Goal: Use online tool/utility: Utilize a website feature to perform a specific function

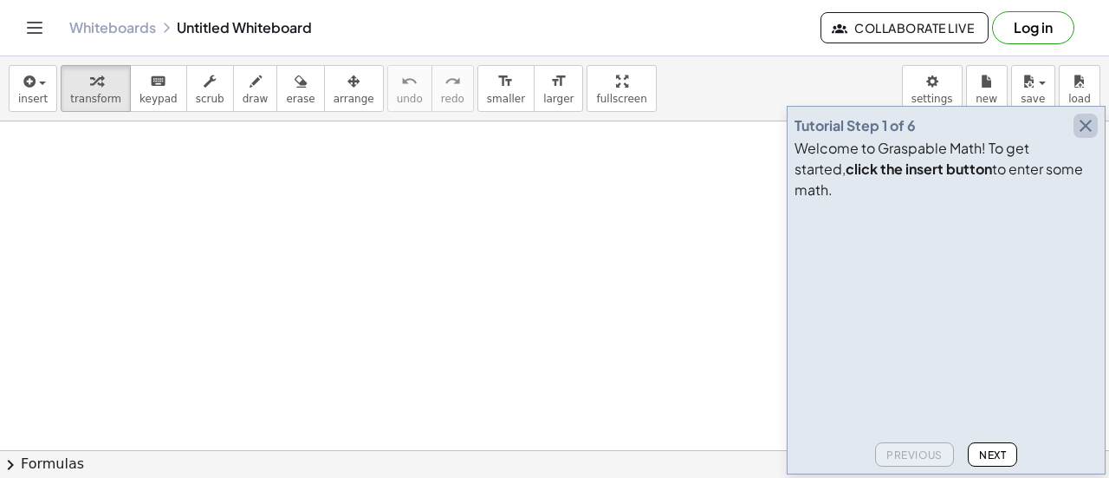
click at [1083, 136] on icon "button" at bounding box center [1086, 125] width 21 height 21
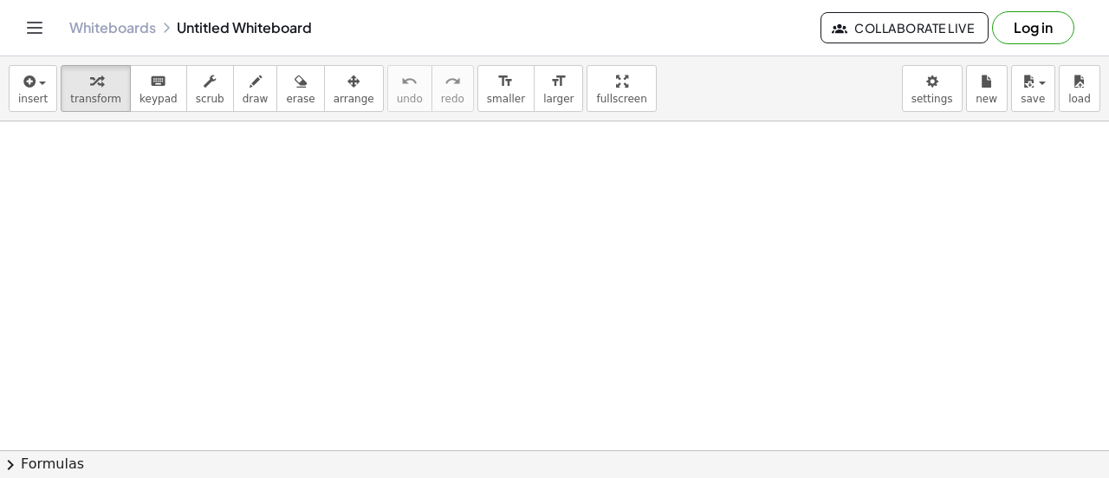
click at [603, 259] on div at bounding box center [554, 450] width 1109 height 658
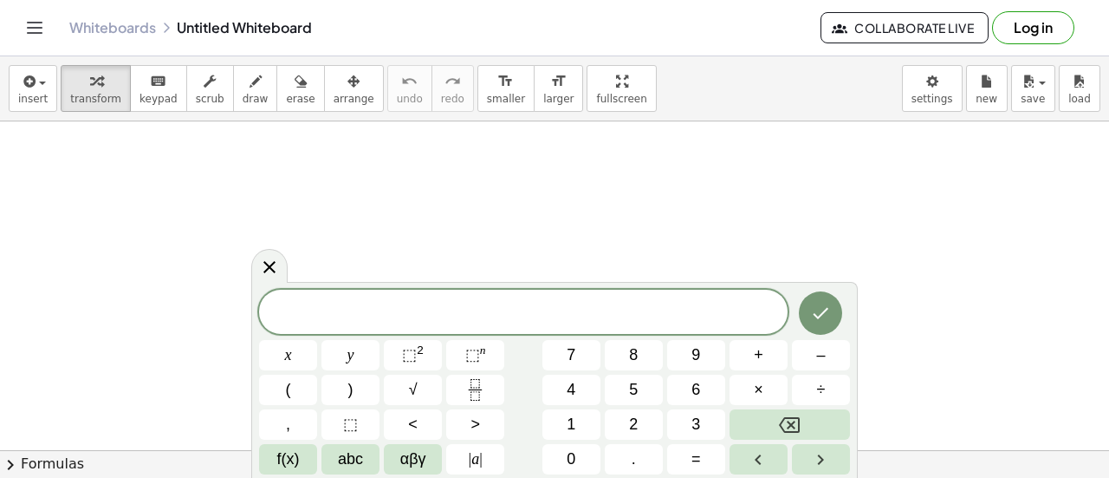
click at [487, 117] on div "insert select one: Math Expression Function Text Youtube Video Graphing Geometr…" at bounding box center [554, 88] width 1109 height 65
click at [883, 394] on div at bounding box center [554, 450] width 1109 height 658
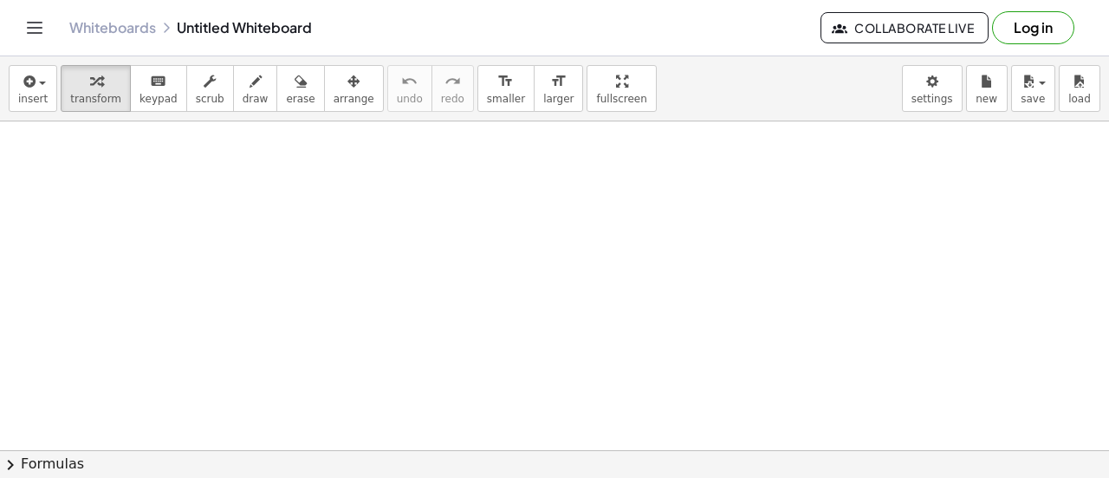
click at [667, 304] on div at bounding box center [554, 450] width 1109 height 658
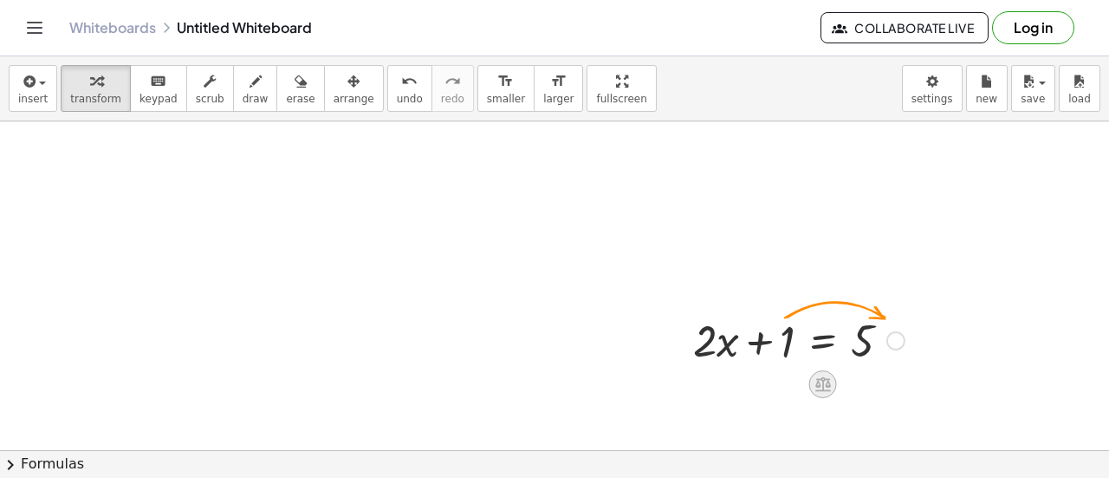
click at [822, 380] on icon at bounding box center [824, 384] width 16 height 15
click at [752, 389] on span "+" at bounding box center [754, 384] width 10 height 25
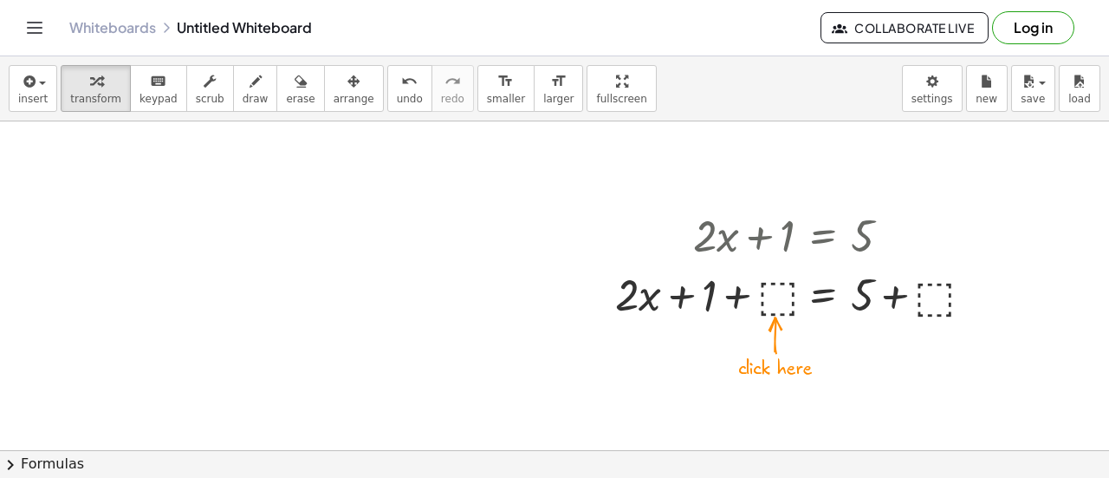
scroll to position [147, 0]
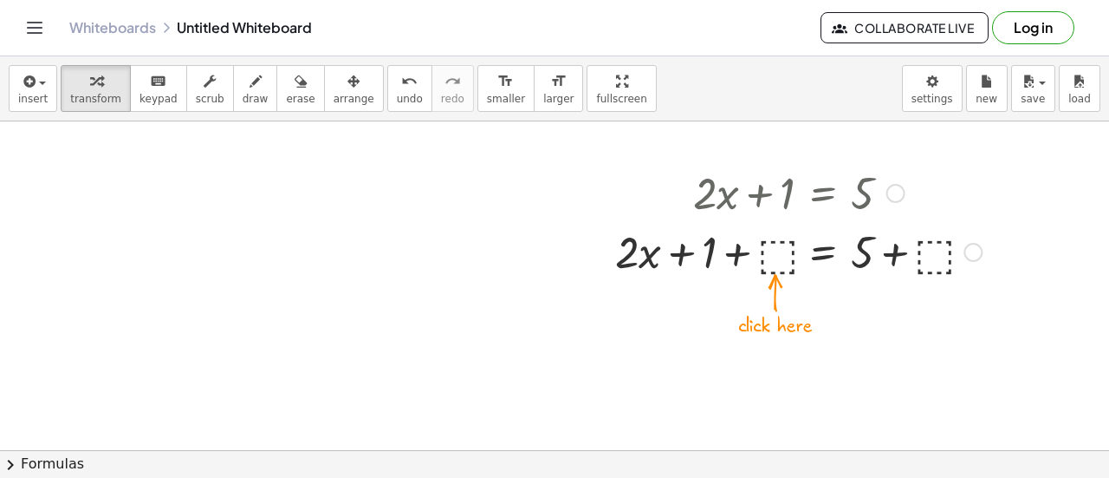
click at [785, 261] on div at bounding box center [799, 250] width 384 height 59
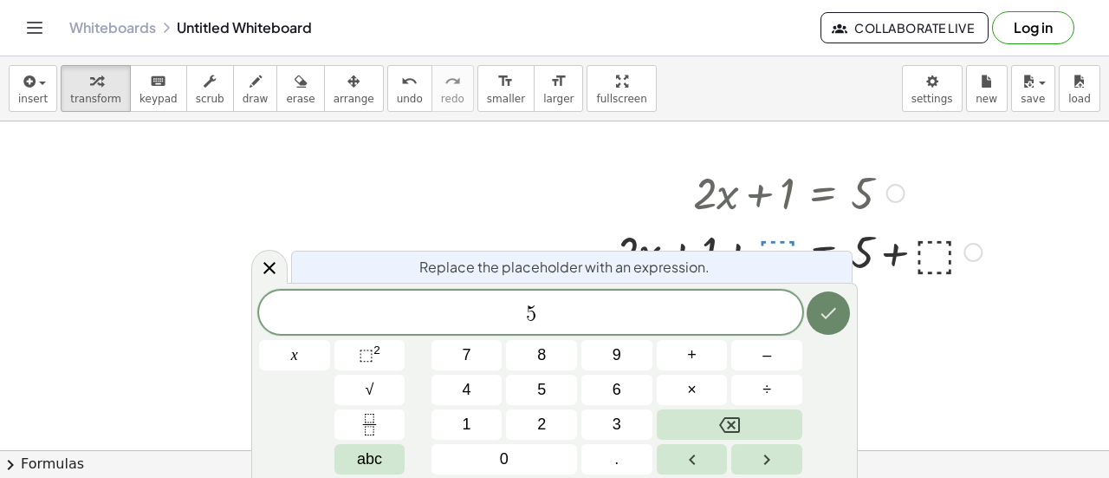
click at [838, 319] on icon "Done" at bounding box center [828, 312] width 21 height 21
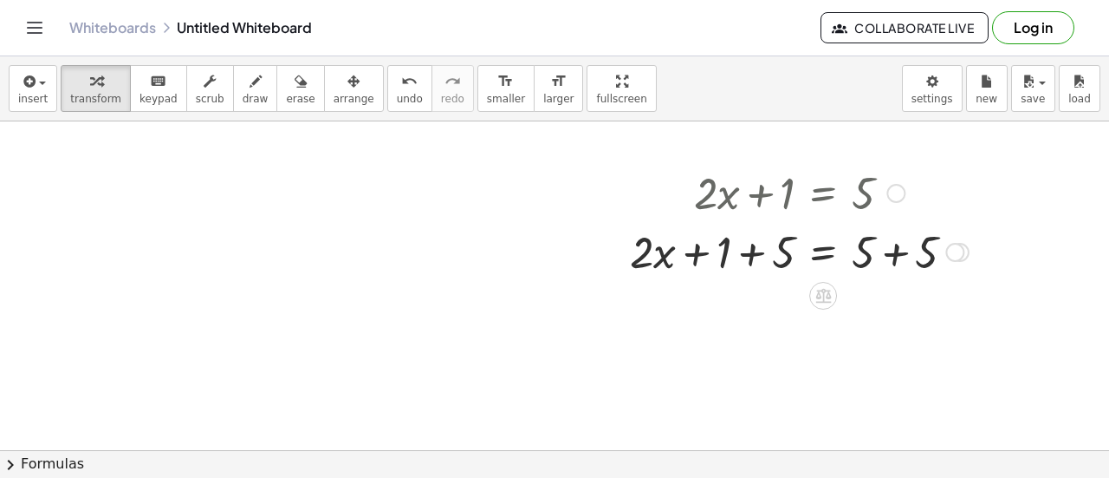
click at [894, 249] on div at bounding box center [799, 250] width 356 height 59
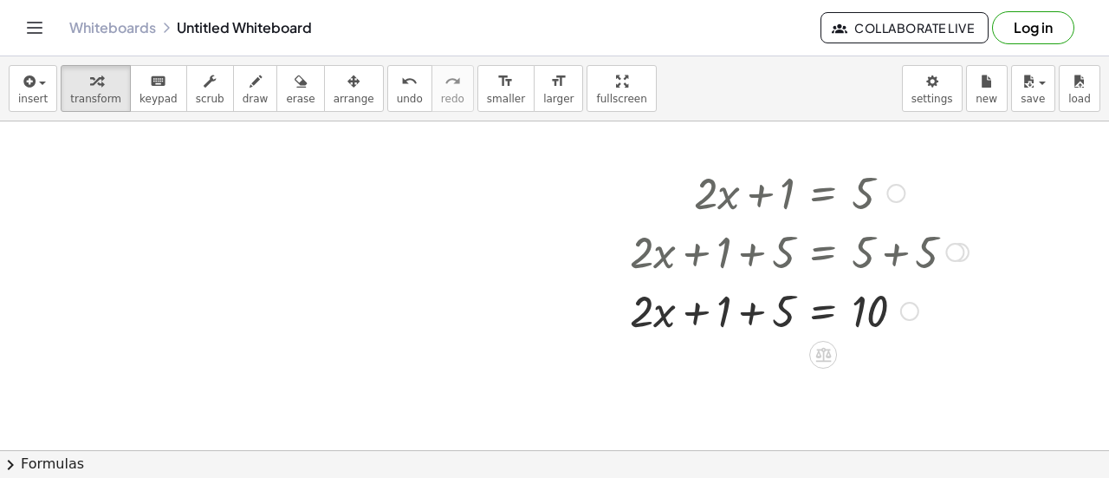
click at [695, 308] on div at bounding box center [799, 309] width 356 height 59
click at [749, 314] on div at bounding box center [799, 309] width 356 height 59
click at [673, 49] on div "Whiteboards Untitled Whiteboard Collaborate Live Log in" at bounding box center [555, 27] width 1068 height 55
click at [829, 354] on icon at bounding box center [824, 355] width 16 height 15
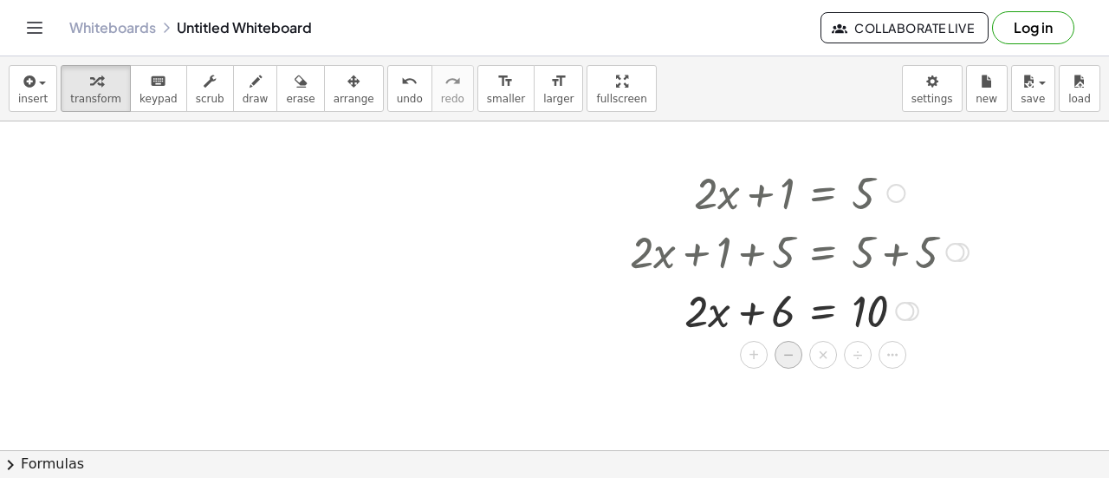
click at [794, 360] on div "−" at bounding box center [789, 355] width 28 height 28
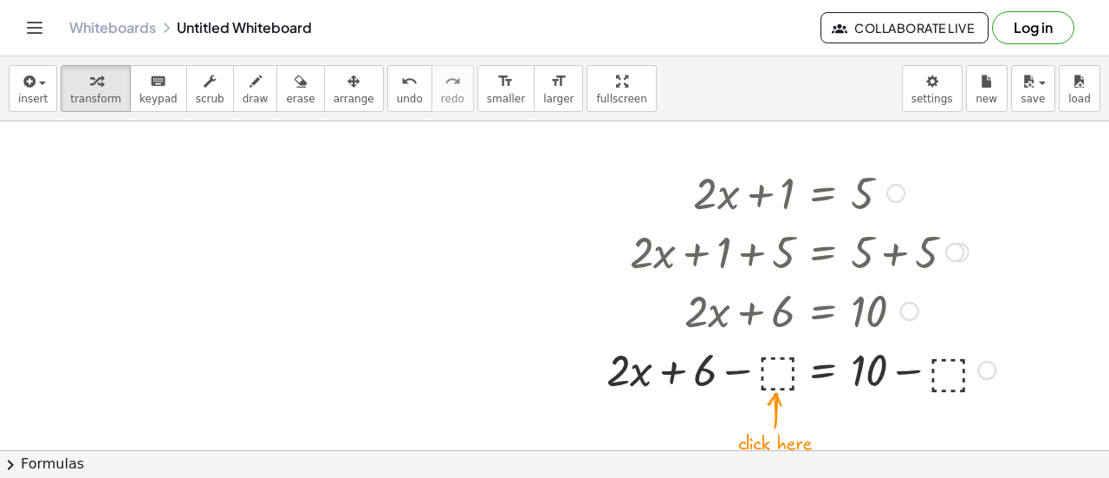
click at [772, 370] on div at bounding box center [801, 368] width 407 height 59
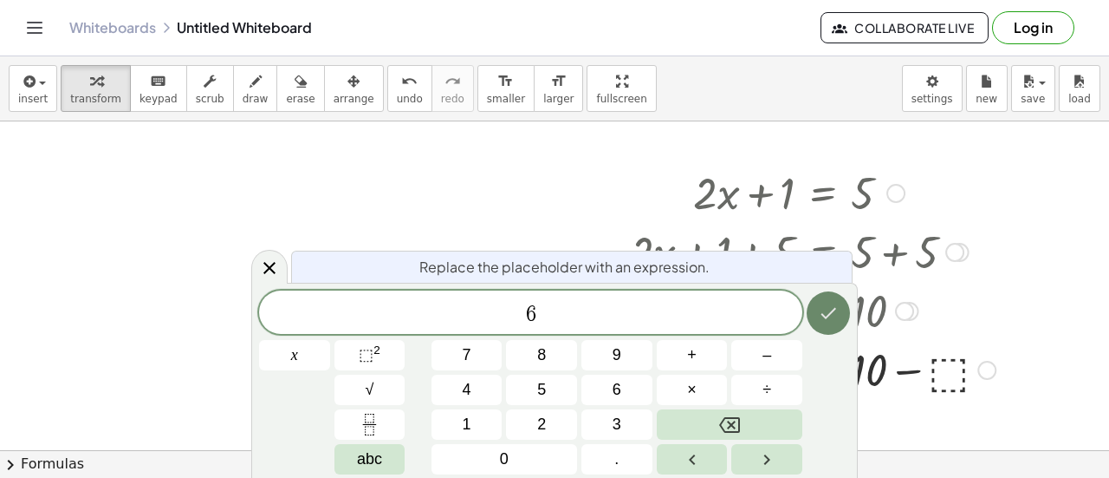
click at [834, 305] on icon "Done" at bounding box center [828, 312] width 21 height 21
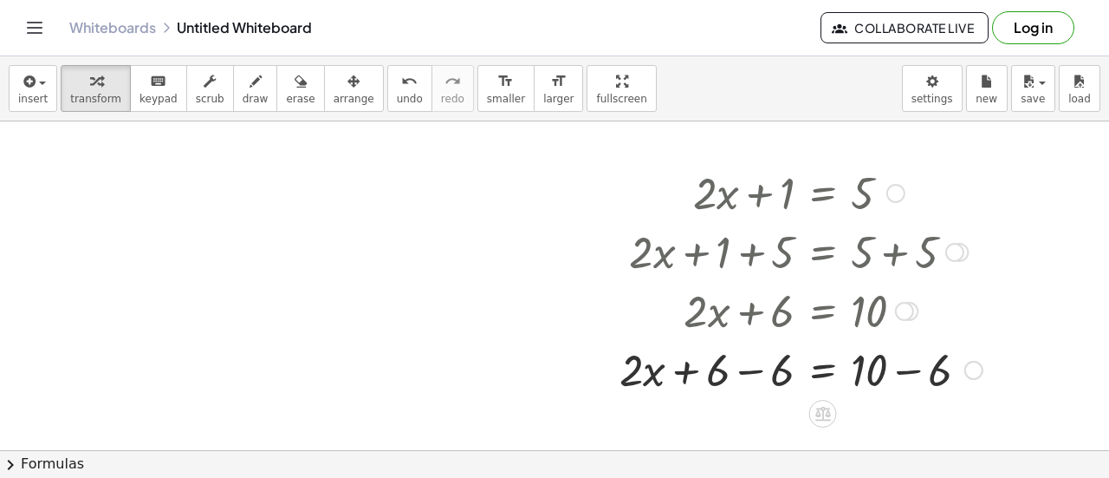
click at [736, 374] on div at bounding box center [801, 368] width 381 height 59
click at [917, 374] on div at bounding box center [806, 368] width 370 height 59
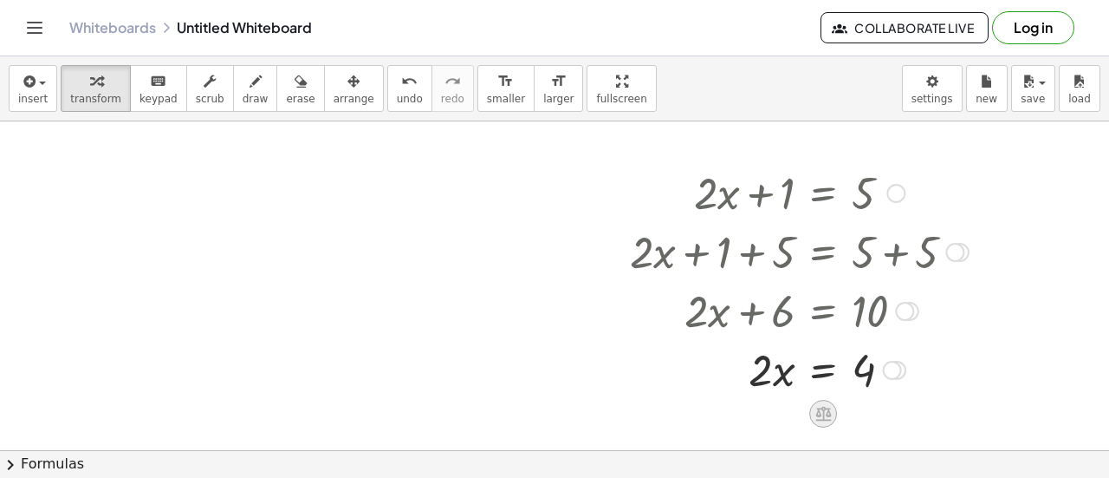
click at [811, 420] on div at bounding box center [824, 414] width 28 height 28
click at [816, 374] on div at bounding box center [799, 368] width 356 height 59
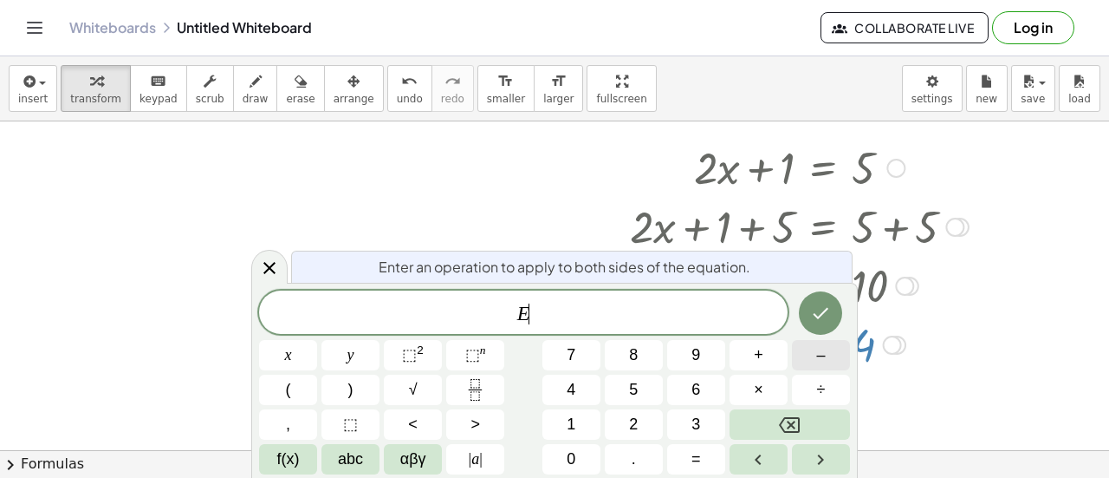
scroll to position [175, 0]
click at [927, 369] on div "+ · 2 · x + 1 = 5 + · 2 · x + 1 + ⬚ = + 5 + ⬚ + · 2 · x + 1 + 5 = + 5 + 5 + · 2…" at bounding box center [793, 252] width 378 height 244
click at [248, 261] on div at bounding box center [554, 275] width 1109 height 658
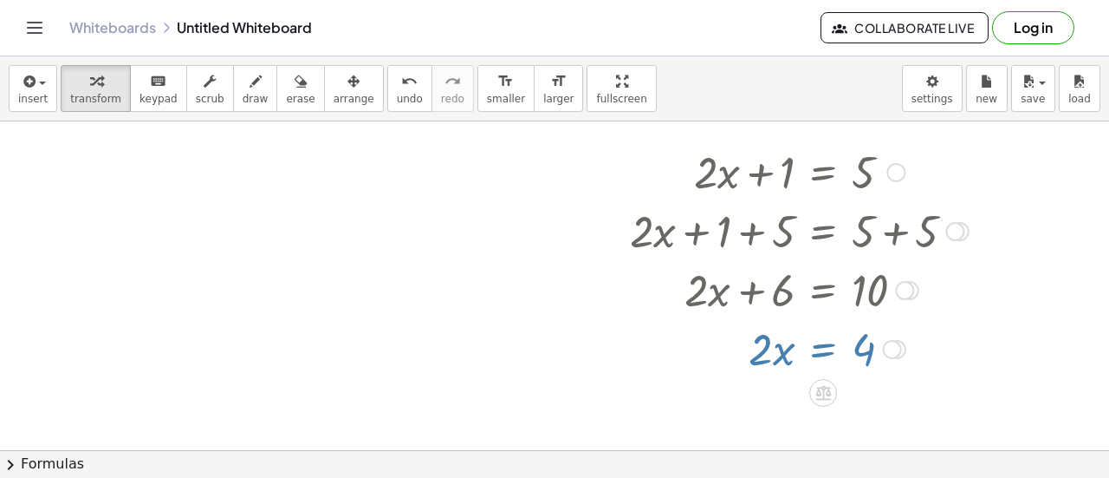
click at [267, 266] on div at bounding box center [554, 282] width 1109 height 658
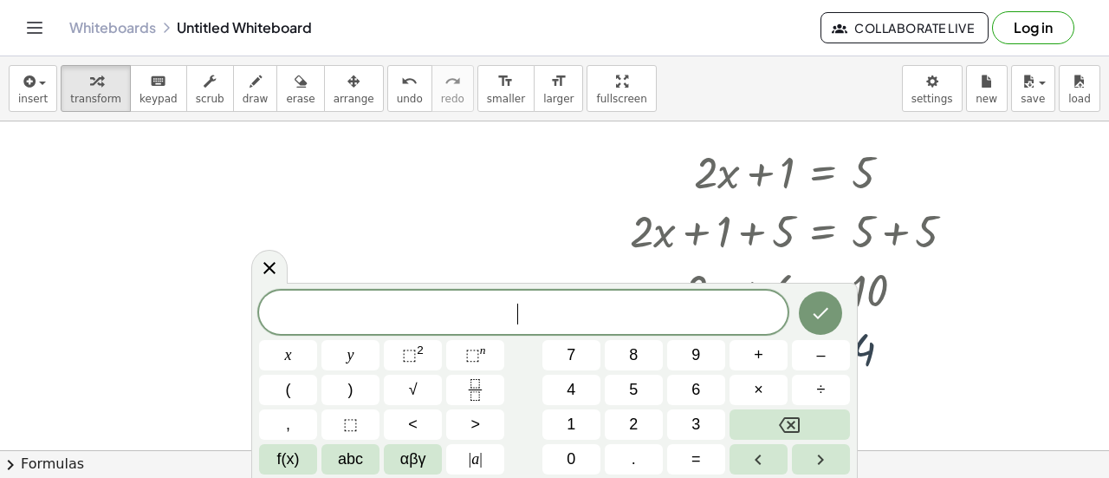
scroll to position [147, 0]
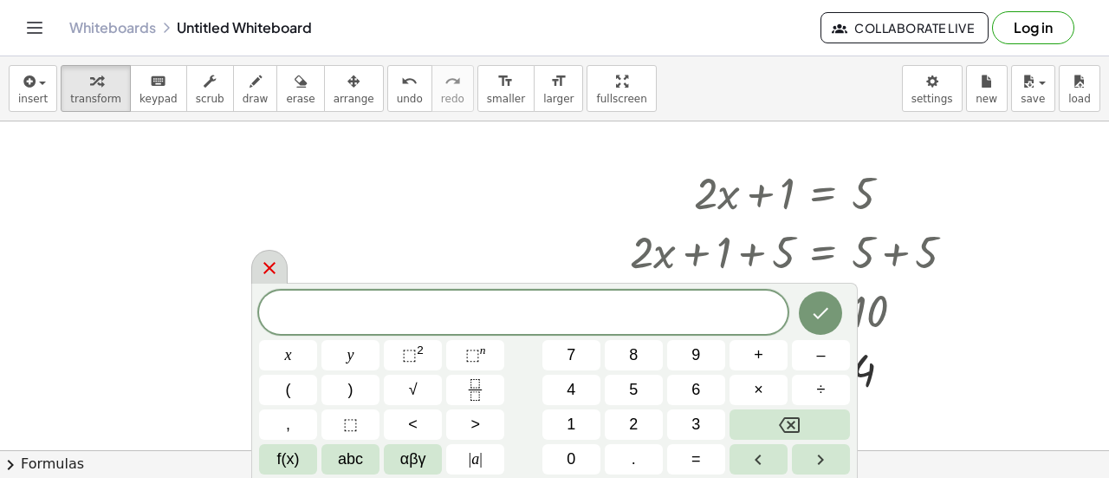
click at [269, 270] on icon at bounding box center [269, 268] width 12 height 12
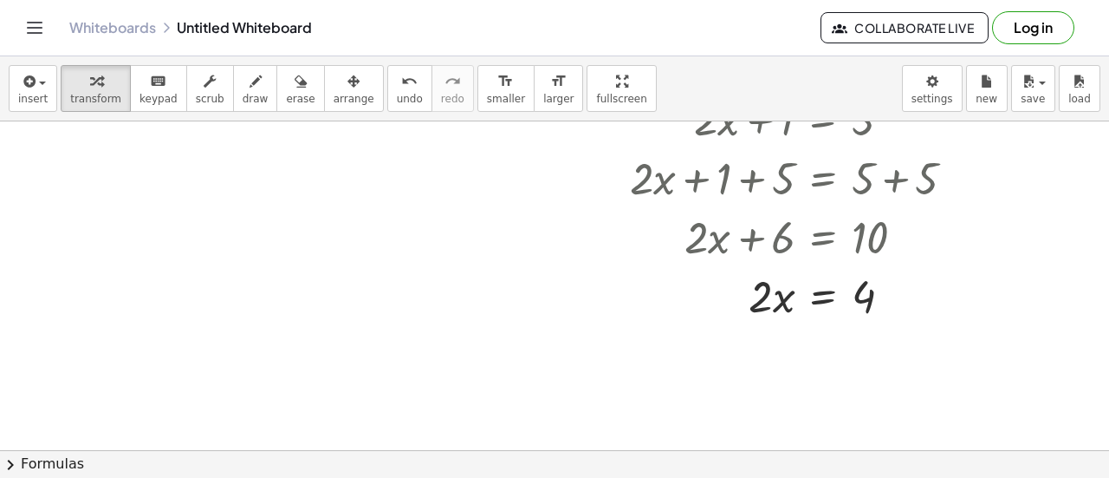
scroll to position [225, 0]
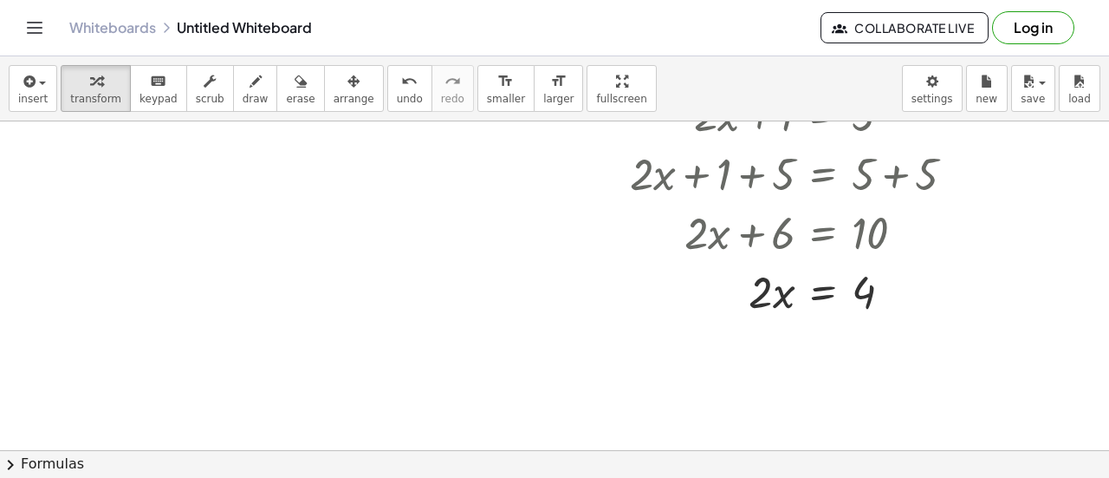
click at [211, 191] on div at bounding box center [554, 225] width 1109 height 658
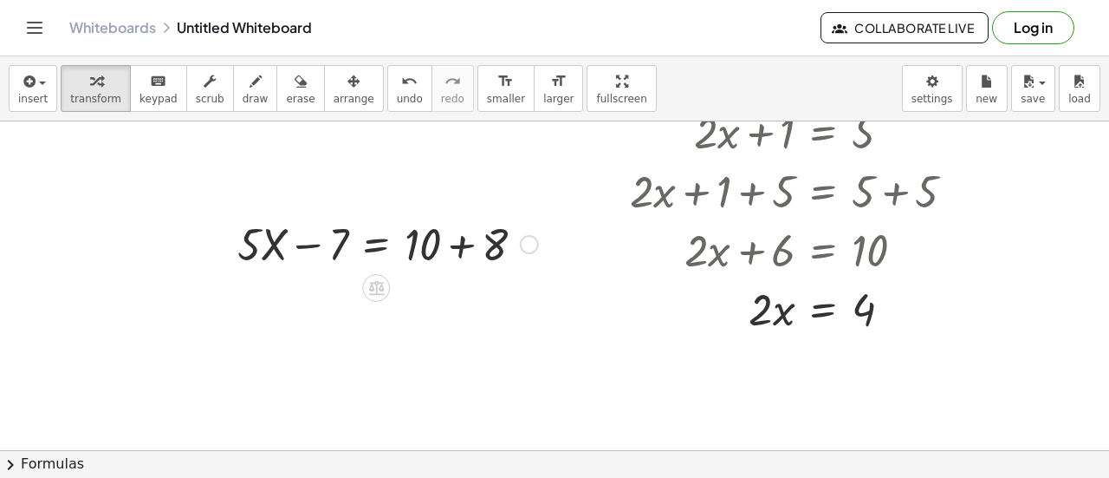
scroll to position [206, 0]
click at [305, 252] on div at bounding box center [388, 244] width 318 height 59
click at [466, 260] on div at bounding box center [388, 244] width 318 height 59
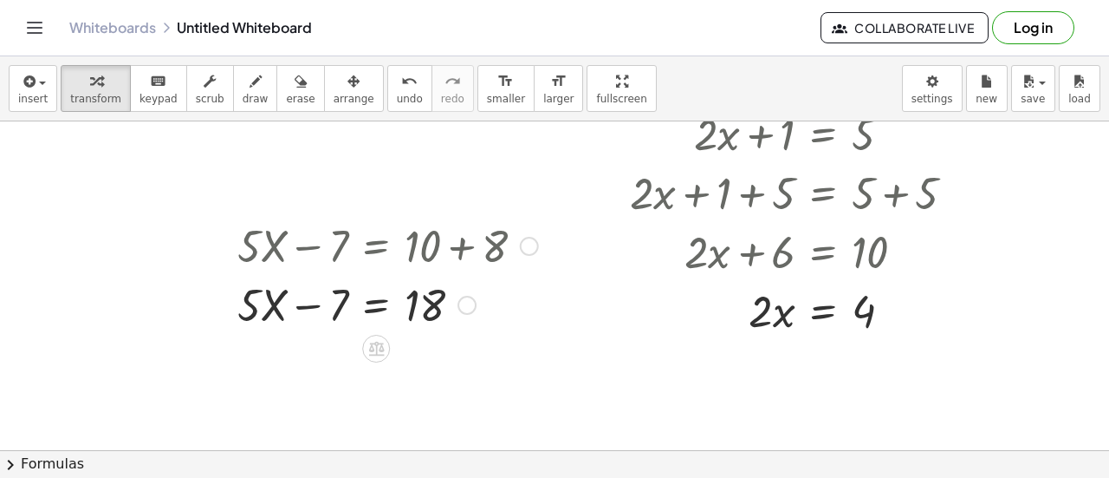
scroll to position [300, 0]
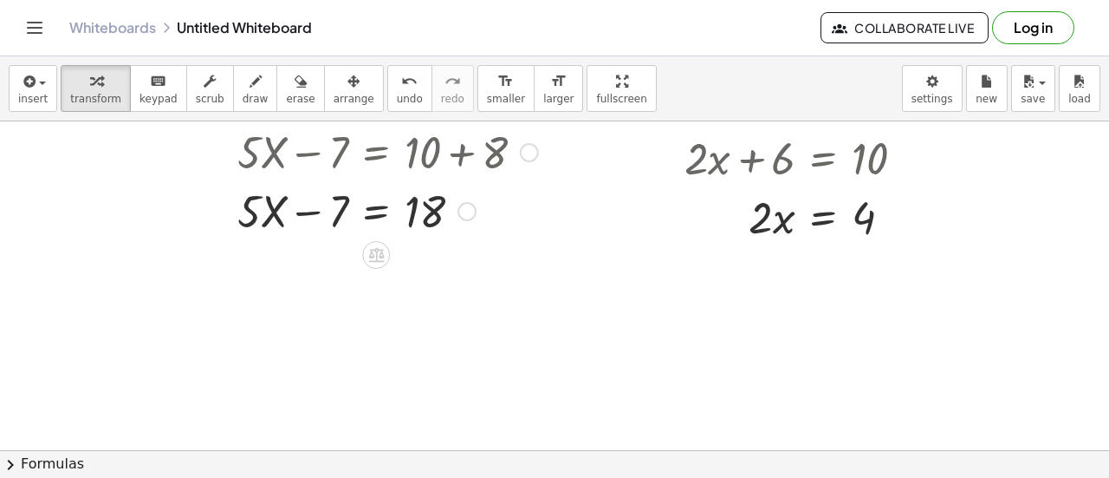
click at [307, 216] on div at bounding box center [388, 209] width 318 height 59
click at [386, 257] on div at bounding box center [376, 255] width 28 height 28
drag, startPoint x: 265, startPoint y: 205, endPoint x: 345, endPoint y: 212, distance: 80.0
click at [345, 212] on div at bounding box center [388, 209] width 318 height 59
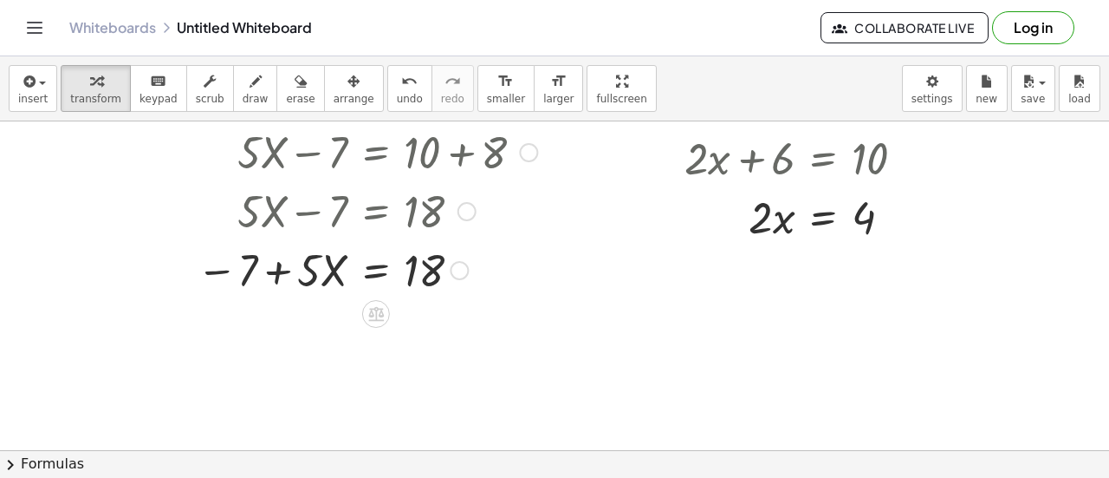
click at [289, 275] on div at bounding box center [367, 268] width 358 height 59
click at [270, 276] on div at bounding box center [367, 268] width 358 height 59
click at [229, 272] on div at bounding box center [367, 268] width 358 height 59
click at [271, 277] on div at bounding box center [367, 268] width 358 height 59
drag, startPoint x: 330, startPoint y: 276, endPoint x: 233, endPoint y: 284, distance: 97.5
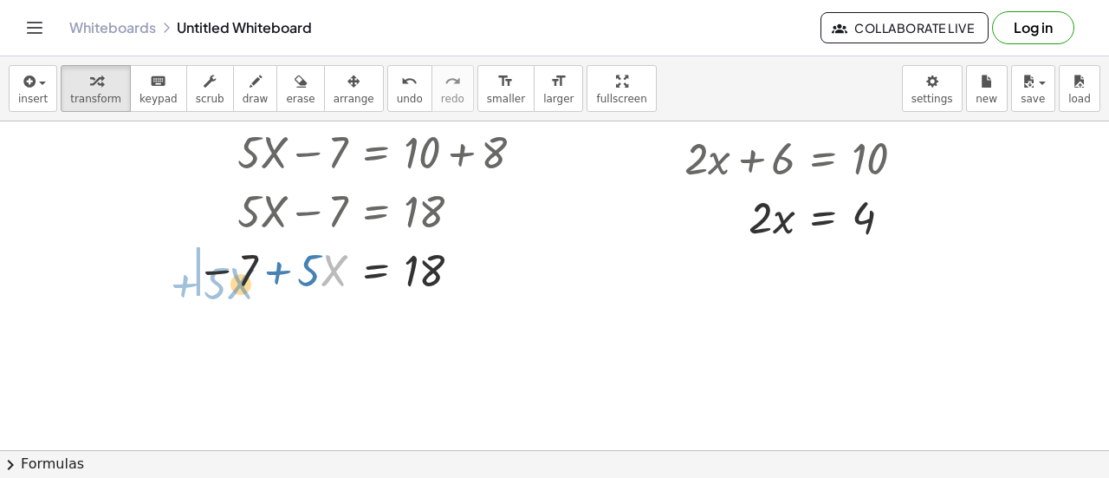
click at [233, 284] on div at bounding box center [367, 268] width 358 height 59
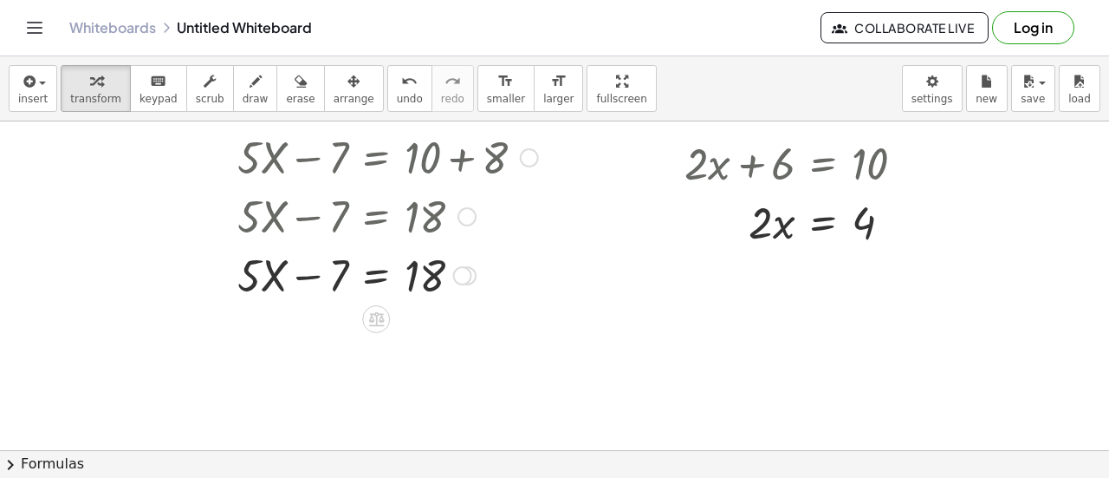
scroll to position [296, 0]
click at [379, 315] on icon at bounding box center [377, 318] width 18 height 18
click at [406, 319] on div "÷" at bounding box center [411, 318] width 28 height 28
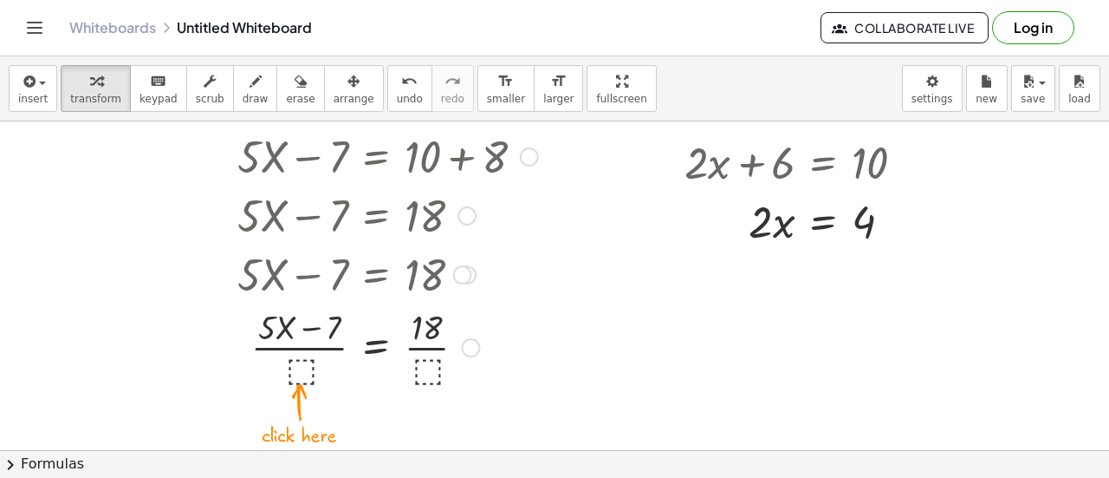
click at [306, 354] on div at bounding box center [388, 345] width 318 height 87
click at [306, 375] on div at bounding box center [388, 345] width 318 height 87
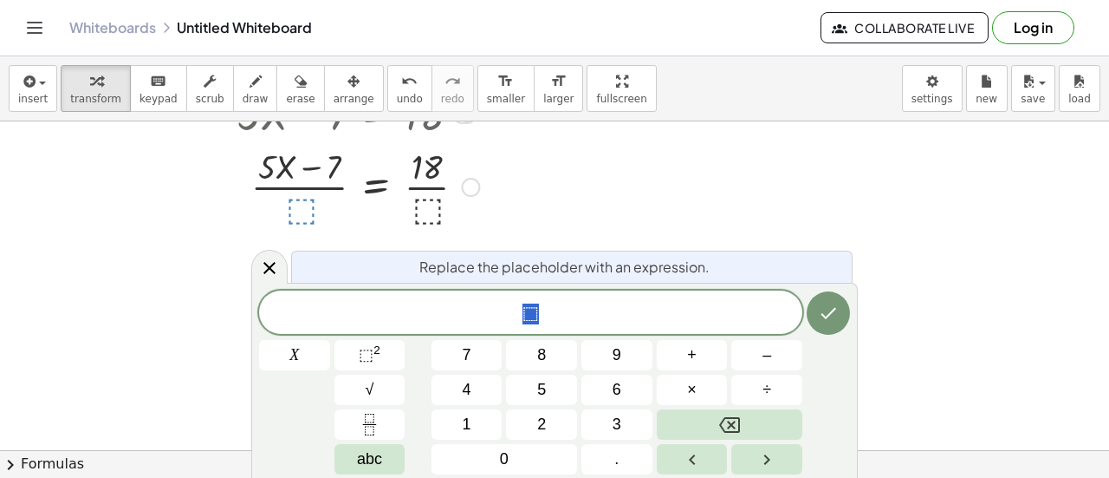
scroll to position [458, 0]
click at [815, 318] on button "Done" at bounding box center [828, 312] width 43 height 43
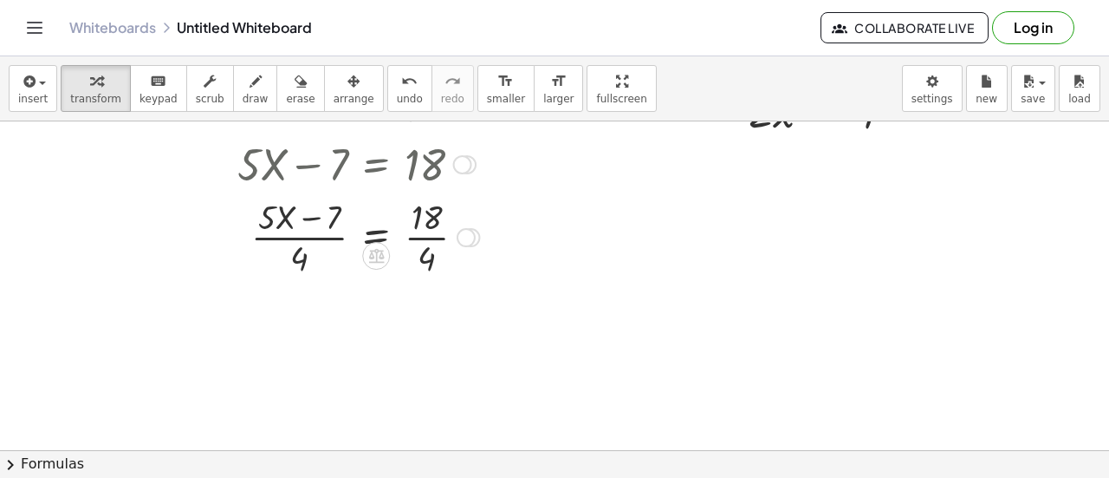
scroll to position [406, 0]
click at [312, 242] on div at bounding box center [388, 235] width 318 height 87
click at [432, 244] on div at bounding box center [388, 235] width 318 height 87
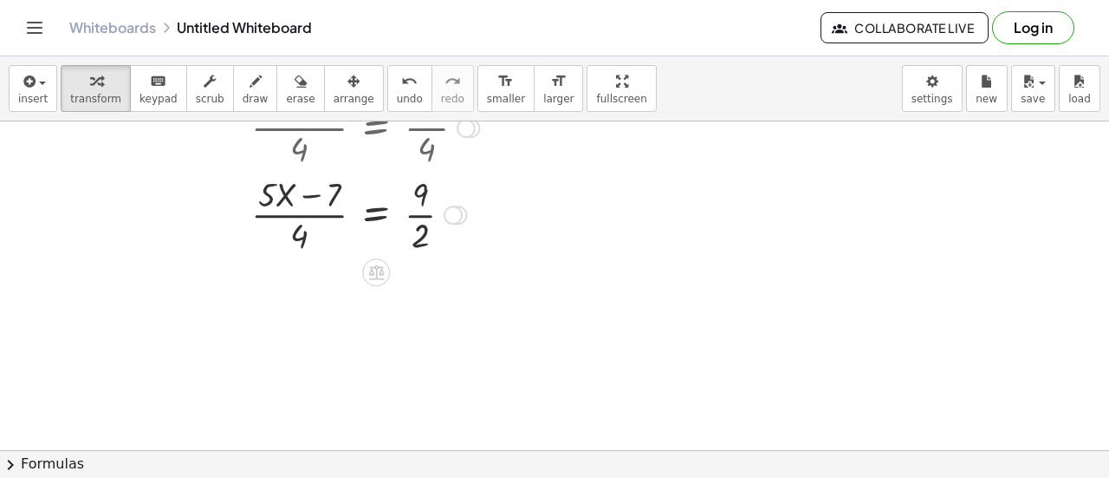
scroll to position [515, 0]
click at [301, 209] on div at bounding box center [388, 213] width 318 height 87
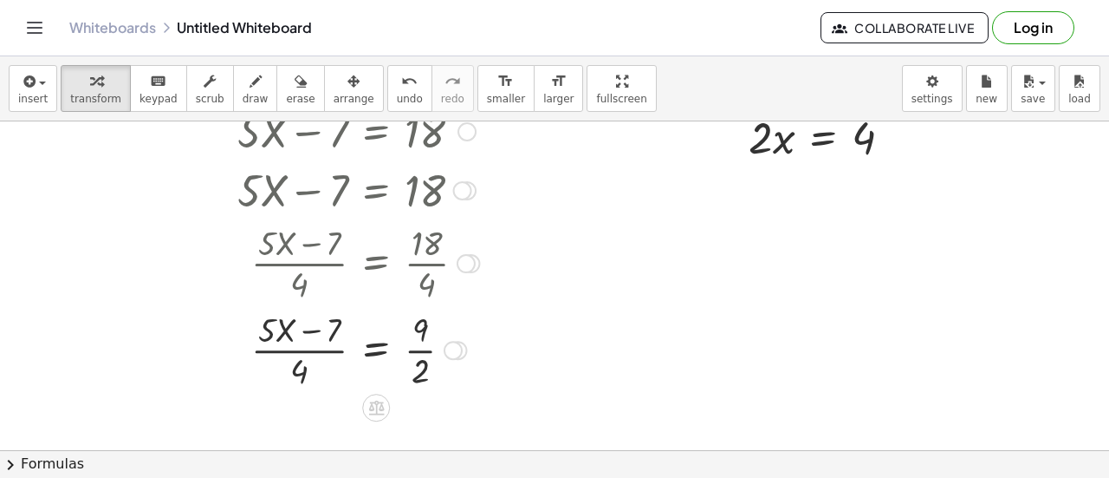
scroll to position [418, 0]
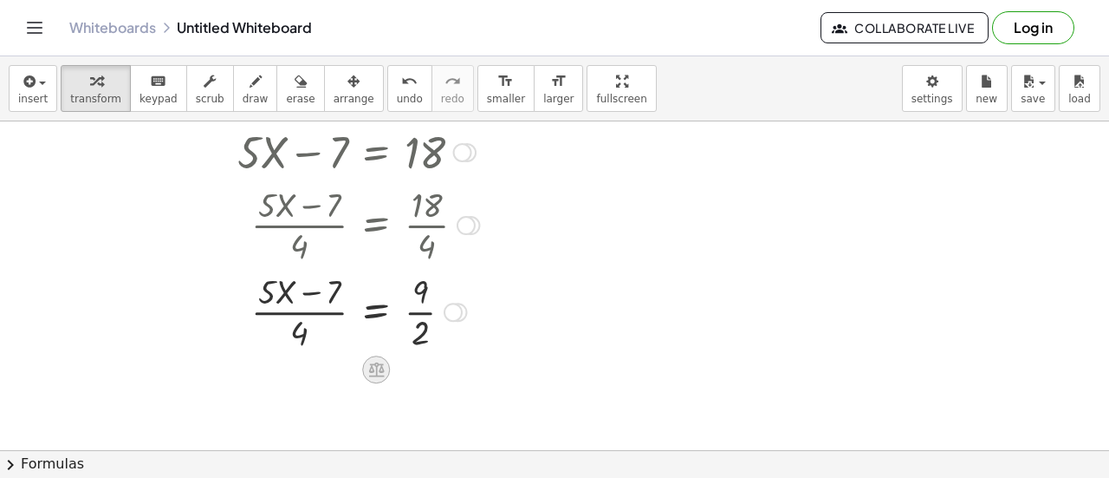
click at [383, 376] on icon at bounding box center [377, 369] width 18 height 18
click at [383, 376] on div "×" at bounding box center [376, 369] width 28 height 28
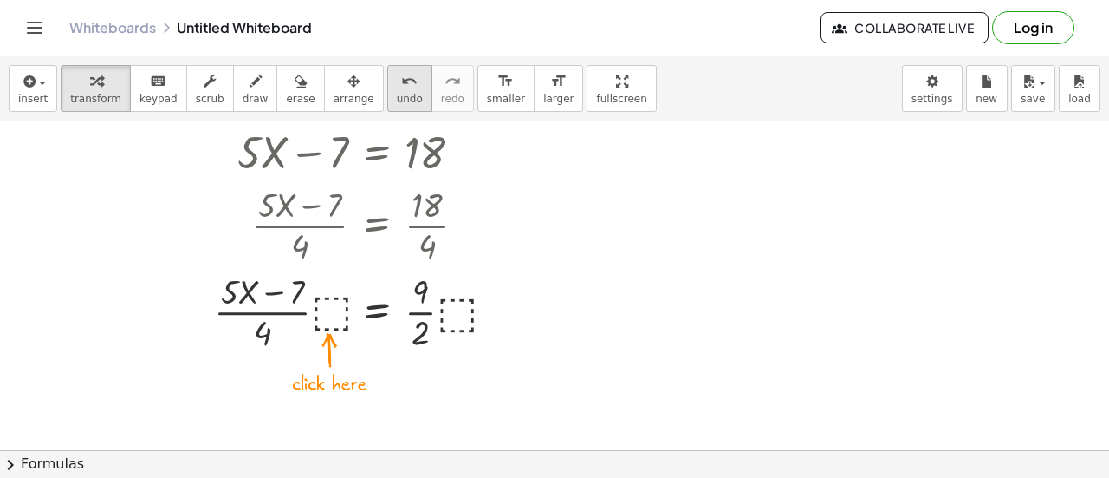
click at [397, 100] on span "undo" at bounding box center [410, 99] width 26 height 12
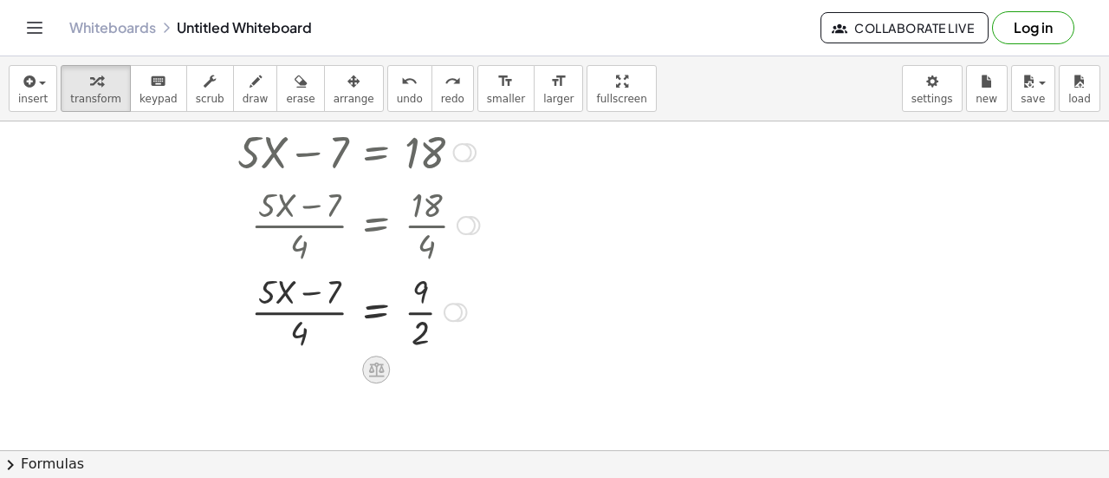
click at [368, 360] on icon at bounding box center [377, 369] width 18 height 18
click at [456, 374] on div at bounding box center [446, 369] width 28 height 28
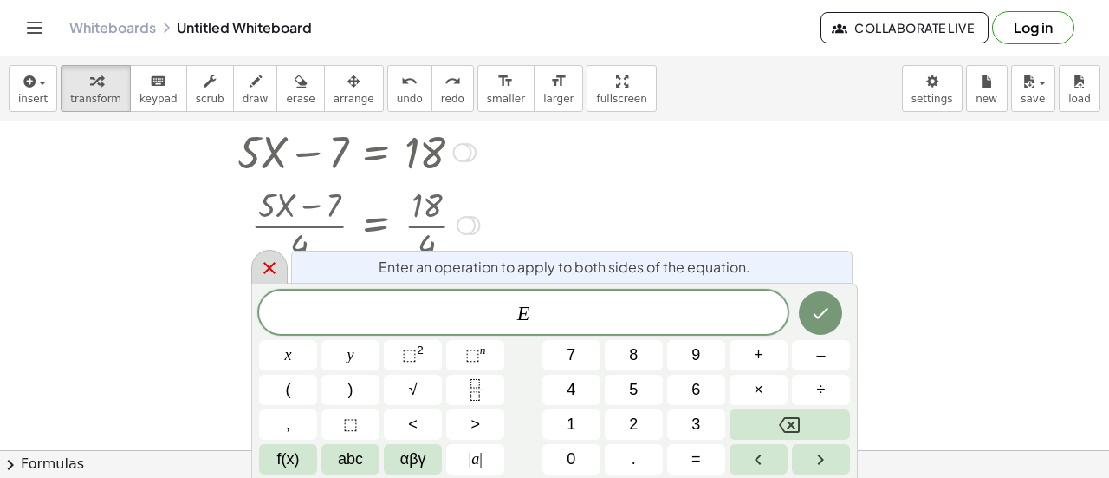
click at [283, 264] on div at bounding box center [269, 267] width 36 height 34
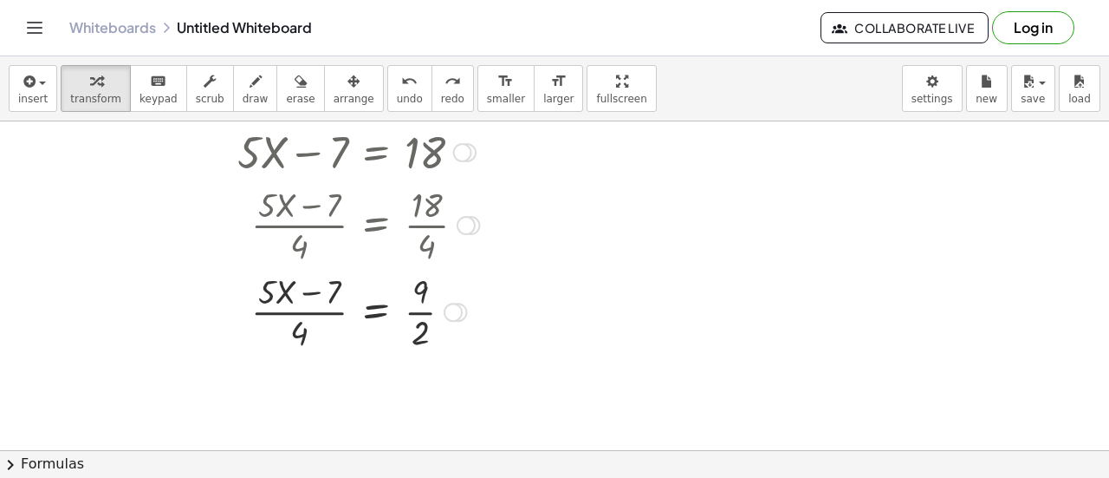
click at [348, 323] on div at bounding box center [388, 310] width 318 height 87
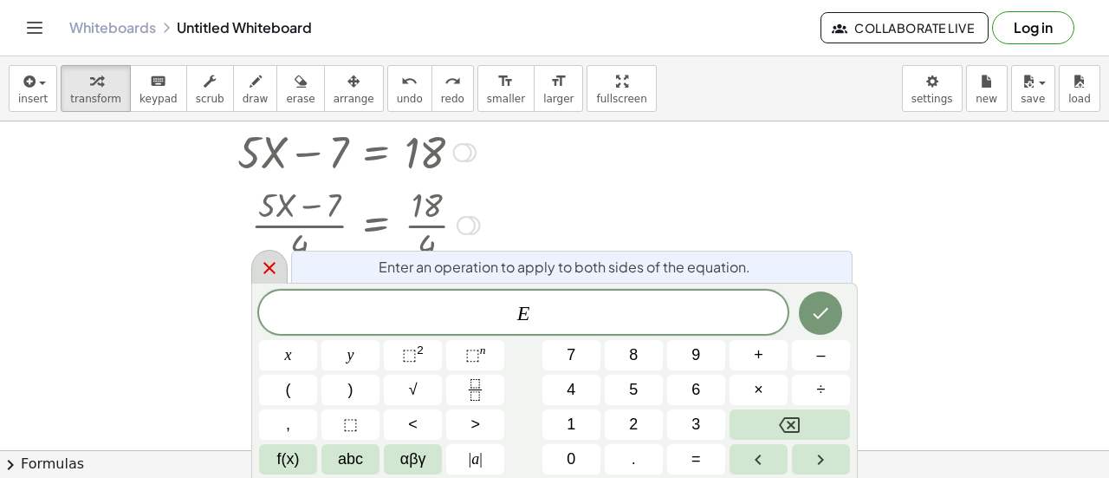
click at [267, 263] on icon at bounding box center [269, 267] width 21 height 21
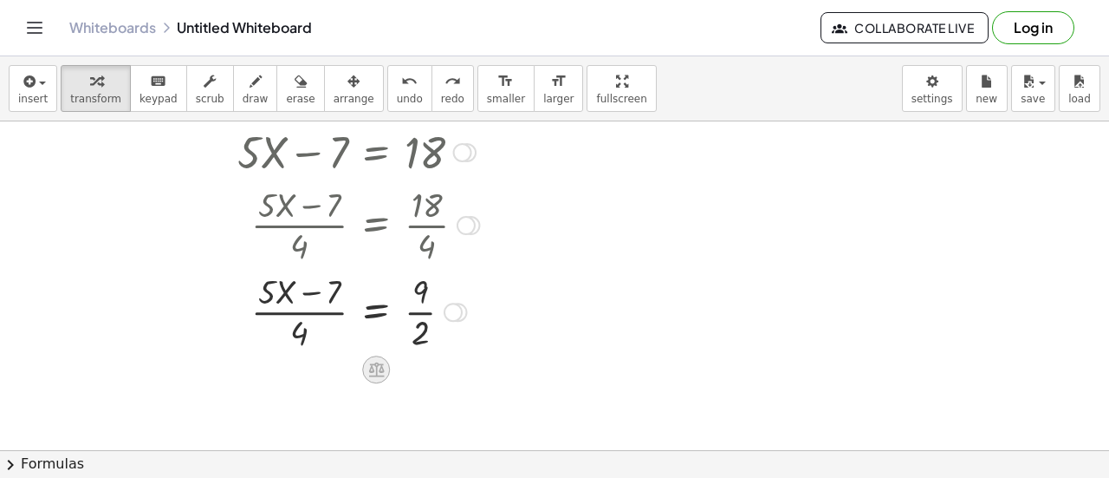
click at [382, 367] on icon at bounding box center [376, 369] width 16 height 15
click at [341, 374] on span "−" at bounding box center [341, 369] width 10 height 25
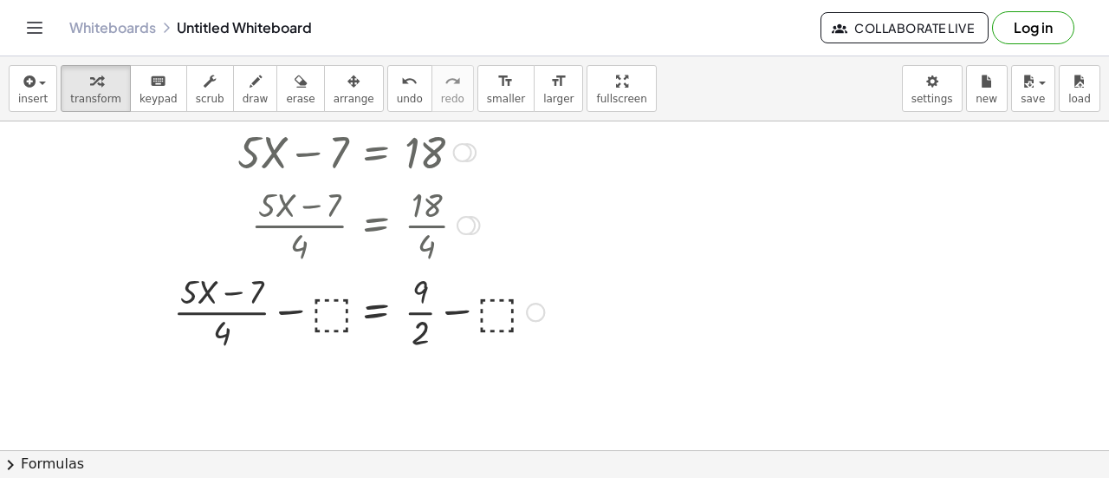
click at [331, 318] on div at bounding box center [359, 310] width 388 height 87
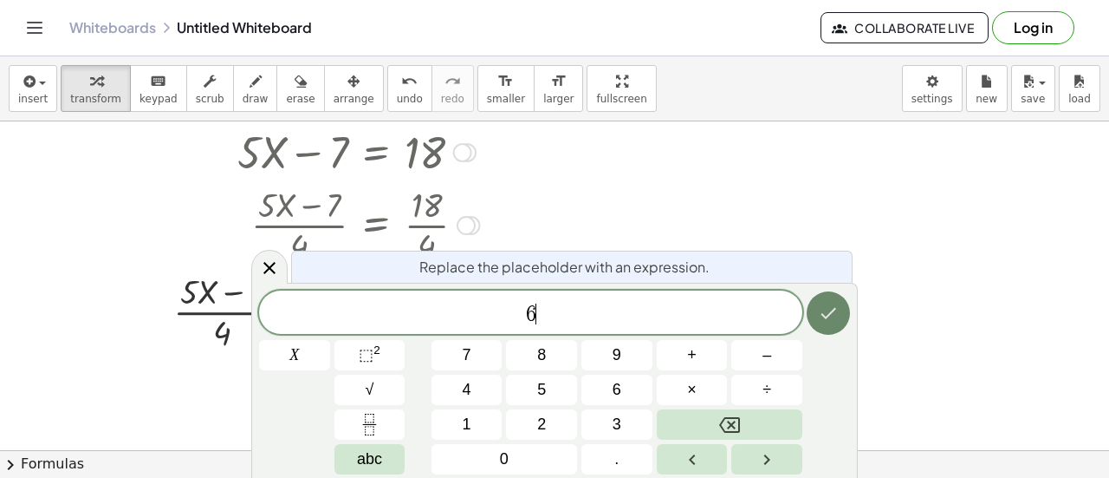
click at [817, 313] on button "Done" at bounding box center [828, 312] width 43 height 43
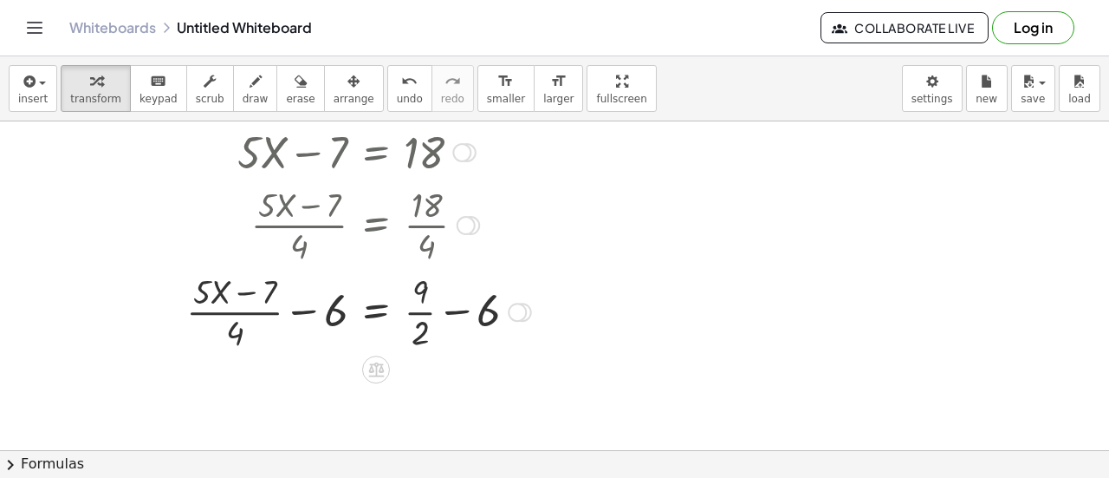
click at [319, 309] on div at bounding box center [362, 310] width 369 height 87
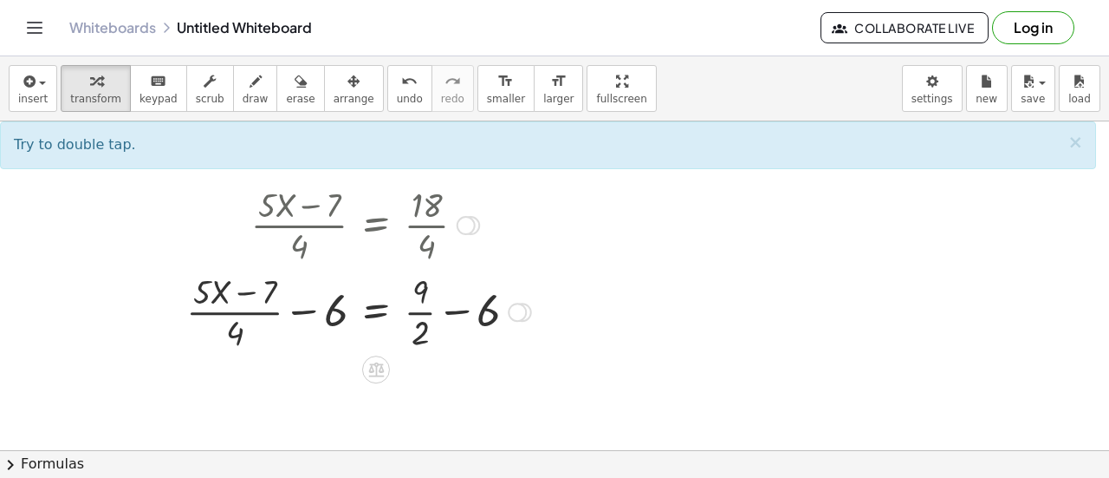
click at [336, 320] on div at bounding box center [362, 310] width 369 height 87
click at [459, 320] on div at bounding box center [362, 310] width 369 height 87
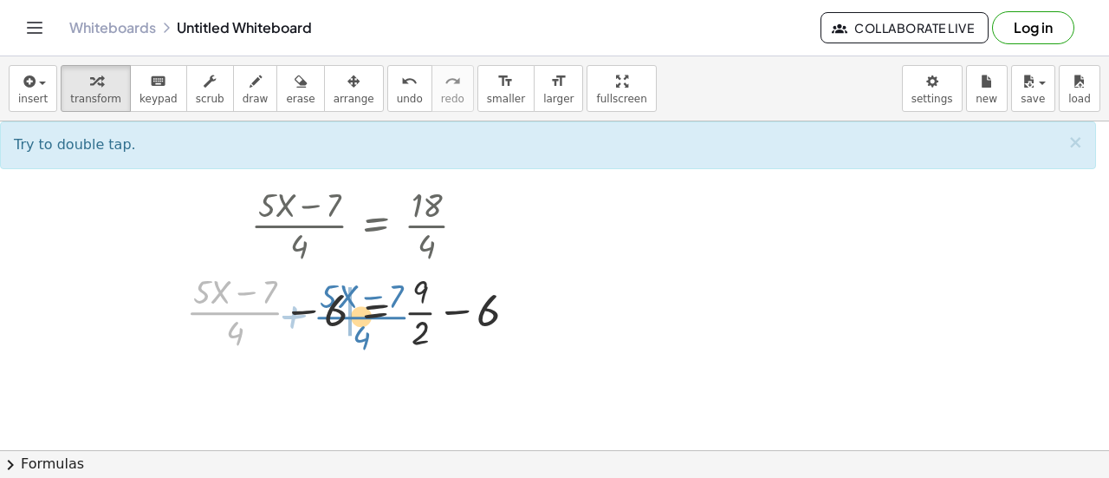
drag, startPoint x: 252, startPoint y: 310, endPoint x: 380, endPoint y: 315, distance: 127.5
click at [380, 315] on div at bounding box center [362, 310] width 369 height 87
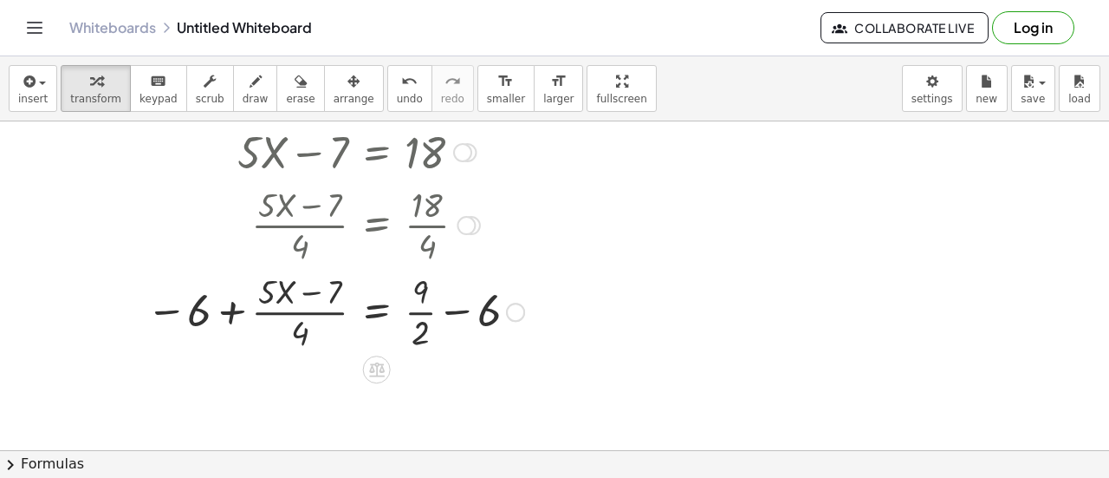
click at [272, 318] on div at bounding box center [342, 310] width 409 height 87
click at [253, 316] on div at bounding box center [342, 310] width 409 height 87
click at [231, 313] on div at bounding box center [342, 310] width 409 height 87
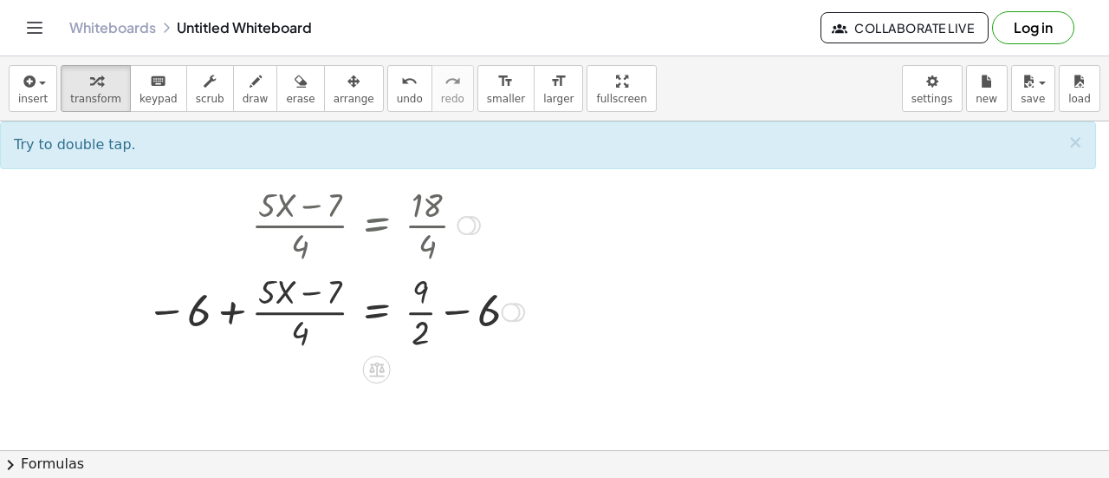
click at [241, 309] on div at bounding box center [342, 310] width 409 height 87
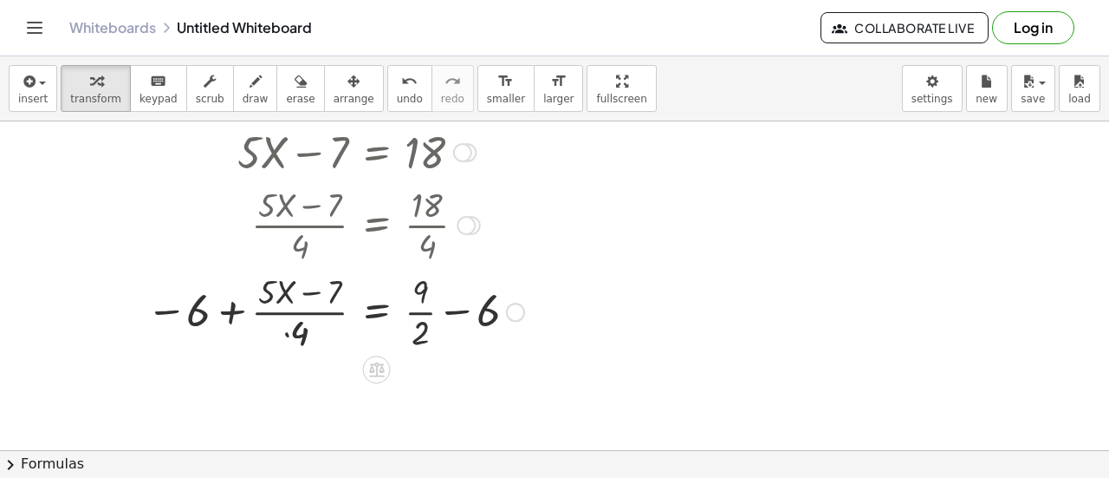
click at [241, 309] on div at bounding box center [325, 310] width 443 height 87
click at [241, 309] on div at bounding box center [342, 310] width 408 height 87
click at [251, 330] on div at bounding box center [342, 310] width 408 height 87
click at [251, 299] on div at bounding box center [342, 310] width 408 height 87
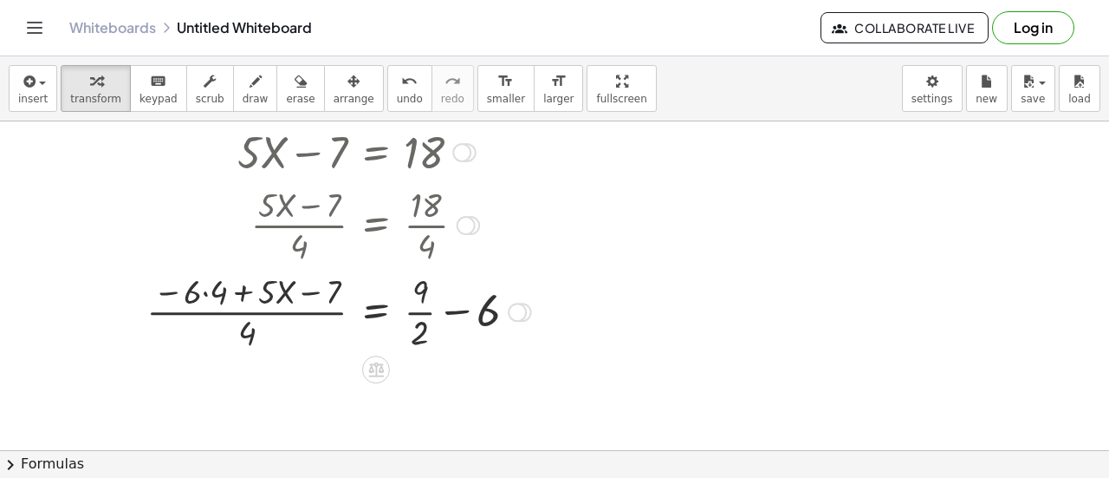
click at [251, 299] on div at bounding box center [342, 310] width 408 height 87
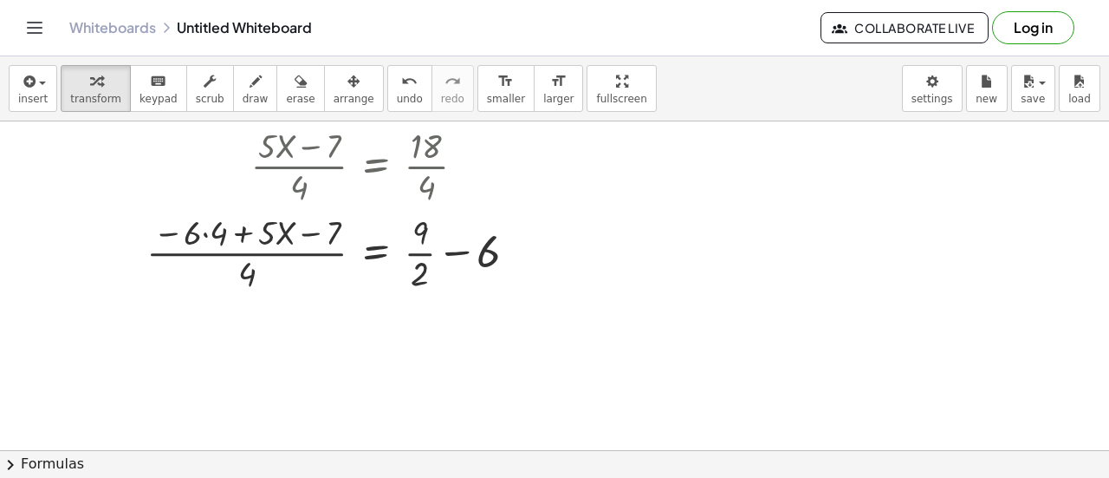
scroll to position [477, 0]
click at [344, 309] on span "−" at bounding box center [341, 310] width 10 height 25
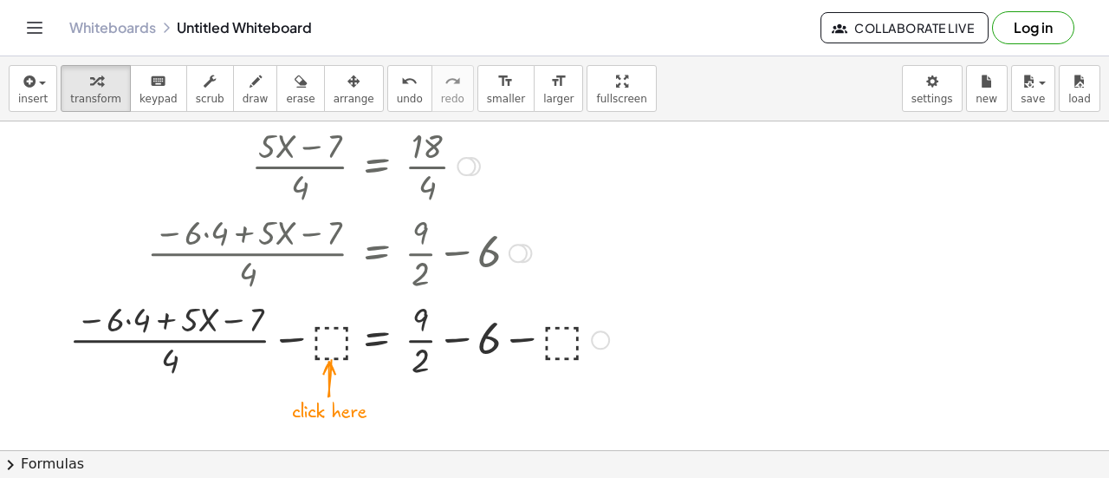
click at [333, 328] on div at bounding box center [339, 338] width 557 height 87
click at [315, 342] on div at bounding box center [339, 338] width 561 height 87
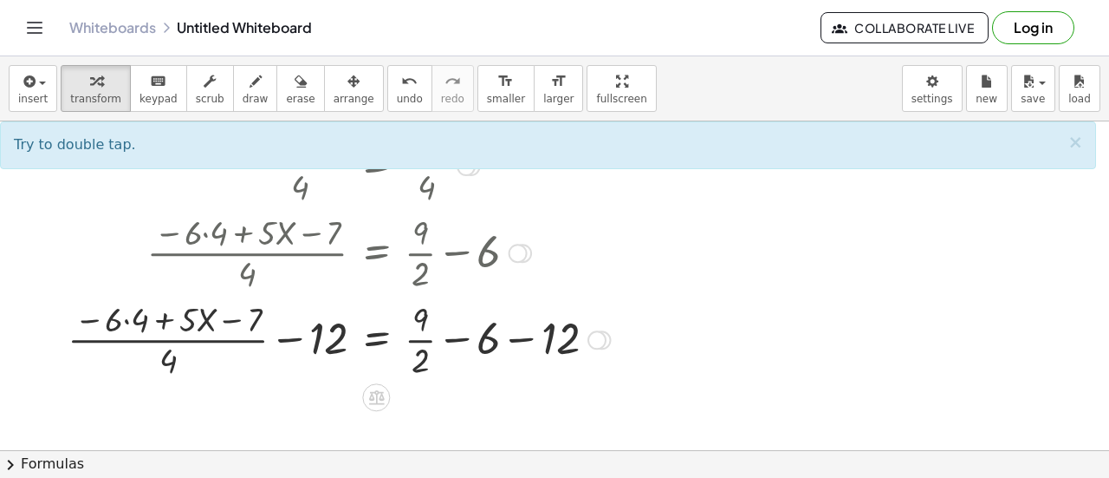
click at [307, 341] on div at bounding box center [339, 338] width 561 height 87
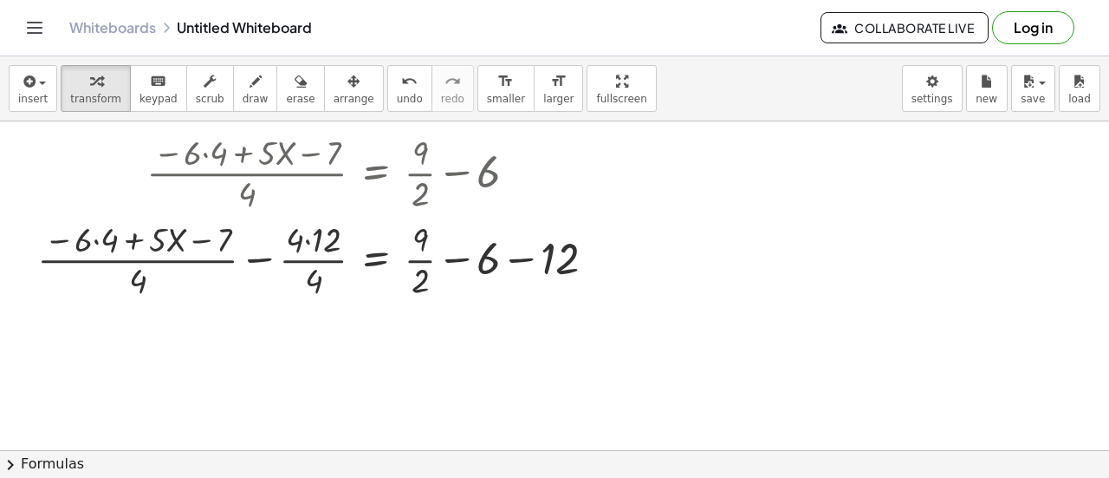
scroll to position [558, 0]
click at [273, 271] on div at bounding box center [324, 256] width 590 height 87
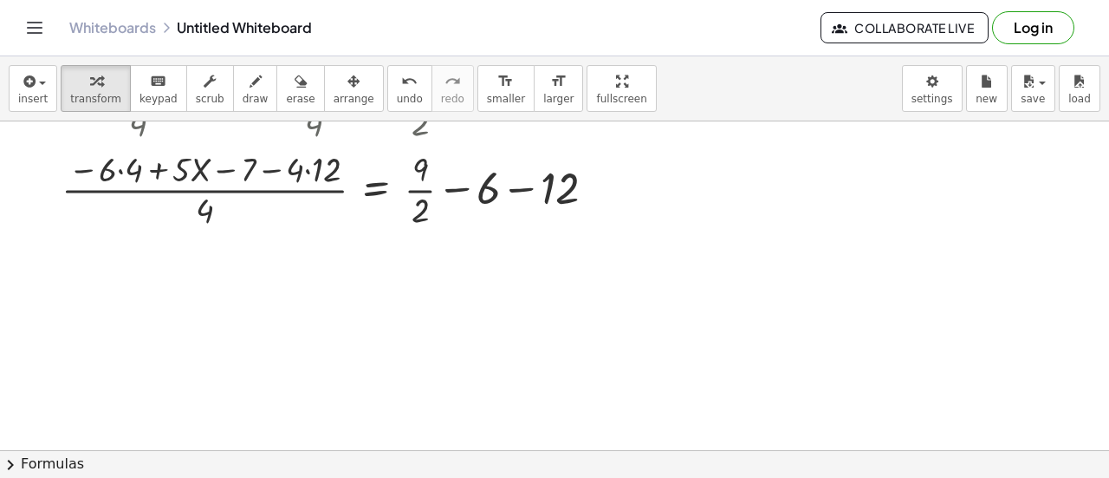
scroll to position [704, 0]
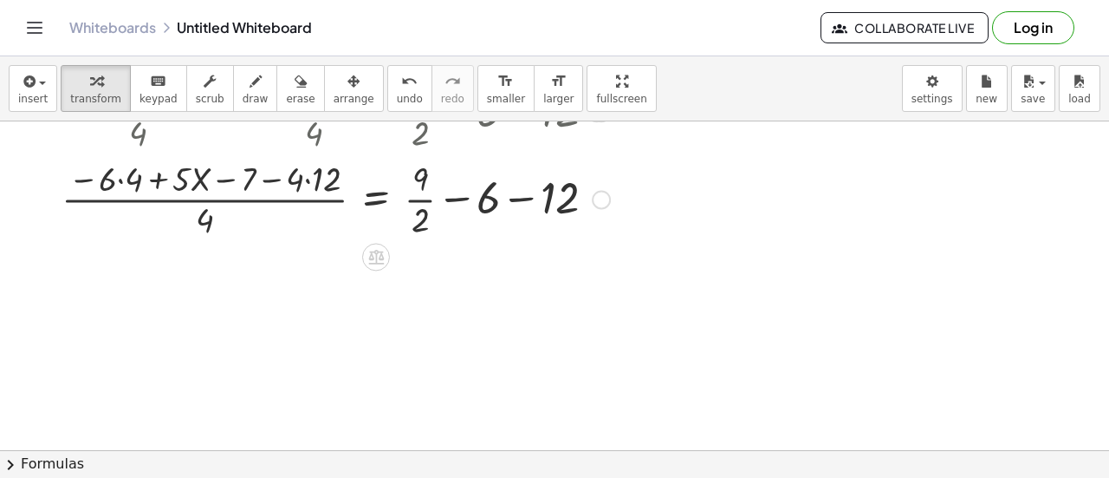
click at [489, 186] on div at bounding box center [324, 197] width 590 height 87
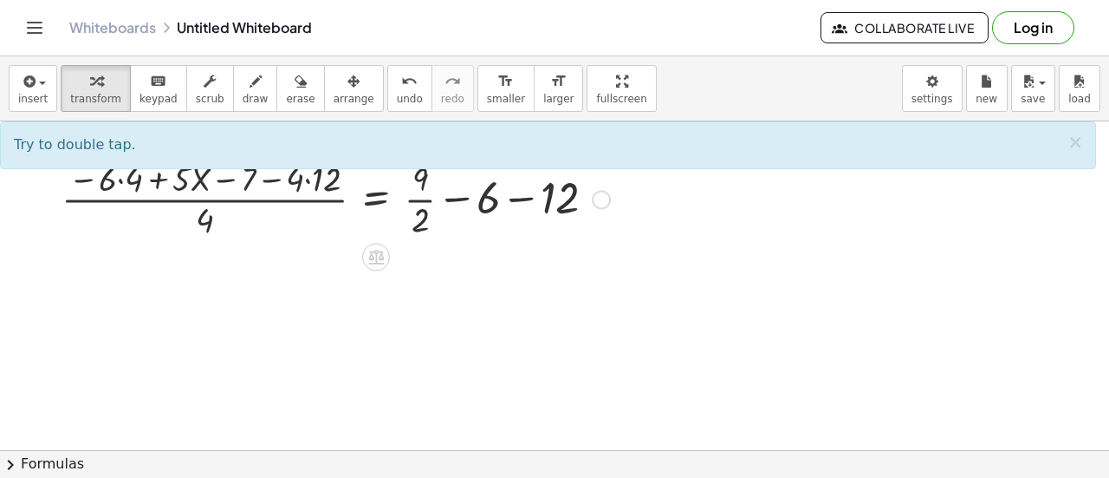
click at [516, 201] on div at bounding box center [324, 197] width 590 height 87
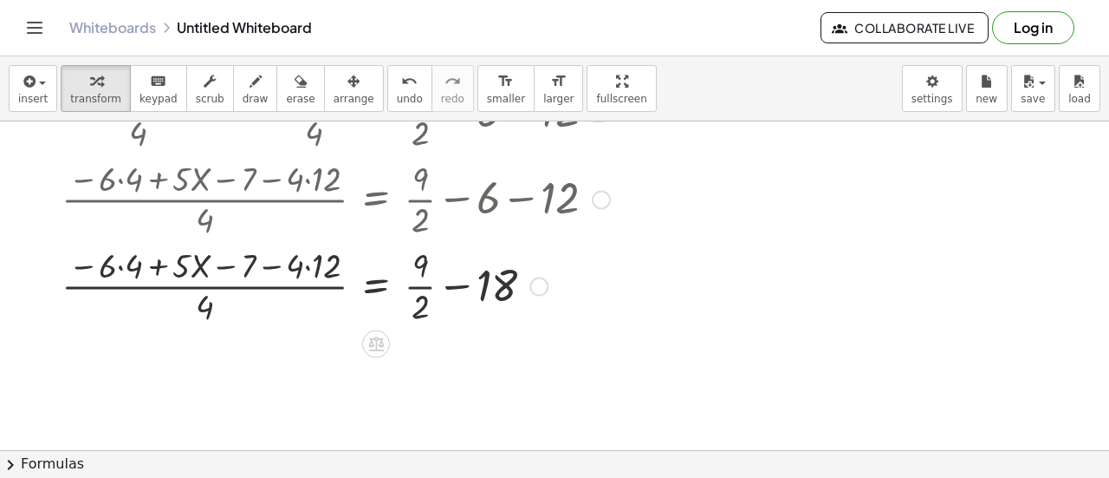
click at [461, 289] on div at bounding box center [324, 284] width 590 height 87
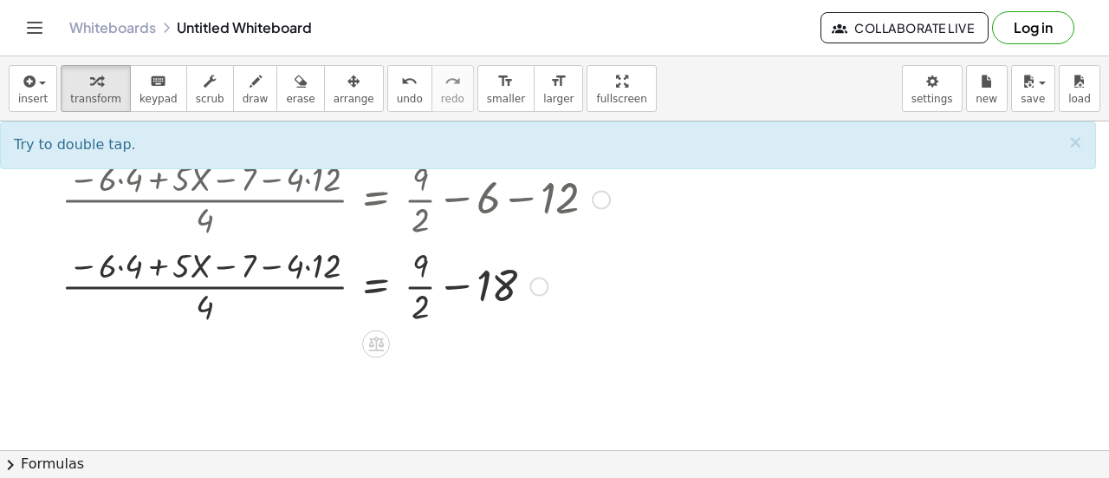
click at [461, 289] on div at bounding box center [324, 284] width 590 height 87
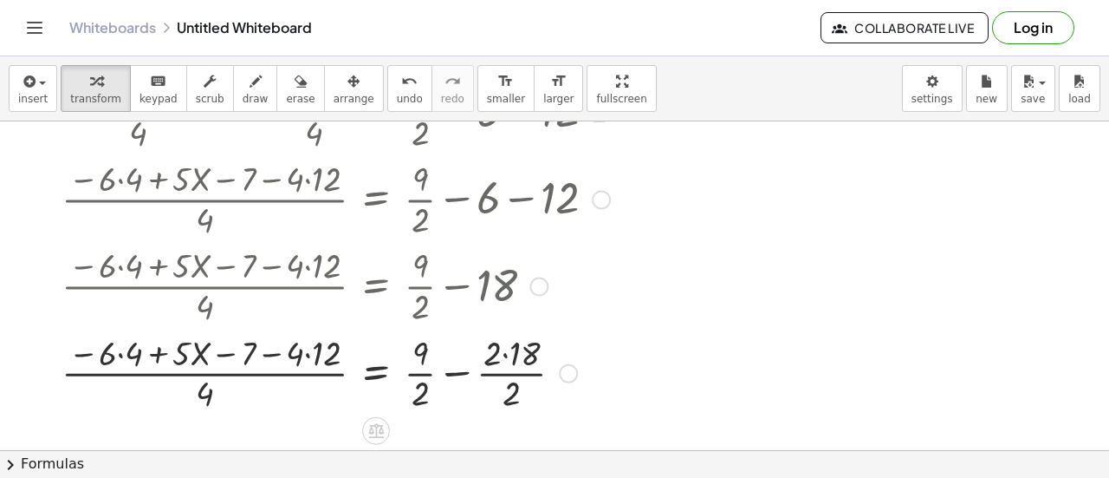
click at [459, 374] on div at bounding box center [324, 371] width 590 height 87
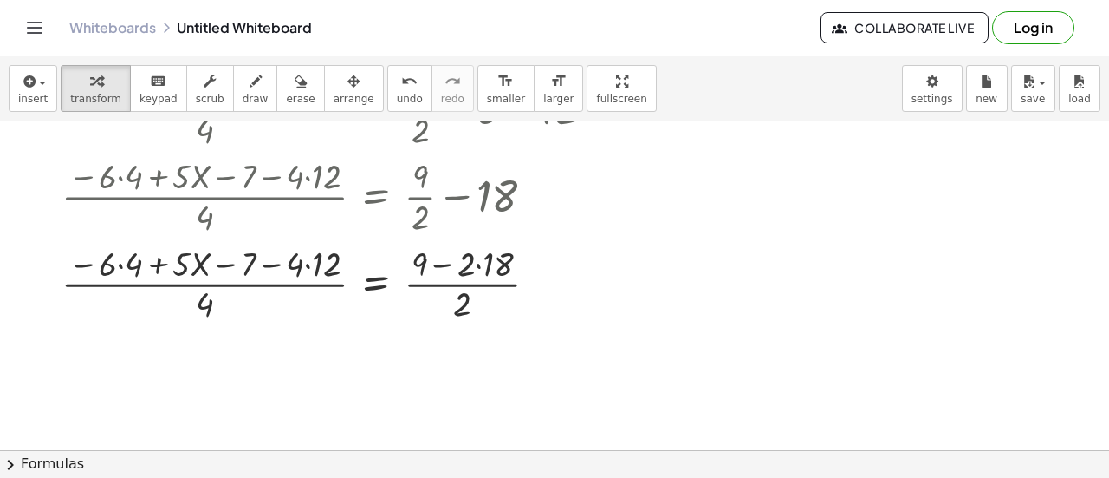
scroll to position [794, 0]
click at [452, 282] on div at bounding box center [324, 280] width 590 height 87
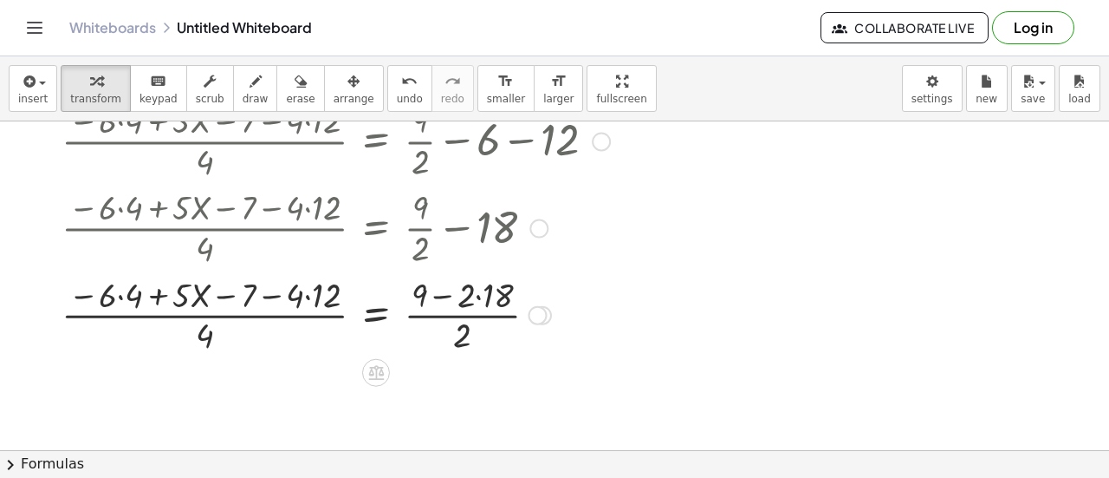
scroll to position [763, 0]
click at [371, 368] on icon at bounding box center [376, 372] width 16 height 15
click at [411, 371] on span "÷" at bounding box center [411, 372] width 10 height 25
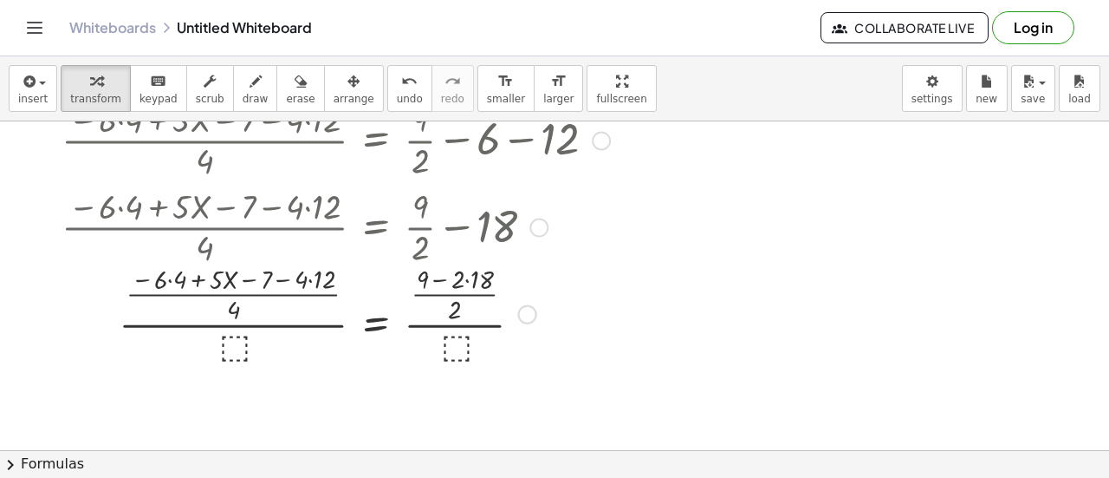
click at [244, 338] on div at bounding box center [324, 311] width 590 height 107
click at [255, 321] on div at bounding box center [324, 311] width 590 height 107
click at [250, 321] on div at bounding box center [324, 311] width 590 height 107
click at [235, 329] on div at bounding box center [324, 311] width 590 height 107
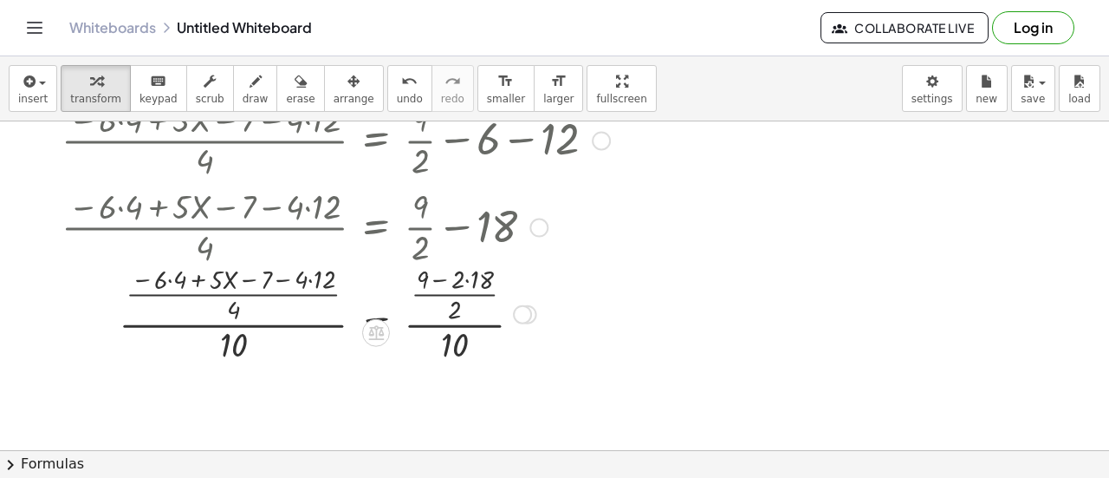
click at [235, 329] on div at bounding box center [324, 311] width 590 height 107
click at [452, 331] on div at bounding box center [324, 311] width 590 height 107
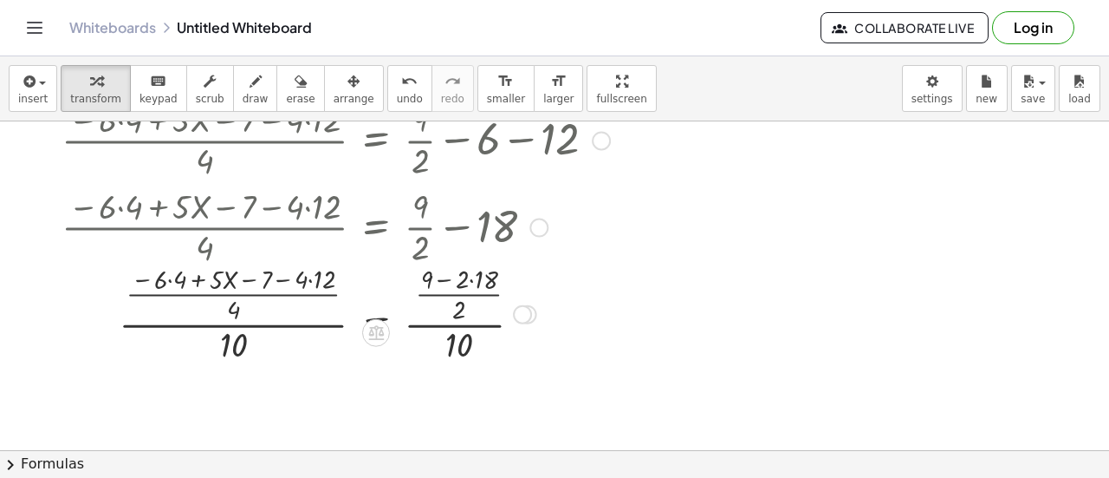
click at [452, 331] on div at bounding box center [324, 311] width 590 height 107
click at [376, 338] on icon at bounding box center [376, 332] width 16 height 15
click at [417, 342] on div "÷" at bounding box center [411, 332] width 28 height 28
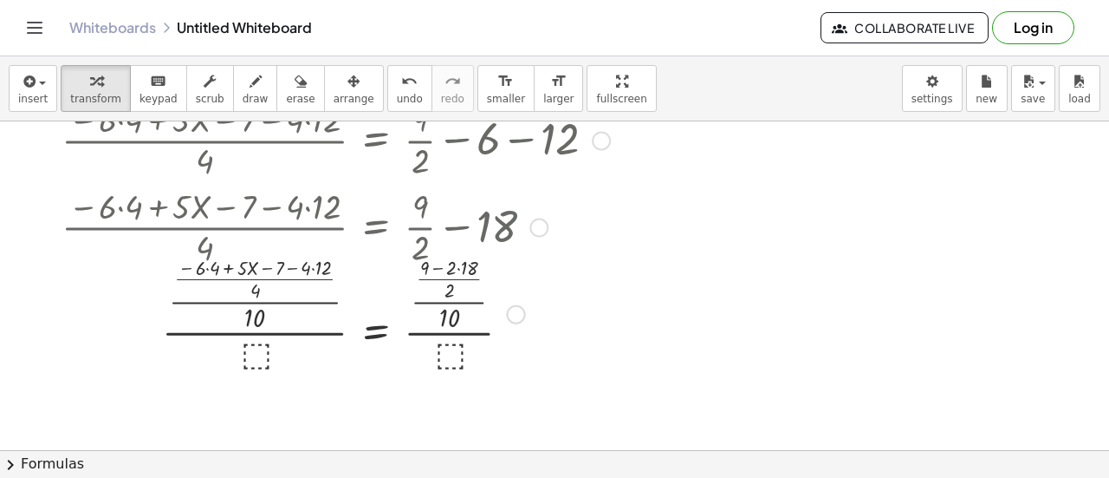
click at [258, 353] on div at bounding box center [324, 311] width 590 height 123
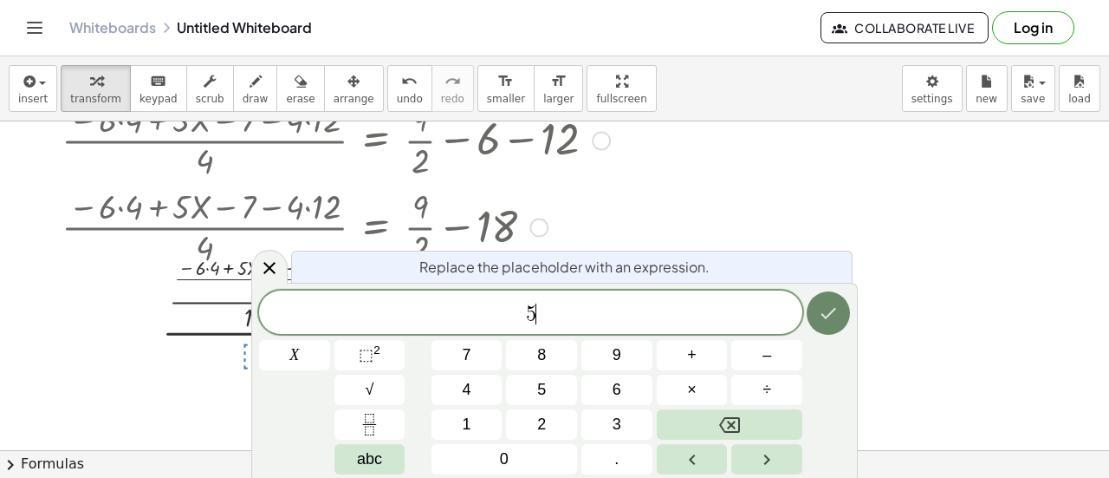
click at [821, 330] on button "Done" at bounding box center [828, 312] width 43 height 43
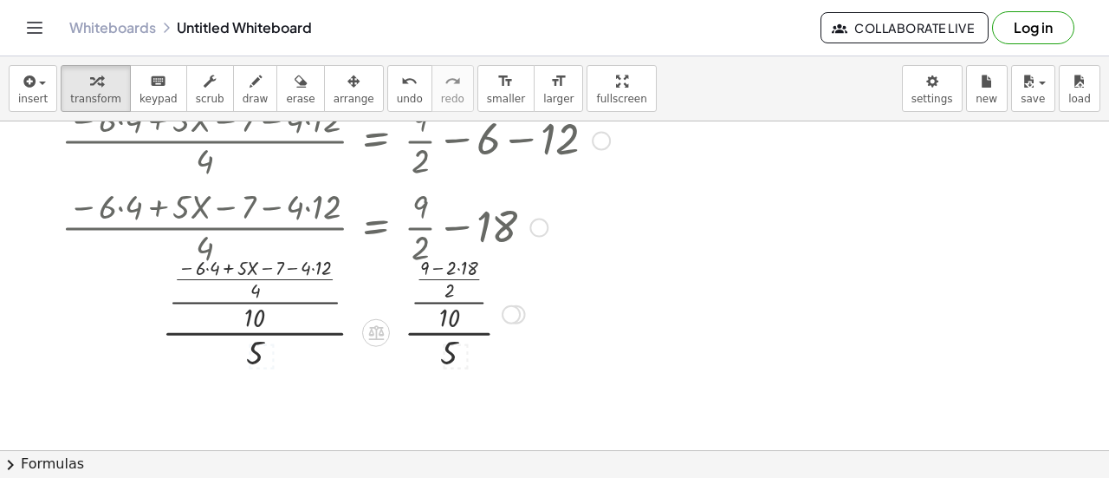
click at [253, 343] on div at bounding box center [324, 311] width 590 height 123
click at [253, 332] on div at bounding box center [324, 311] width 590 height 123
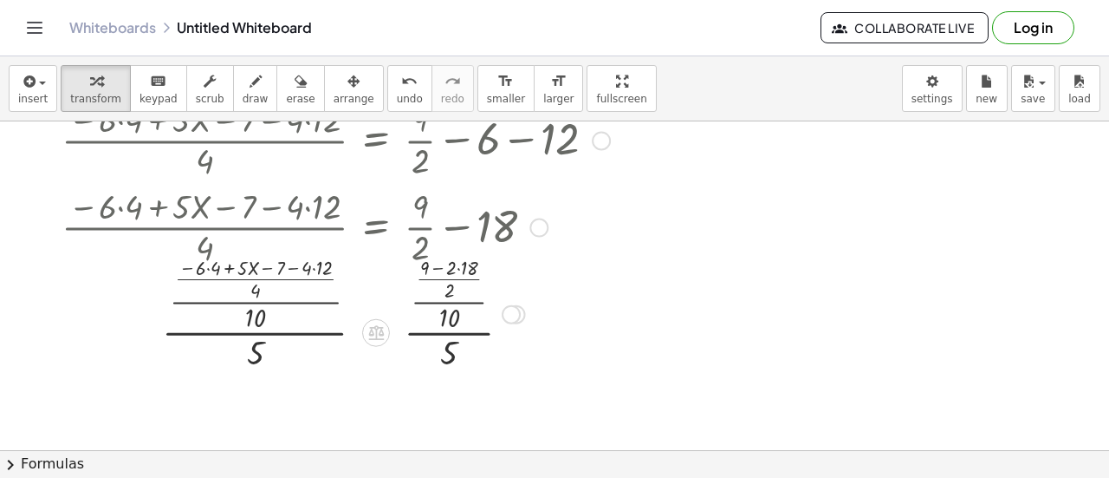
click at [253, 332] on div at bounding box center [324, 311] width 590 height 123
click at [261, 356] on div at bounding box center [324, 311] width 590 height 123
click at [293, 308] on div at bounding box center [324, 311] width 590 height 123
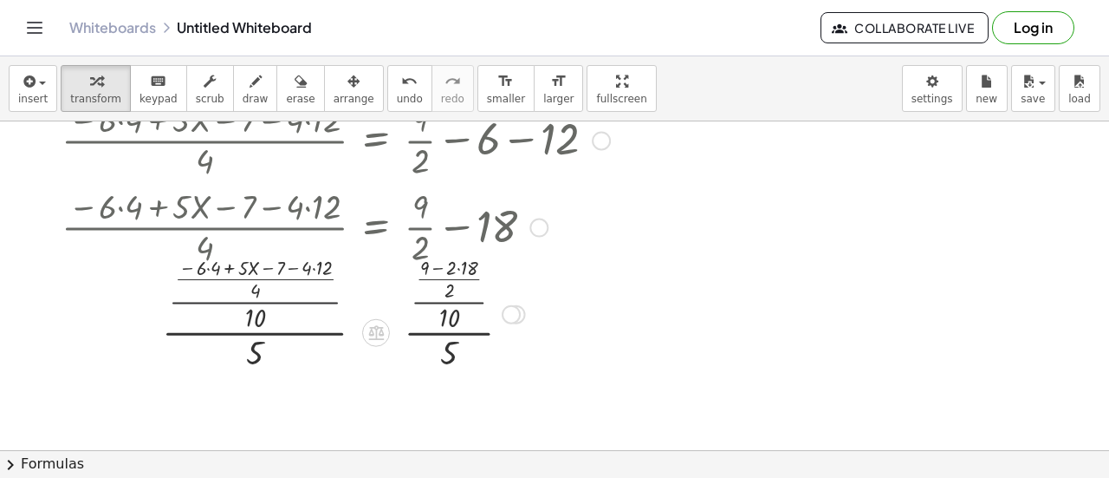
click at [445, 289] on div at bounding box center [324, 311] width 590 height 123
click at [452, 329] on div at bounding box center [324, 311] width 590 height 123
click at [453, 342] on div at bounding box center [324, 311] width 590 height 123
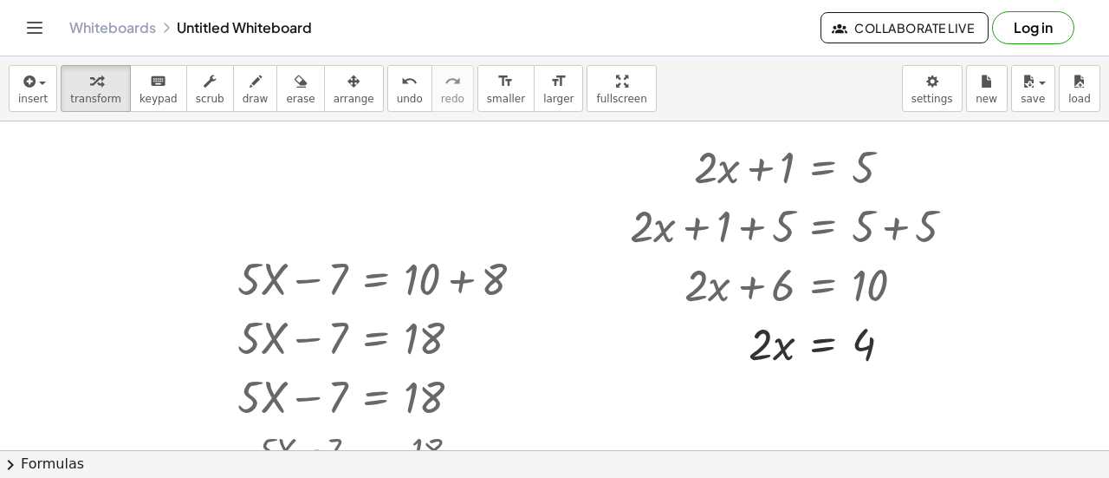
scroll to position [0, 0]
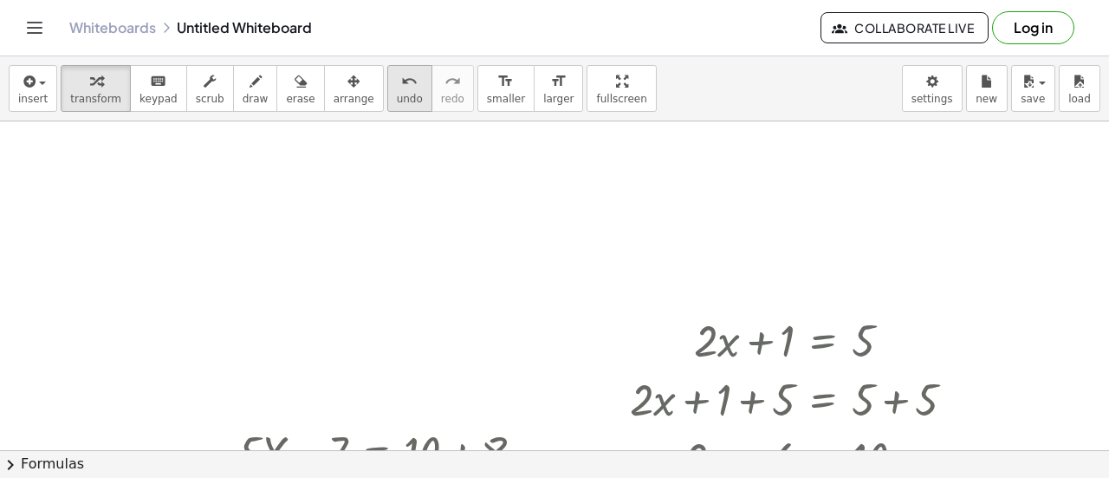
click at [387, 101] on button "undo undo" at bounding box center [409, 88] width 45 height 47
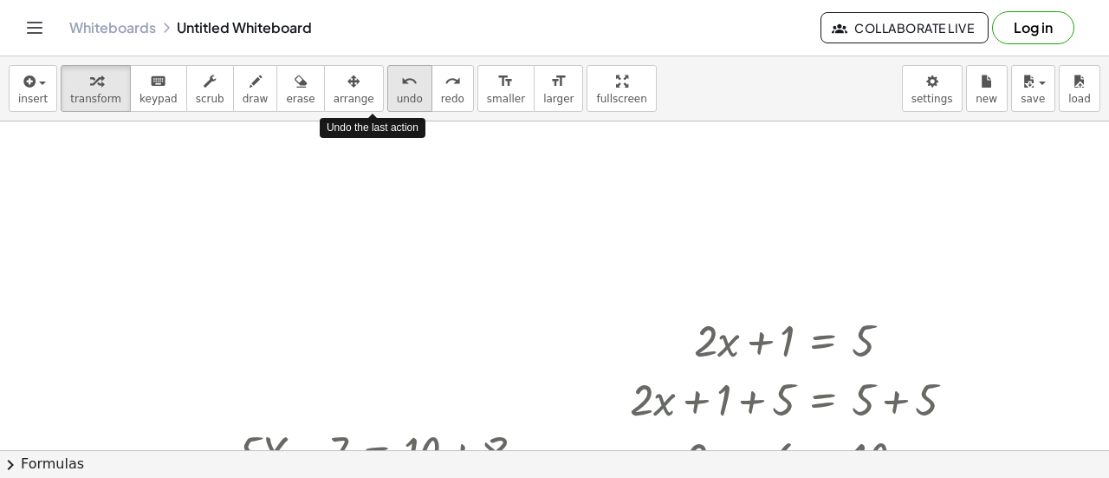
click at [387, 101] on button "undo undo" at bounding box center [409, 88] width 45 height 47
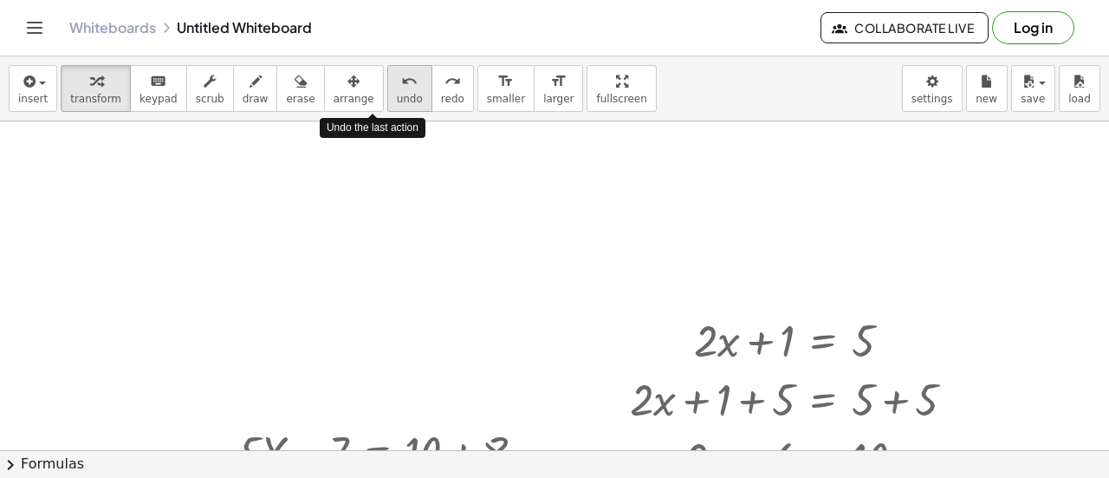
click at [387, 101] on button "undo undo" at bounding box center [409, 88] width 45 height 47
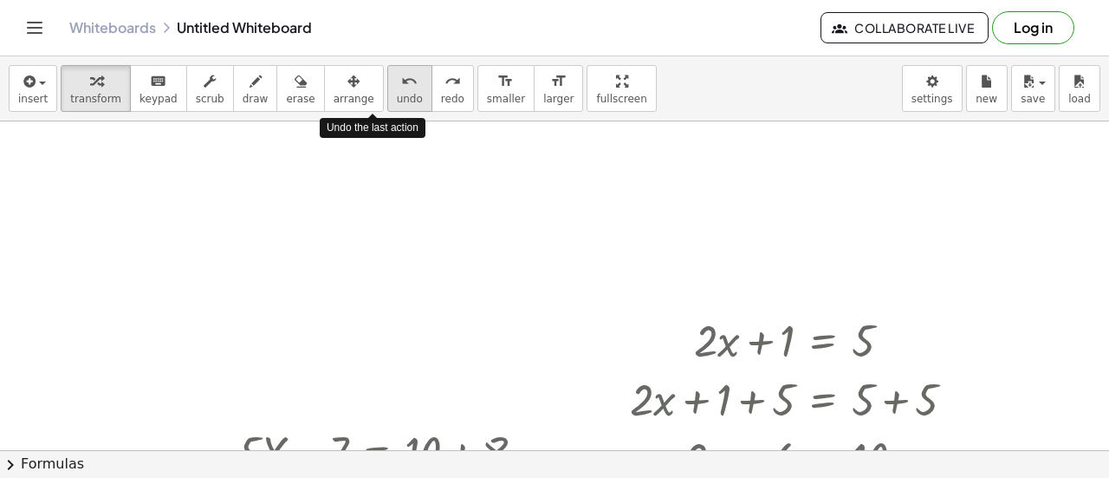
click at [387, 101] on button "undo undo" at bounding box center [409, 88] width 45 height 47
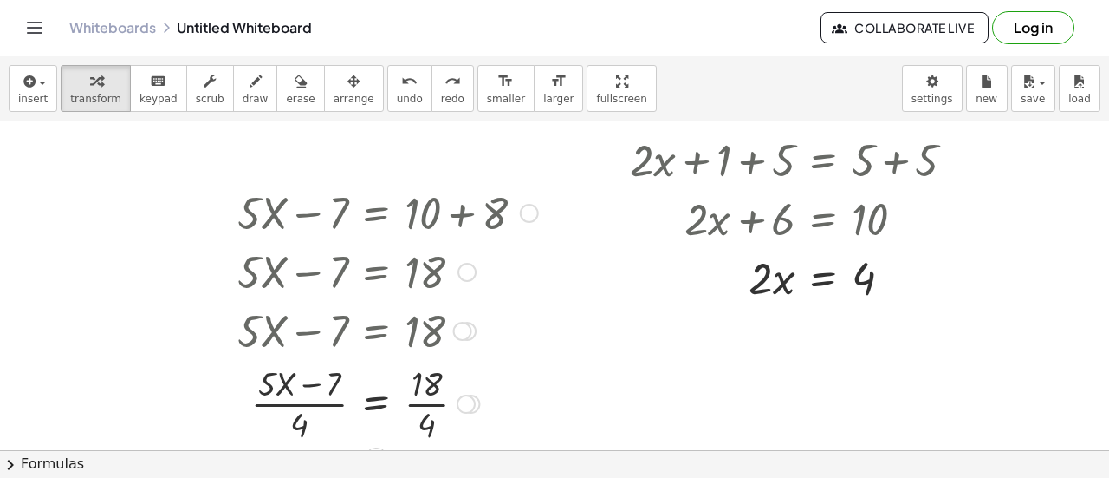
scroll to position [340, 0]
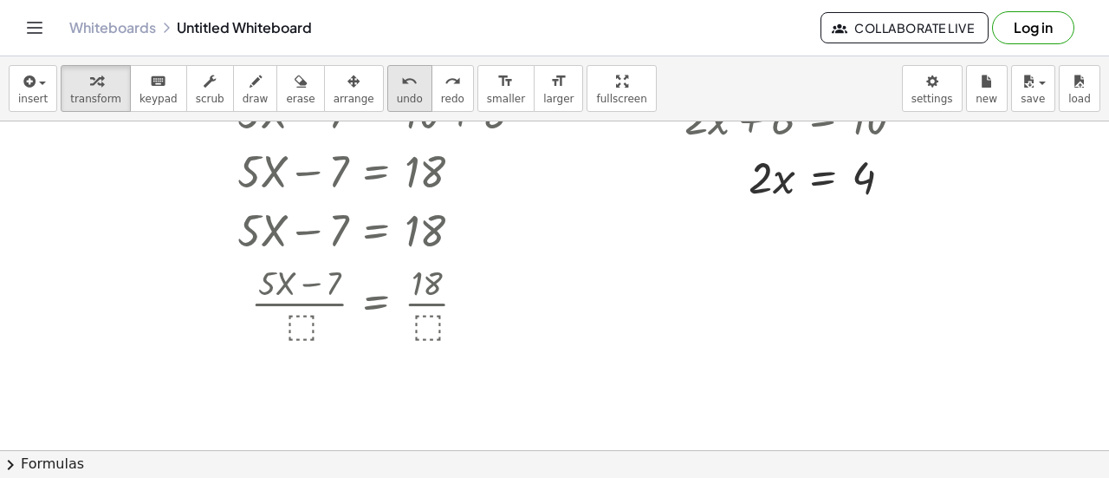
click at [401, 84] on icon "undo" at bounding box center [409, 81] width 16 height 21
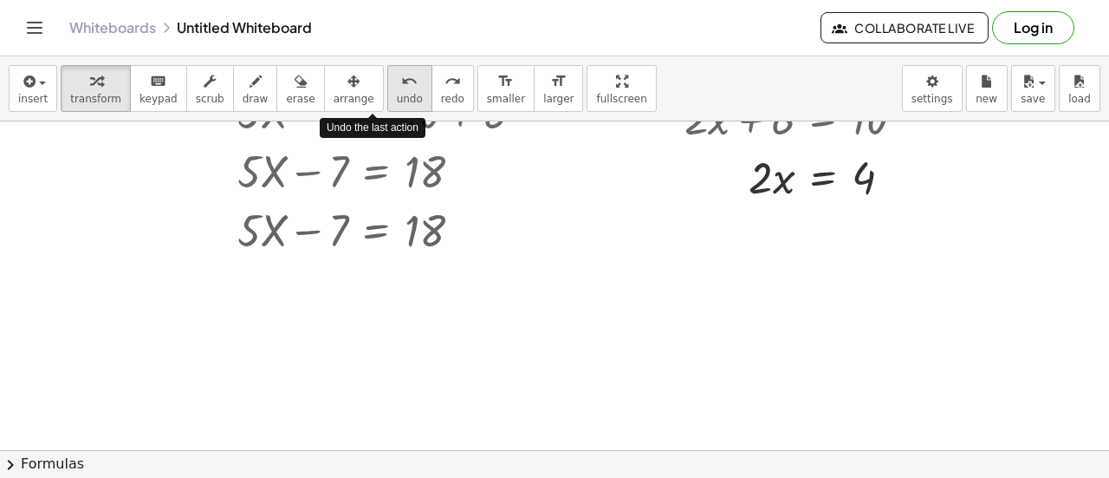
click at [401, 84] on icon "undo" at bounding box center [409, 81] width 16 height 21
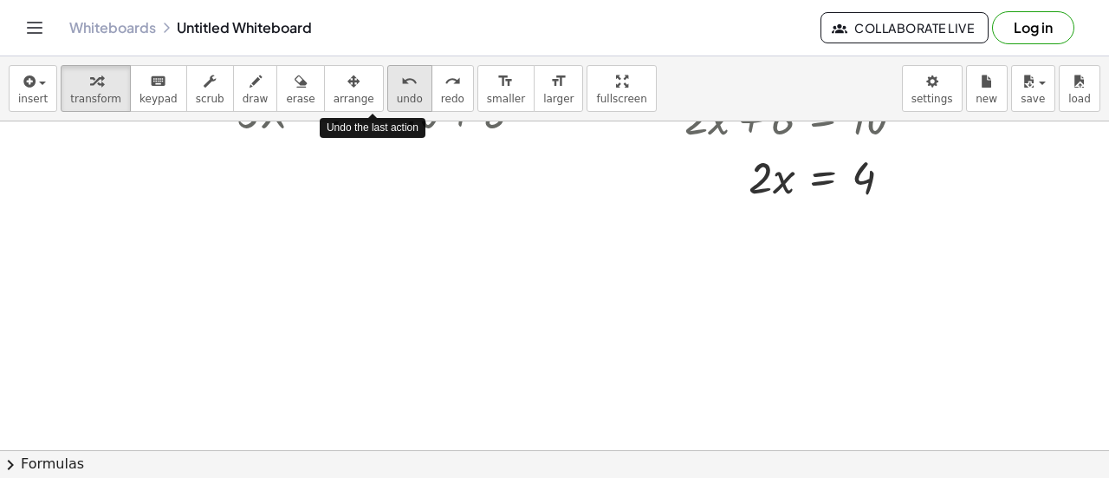
click at [401, 84] on icon "undo" at bounding box center [409, 81] width 16 height 21
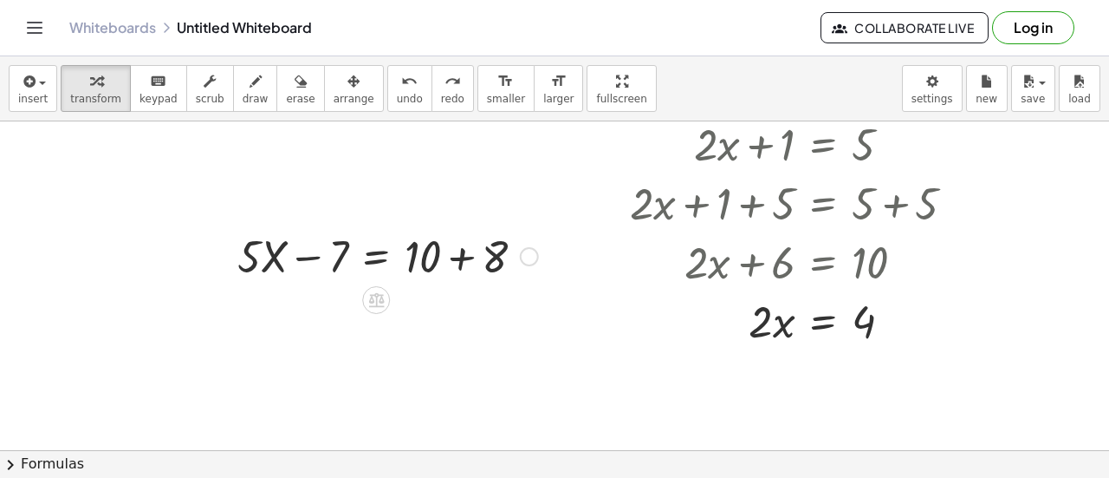
scroll to position [194, 0]
click at [381, 311] on div at bounding box center [376, 302] width 28 height 28
click at [475, 261] on div at bounding box center [388, 256] width 318 height 59
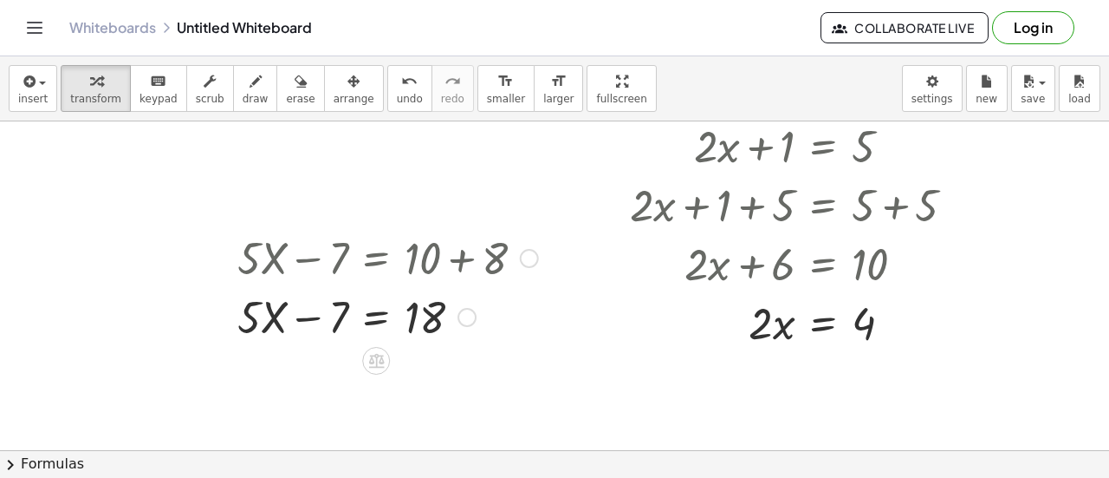
click at [313, 324] on div at bounding box center [388, 315] width 318 height 59
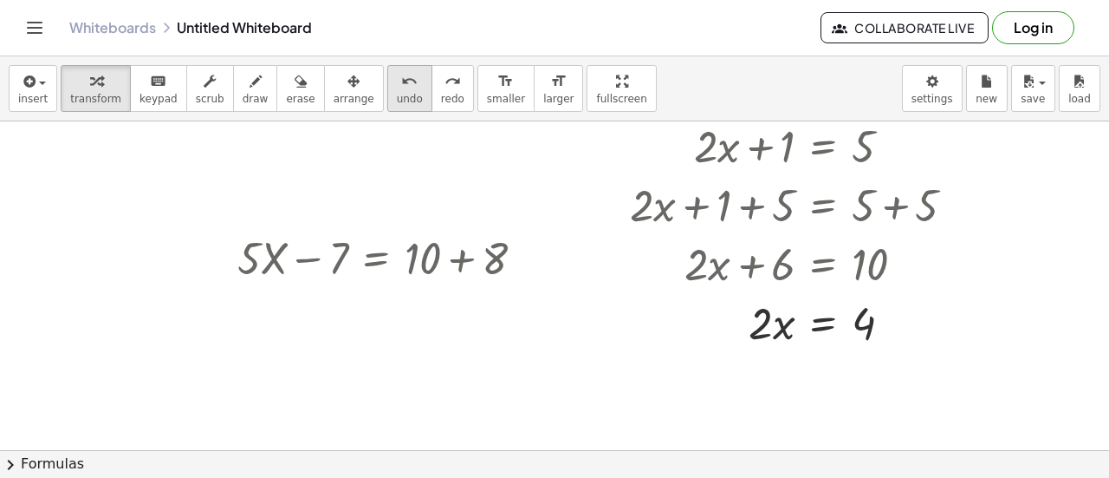
click at [397, 93] on span "undo" at bounding box center [410, 99] width 26 height 12
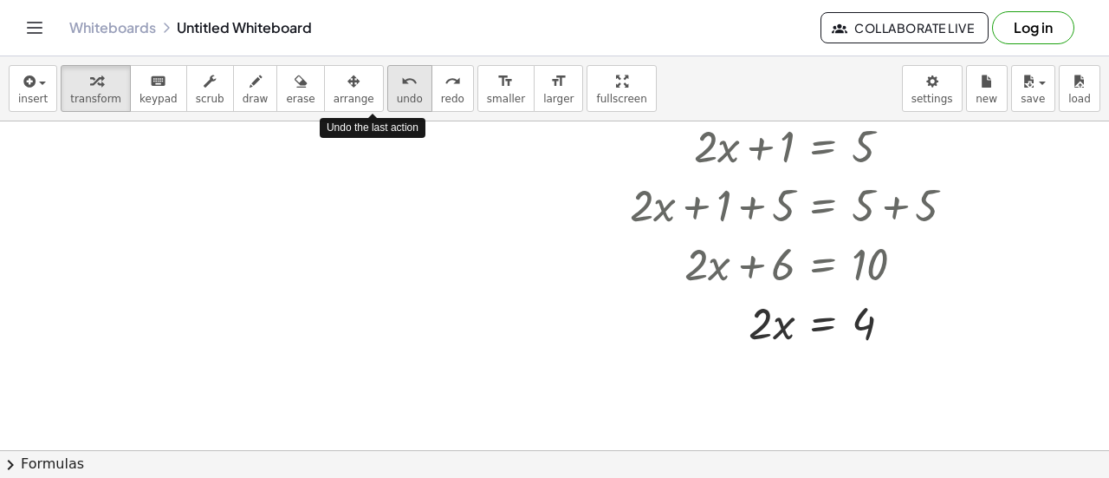
click at [397, 93] on span "undo" at bounding box center [410, 99] width 26 height 12
click at [302, 249] on div at bounding box center [554, 257] width 1109 height 660
click at [332, 233] on div at bounding box center [554, 257] width 1109 height 660
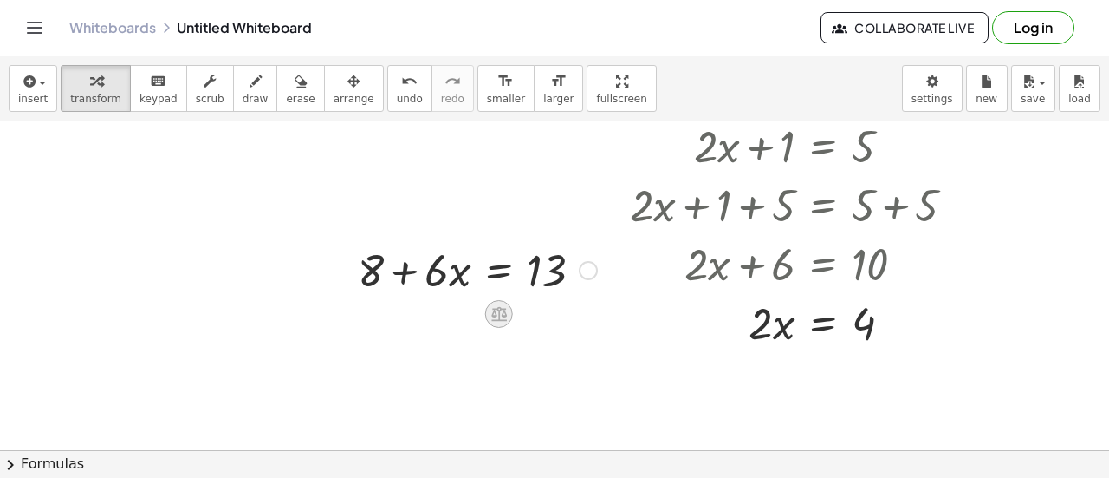
click at [499, 311] on icon at bounding box center [499, 314] width 16 height 15
click at [462, 313] on span "−" at bounding box center [464, 314] width 10 height 25
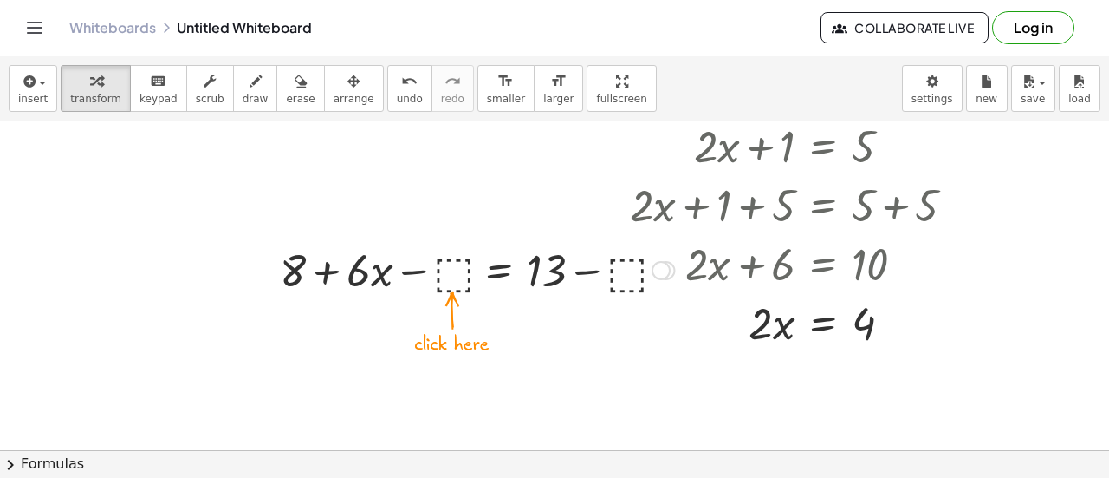
click at [449, 275] on div at bounding box center [477, 268] width 412 height 59
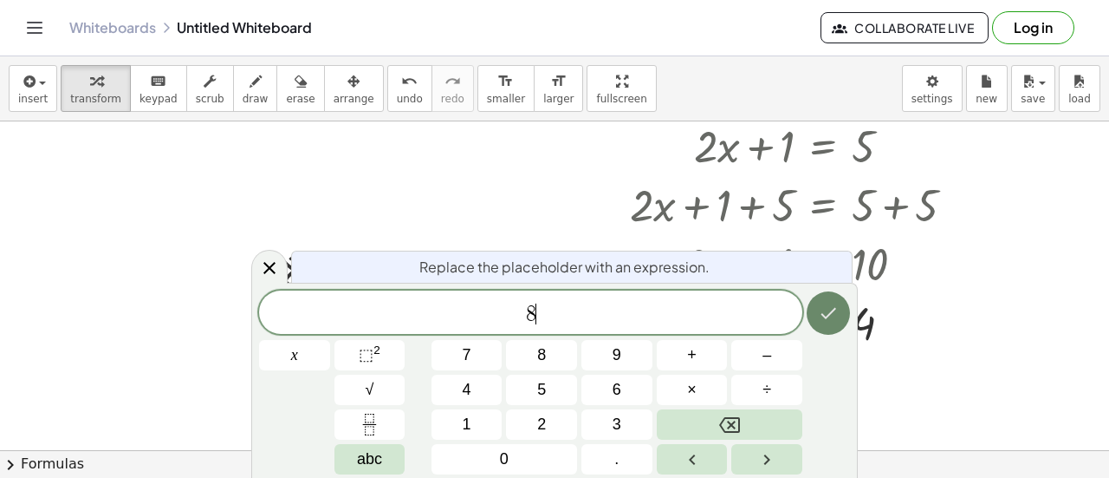
click at [830, 315] on icon "Done" at bounding box center [828, 312] width 21 height 21
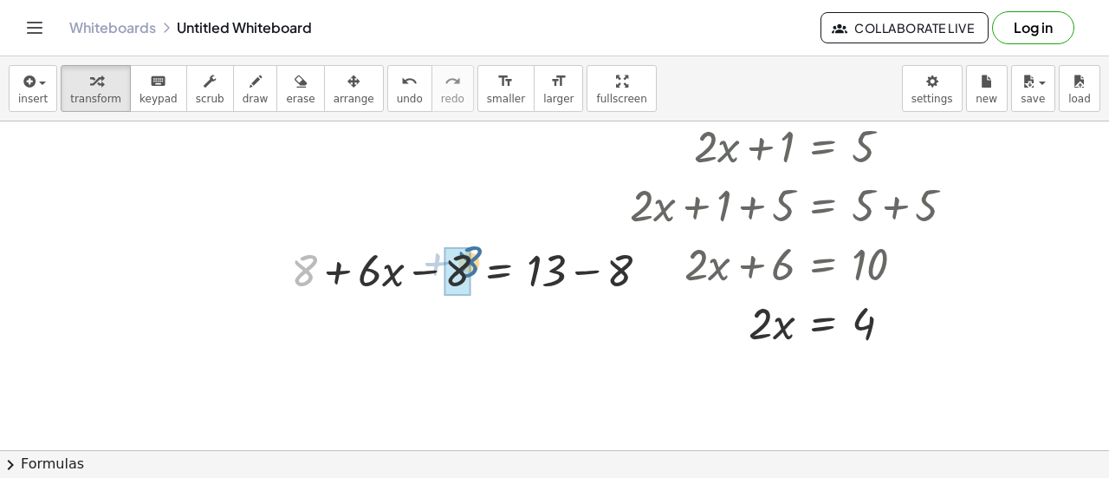
drag, startPoint x: 305, startPoint y: 266, endPoint x: 475, endPoint y: 260, distance: 170.0
click at [475, 260] on div at bounding box center [478, 268] width 390 height 59
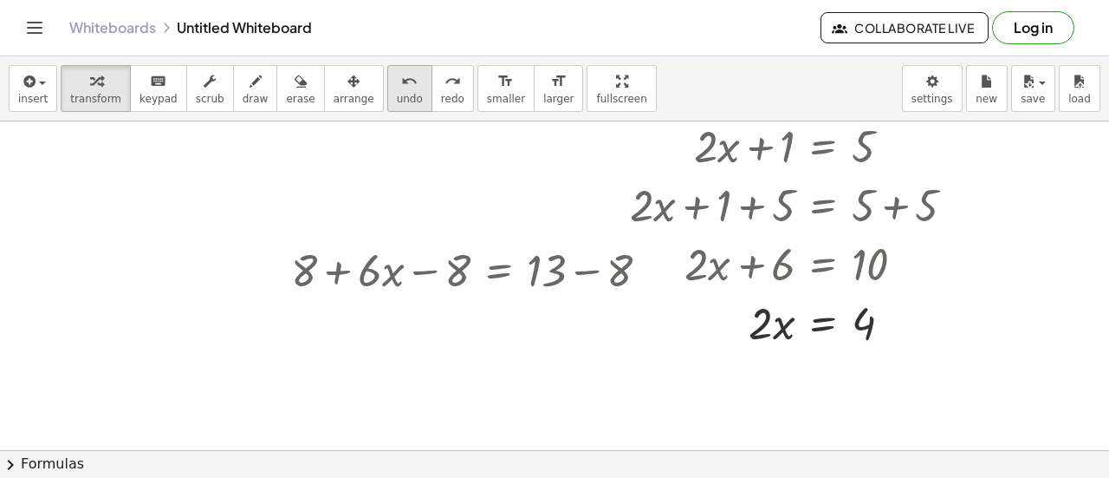
click at [397, 93] on span "undo" at bounding box center [410, 99] width 26 height 12
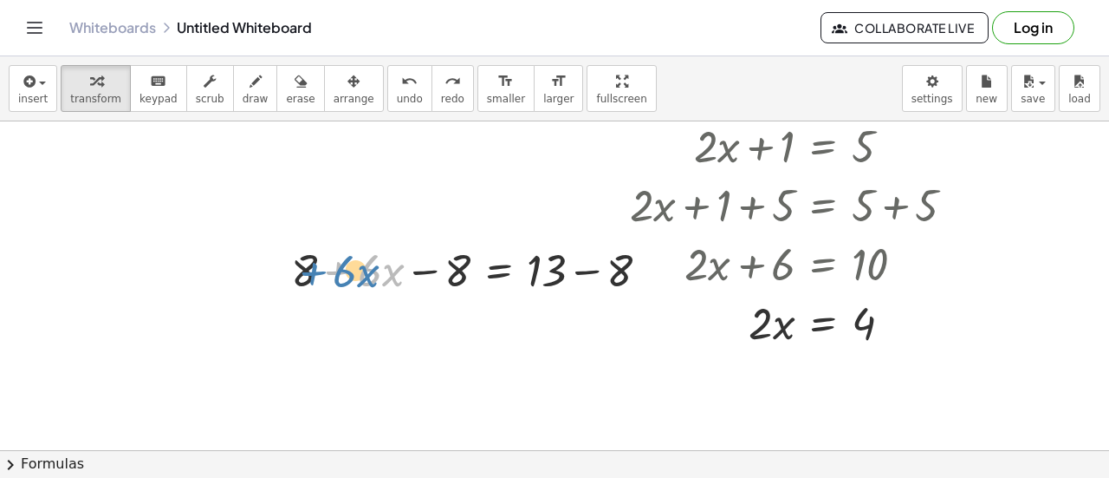
drag, startPoint x: 321, startPoint y: 263, endPoint x: 293, endPoint y: 263, distance: 27.7
click at [293, 263] on div at bounding box center [478, 268] width 390 height 59
drag, startPoint x: 298, startPoint y: 266, endPoint x: 472, endPoint y: 270, distance: 174.3
click at [431, 266] on div at bounding box center [478, 268] width 390 height 59
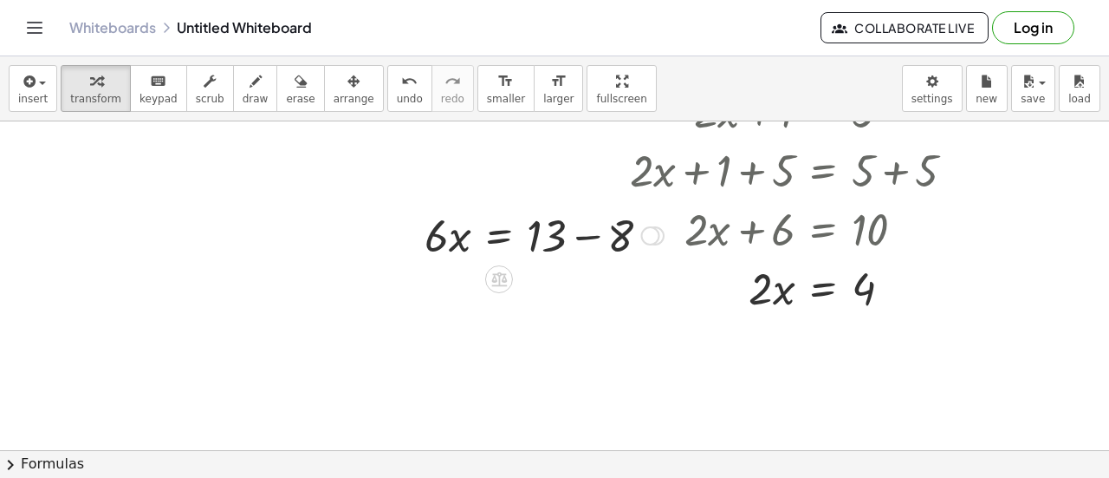
click at [591, 237] on div at bounding box center [544, 234] width 257 height 59
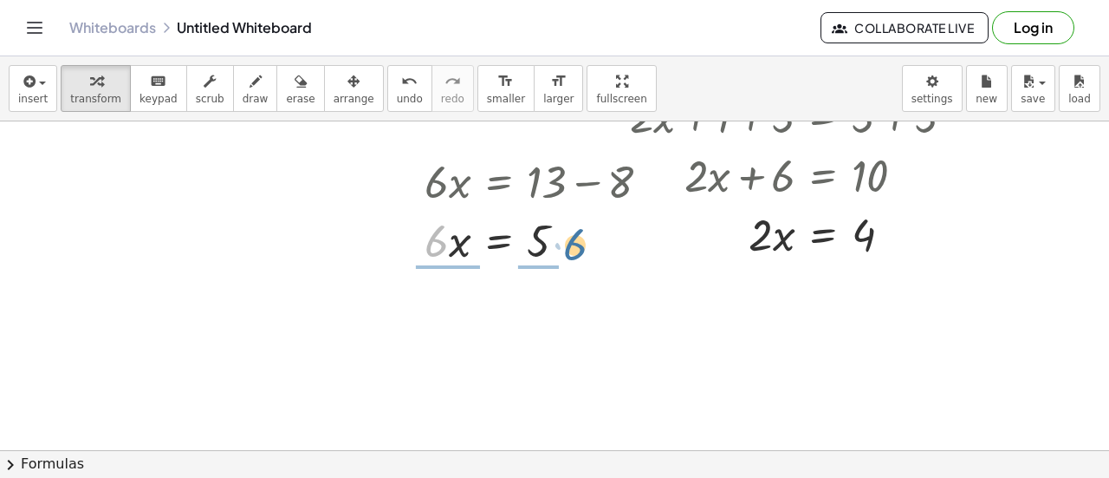
drag, startPoint x: 498, startPoint y: 230, endPoint x: 576, endPoint y: 244, distance: 79.4
click at [576, 244] on div at bounding box center [544, 239] width 257 height 59
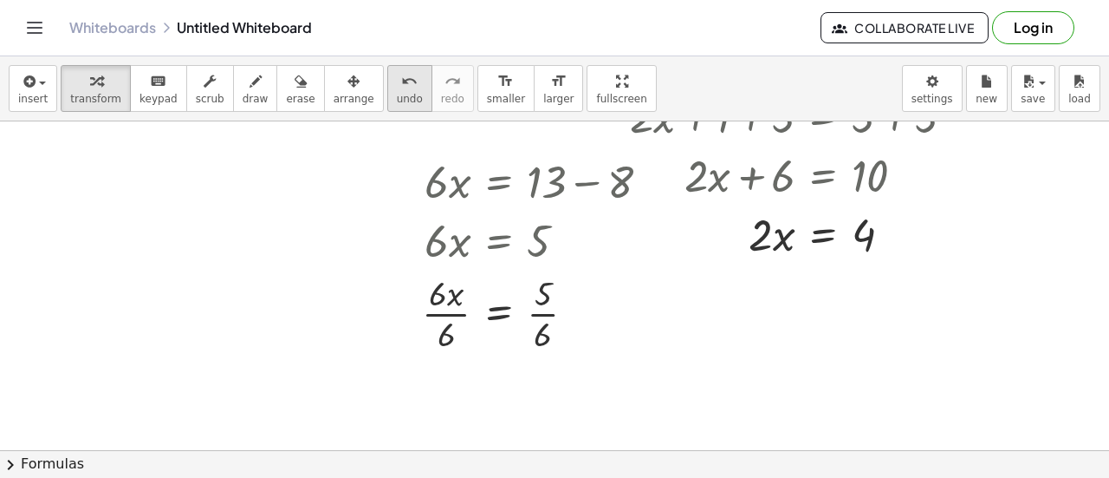
click at [387, 67] on button "undo undo" at bounding box center [409, 88] width 45 height 47
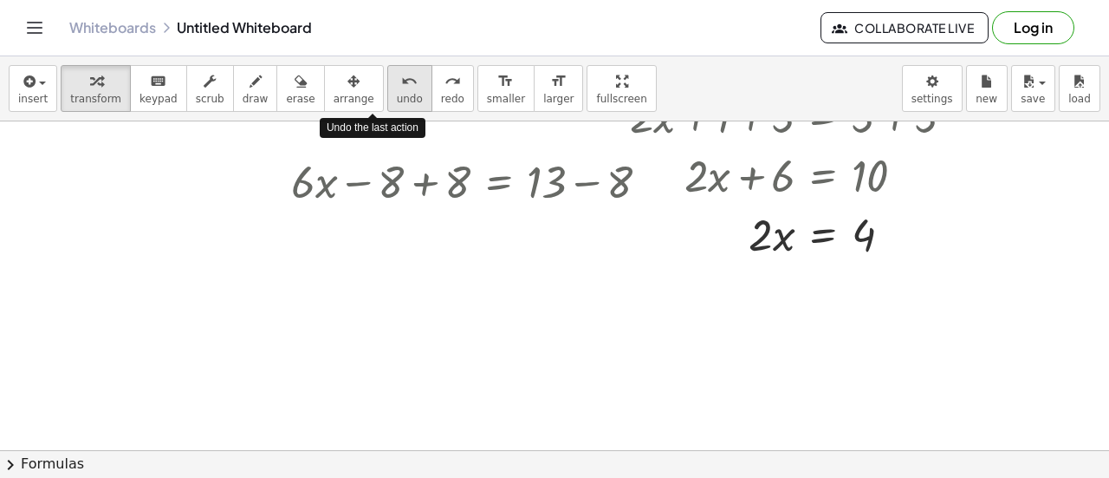
click at [387, 67] on button "undo undo" at bounding box center [409, 88] width 45 height 47
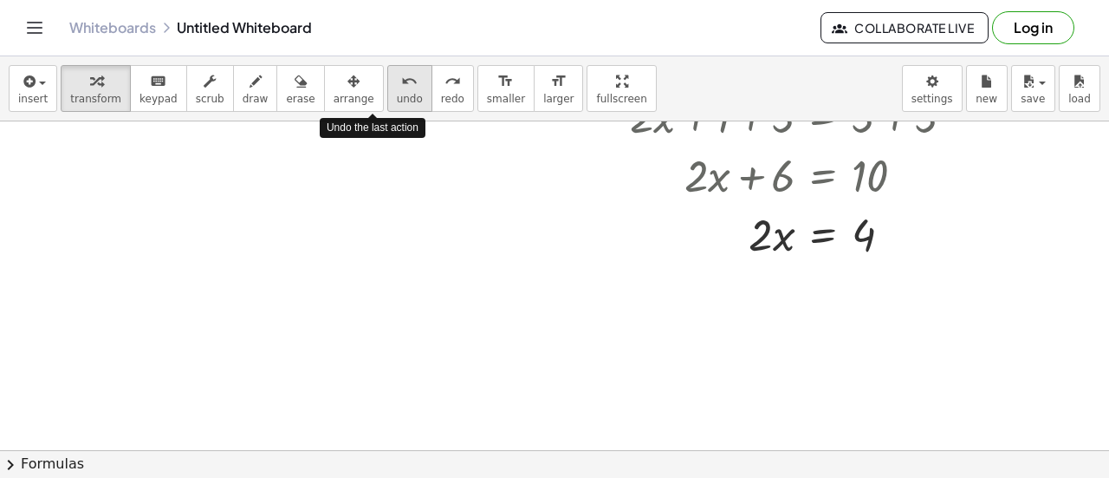
click at [387, 67] on button "undo undo" at bounding box center [409, 88] width 45 height 47
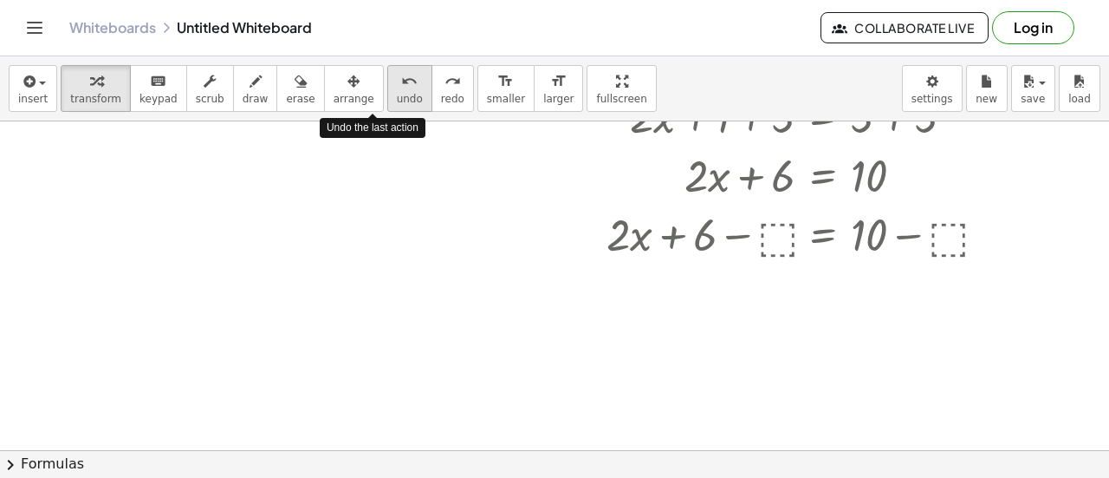
click at [387, 67] on button "undo undo" at bounding box center [409, 88] width 45 height 47
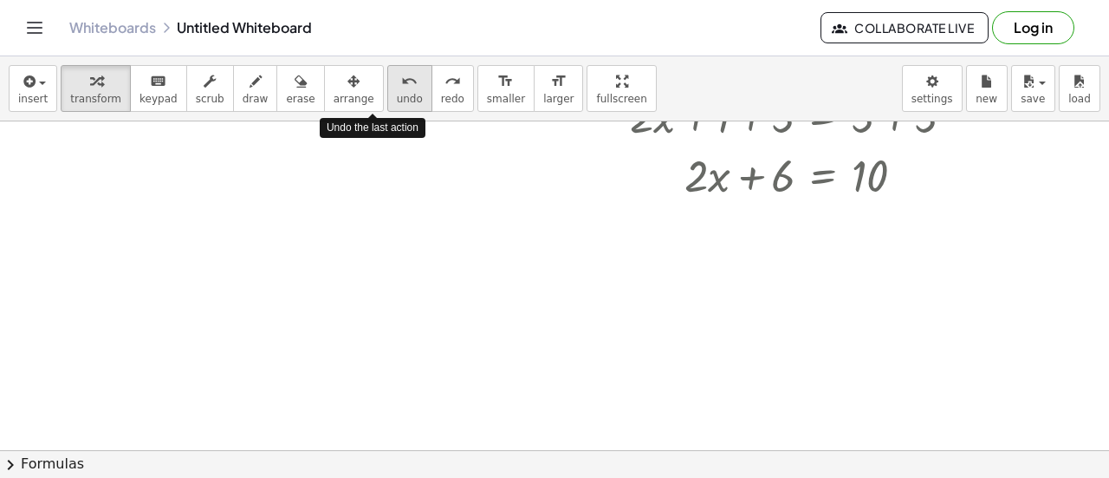
click at [387, 67] on button "undo undo" at bounding box center [409, 88] width 45 height 47
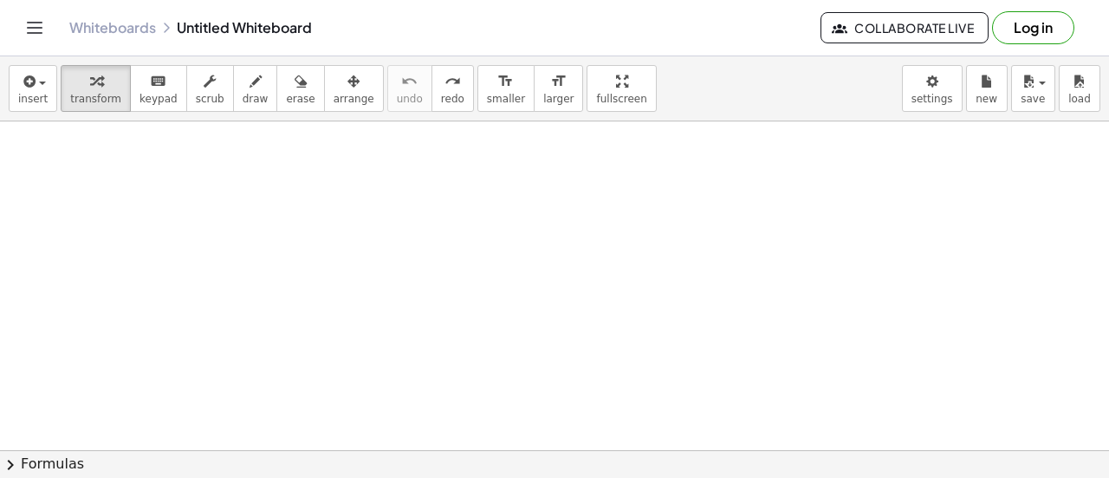
click at [548, 264] on div at bounding box center [554, 169] width 1109 height 660
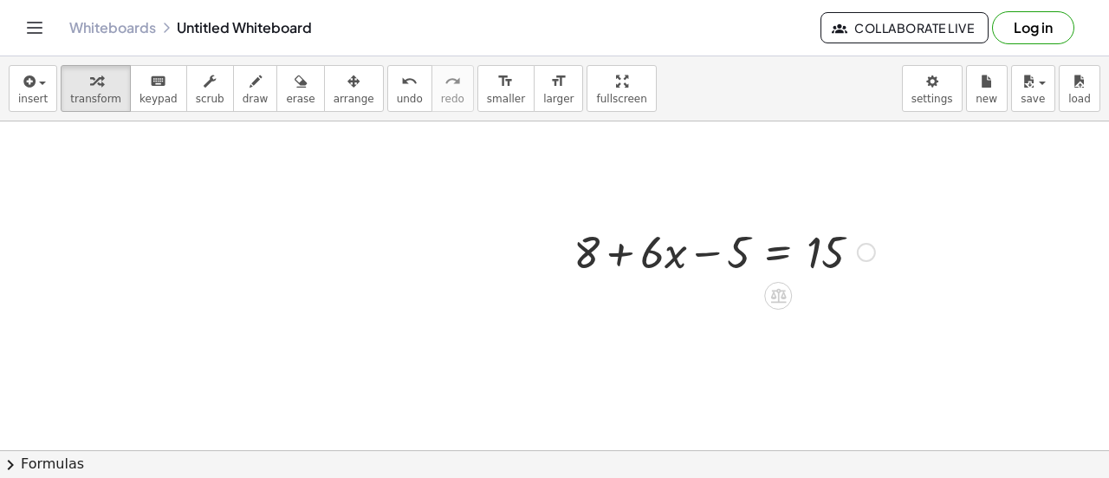
scroll to position [319, 0]
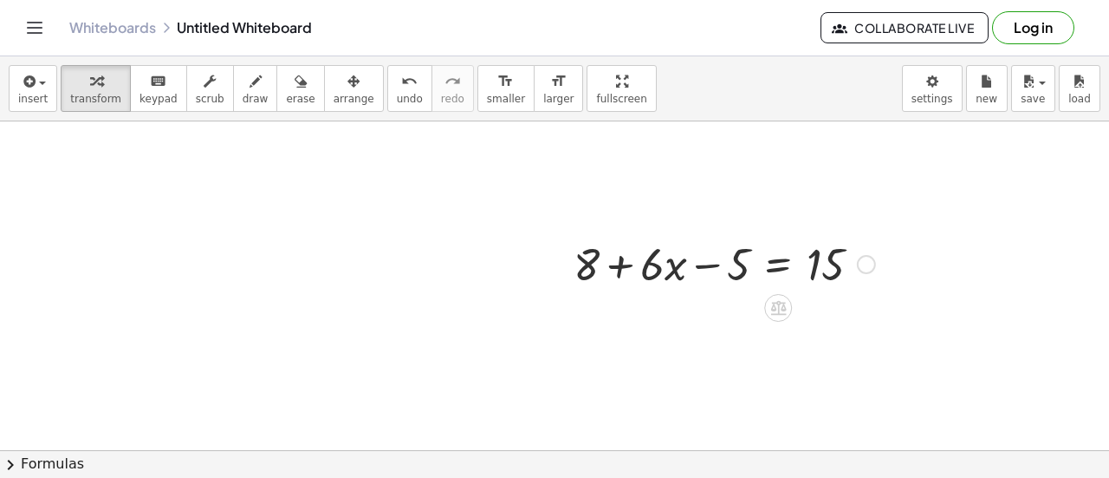
click at [711, 274] on div at bounding box center [724, 262] width 319 height 59
click at [619, 261] on div at bounding box center [724, 262] width 319 height 59
click at [775, 302] on icon at bounding box center [779, 308] width 16 height 15
click at [750, 311] on div "−" at bounding box center [744, 308] width 28 height 28
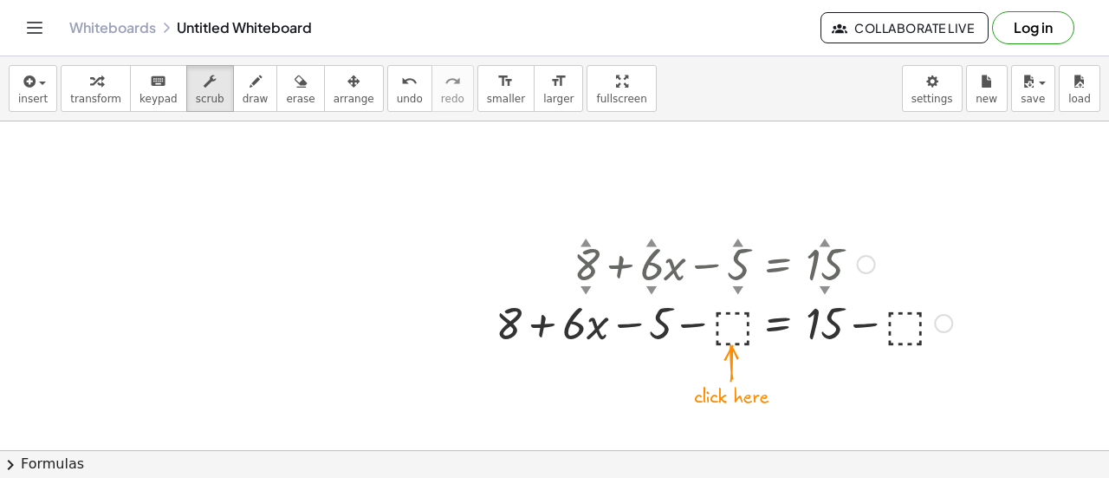
click at [721, 336] on div at bounding box center [724, 321] width 474 height 59
click at [728, 322] on div at bounding box center [724, 321] width 474 height 59
click at [731, 326] on div at bounding box center [724, 321] width 474 height 59
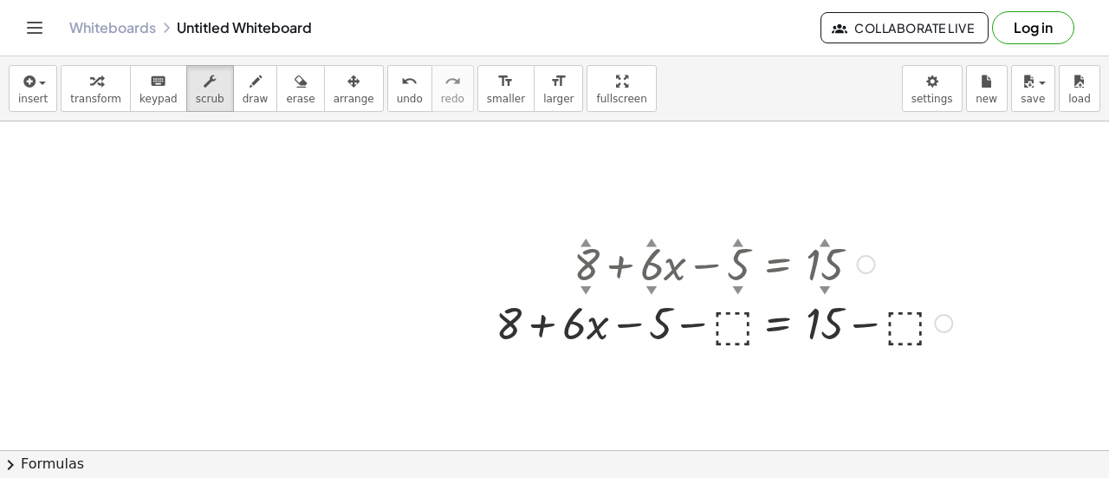
click at [732, 329] on div at bounding box center [724, 321] width 474 height 59
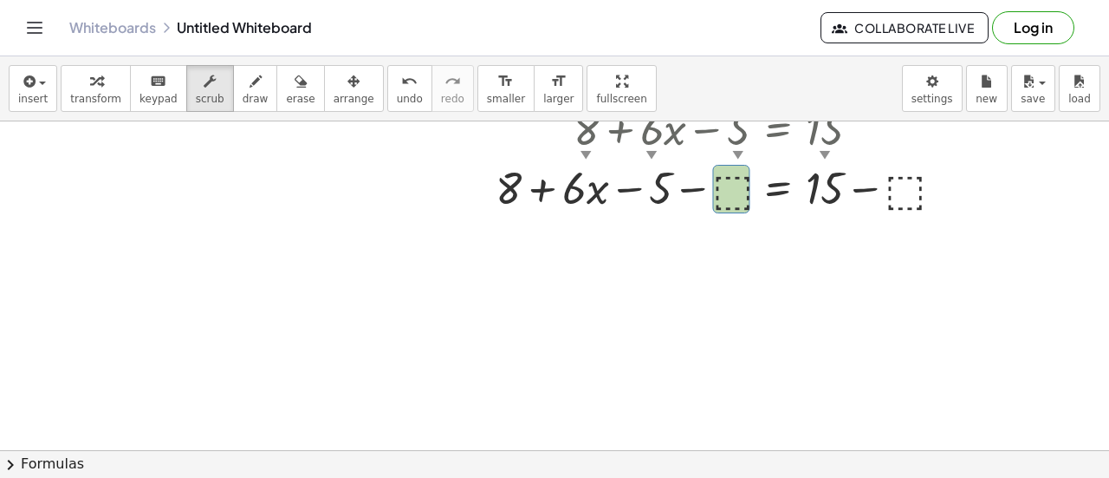
scroll to position [454, 0]
click at [741, 386] on div at bounding box center [554, 162] width 1109 height 990
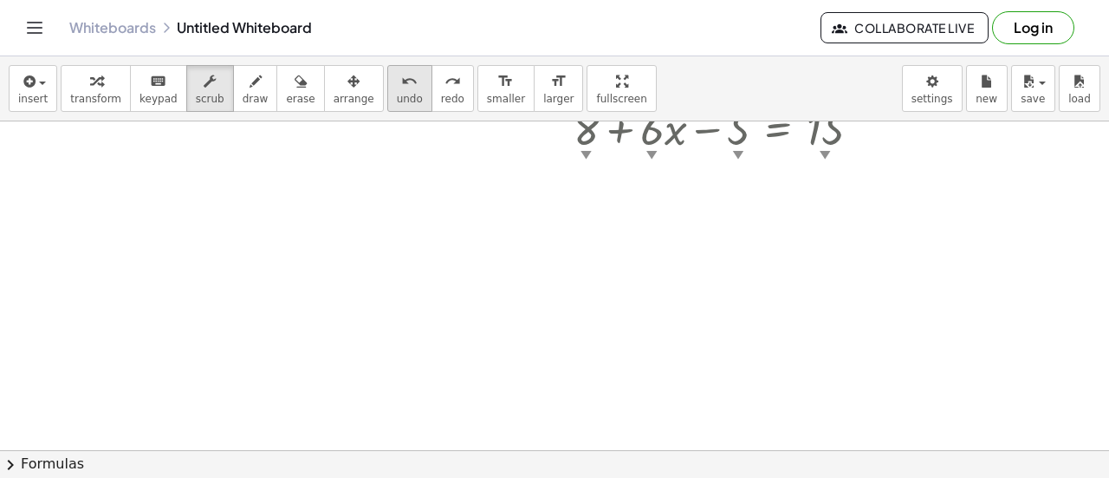
click at [387, 94] on button "undo undo" at bounding box center [409, 88] width 45 height 47
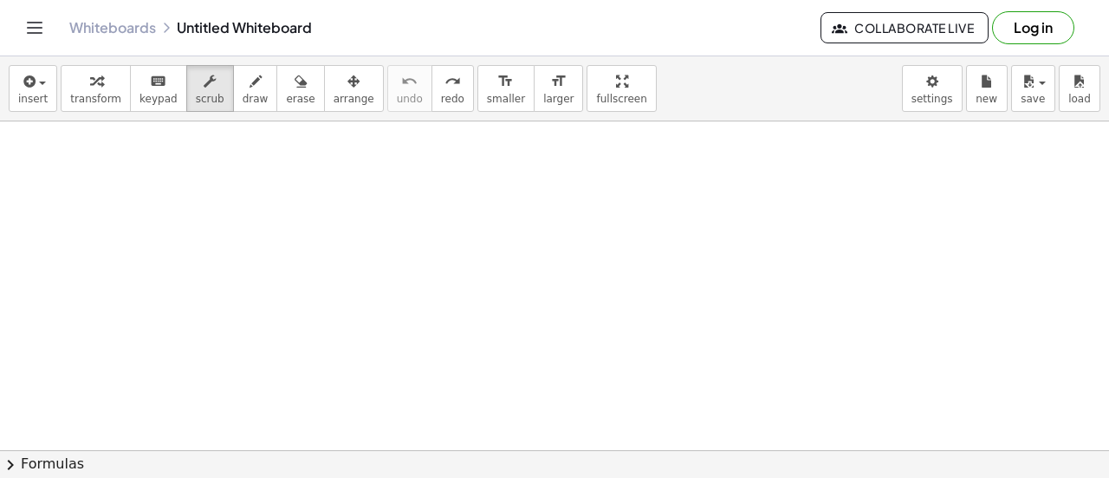
click at [504, 181] on div at bounding box center [554, 223] width 1109 height 990
click at [511, 192] on div at bounding box center [554, 223] width 1109 height 990
click at [445, 84] on icon "redo" at bounding box center [453, 81] width 16 height 21
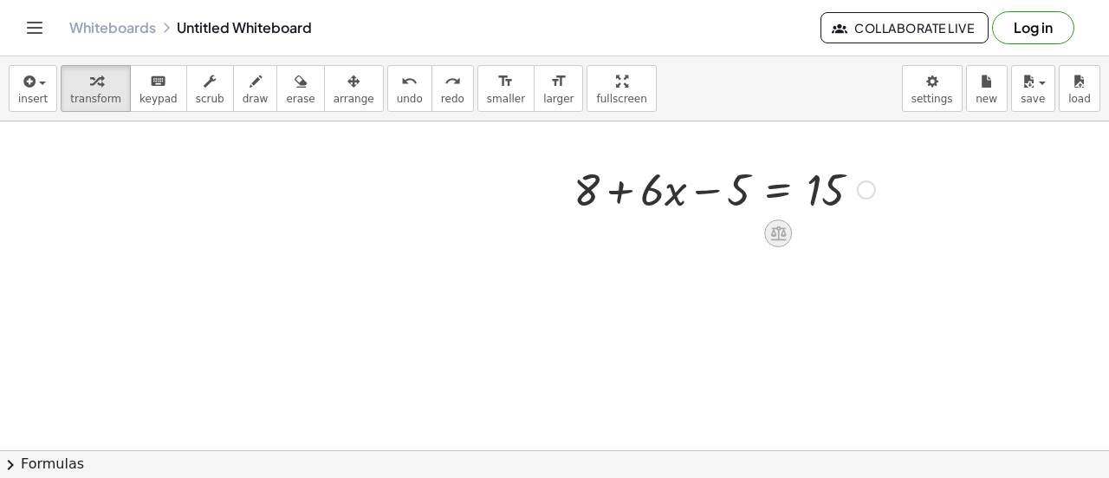
click at [777, 227] on icon at bounding box center [779, 233] width 16 height 15
click at [735, 239] on div "−" at bounding box center [744, 233] width 28 height 28
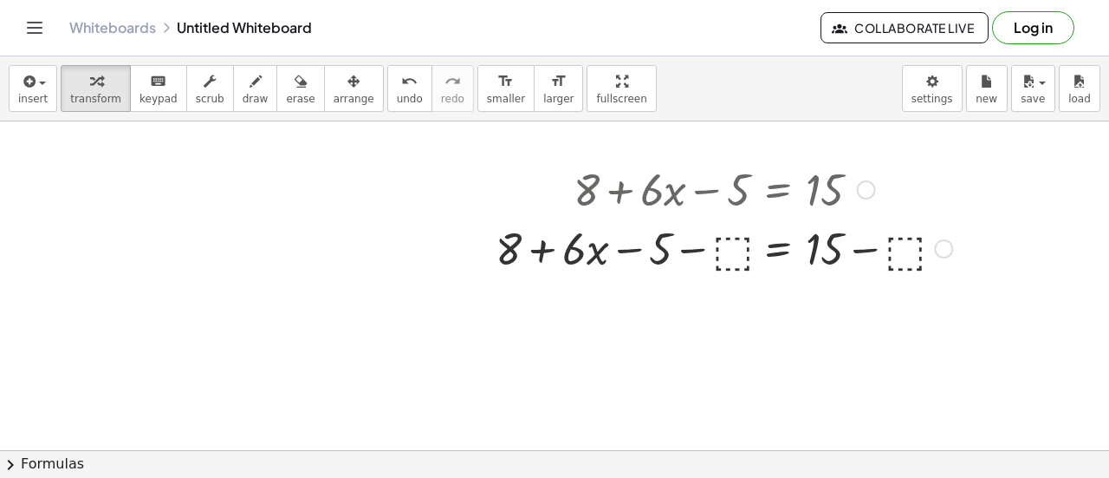
click at [728, 205] on div at bounding box center [724, 188] width 474 height 59
click at [727, 243] on div at bounding box center [724, 247] width 474 height 59
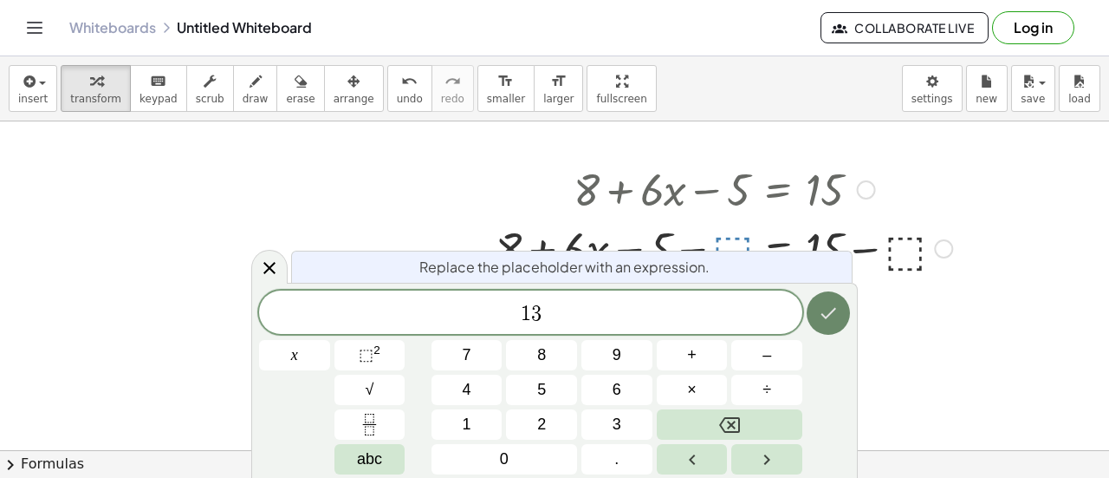
click at [823, 305] on icon "Done" at bounding box center [828, 312] width 21 height 21
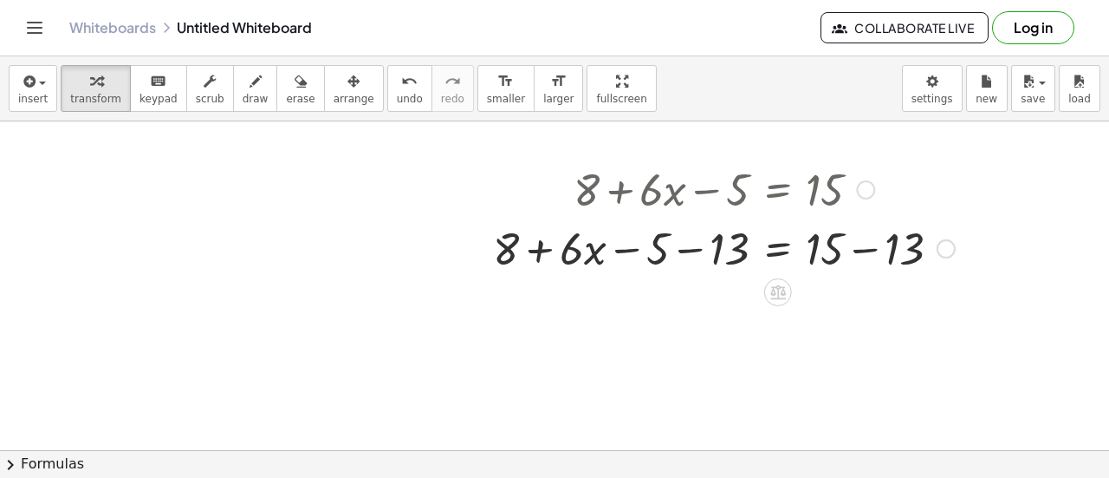
click at [677, 256] on div at bounding box center [724, 247] width 479 height 59
click at [698, 247] on div at bounding box center [724, 247] width 479 height 59
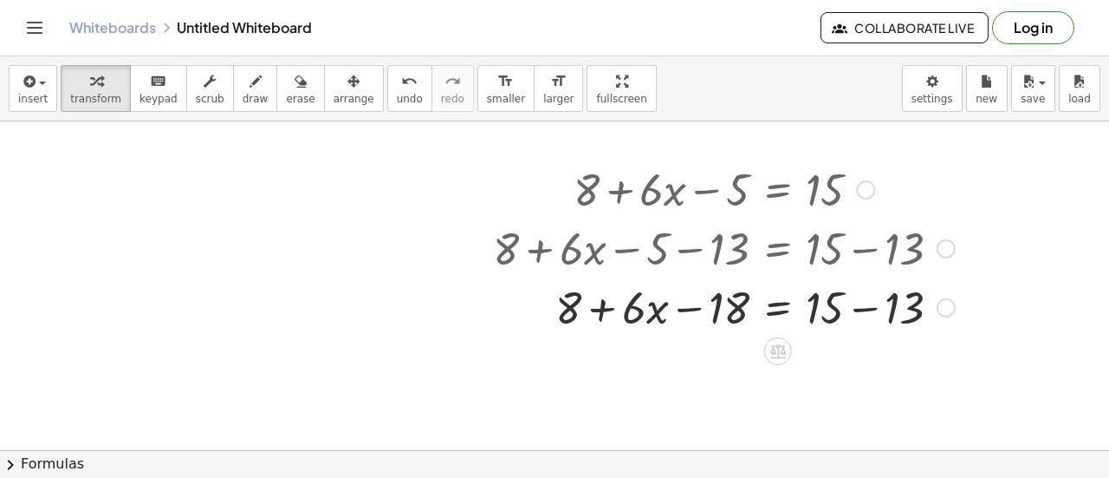
click at [674, 313] on div at bounding box center [724, 305] width 479 height 59
click at [619, 313] on div at bounding box center [724, 305] width 479 height 59
drag, startPoint x: 577, startPoint y: 304, endPoint x: 781, endPoint y: 309, distance: 203.8
click at [781, 309] on div at bounding box center [724, 305] width 479 height 59
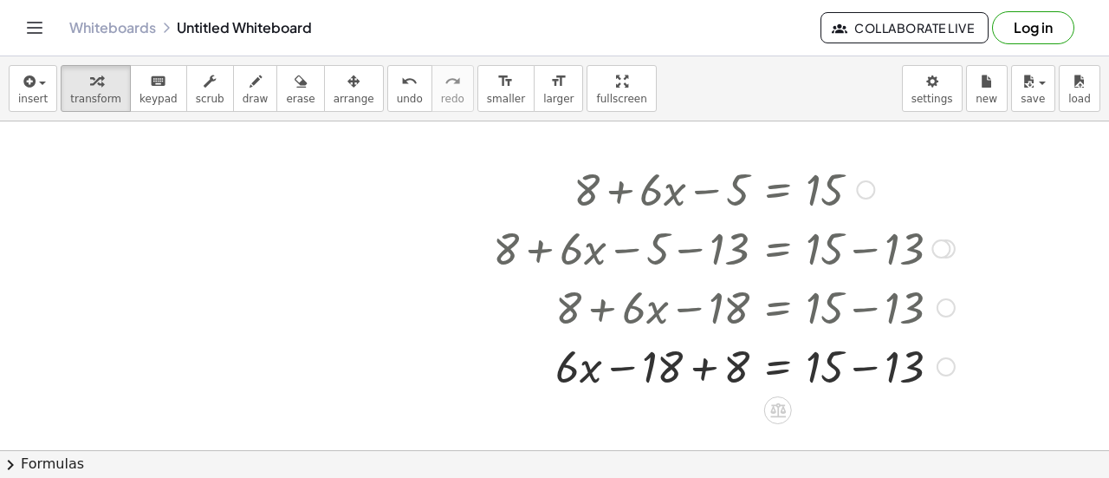
click at [667, 311] on div at bounding box center [724, 305] width 479 height 59
click at [678, 365] on div at bounding box center [724, 364] width 479 height 59
click at [678, 367] on div at bounding box center [724, 364] width 479 height 59
click at [708, 369] on div at bounding box center [724, 364] width 479 height 59
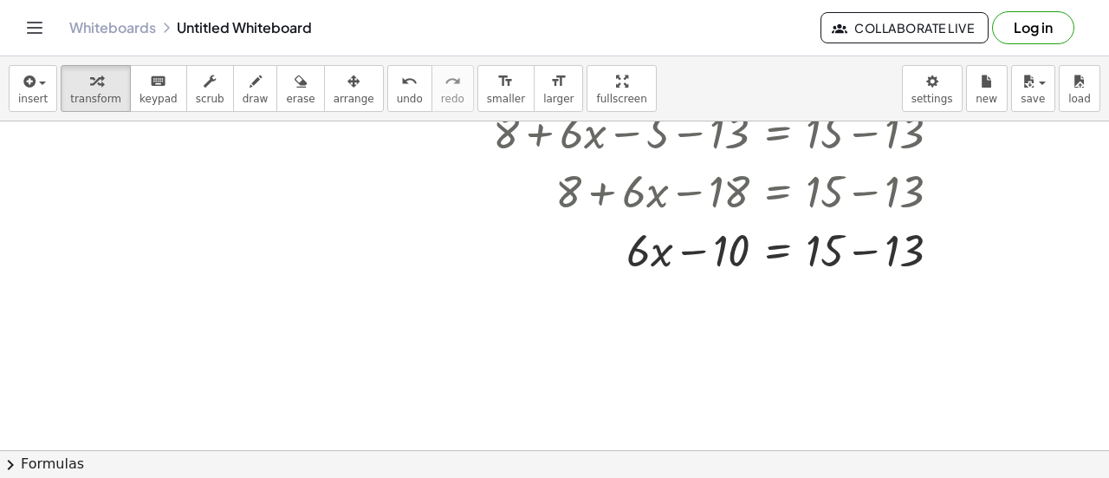
scroll to position [503, 0]
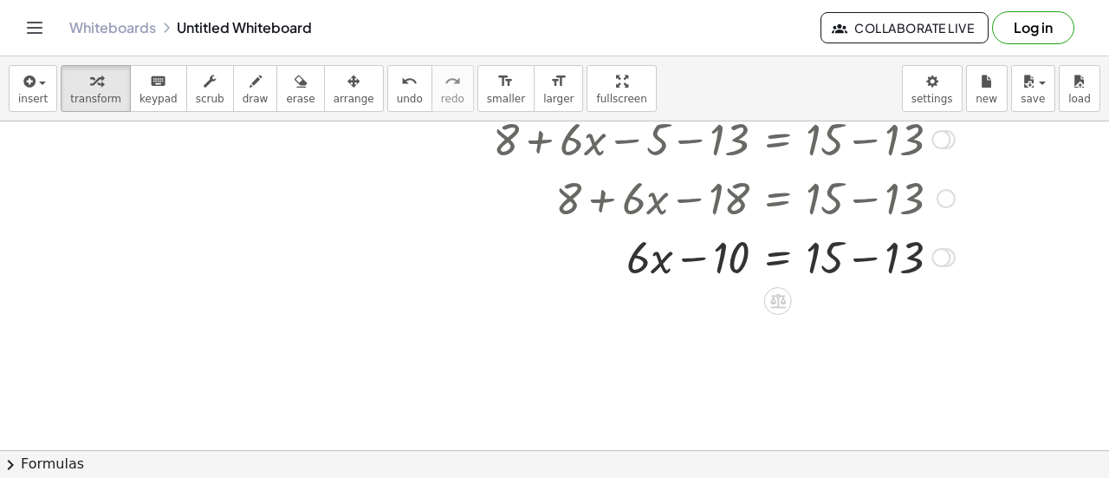
click at [851, 268] on div at bounding box center [724, 255] width 479 height 59
click at [689, 262] on div at bounding box center [724, 255] width 479 height 59
click at [789, 305] on div at bounding box center [778, 301] width 28 height 28
click at [742, 299] on span "−" at bounding box center [743, 301] width 10 height 25
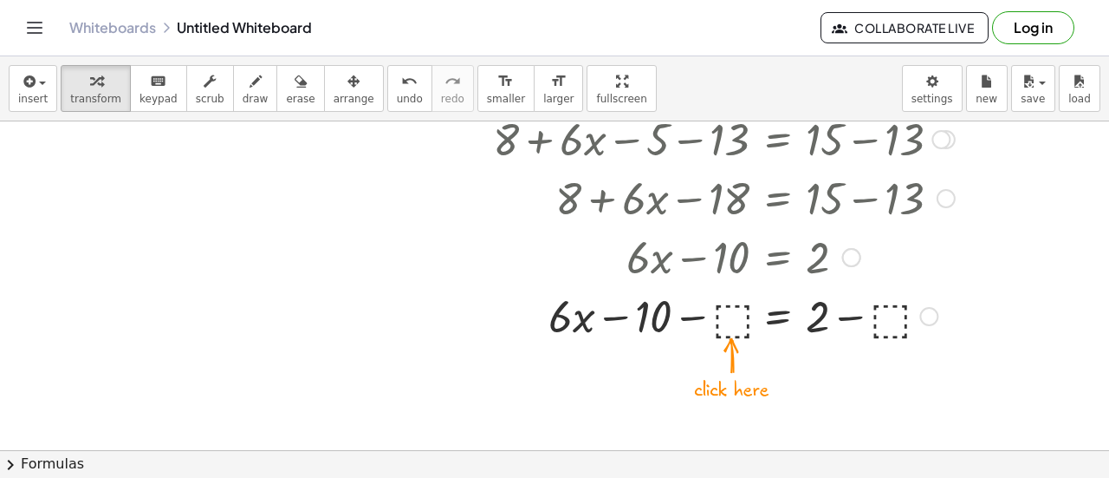
click at [732, 322] on div at bounding box center [724, 314] width 479 height 59
click at [699, 324] on div at bounding box center [724, 314] width 479 height 59
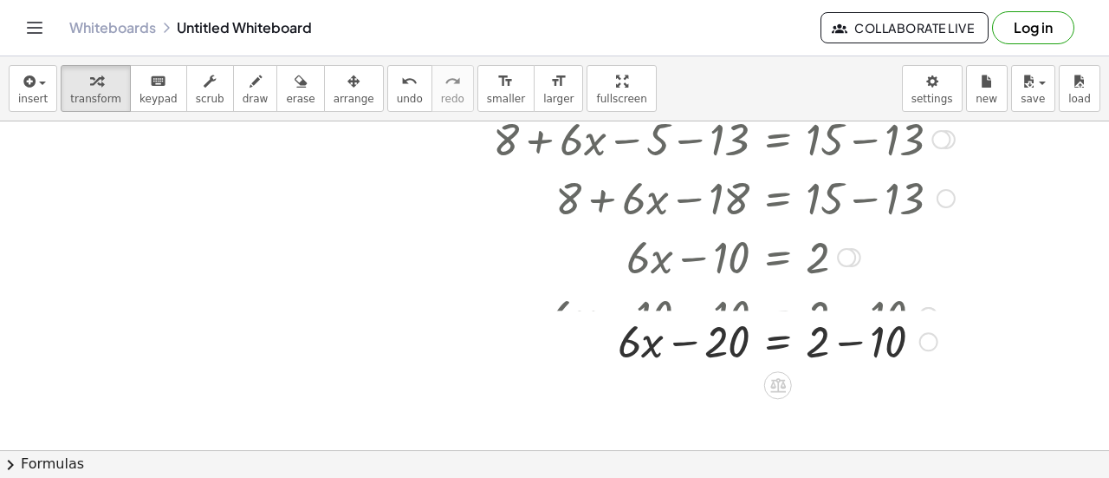
click at [703, 321] on div at bounding box center [690, 314] width 548 height 59
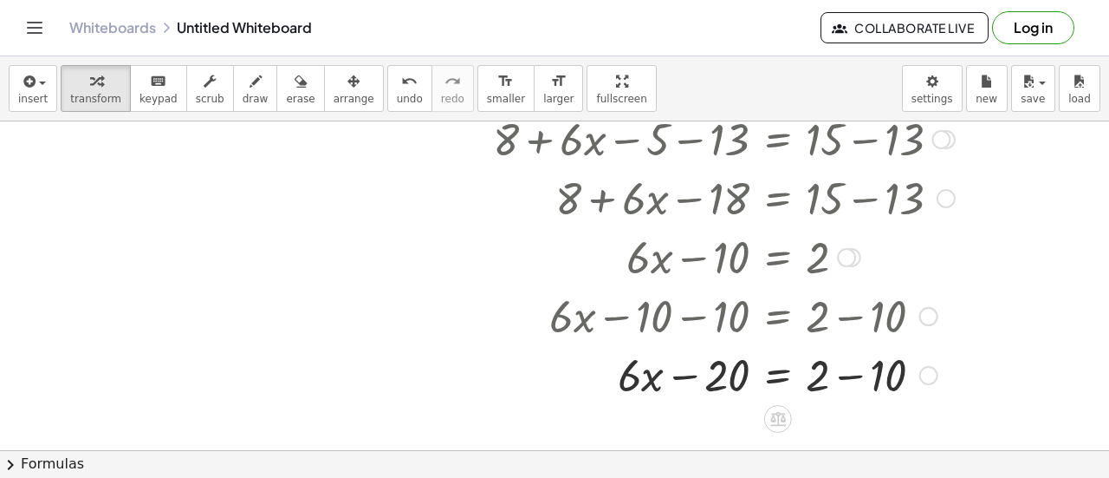
click at [690, 390] on div at bounding box center [724, 373] width 479 height 59
click at [397, 96] on span "undo" at bounding box center [410, 99] width 26 height 12
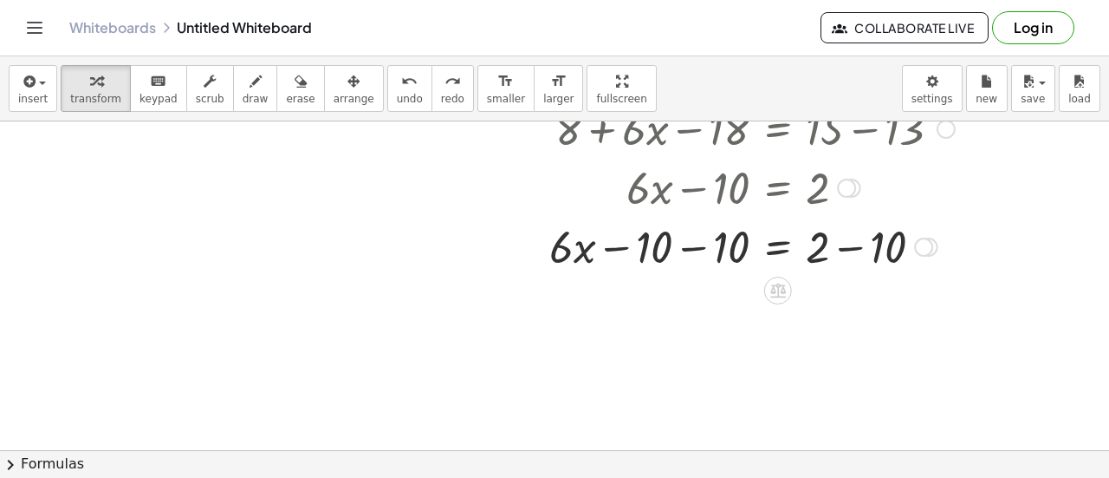
scroll to position [577, 0]
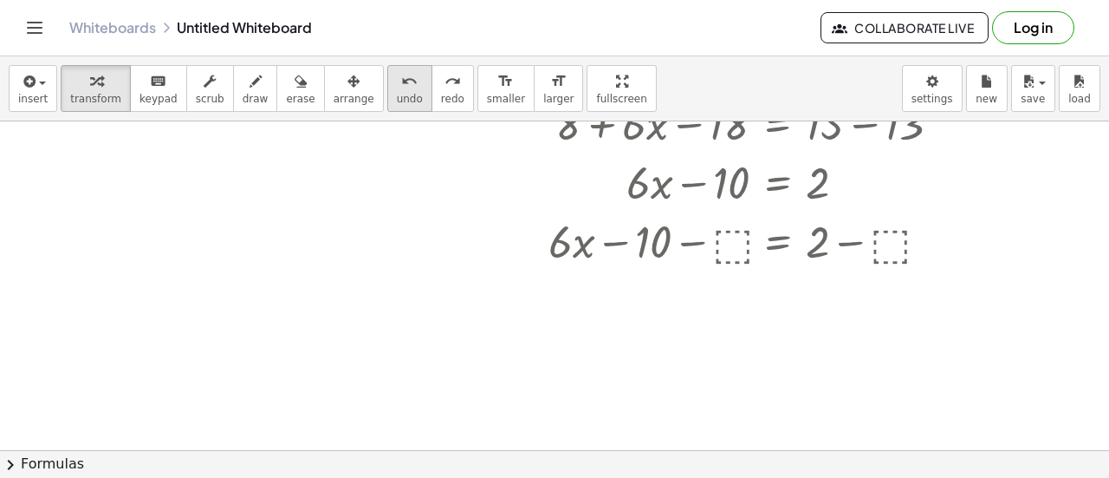
click at [387, 101] on button "undo undo" at bounding box center [409, 88] width 45 height 47
click at [401, 89] on icon "undo" at bounding box center [409, 81] width 16 height 21
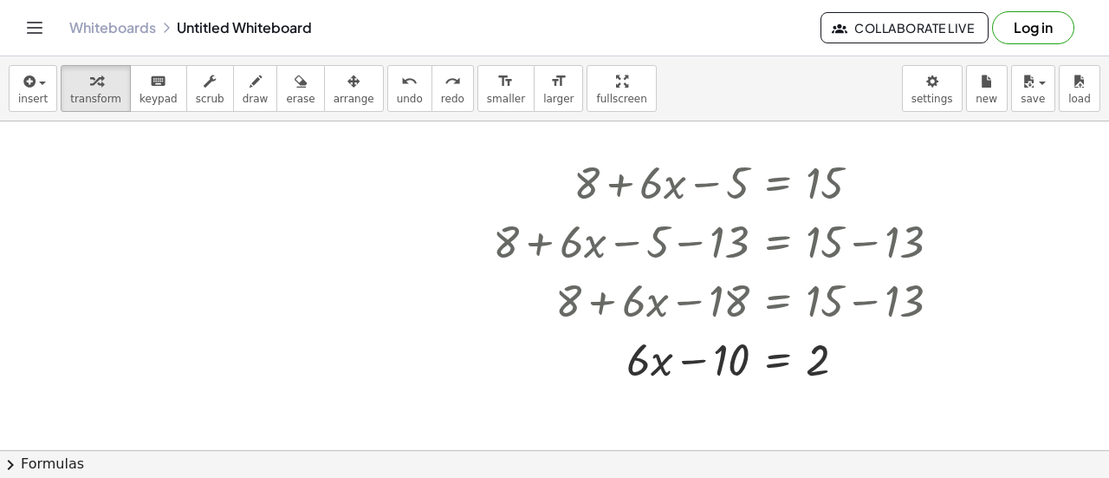
scroll to position [400, 0]
click at [688, 363] on div at bounding box center [724, 357] width 323 height 59
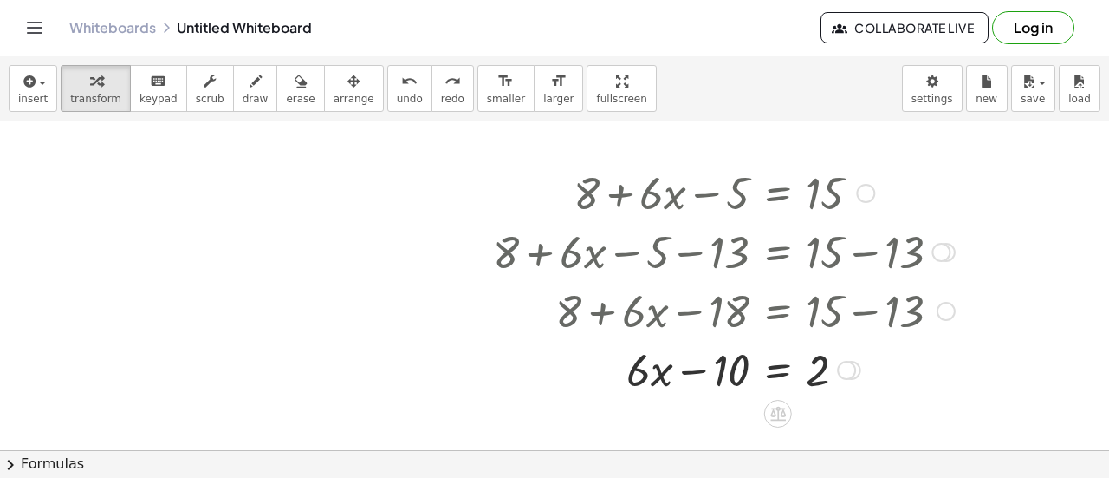
scroll to position [537, 0]
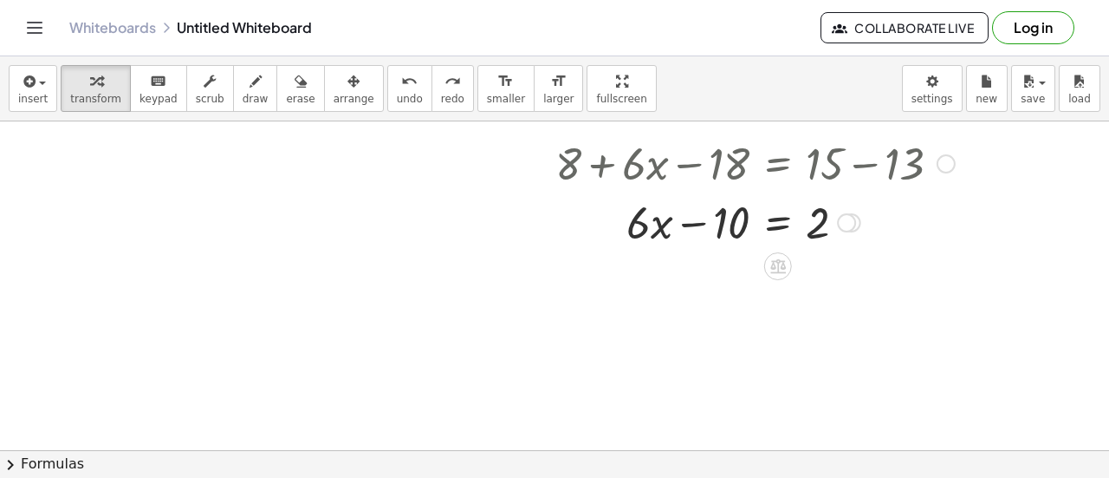
click at [847, 227] on div at bounding box center [846, 222] width 19 height 19
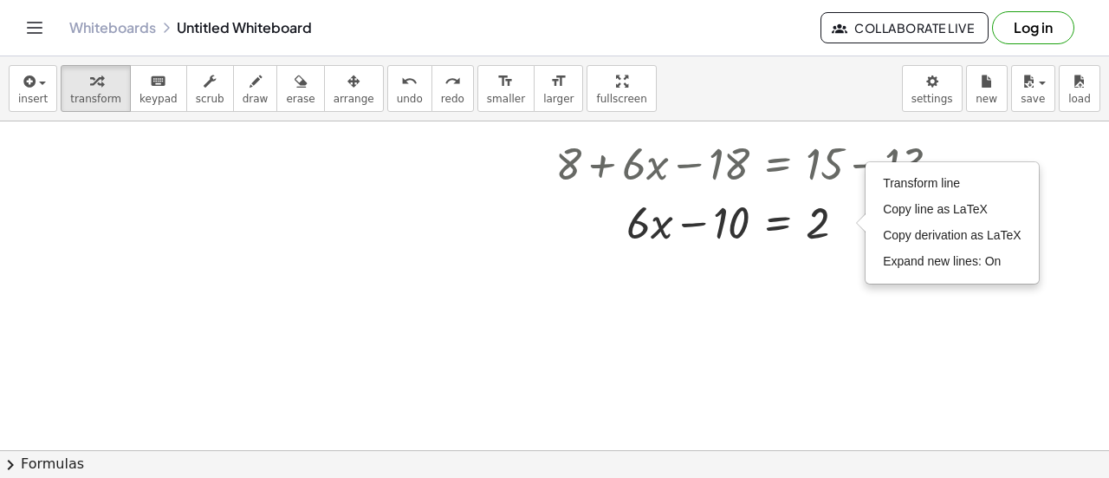
click at [853, 280] on div at bounding box center [554, 79] width 1109 height 990
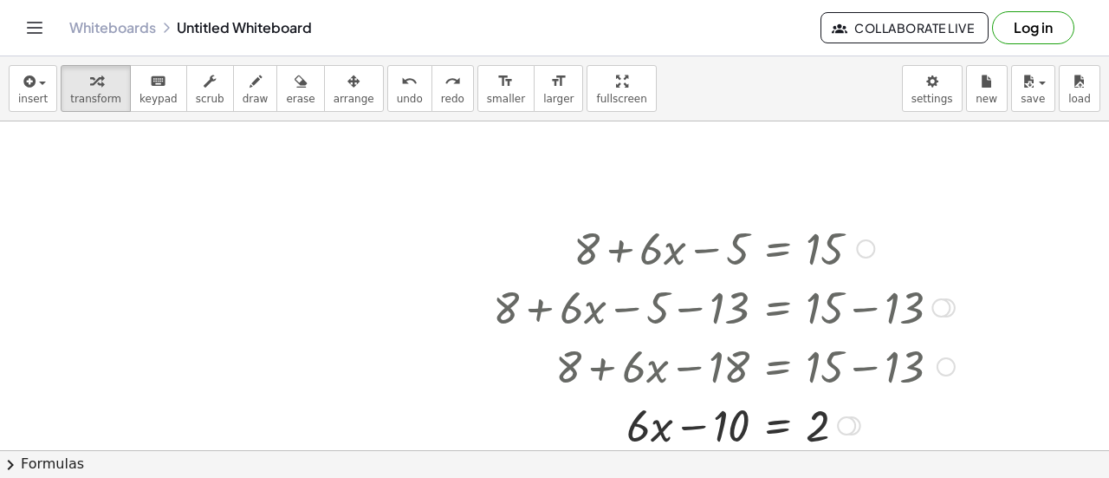
scroll to position [333, 0]
click at [185, 246] on div at bounding box center [554, 284] width 1109 height 990
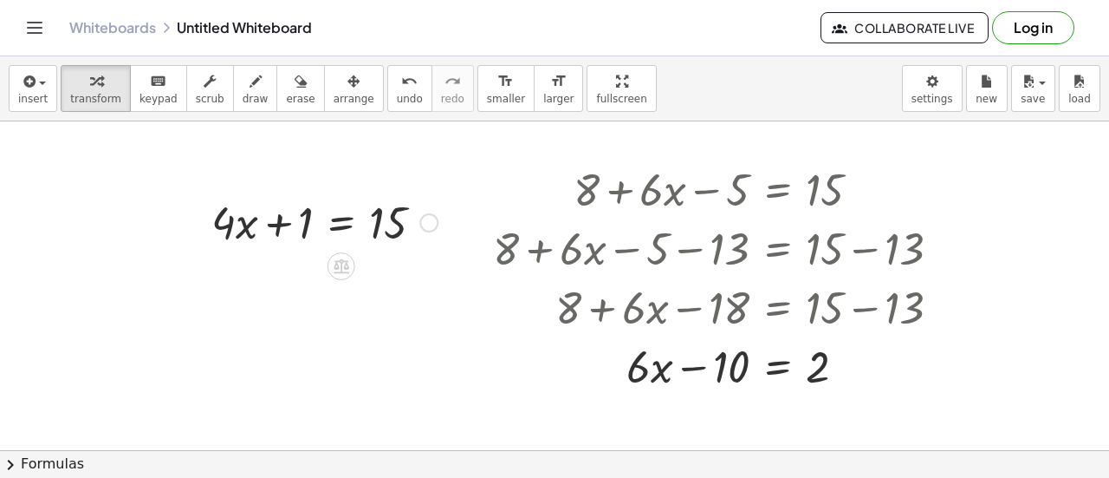
scroll to position [404, 0]
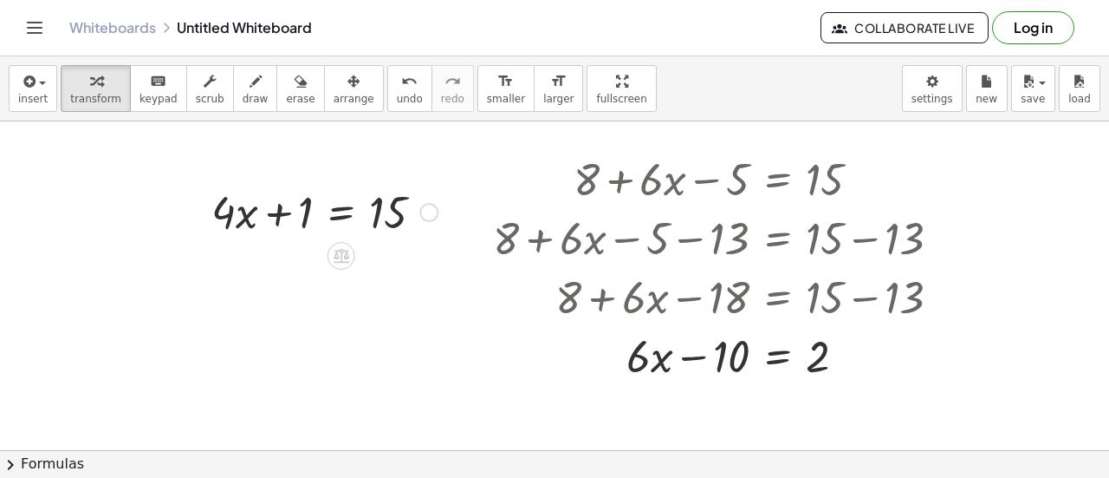
click at [266, 212] on div at bounding box center [325, 210] width 244 height 59
click at [344, 252] on icon at bounding box center [342, 256] width 16 height 15
click at [316, 256] on div "−" at bounding box center [307, 256] width 28 height 28
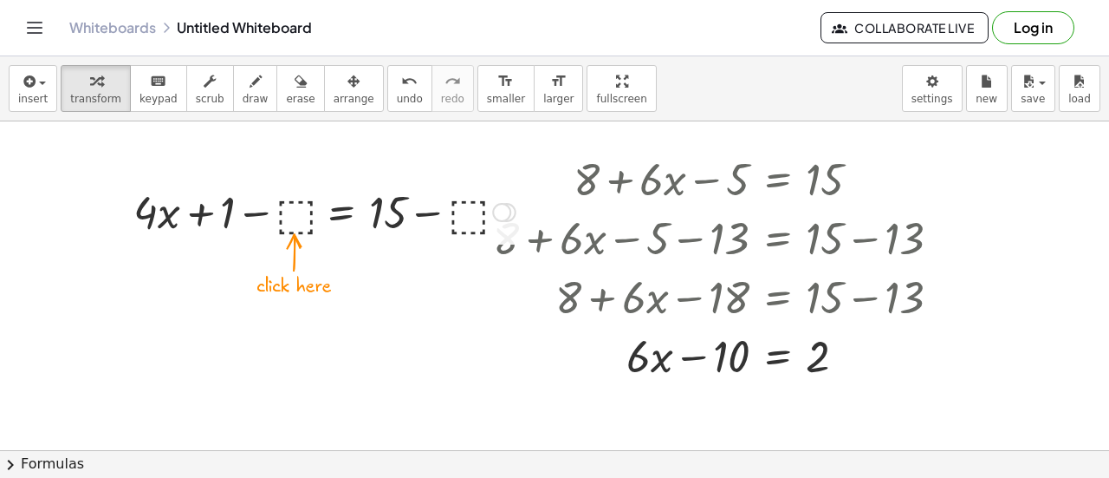
click at [296, 205] on div at bounding box center [325, 210] width 400 height 59
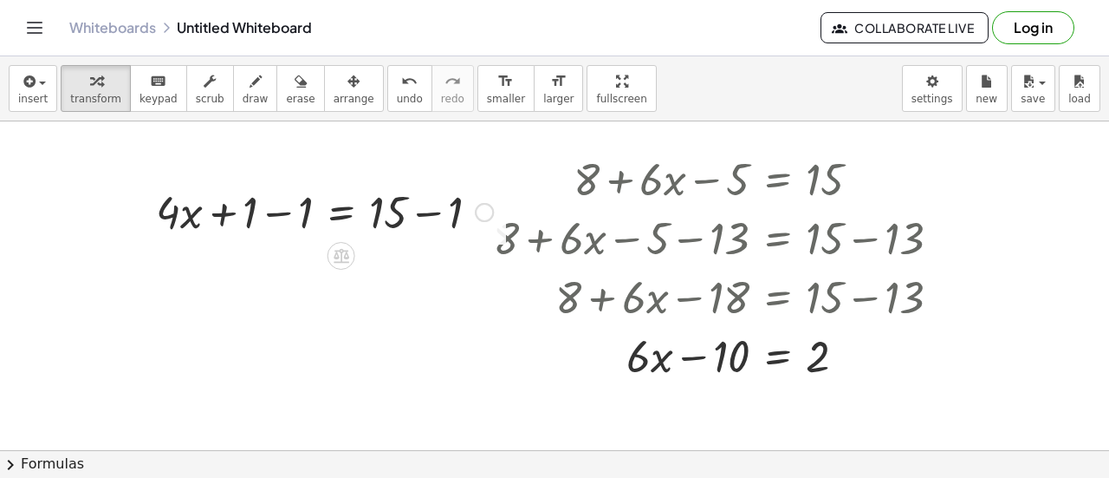
click at [270, 220] on div at bounding box center [324, 210] width 355 height 59
click at [413, 216] on div at bounding box center [380, 210] width 244 height 59
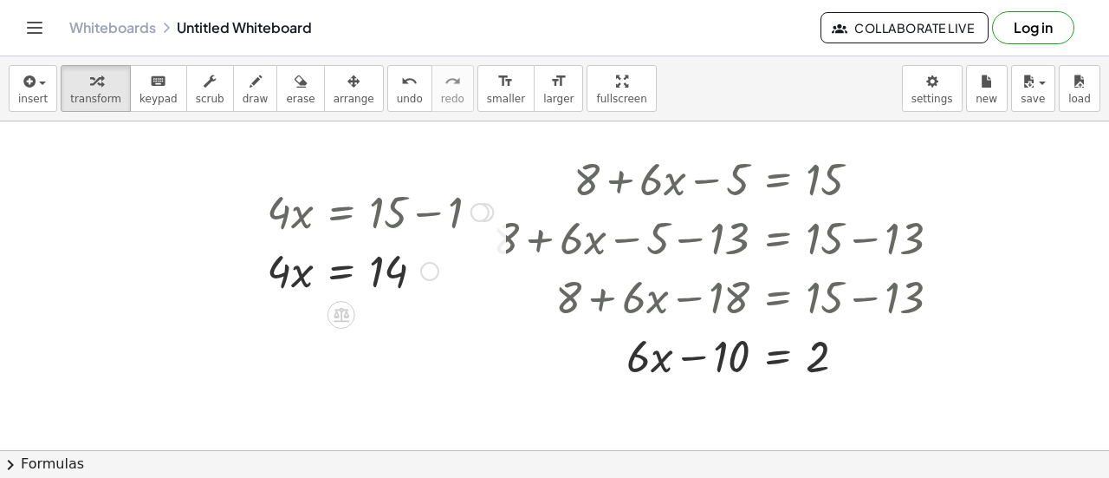
click at [299, 277] on div at bounding box center [380, 269] width 244 height 59
click at [394, 270] on div at bounding box center [380, 269] width 244 height 59
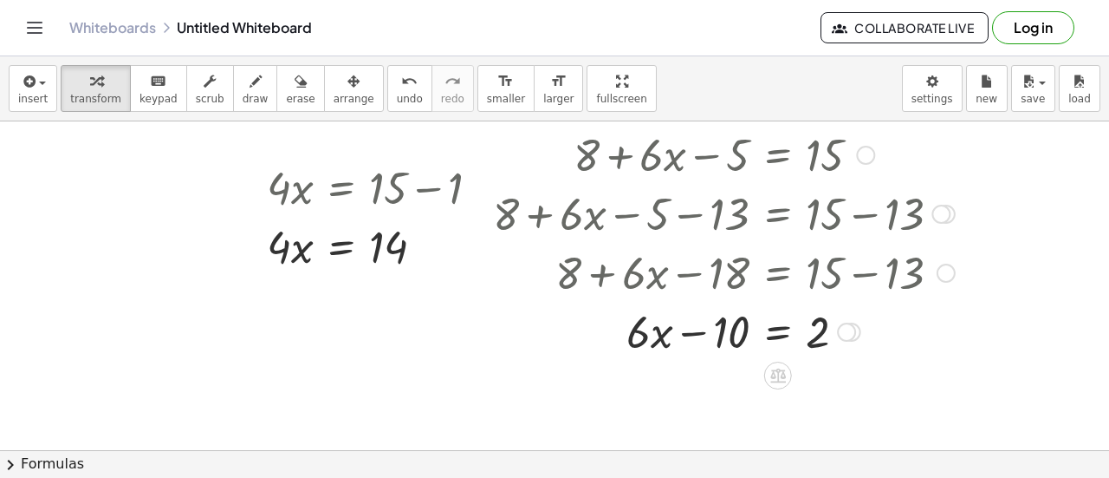
scroll to position [423, 0]
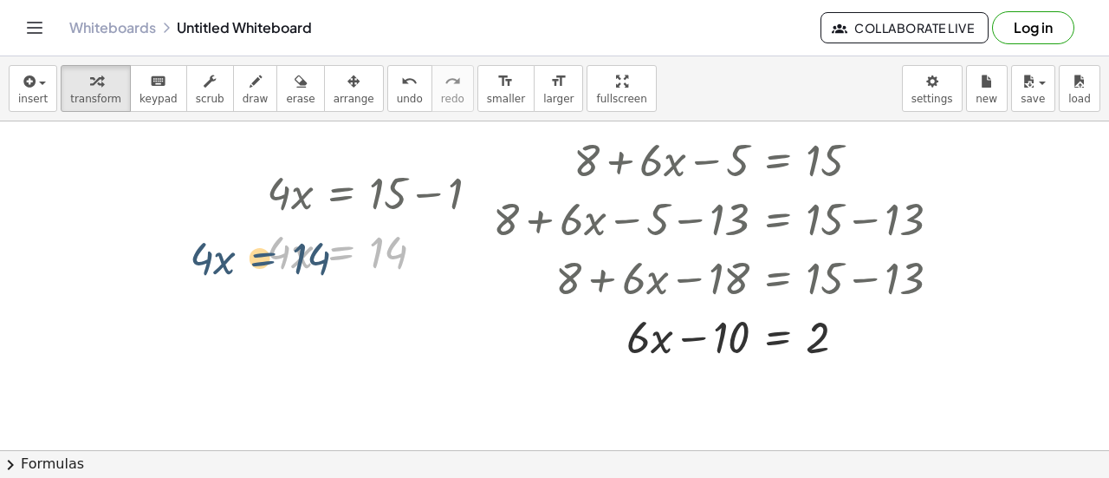
drag, startPoint x: 362, startPoint y: 224, endPoint x: 269, endPoint y: 231, distance: 93.9
click at [269, 231] on div at bounding box center [380, 250] width 244 height 59
drag, startPoint x: 343, startPoint y: 198, endPoint x: 184, endPoint y: 198, distance: 159.5
click at [184, 198] on div "+ 8 + · 6 · x − 5 = 15 + 8 + · 6 · x − 5 − ⬚ = + 15 − ⬚ + 8 + · 6 · x − 5 − 13 …" at bounding box center [554, 193] width 1109 height 990
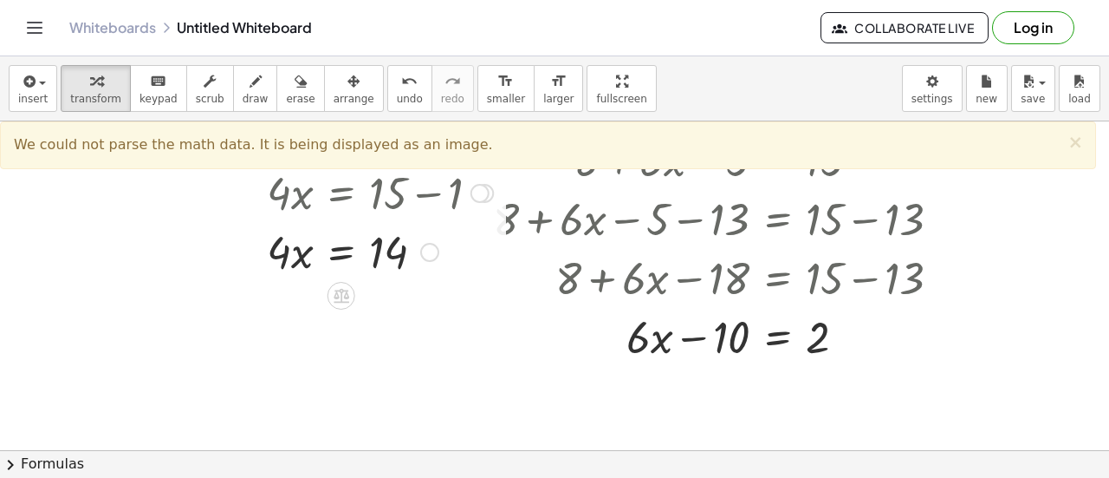
drag, startPoint x: 295, startPoint y: 305, endPoint x: 343, endPoint y: 185, distance: 129.9
click at [343, 185] on div "+ 8 + · 6 · x − 5 = 15 + 8 + · 6 · x − 5 − ⬚ = + 15 − ⬚ + 8 + · 6 · x − 5 − 13 …" at bounding box center [554, 193] width 1109 height 990
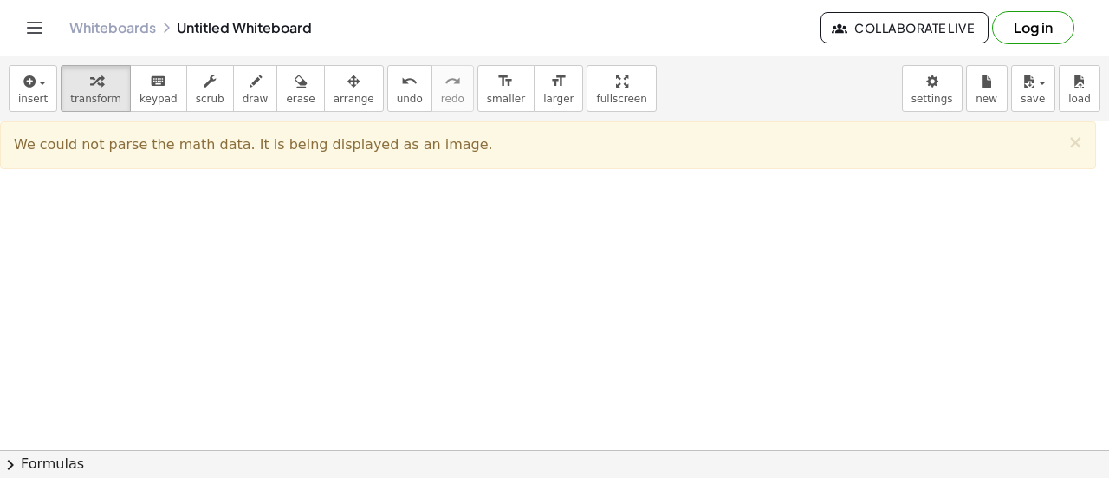
scroll to position [687, 0]
click at [328, 246] on div at bounding box center [554, 94] width 1109 height 1320
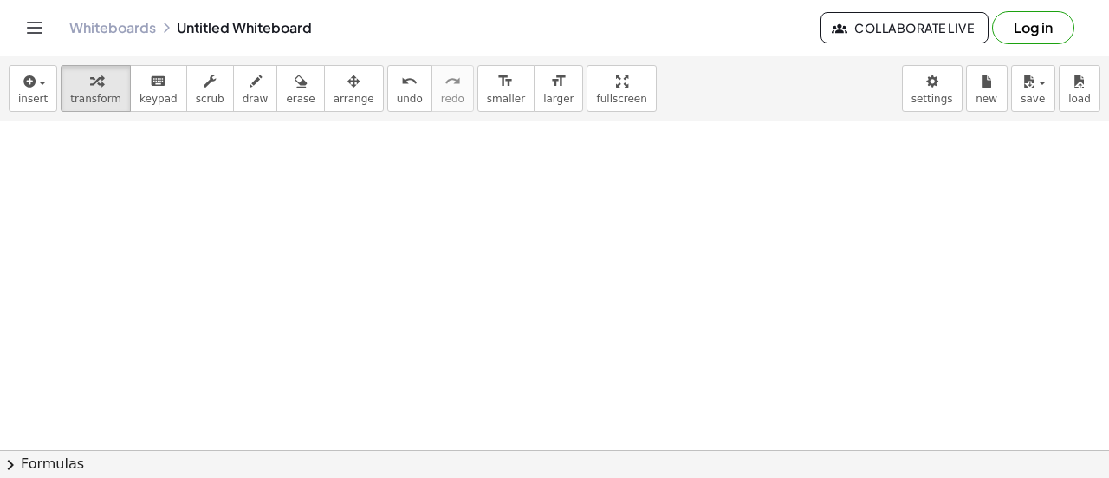
click at [328, 246] on div at bounding box center [554, 94] width 1109 height 1320
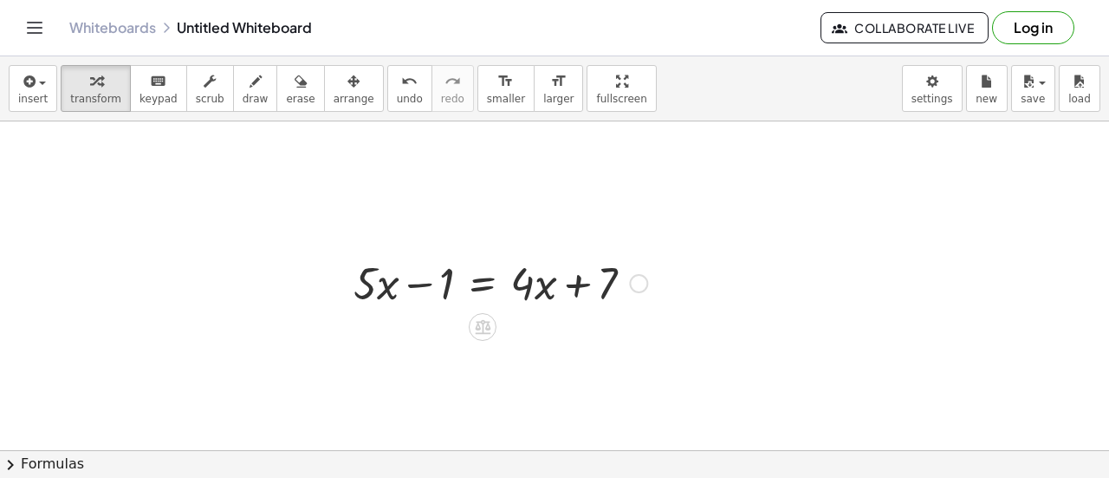
click at [420, 289] on div at bounding box center [500, 281] width 311 height 59
click at [548, 283] on div at bounding box center [500, 281] width 311 height 59
click at [582, 286] on div at bounding box center [500, 281] width 311 height 59
click at [577, 286] on div at bounding box center [500, 281] width 311 height 59
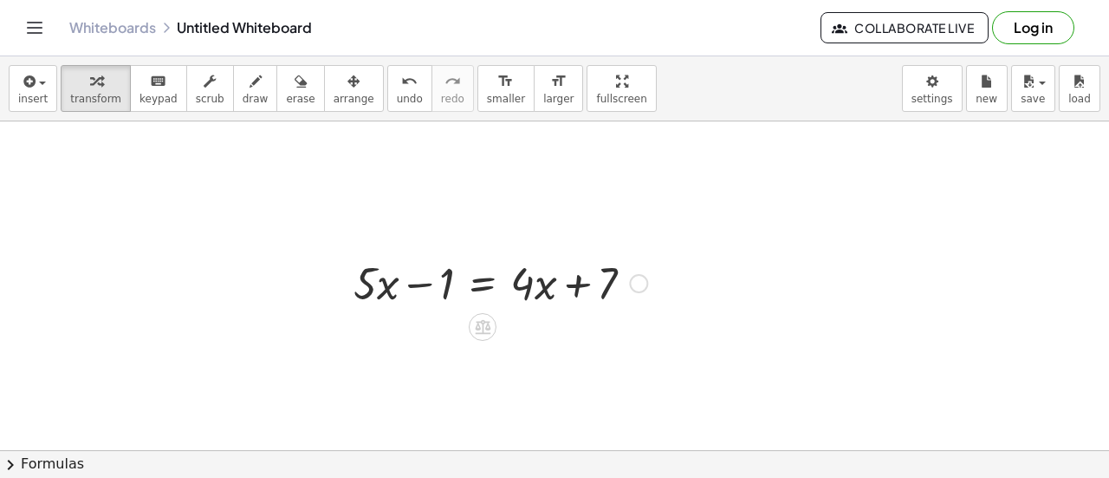
click at [577, 286] on div at bounding box center [500, 281] width 311 height 59
click at [407, 291] on div at bounding box center [500, 281] width 311 height 59
click at [485, 334] on icon at bounding box center [482, 326] width 18 height 18
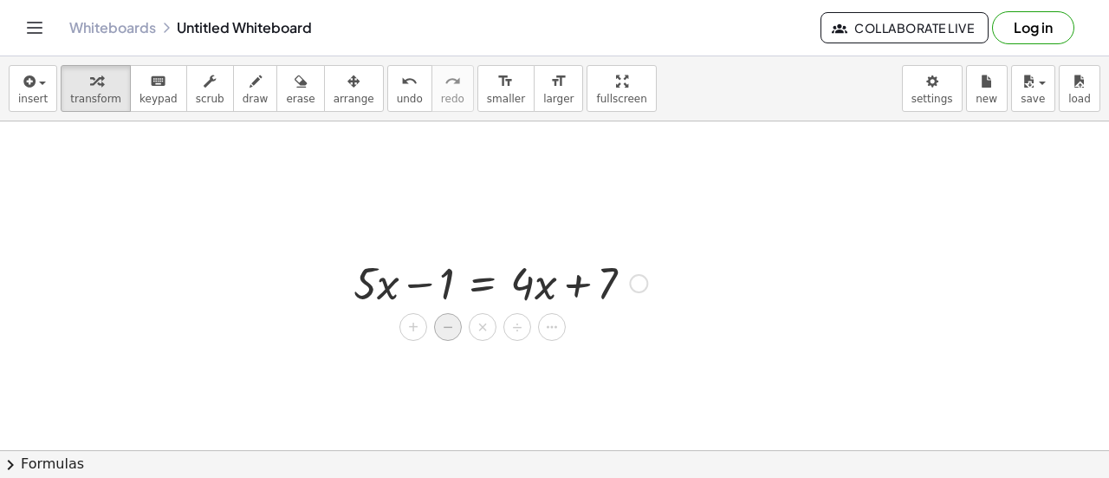
click at [445, 329] on span "−" at bounding box center [448, 327] width 10 height 25
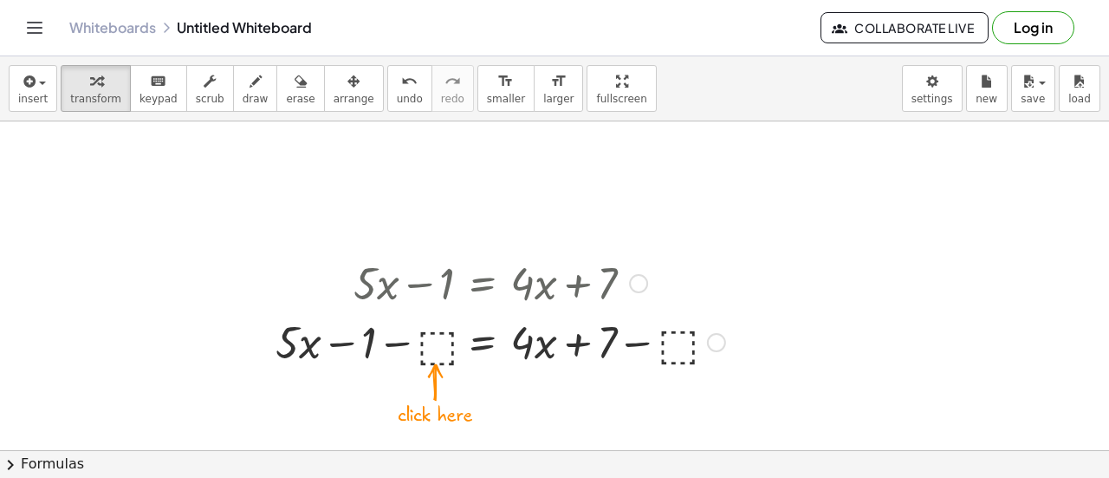
click at [451, 336] on div at bounding box center [500, 340] width 467 height 59
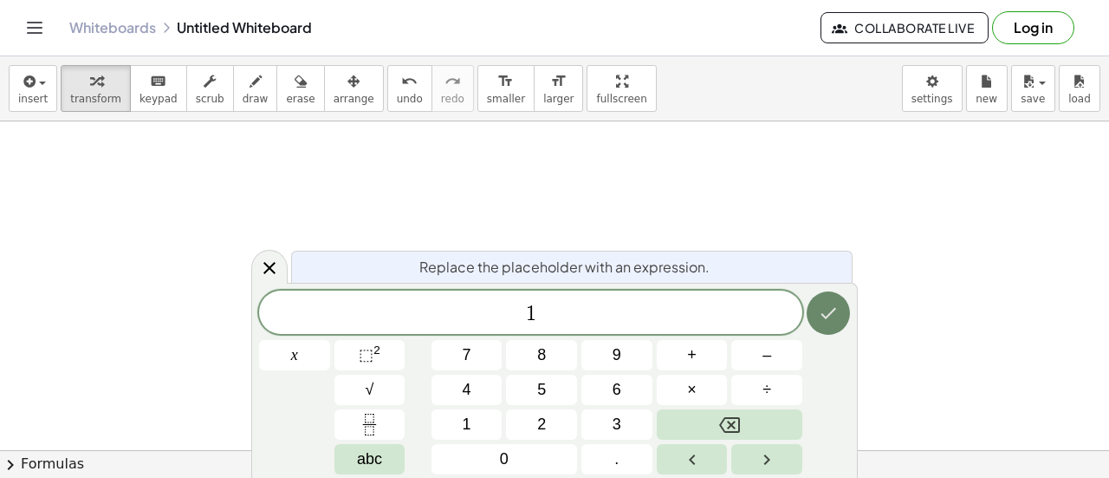
click at [825, 320] on icon "Done" at bounding box center [828, 312] width 21 height 21
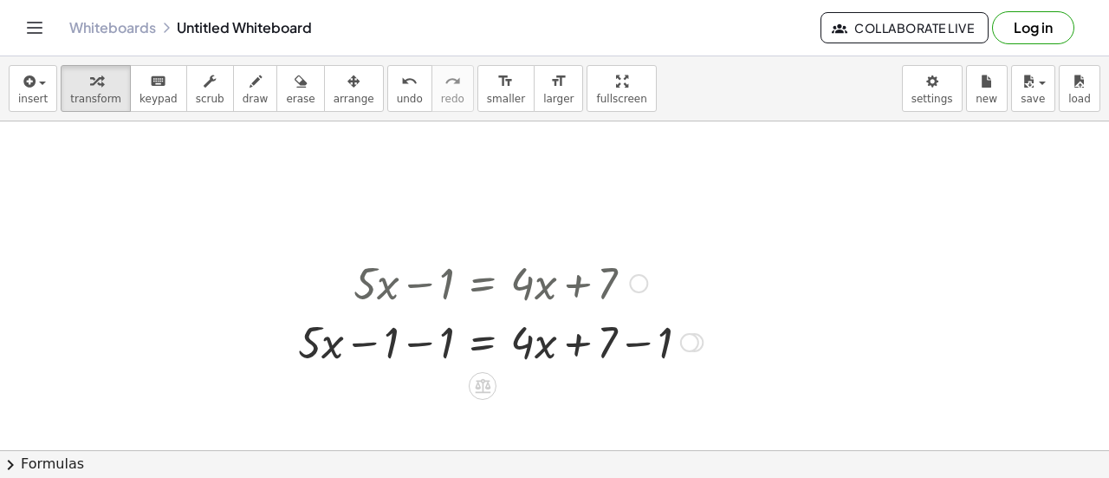
click at [410, 348] on div at bounding box center [500, 340] width 422 height 59
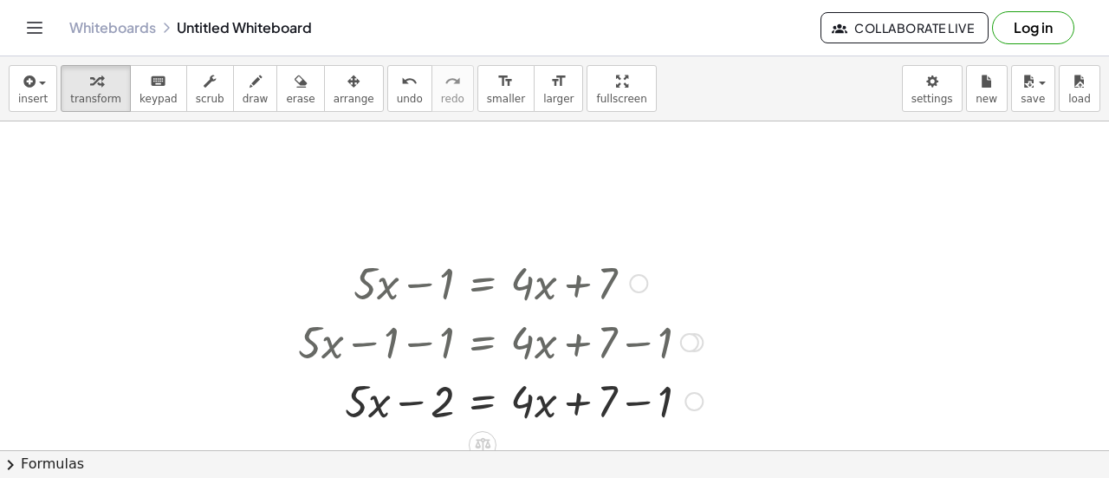
click at [411, 426] on div at bounding box center [500, 399] width 422 height 59
click at [662, 397] on div at bounding box center [500, 399] width 422 height 59
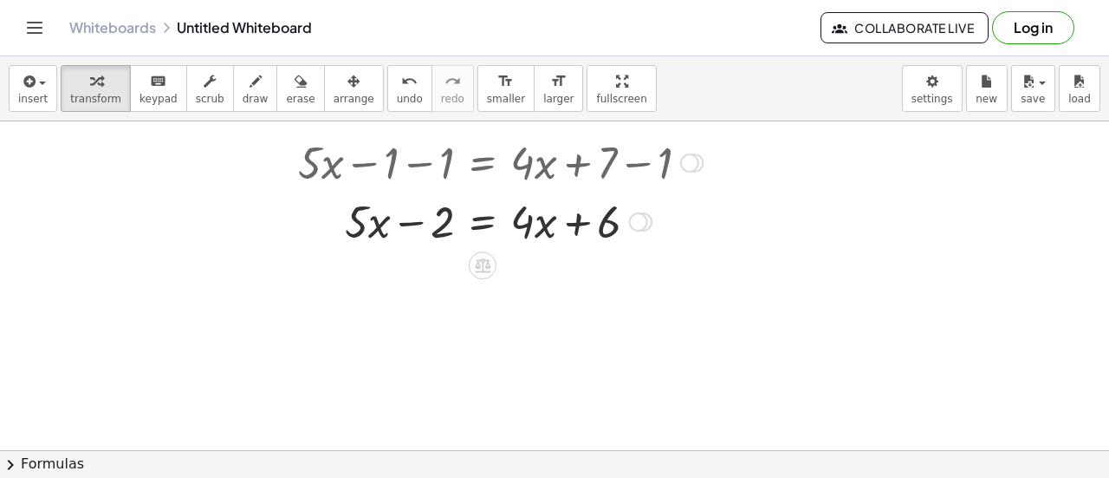
scroll to position [872, 0]
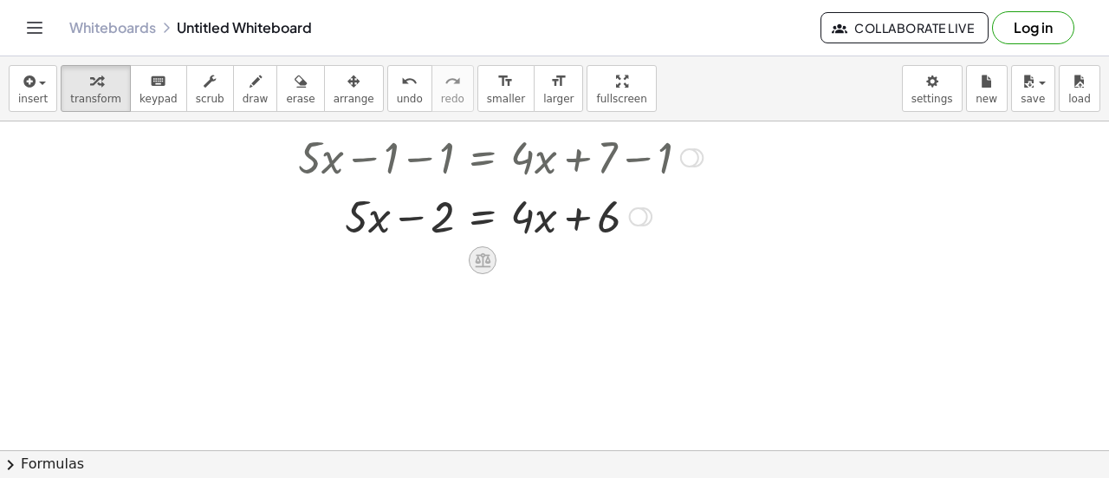
click at [476, 263] on icon at bounding box center [482, 259] width 18 height 18
click at [451, 263] on span "−" at bounding box center [448, 260] width 10 height 25
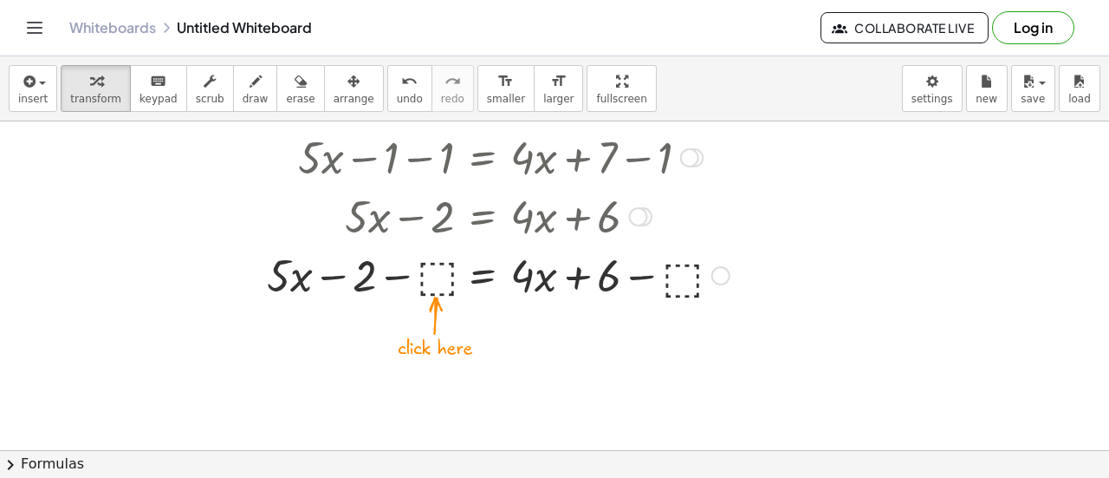
click at [428, 283] on div at bounding box center [498, 273] width 480 height 59
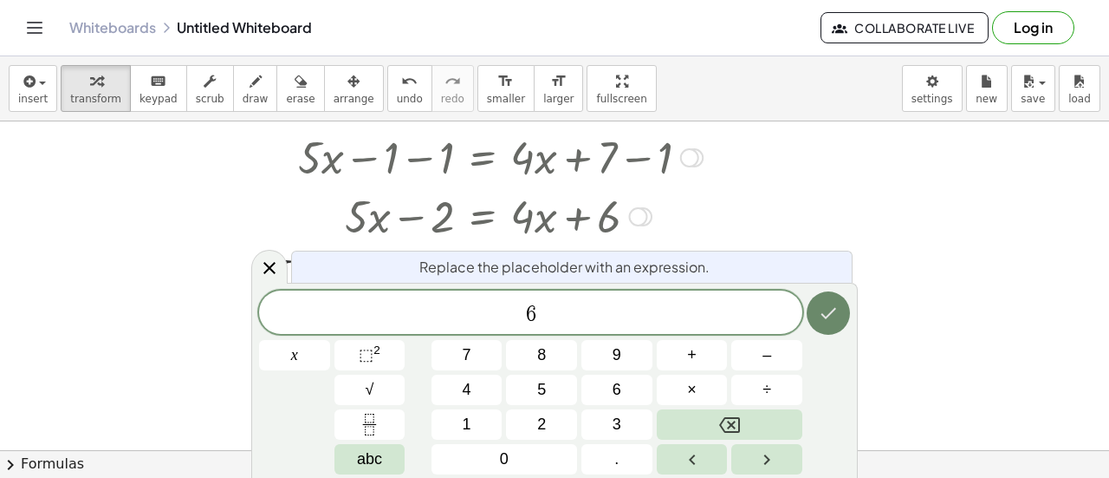
click at [834, 323] on icon "Done" at bounding box center [828, 312] width 21 height 21
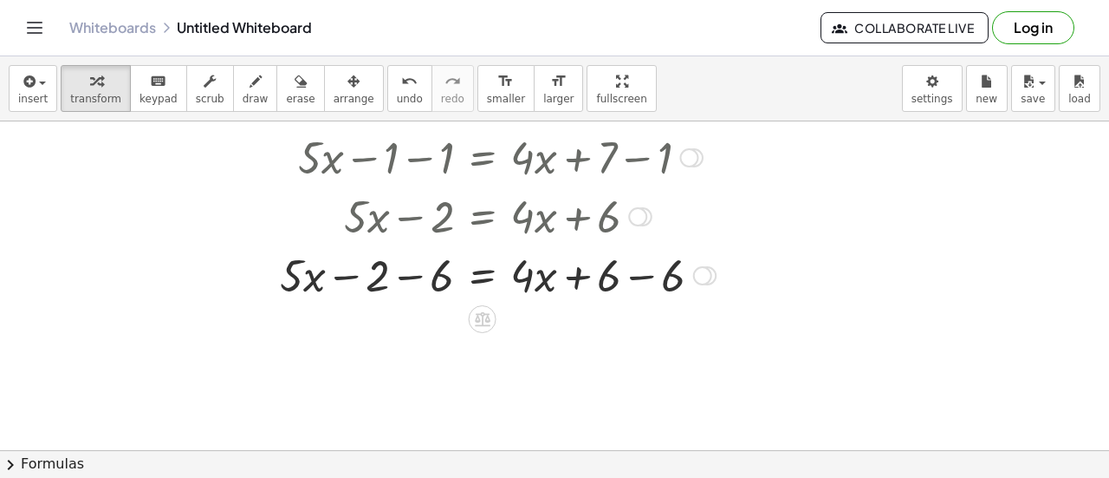
click at [673, 275] on div at bounding box center [497, 273] width 453 height 59
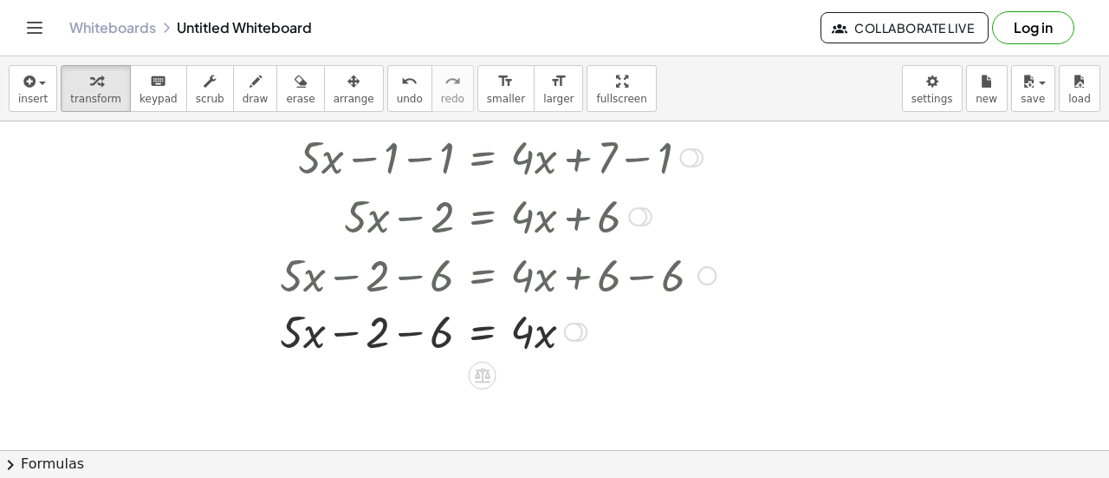
click at [446, 278] on div at bounding box center [497, 273] width 453 height 59
click at [446, 323] on div at bounding box center [497, 332] width 453 height 59
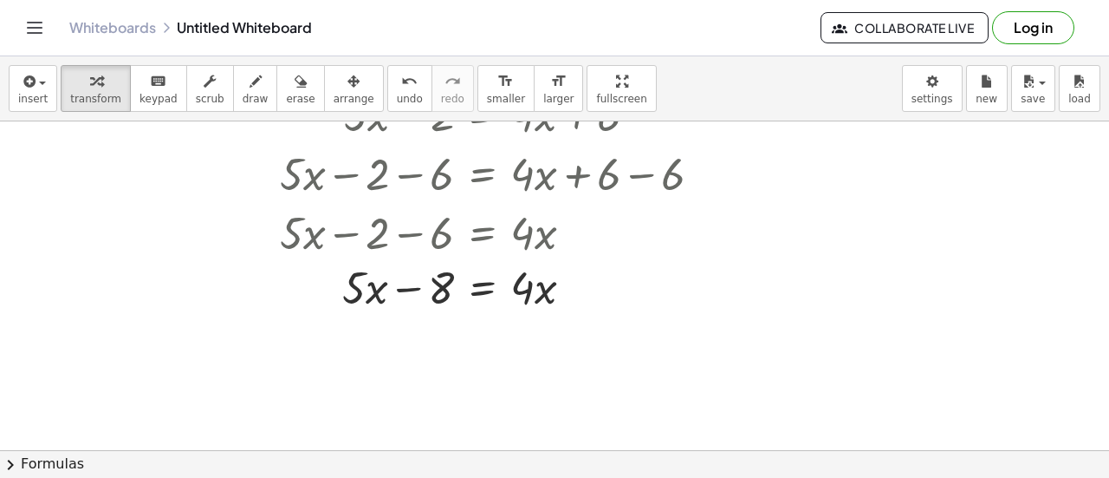
scroll to position [974, 0]
click at [418, 301] on div at bounding box center [497, 289] width 453 height 59
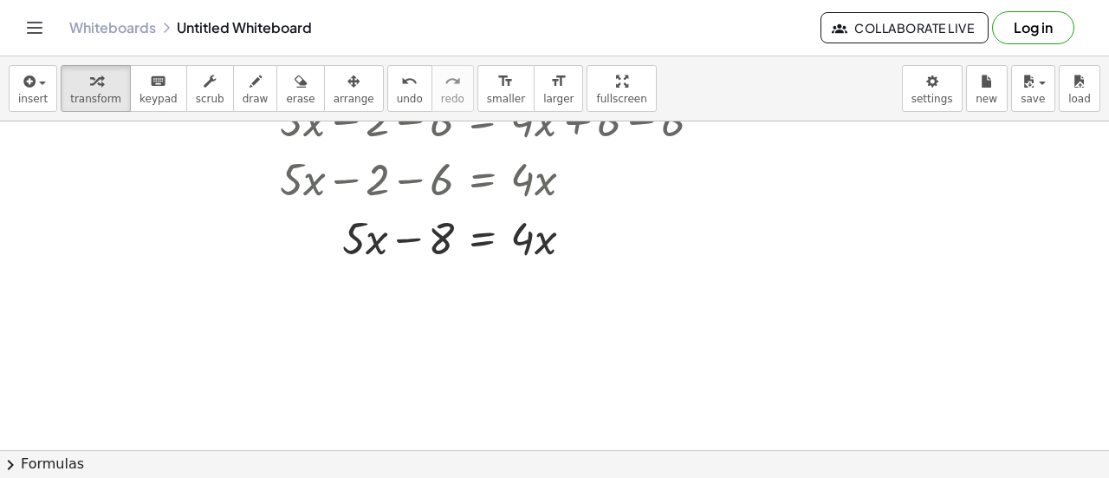
scroll to position [1028, 0]
click at [479, 283] on icon at bounding box center [482, 280] width 18 height 18
click at [527, 286] on div "÷" at bounding box center [518, 281] width 28 height 28
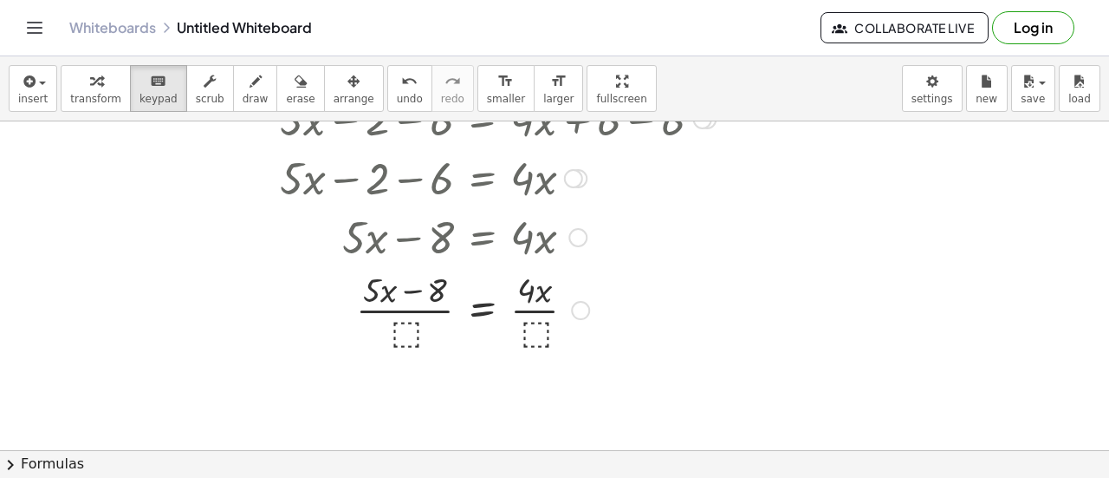
click at [416, 322] on div at bounding box center [497, 308] width 453 height 87
click at [400, 333] on div at bounding box center [497, 308] width 453 height 87
click at [407, 333] on div at bounding box center [497, 308] width 453 height 87
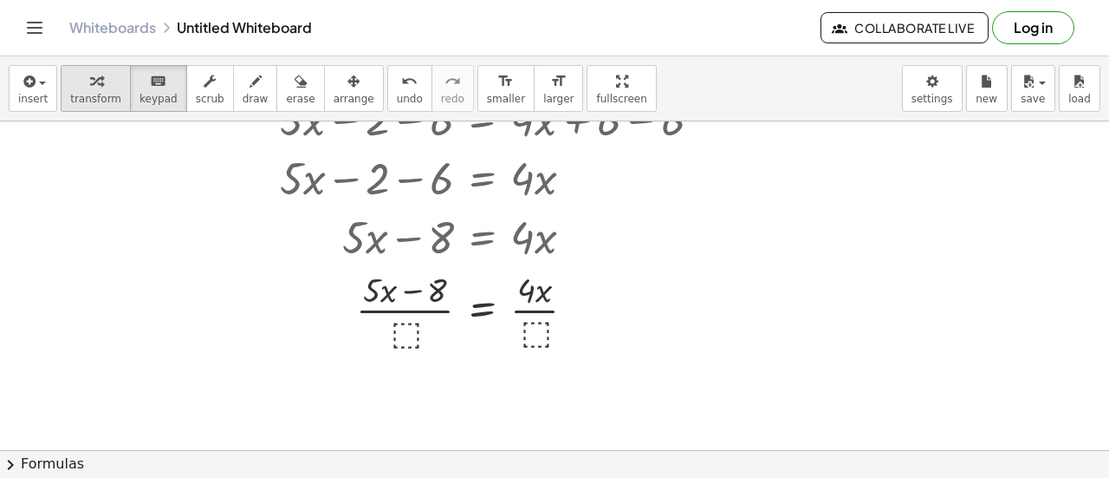
click at [99, 88] on div "button" at bounding box center [95, 80] width 51 height 21
click at [395, 333] on div at bounding box center [497, 308] width 453 height 87
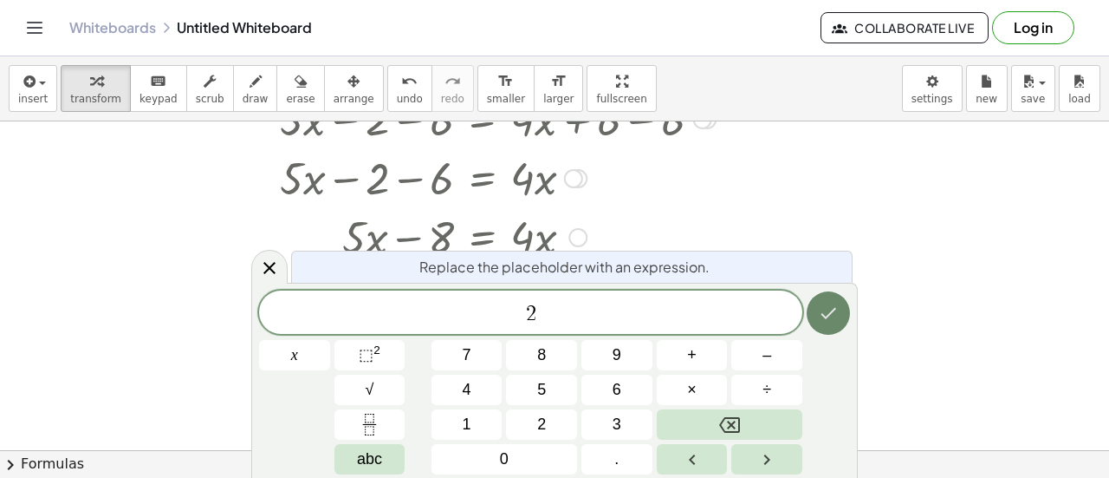
click at [829, 320] on icon "Done" at bounding box center [828, 312] width 21 height 21
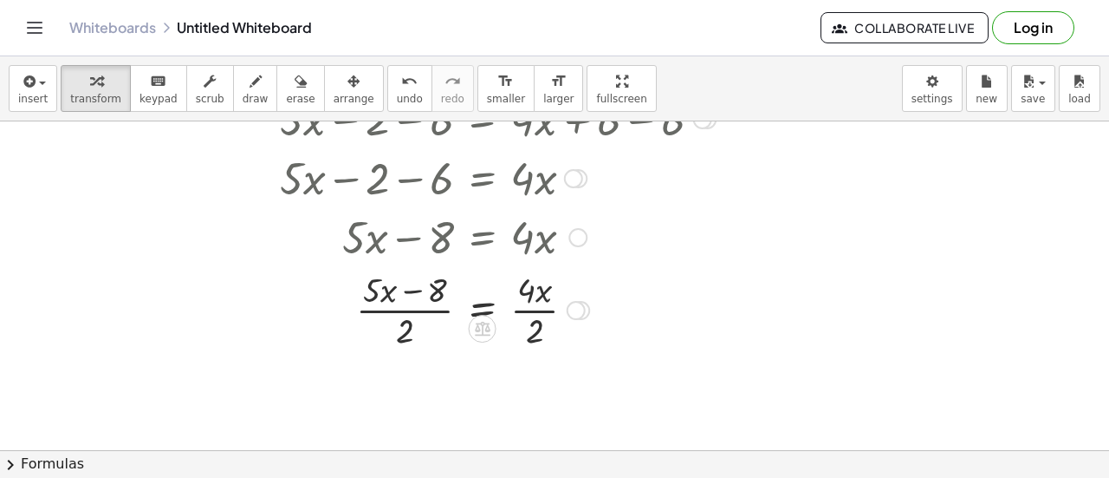
click at [418, 318] on div at bounding box center [497, 308] width 453 height 87
click at [411, 320] on div at bounding box center [497, 308] width 453 height 87
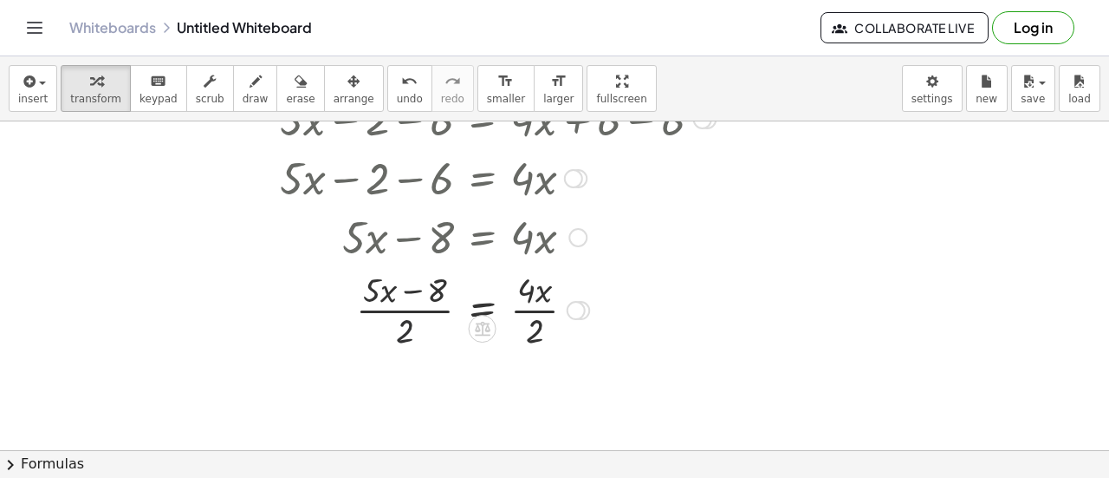
click at [515, 323] on div at bounding box center [497, 308] width 453 height 87
click at [522, 323] on div at bounding box center [497, 308] width 453 height 87
click at [368, 294] on div at bounding box center [497, 308] width 453 height 87
click at [375, 302] on div at bounding box center [497, 308] width 453 height 87
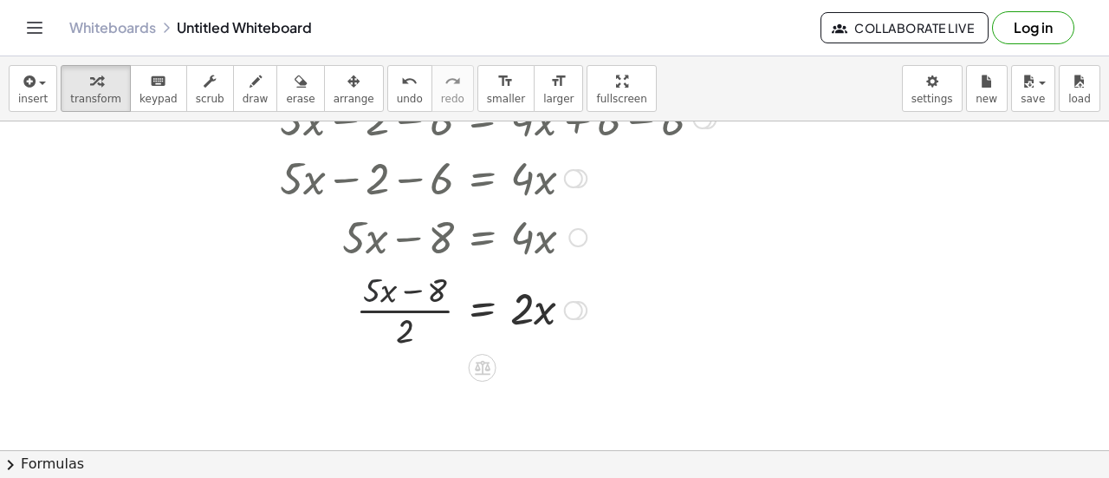
click at [387, 307] on div at bounding box center [497, 308] width 453 height 87
click at [409, 342] on div at bounding box center [497, 308] width 453 height 87
click at [407, 335] on div at bounding box center [497, 308] width 453 height 87
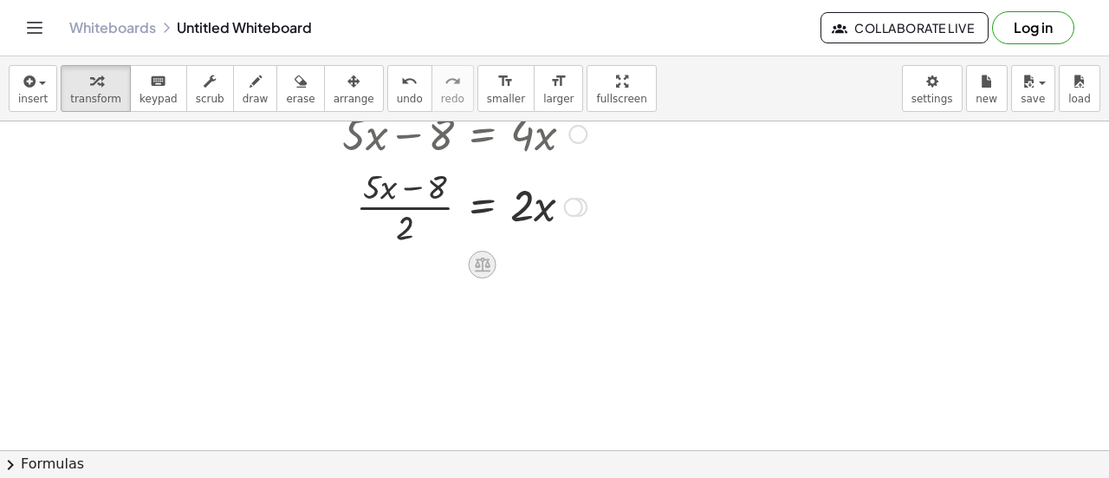
click at [487, 270] on icon at bounding box center [483, 264] width 16 height 15
click at [454, 265] on div "−" at bounding box center [448, 264] width 28 height 28
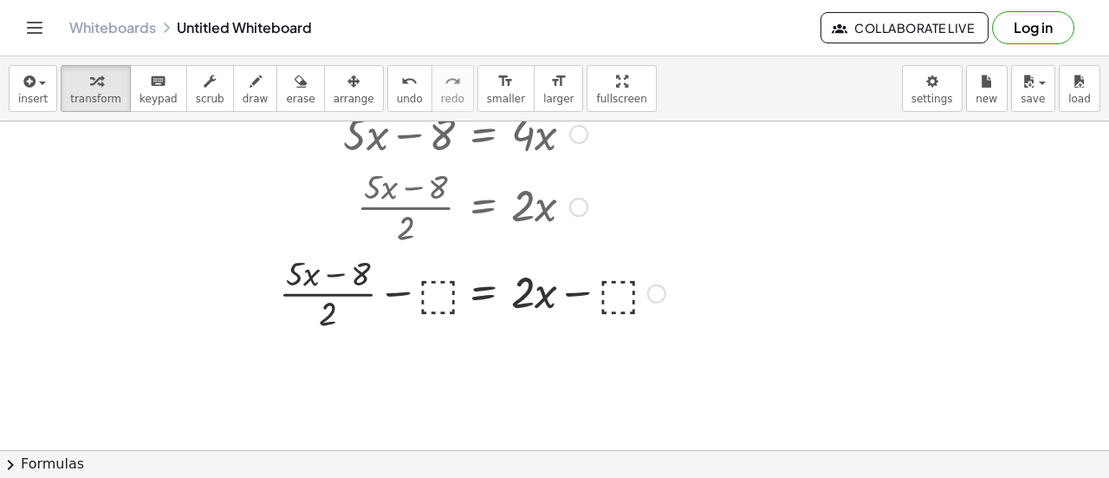
click at [433, 211] on div at bounding box center [497, 205] width 455 height 87
click at [439, 283] on div at bounding box center [497, 292] width 455 height 87
click at [407, 291] on div at bounding box center [497, 292] width 454 height 87
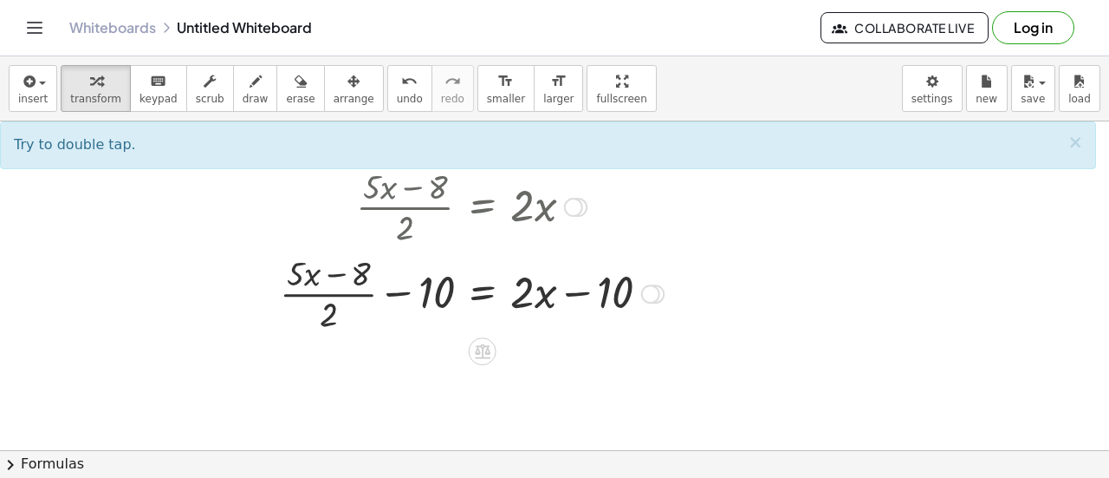
click at [407, 291] on div at bounding box center [497, 292] width 454 height 87
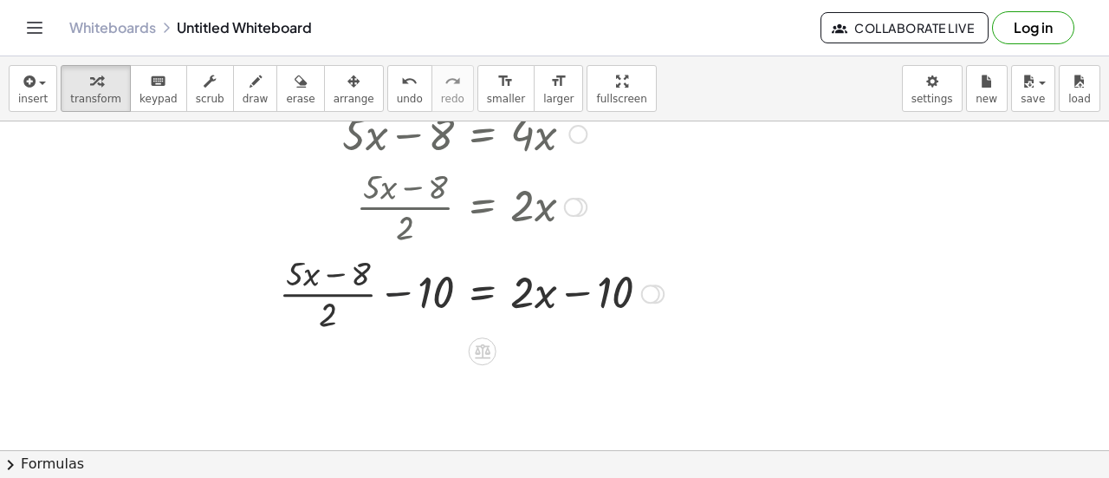
click at [407, 291] on div at bounding box center [497, 292] width 454 height 87
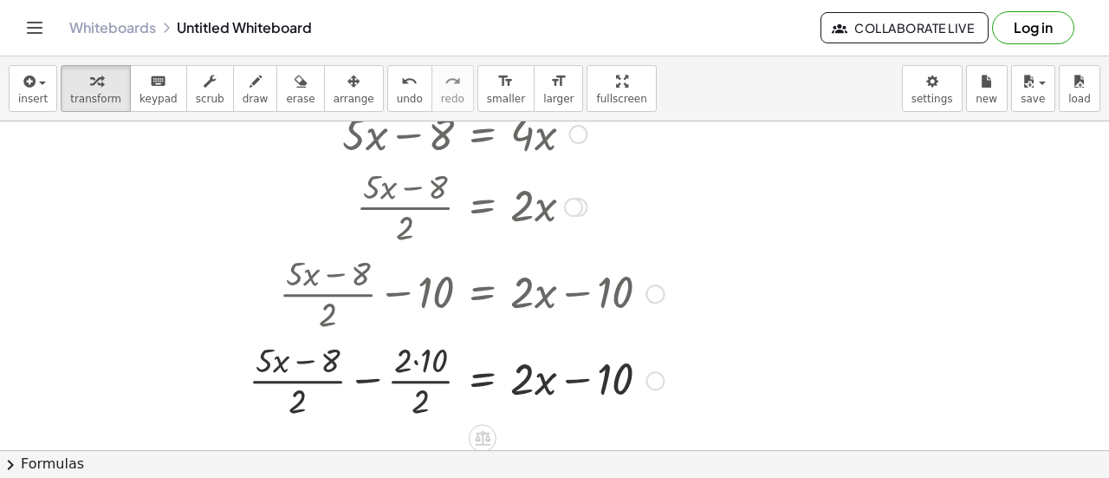
click at [427, 361] on div at bounding box center [482, 378] width 485 height 87
click at [427, 361] on div at bounding box center [492, 378] width 466 height 87
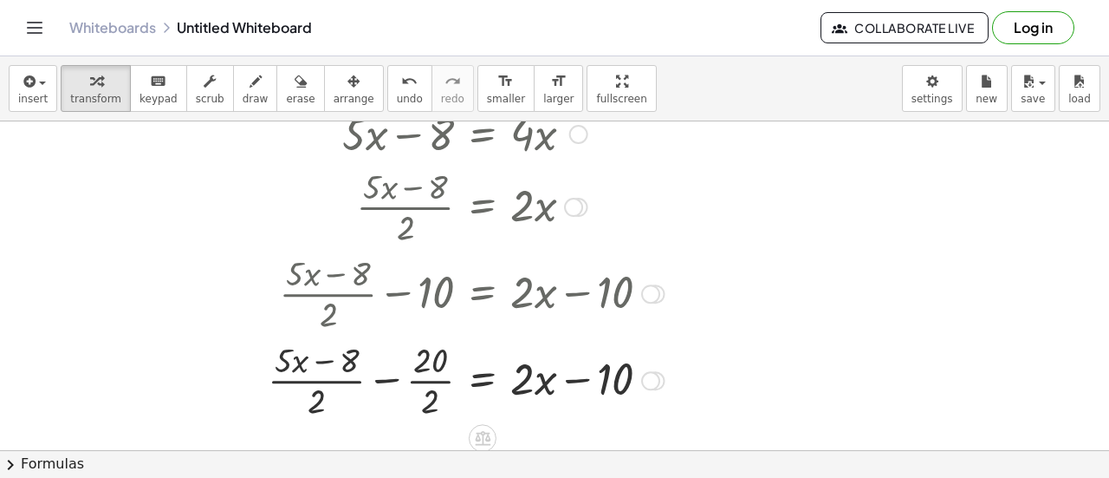
click at [430, 393] on div at bounding box center [492, 378] width 466 height 87
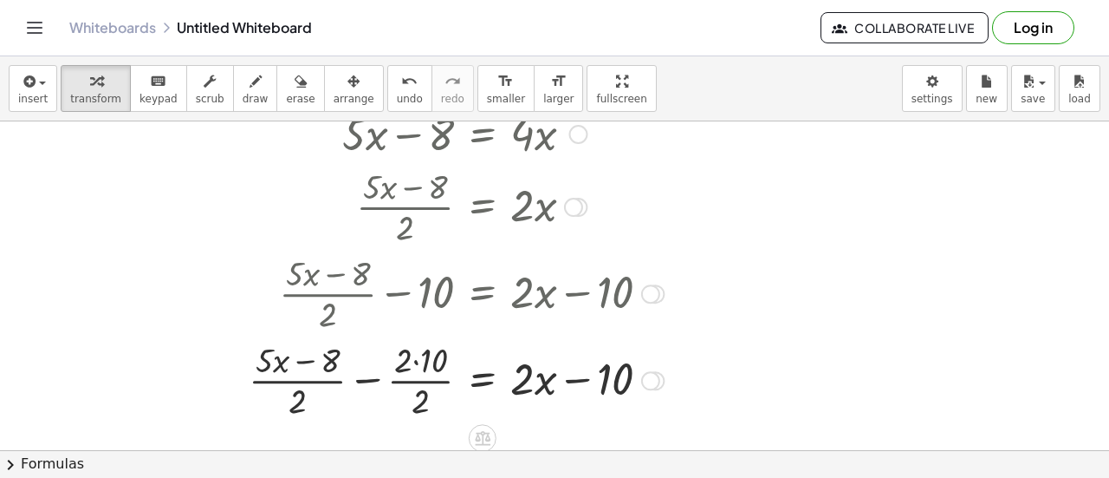
click at [409, 364] on div at bounding box center [482, 378] width 485 height 87
click at [426, 356] on div at bounding box center [482, 378] width 485 height 87
click at [426, 356] on div at bounding box center [492, 378] width 466 height 87
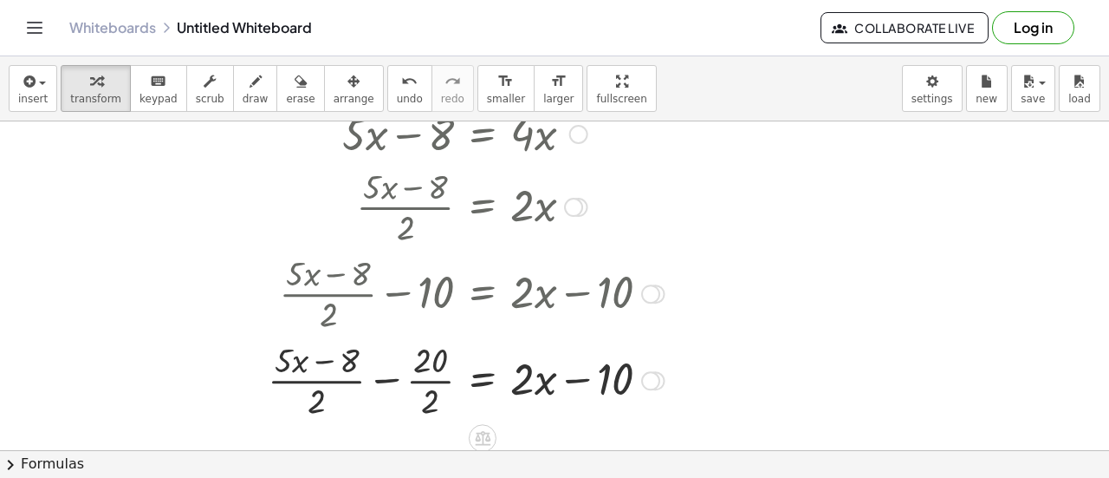
click at [424, 403] on div at bounding box center [492, 378] width 466 height 87
click at [407, 383] on div at bounding box center [497, 378] width 454 height 87
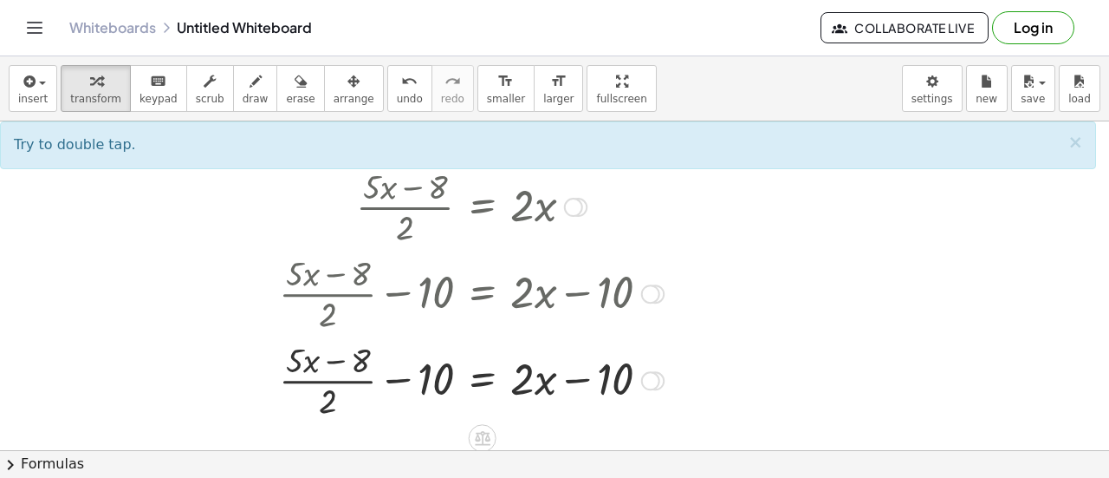
click at [354, 366] on div at bounding box center [497, 378] width 454 height 87
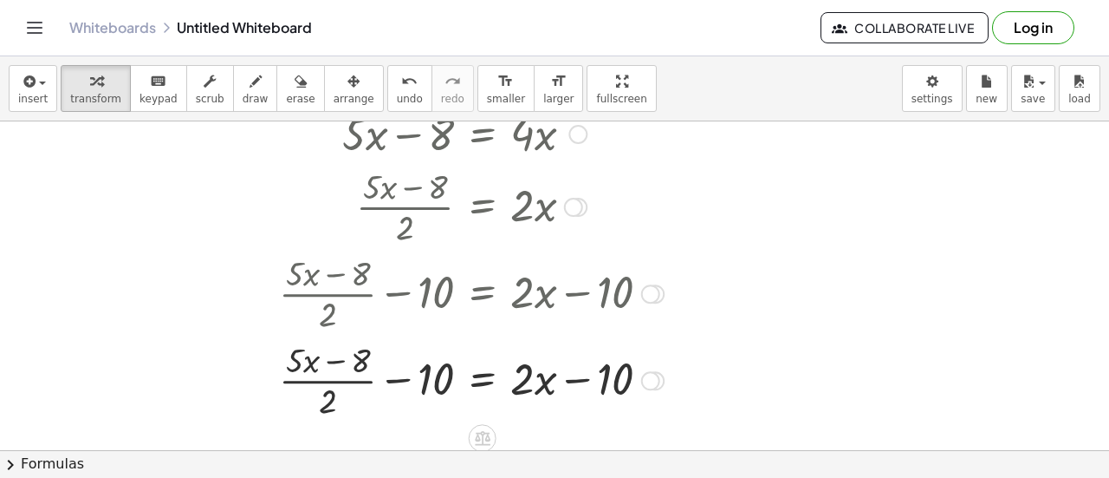
click at [335, 357] on div at bounding box center [497, 378] width 454 height 87
click at [417, 379] on div at bounding box center [497, 378] width 454 height 87
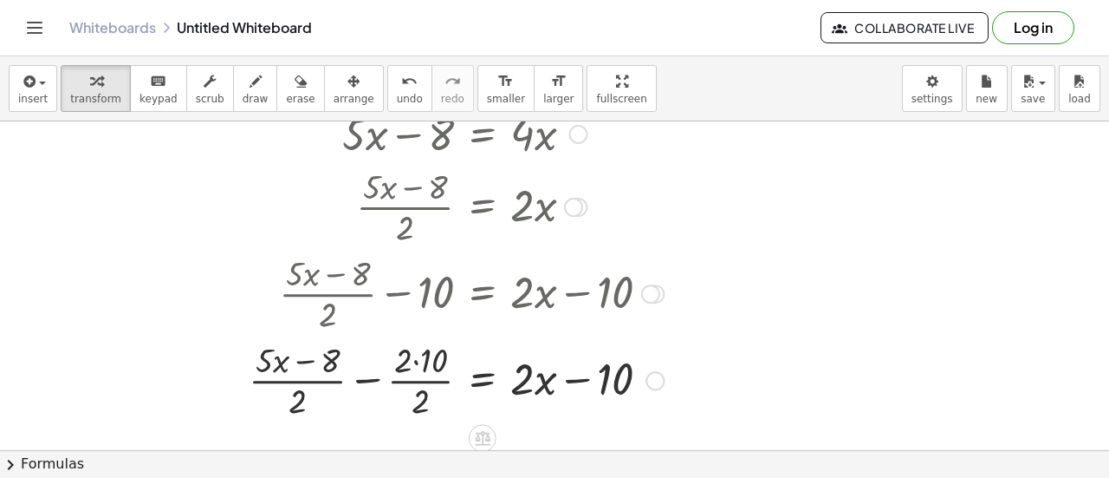
click at [440, 359] on div at bounding box center [482, 378] width 485 height 87
click at [436, 396] on div at bounding box center [492, 378] width 466 height 87
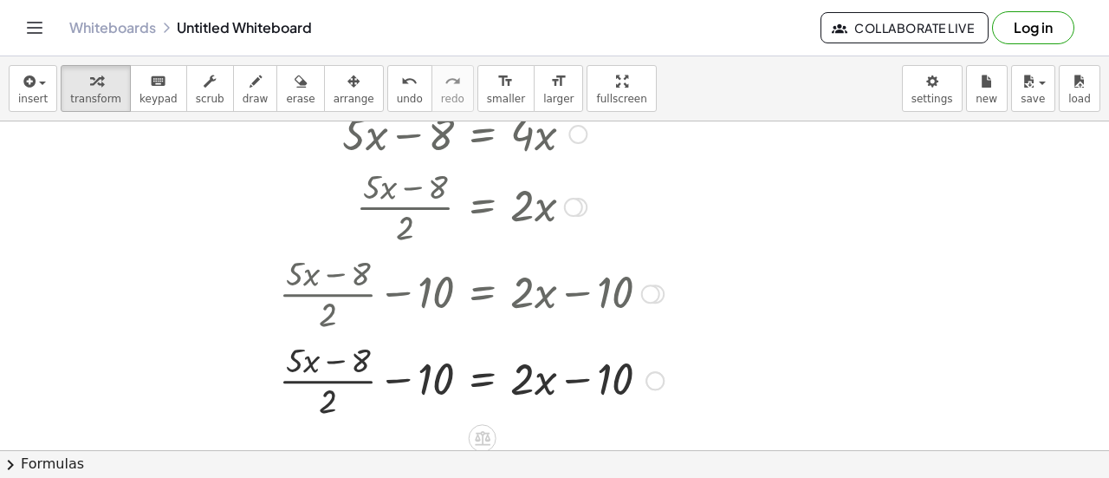
click at [429, 377] on div at bounding box center [497, 378] width 454 height 87
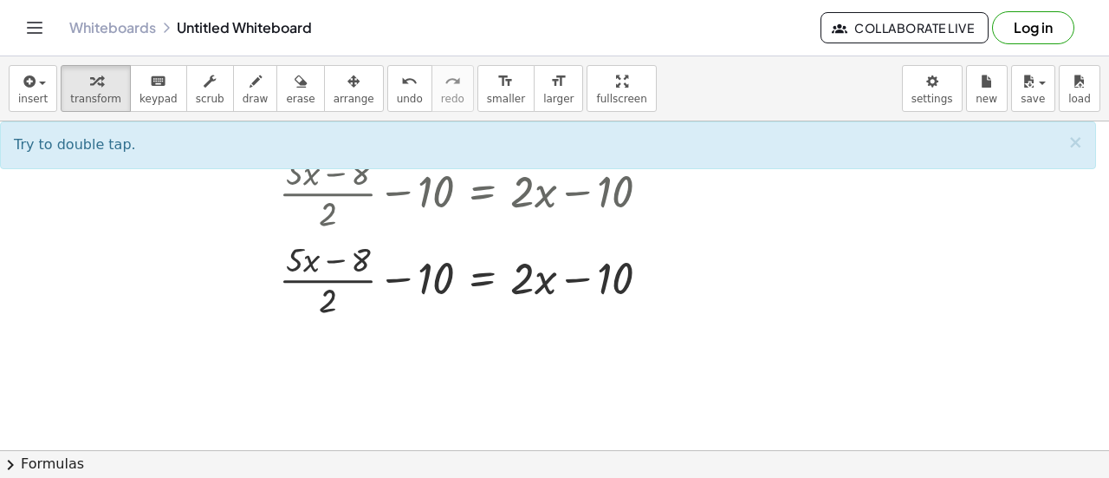
scroll to position [1233, 0]
click at [604, 278] on div at bounding box center [497, 277] width 454 height 87
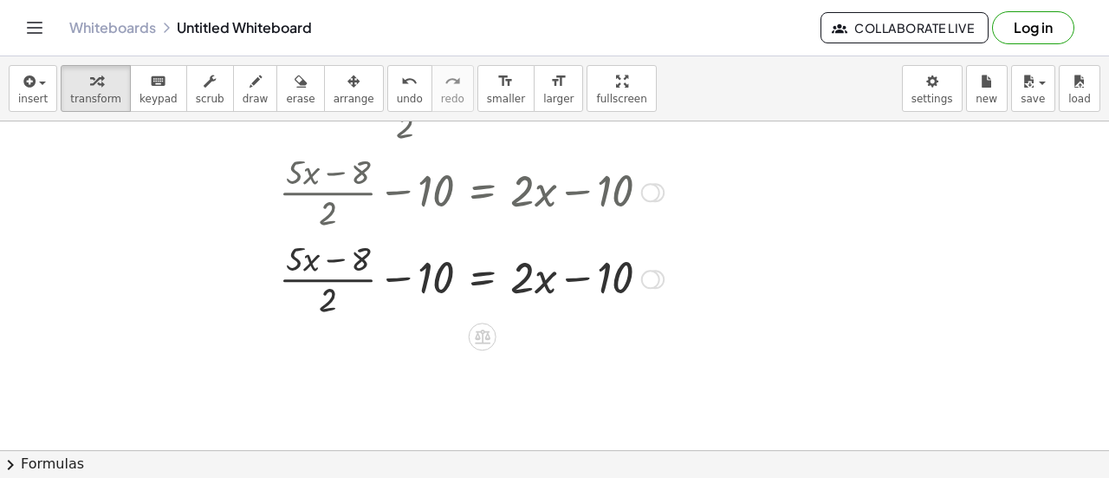
click at [602, 278] on div at bounding box center [497, 277] width 454 height 87
click at [589, 278] on div at bounding box center [497, 277] width 454 height 87
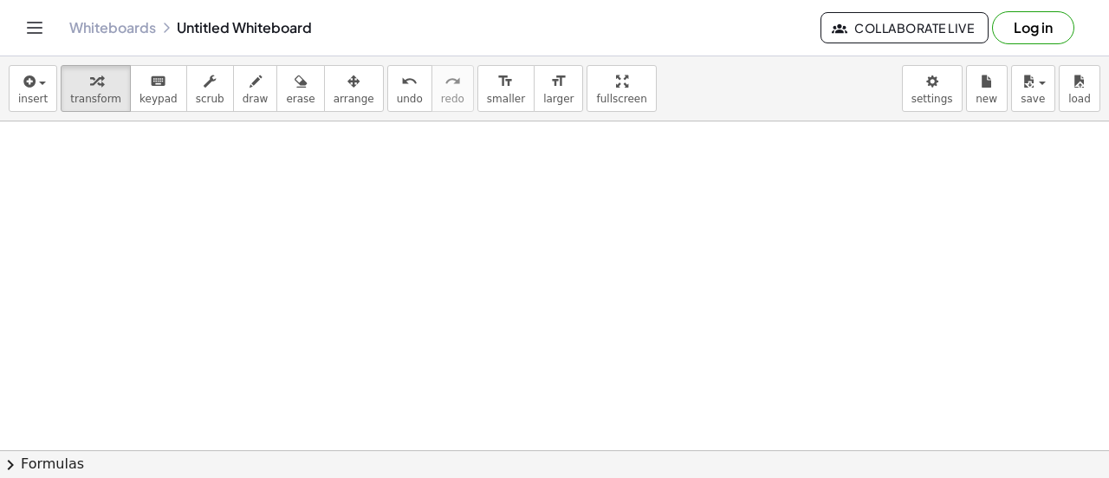
scroll to position [0, 0]
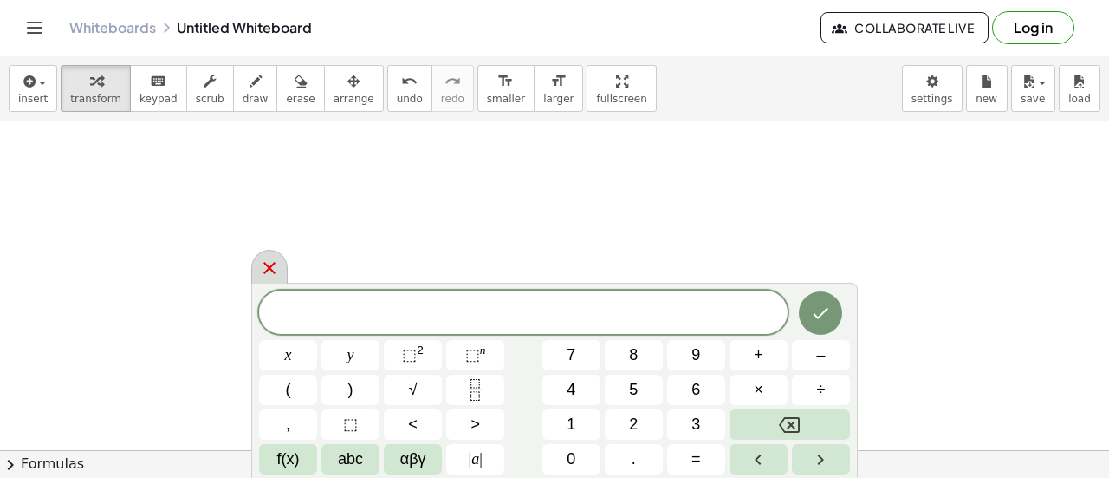
click at [260, 272] on icon at bounding box center [269, 267] width 21 height 21
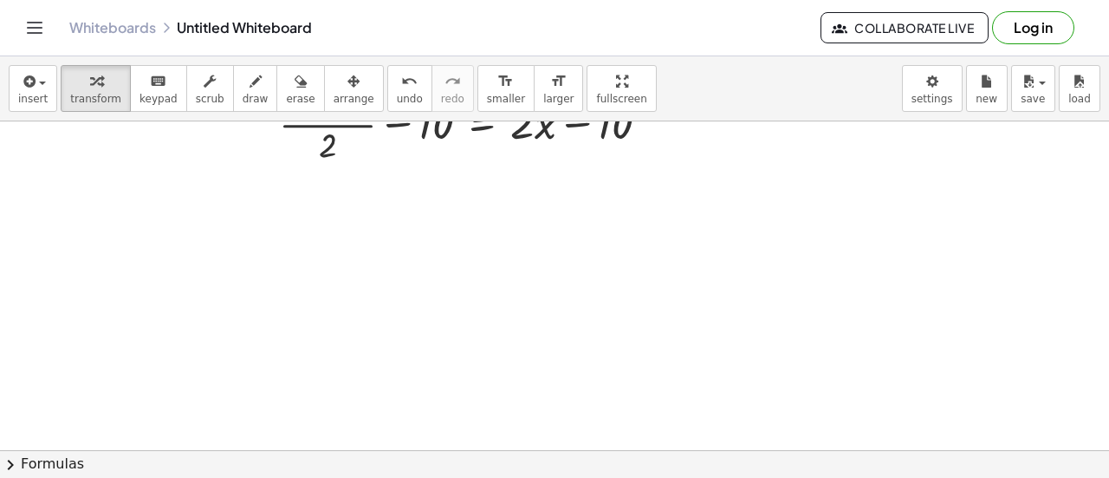
scroll to position [1484, 0]
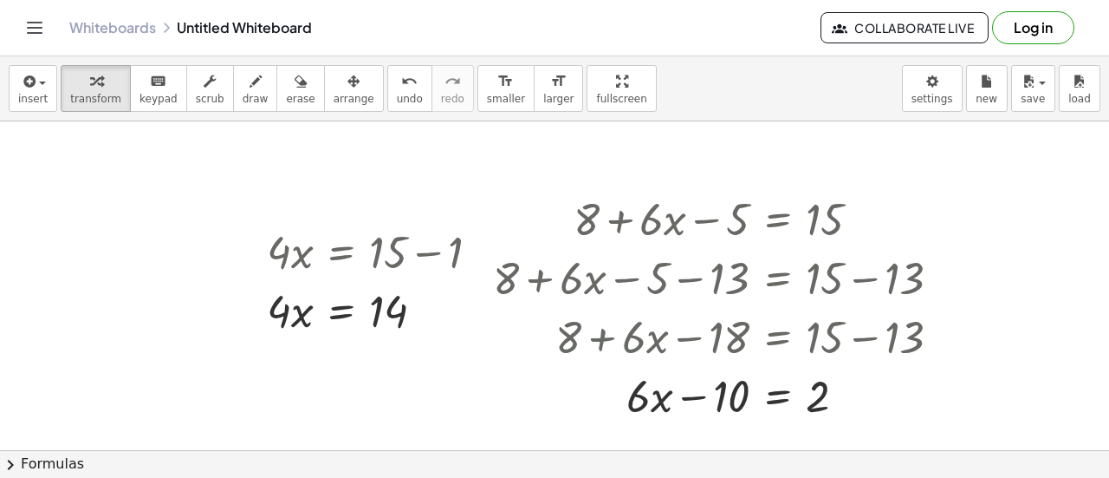
drag, startPoint x: 347, startPoint y: 238, endPoint x: 244, endPoint y: 245, distance: 102.5
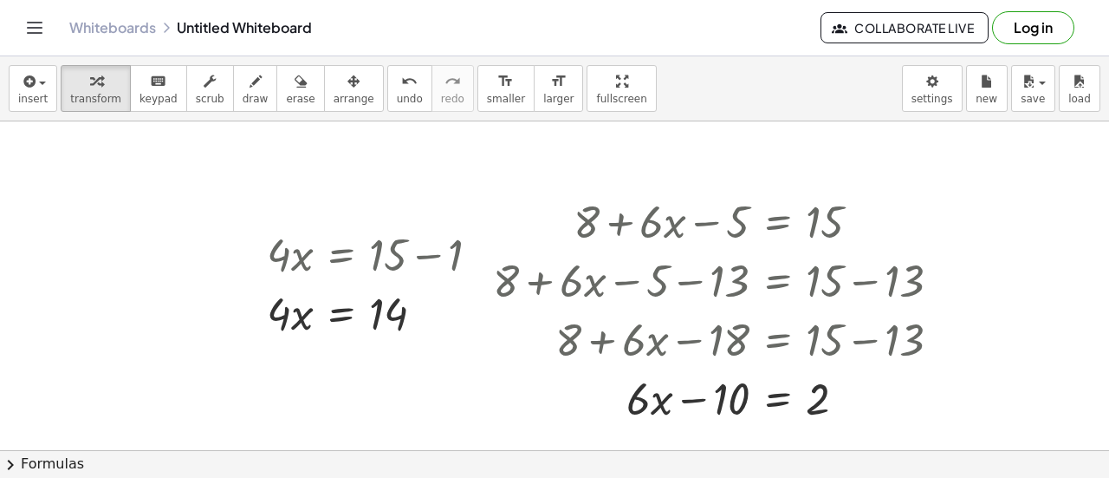
click at [244, 245] on div at bounding box center [254, 282] width 26 height 127
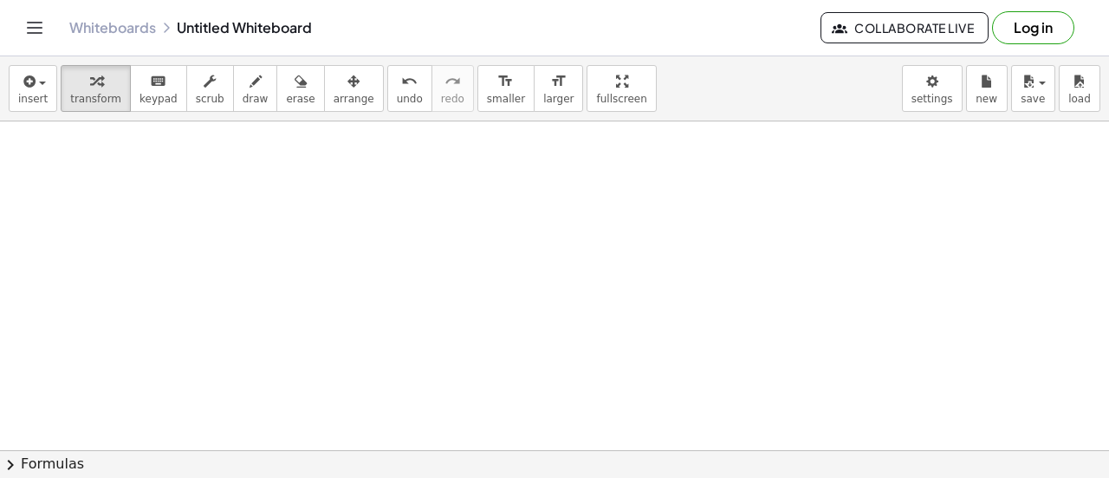
scroll to position [1463, 0]
click at [274, 203] on div at bounding box center [330, 201] width 297 height 59
click at [406, 220] on div at bounding box center [330, 201] width 297 height 59
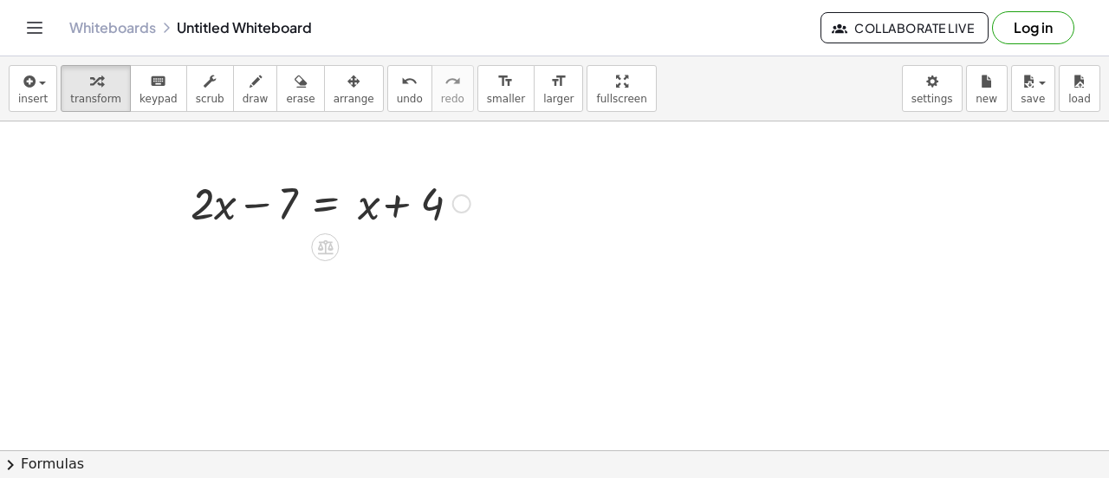
click at [404, 214] on div at bounding box center [330, 201] width 297 height 59
click at [325, 242] on icon at bounding box center [325, 247] width 16 height 15
click at [289, 246] on span "−" at bounding box center [290, 247] width 10 height 25
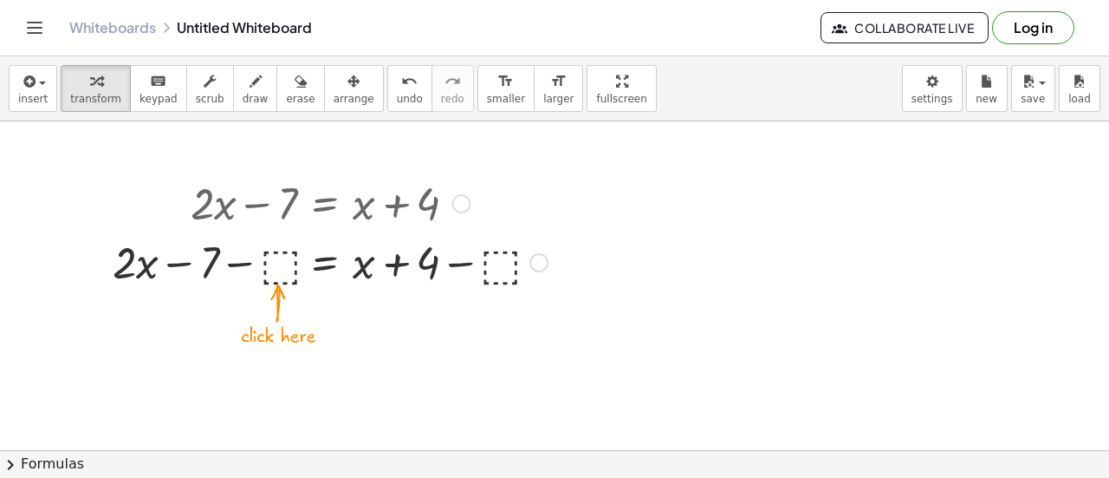
click at [283, 259] on div at bounding box center [330, 260] width 452 height 59
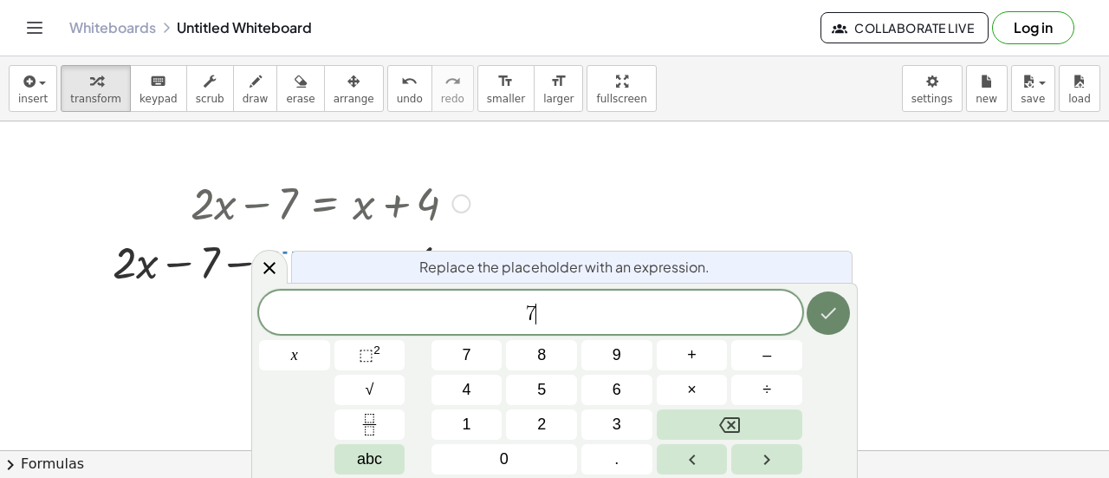
click at [836, 302] on icon "Done" at bounding box center [828, 312] width 21 height 21
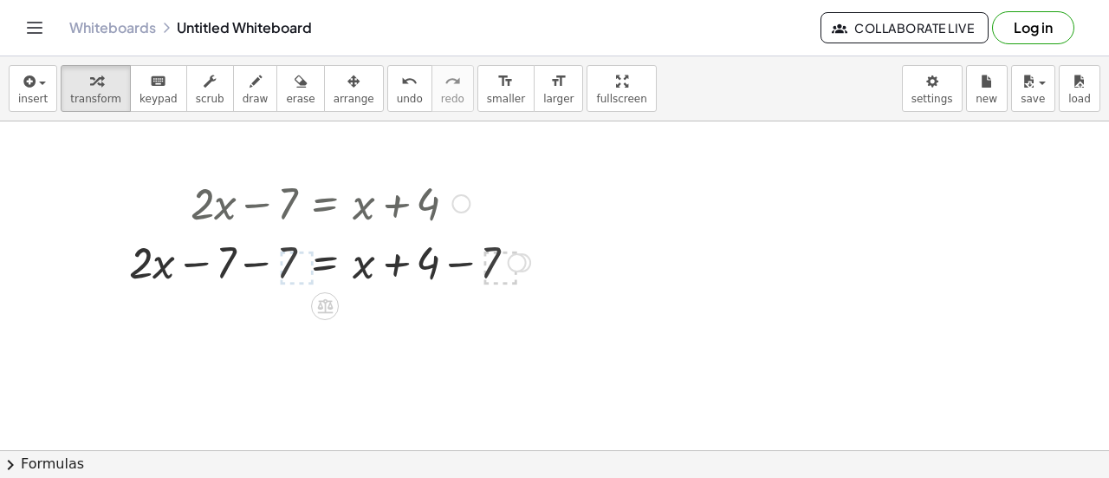
click at [263, 281] on div at bounding box center [330, 260] width 418 height 59
click at [263, 281] on div at bounding box center [351, 260] width 376 height 59
click at [241, 268] on div at bounding box center [330, 260] width 418 height 59
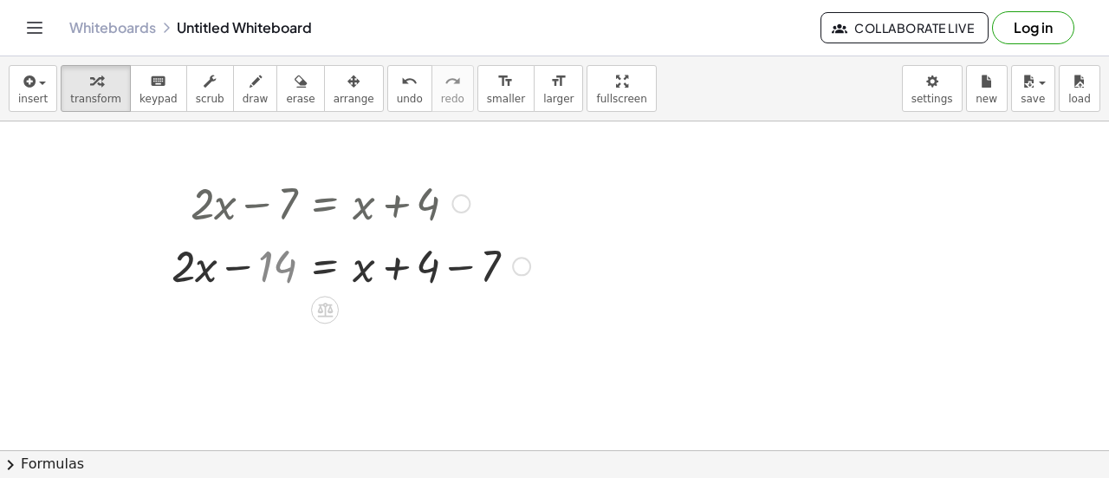
click at [241, 268] on div at bounding box center [330, 264] width 418 height 59
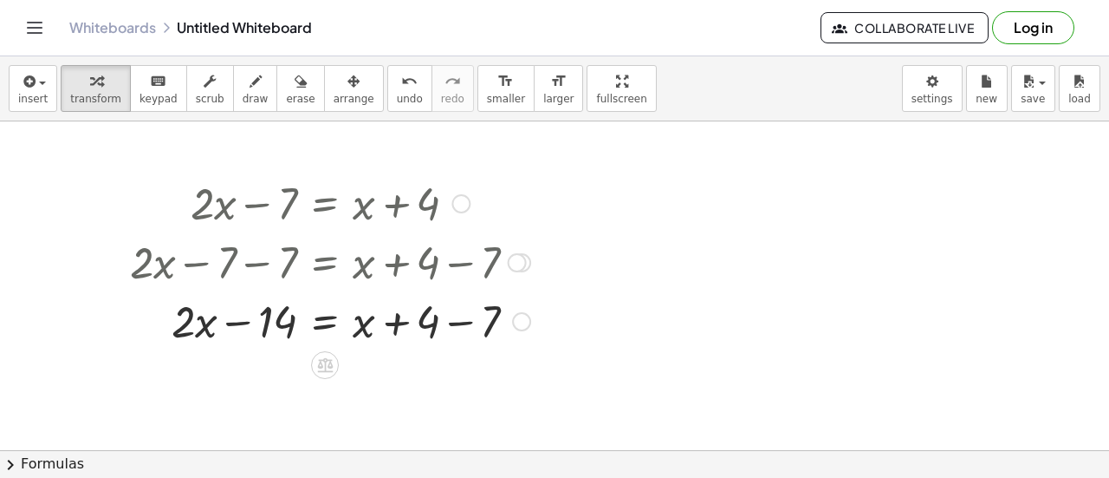
click at [510, 330] on div at bounding box center [330, 319] width 418 height 59
click at [489, 327] on div at bounding box center [330, 319] width 418 height 59
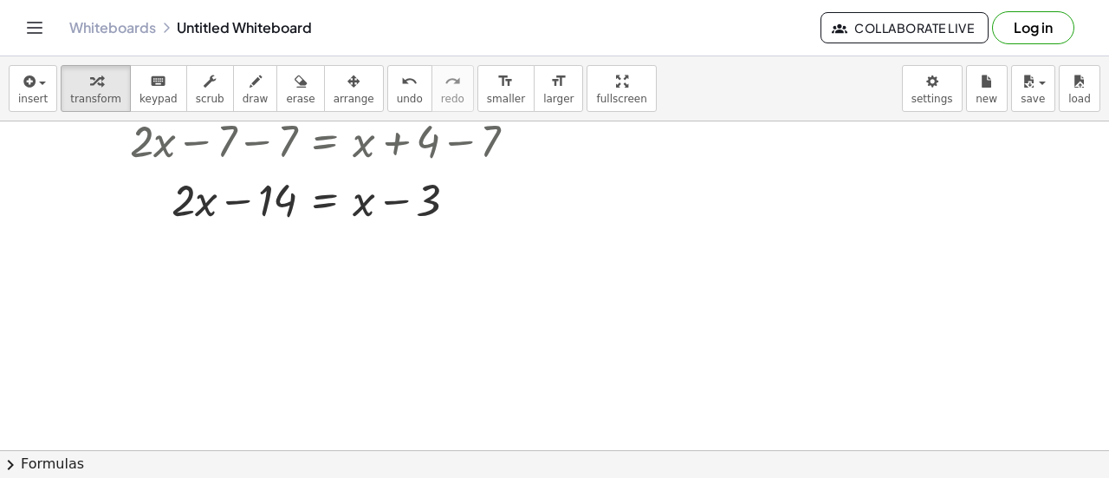
scroll to position [1591, 0]
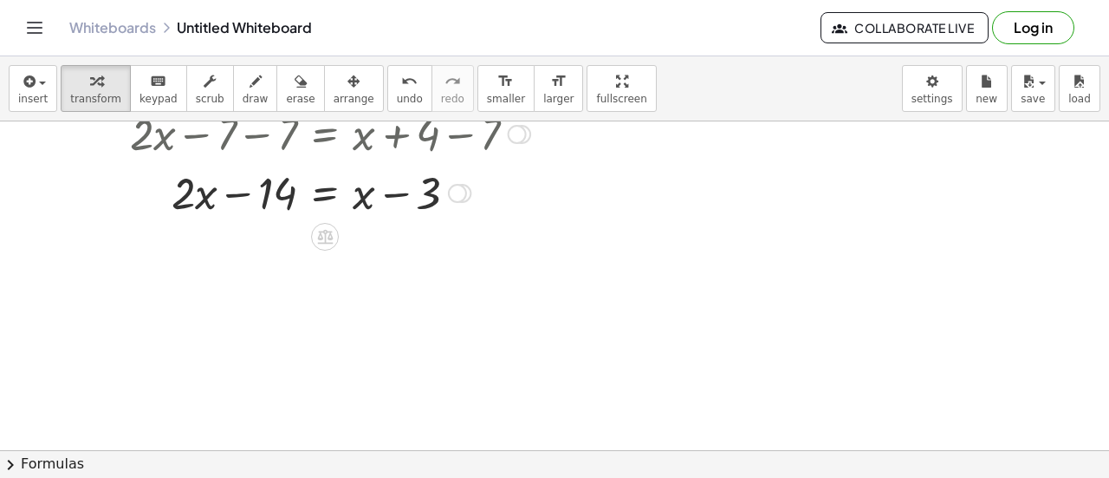
click at [379, 197] on div at bounding box center [330, 191] width 418 height 59
drag, startPoint x: 192, startPoint y: 193, endPoint x: 186, endPoint y: 204, distance: 12.0
click at [186, 204] on div at bounding box center [330, 191] width 418 height 59
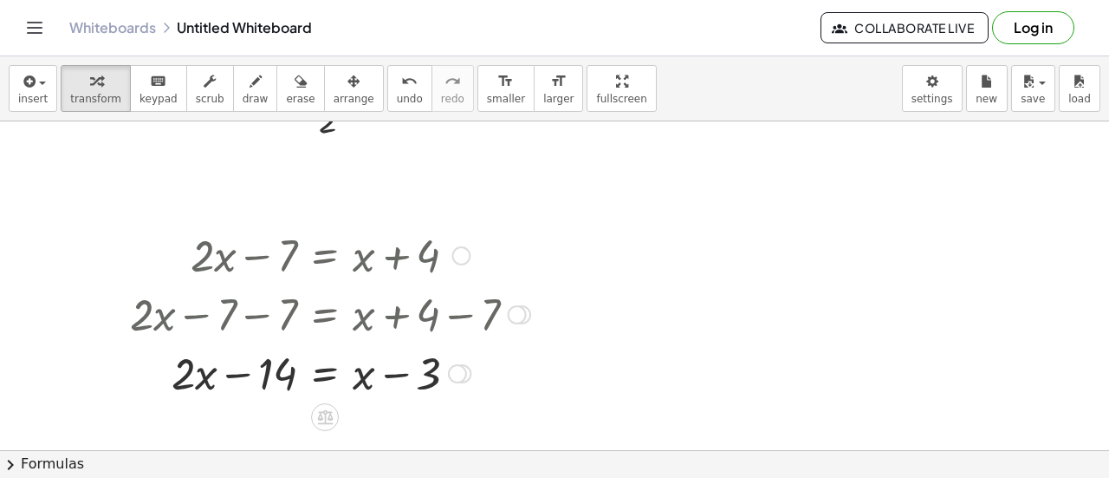
scroll to position [1409, 0]
click at [397, 93] on span "undo" at bounding box center [410, 99] width 26 height 12
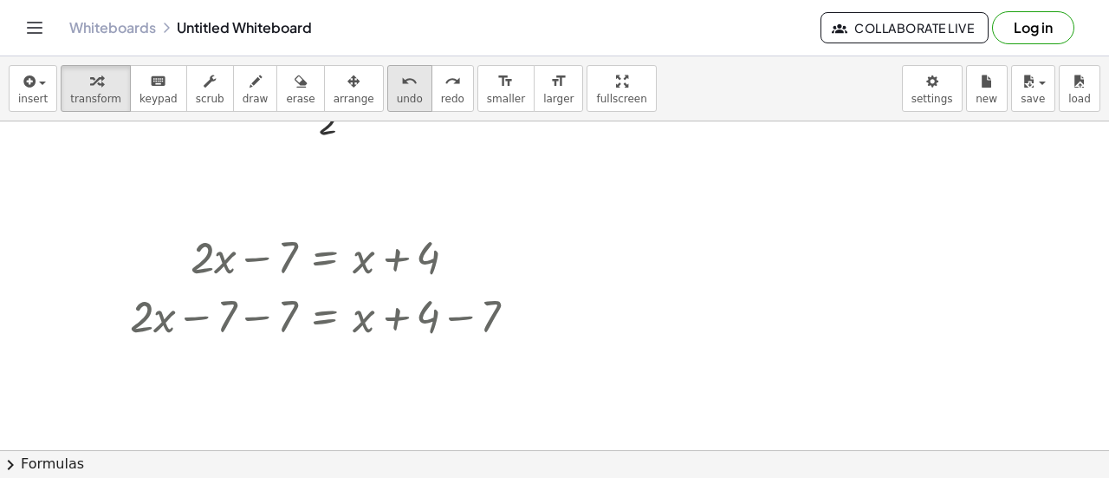
click at [397, 93] on span "undo" at bounding box center [410, 99] width 26 height 12
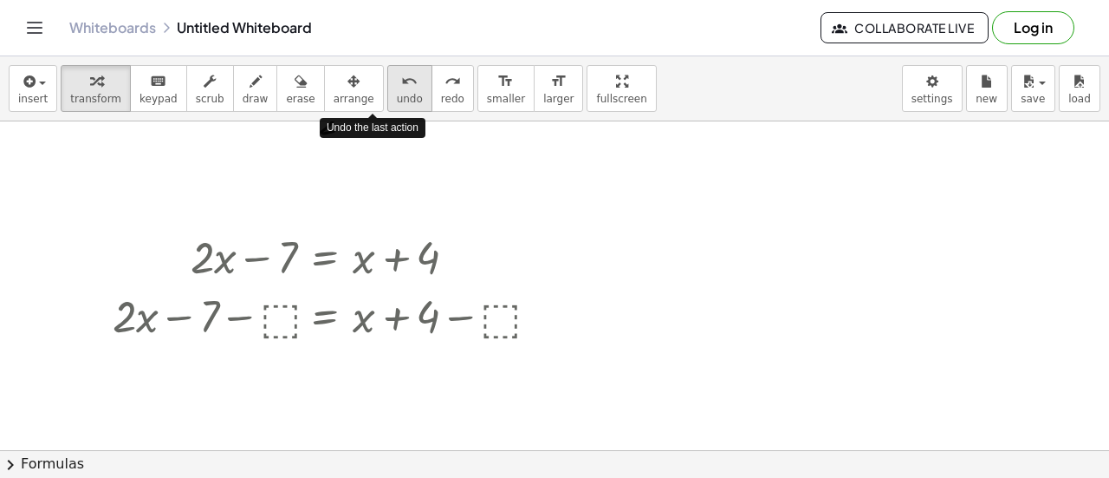
click at [397, 93] on span "undo" at bounding box center [410, 99] width 26 height 12
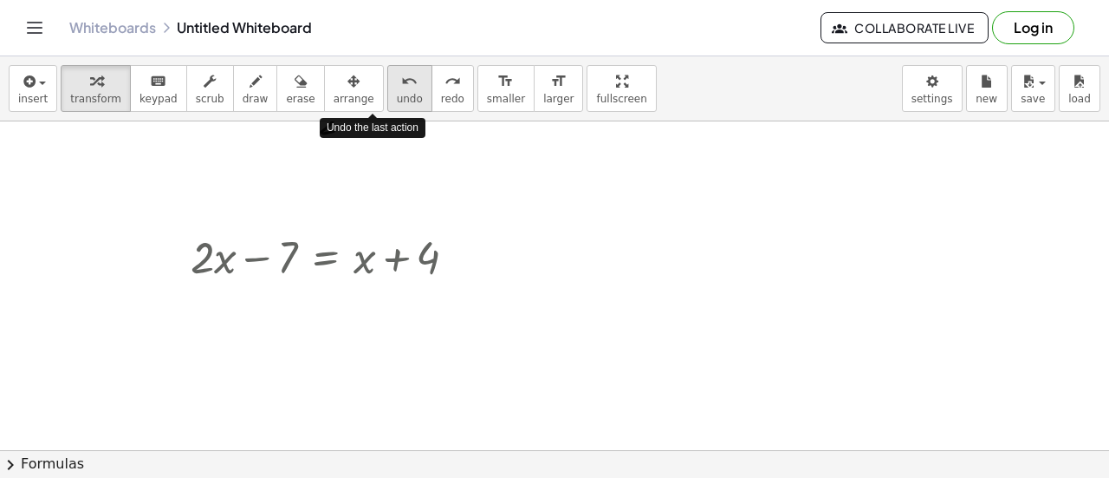
click at [397, 93] on span "undo" at bounding box center [410, 99] width 26 height 12
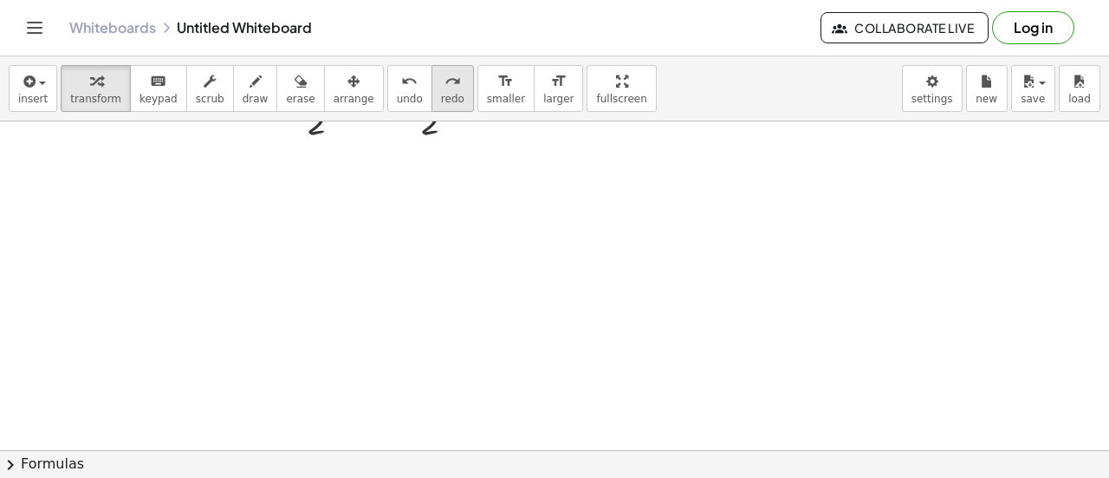
click at [445, 76] on icon "redo" at bounding box center [453, 81] width 16 height 21
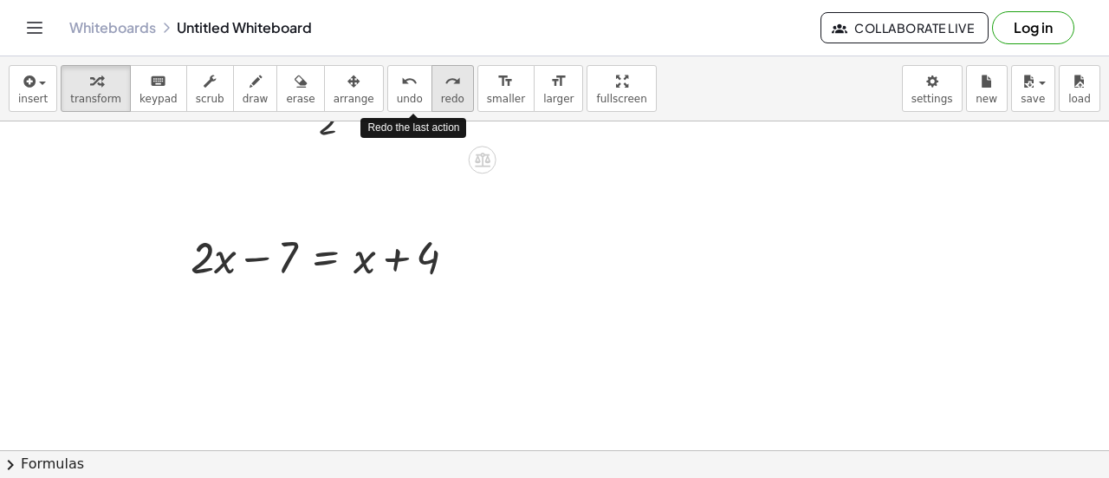
click at [445, 76] on icon "redo" at bounding box center [453, 81] width 16 height 21
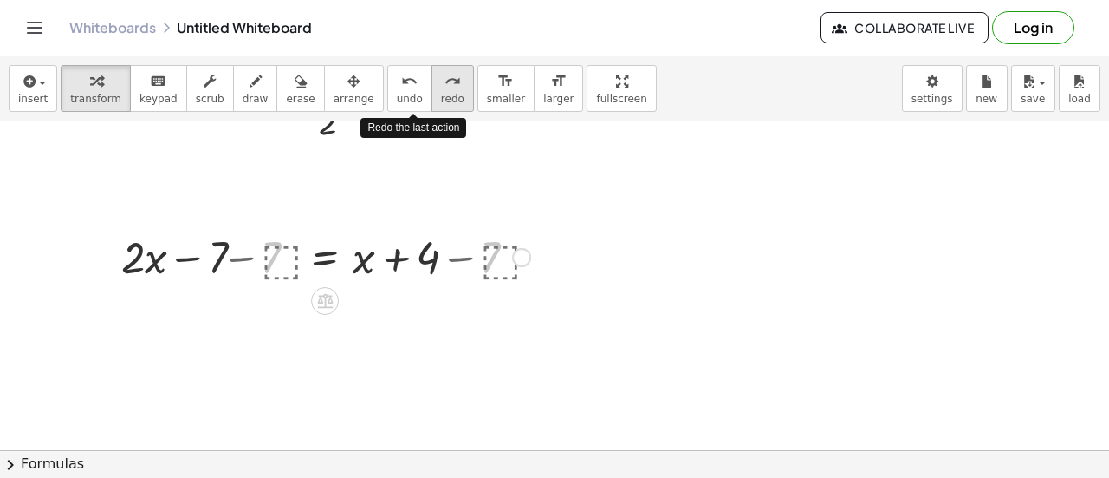
click at [445, 76] on icon "redo" at bounding box center [453, 81] width 16 height 21
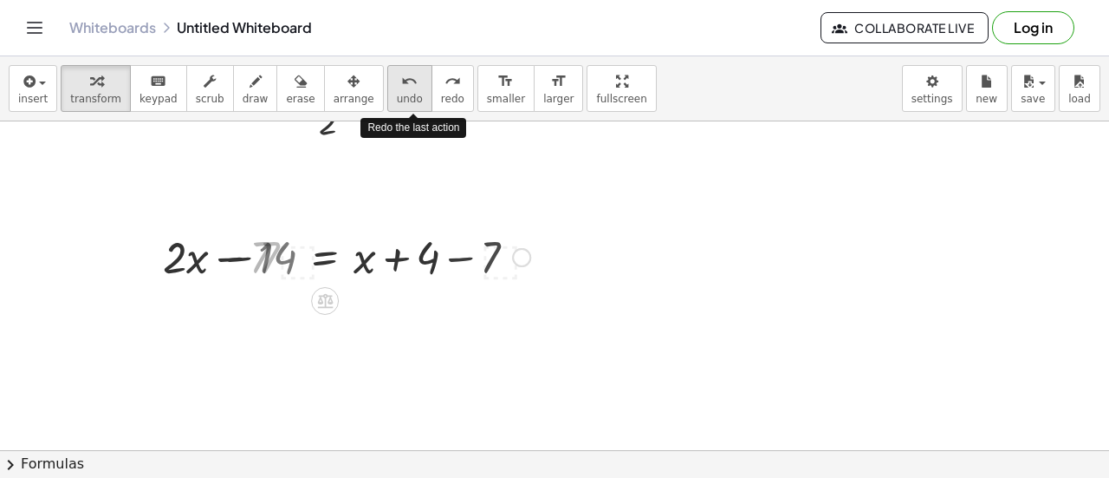
click at [387, 75] on button "undo undo" at bounding box center [409, 88] width 45 height 47
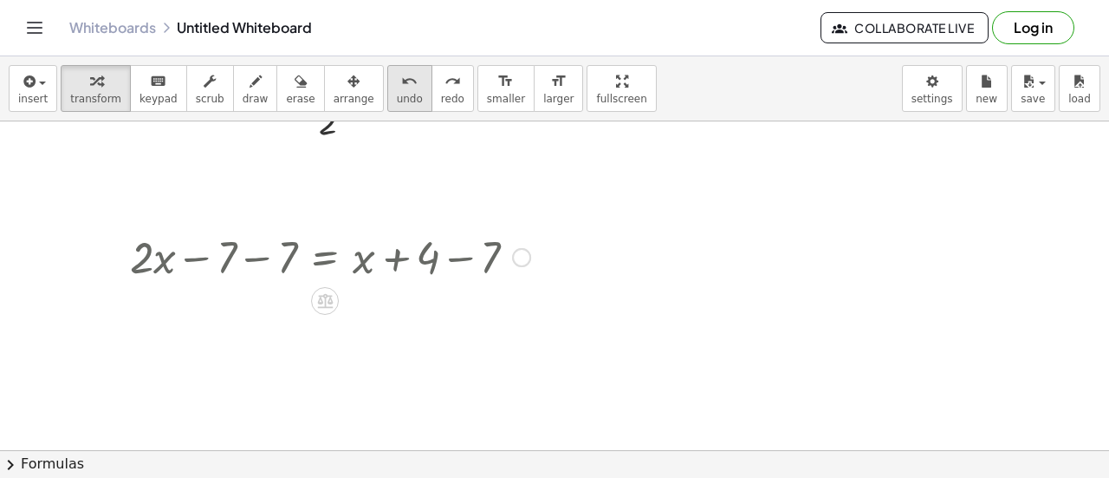
click at [387, 75] on button "undo undo" at bounding box center [409, 88] width 45 height 47
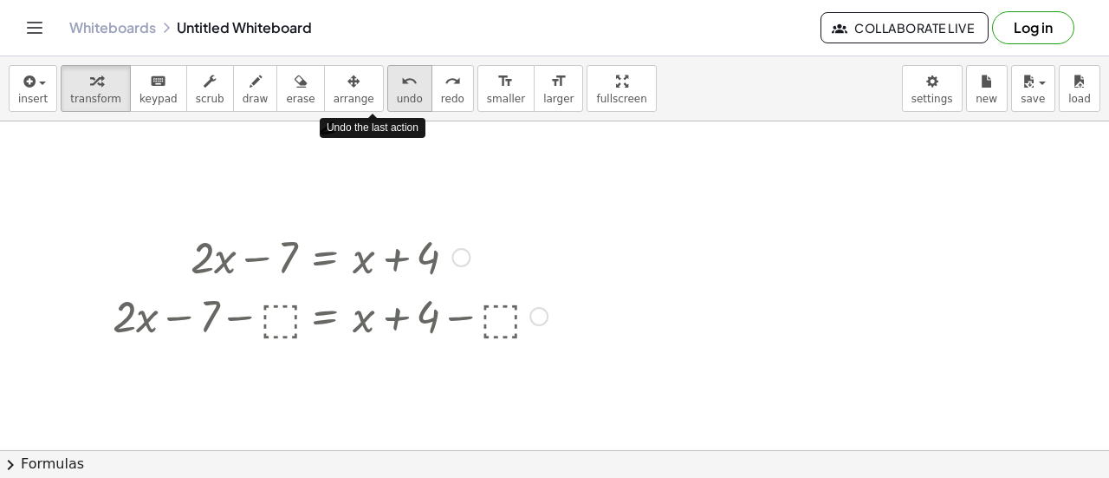
click at [387, 75] on button "undo undo" at bounding box center [409, 88] width 45 height 47
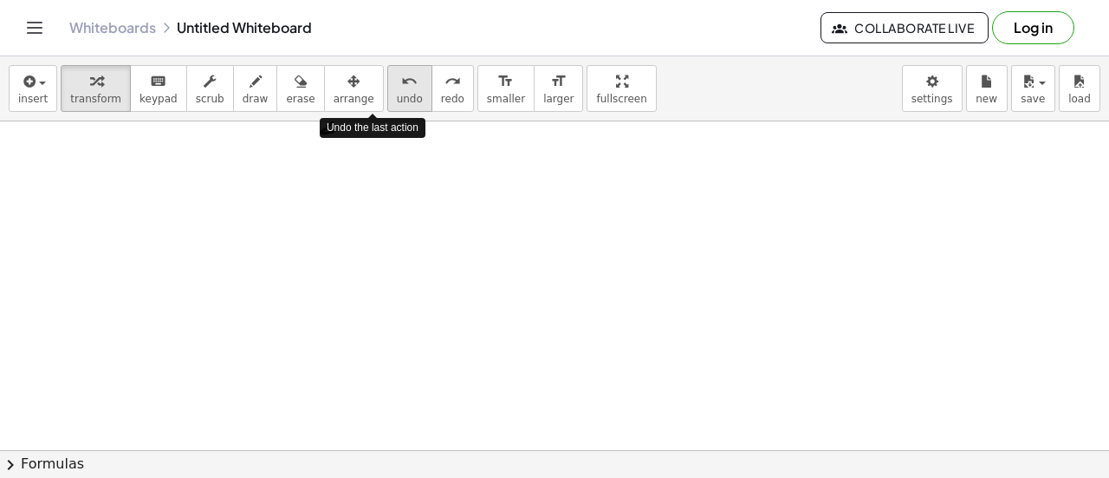
click at [387, 75] on button "undo undo" at bounding box center [409, 88] width 45 height 47
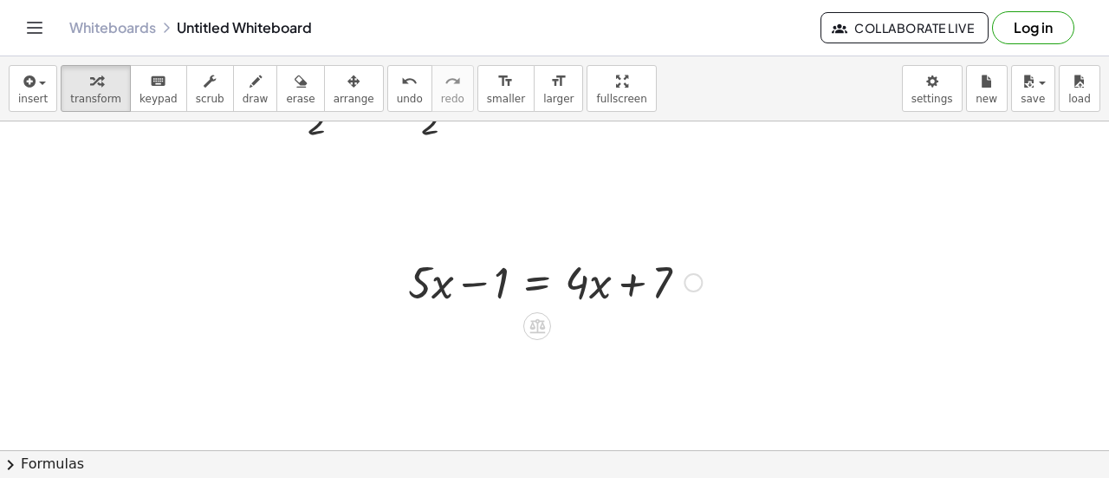
click at [498, 283] on div at bounding box center [555, 280] width 311 height 59
click at [501, 287] on div at bounding box center [555, 280] width 311 height 59
click at [466, 285] on div at bounding box center [555, 280] width 311 height 59
click at [644, 285] on div at bounding box center [555, 280] width 311 height 59
click at [582, 282] on div at bounding box center [555, 280] width 311 height 59
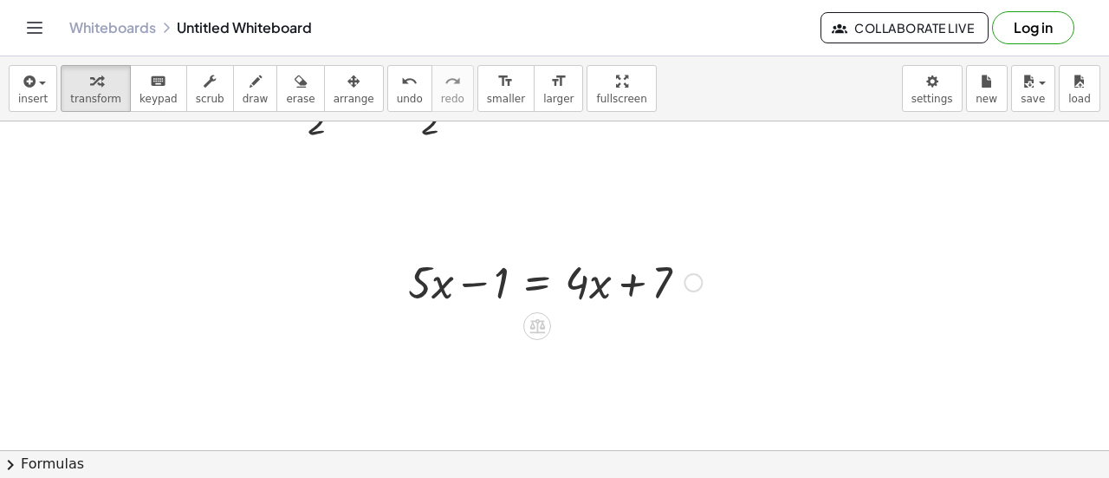
click at [591, 286] on div at bounding box center [555, 280] width 311 height 59
click at [617, 291] on div at bounding box center [555, 280] width 311 height 59
click at [697, 283] on div at bounding box center [693, 282] width 19 height 19
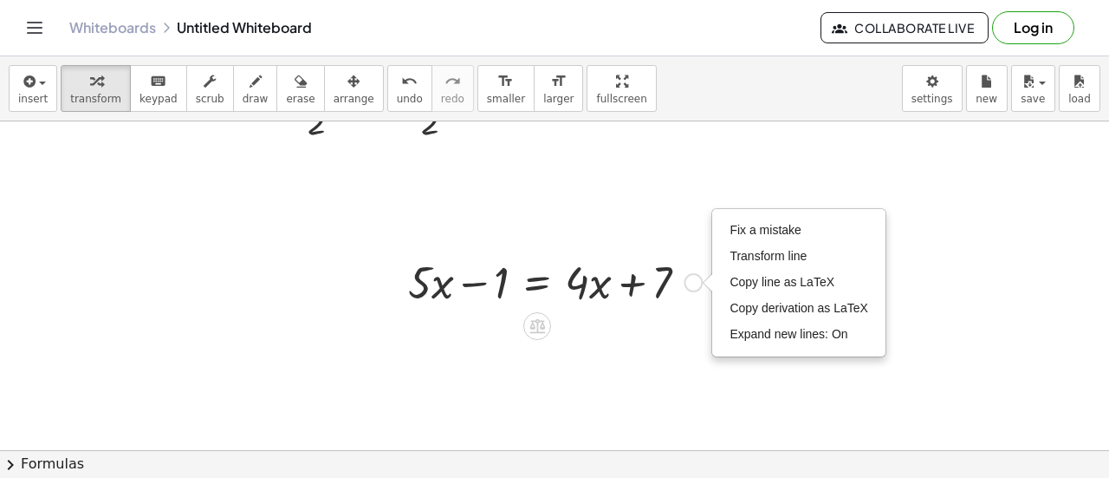
click at [658, 308] on div at bounding box center [555, 280] width 311 height 59
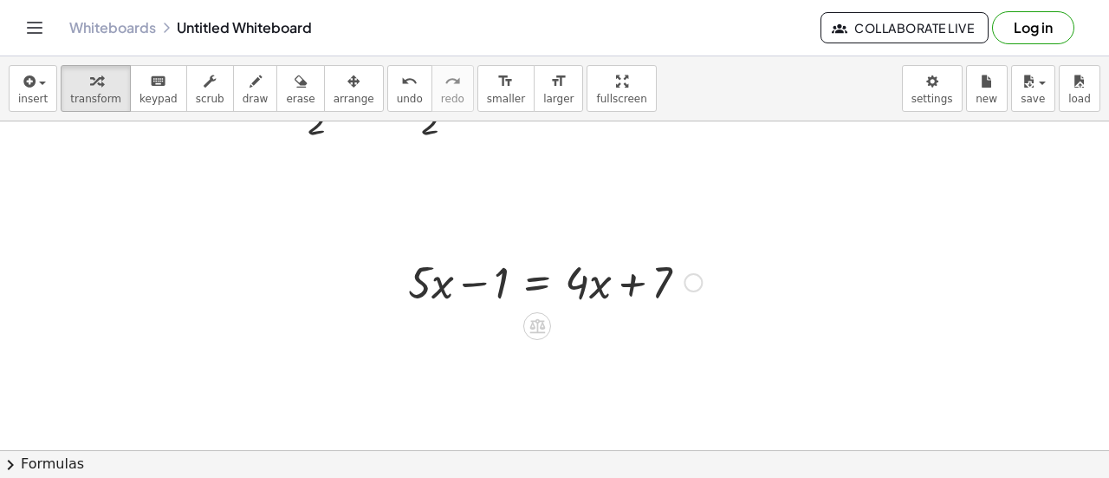
click at [536, 333] on icon at bounding box center [537, 325] width 18 height 18
click at [507, 328] on span "−" at bounding box center [503, 326] width 10 height 25
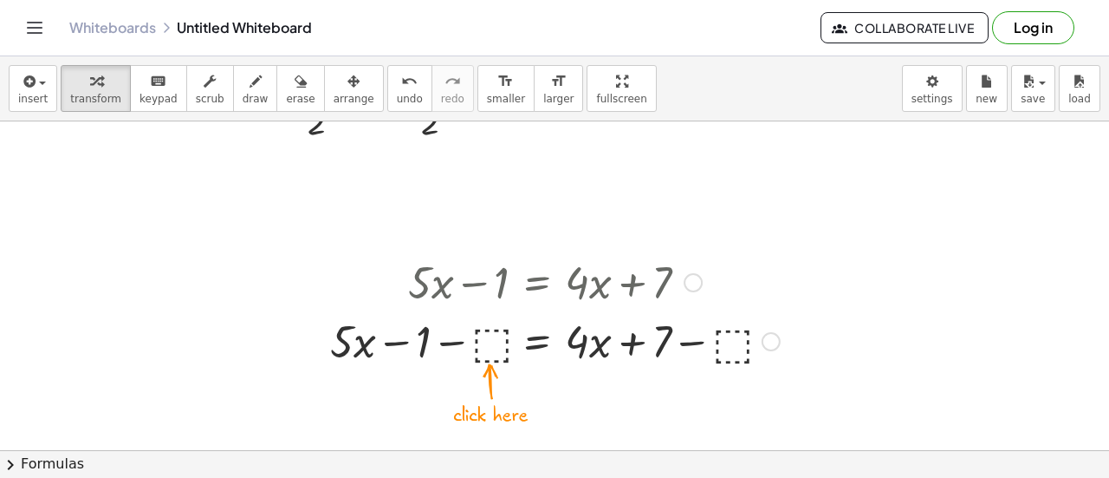
click at [524, 334] on div at bounding box center [555, 339] width 467 height 59
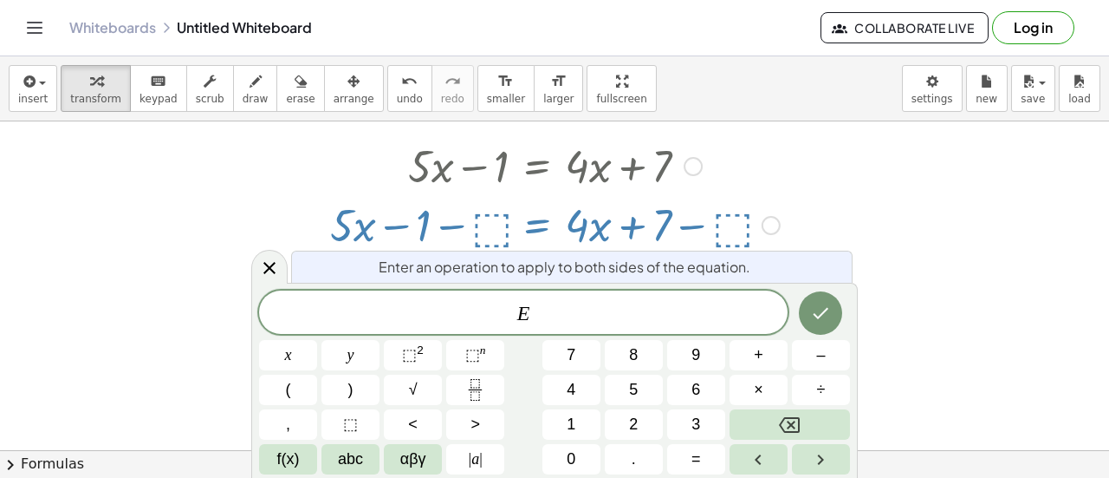
scroll to position [1526, 0]
click at [480, 211] on div at bounding box center [555, 222] width 467 height 59
click at [274, 280] on div at bounding box center [269, 267] width 36 height 34
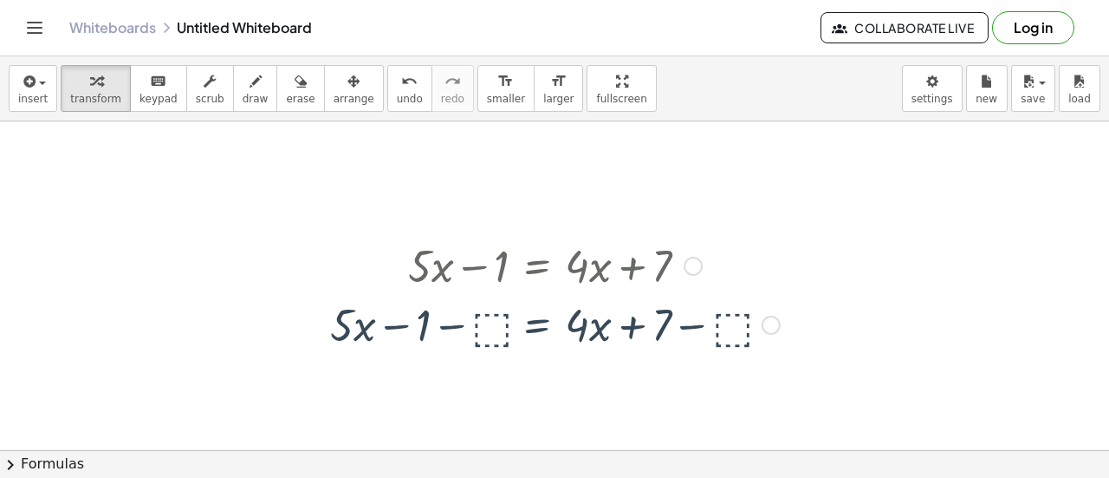
scroll to position [1409, 0]
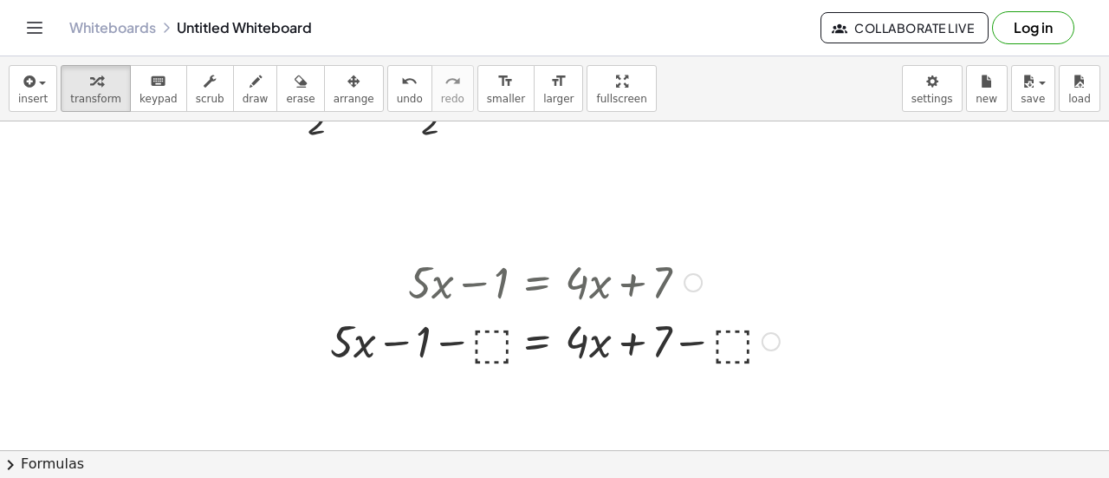
click at [483, 333] on div at bounding box center [555, 339] width 467 height 59
click at [483, 336] on div at bounding box center [555, 339] width 433 height 59
click at [537, 283] on div "+ · 5 · x − 1 = + · 4 · x + 7 + · 5 · x − 1 − ⬚ = + · 4 · x + 7 − ⬚ + · 5 · x −…" at bounding box center [537, 283] width 0 height 0
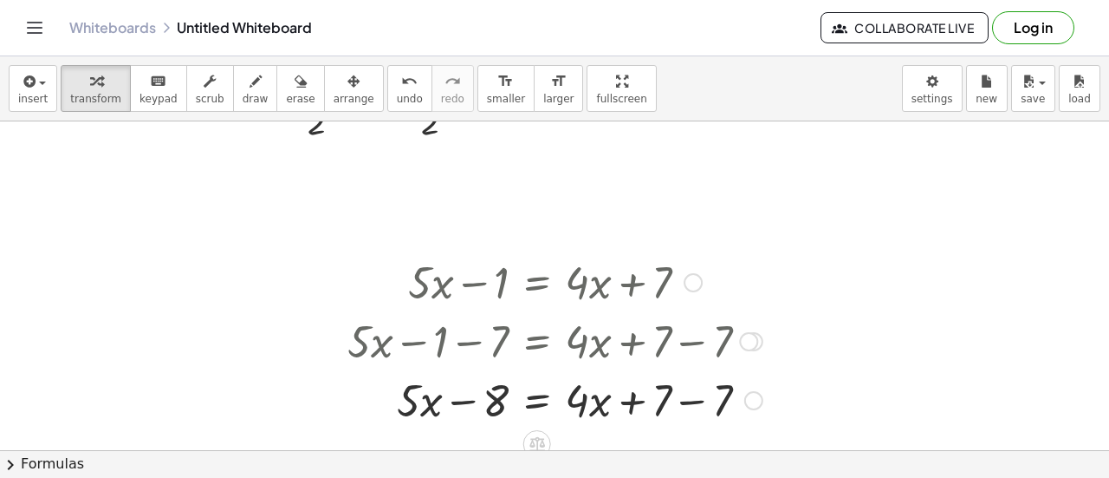
click at [702, 400] on div at bounding box center [555, 398] width 433 height 59
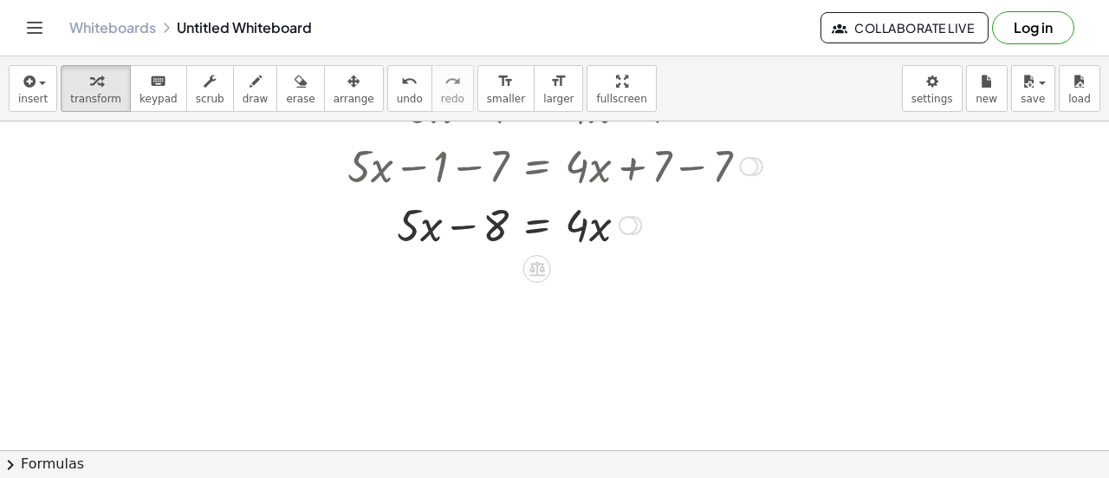
scroll to position [1586, 0]
click at [463, 237] on div at bounding box center [555, 221] width 433 height 59
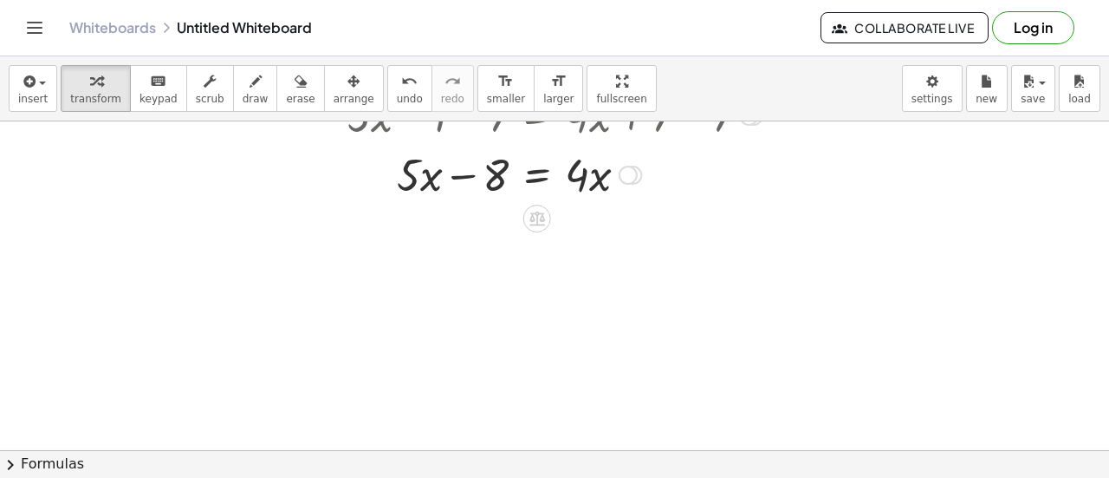
scroll to position [1636, 0]
click at [530, 220] on icon at bounding box center [537, 216] width 18 height 18
click at [467, 228] on div "+" at bounding box center [468, 217] width 28 height 28
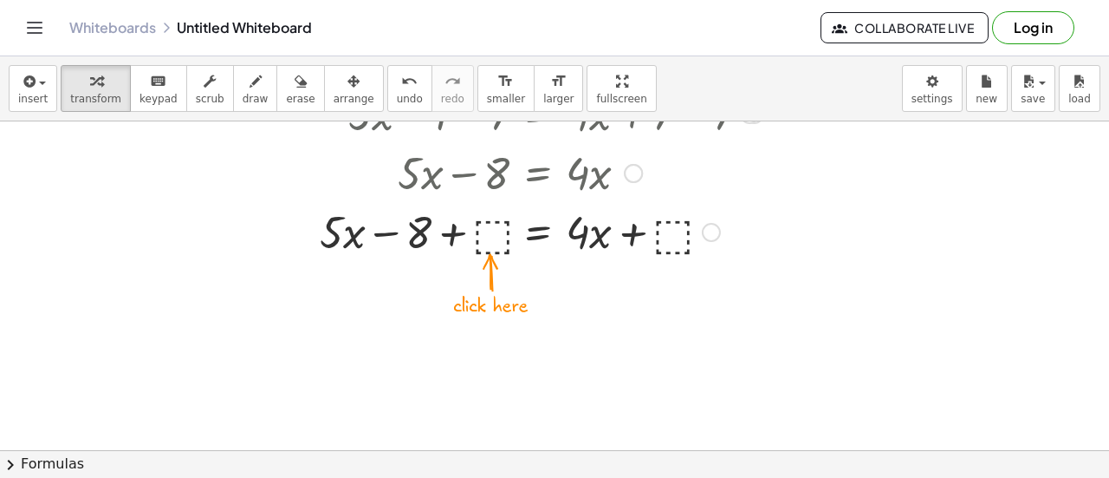
click at [496, 232] on div at bounding box center [541, 230] width 461 height 59
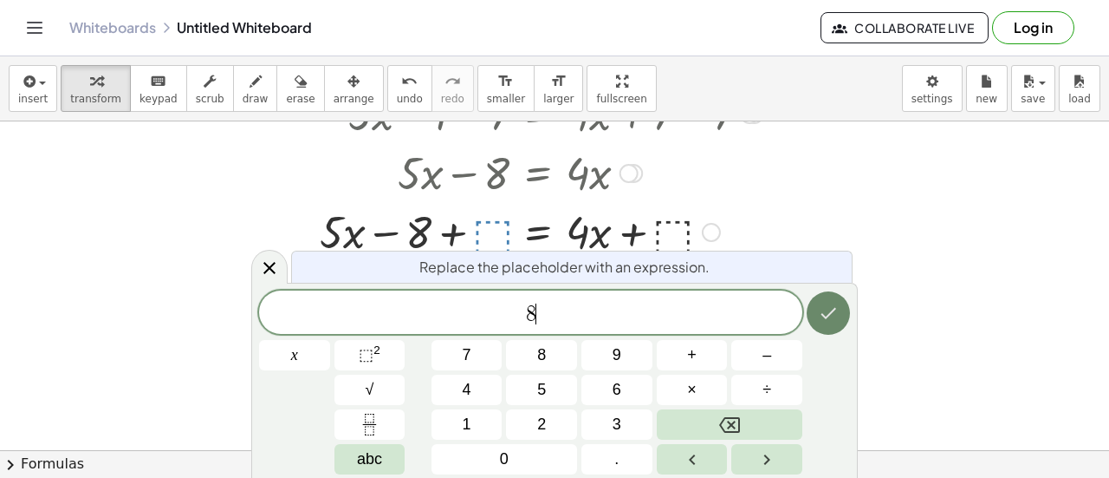
click at [807, 313] on button "Done" at bounding box center [828, 312] width 43 height 43
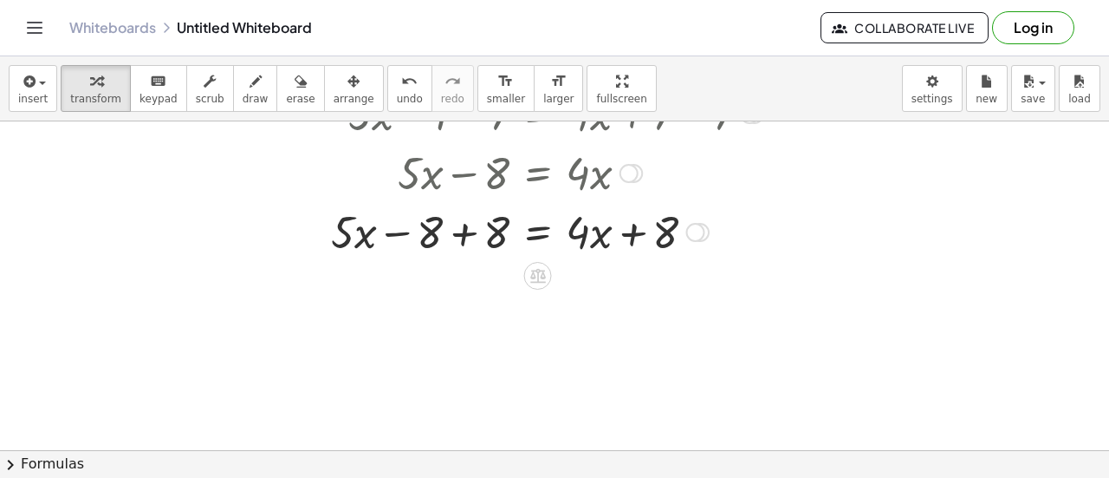
click at [439, 235] on div at bounding box center [547, 230] width 450 height 59
click at [450, 235] on div at bounding box center [547, 230] width 450 height 59
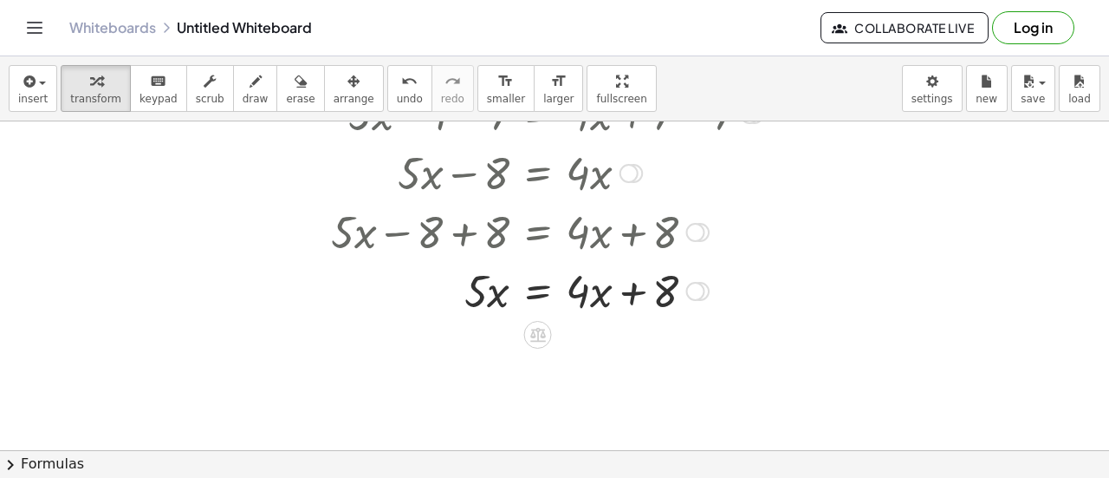
click at [669, 299] on div at bounding box center [547, 289] width 450 height 59
click at [634, 292] on div at bounding box center [547, 289] width 450 height 59
click at [633, 297] on div at bounding box center [547, 289] width 450 height 59
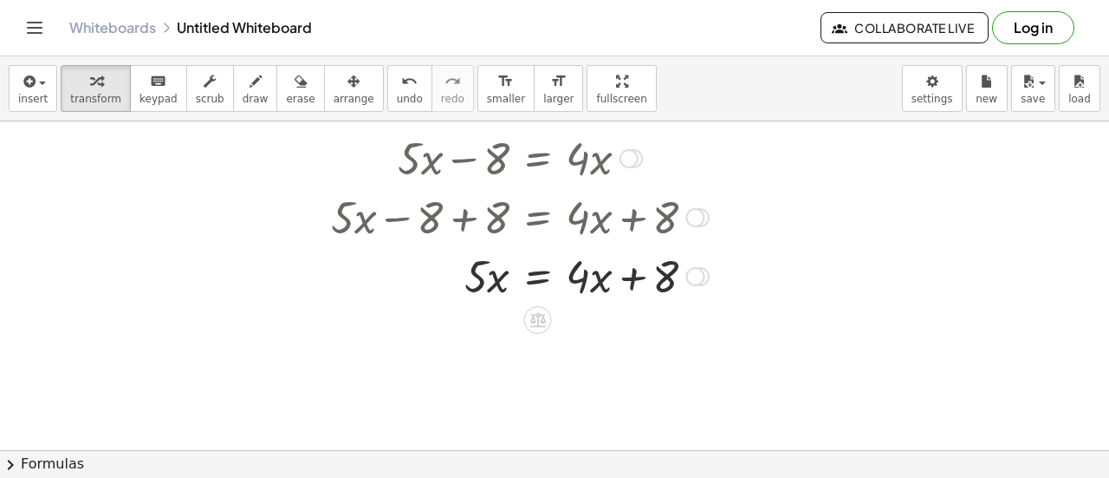
scroll to position [1655, 0]
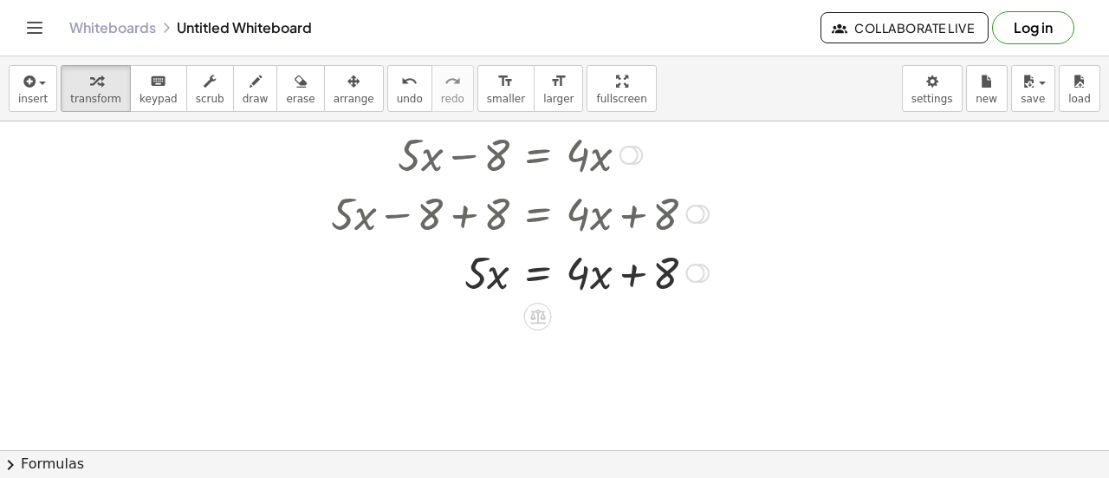
click at [621, 282] on div at bounding box center [547, 271] width 450 height 59
click at [696, 275] on div at bounding box center [695, 272] width 19 height 19
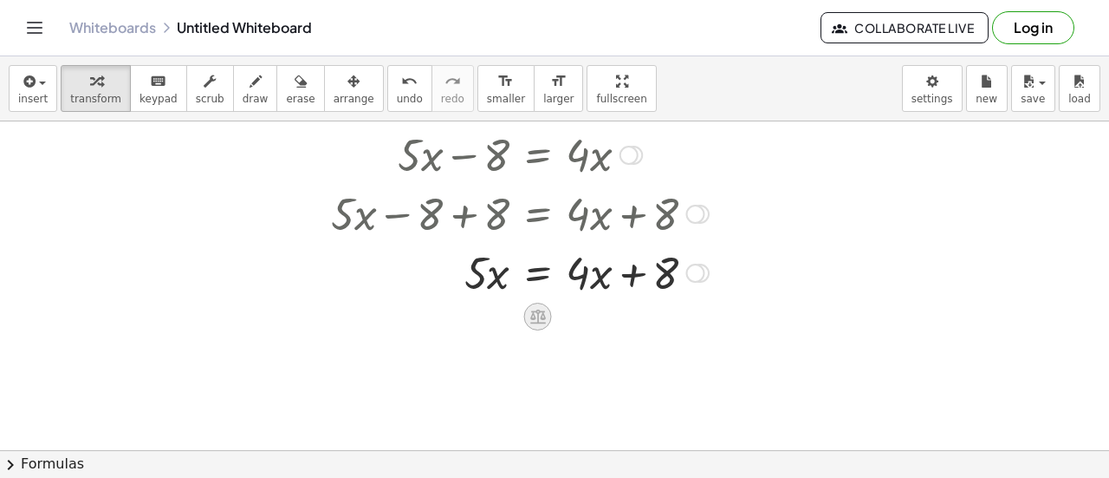
click at [534, 313] on icon at bounding box center [538, 316] width 16 height 15
click at [508, 310] on div "−" at bounding box center [504, 316] width 28 height 28
click at [538, 37] on div "+ · 5 · x − 1 = + · 4 · x + 7 + · 5 · x − 1 − ⬚ = + · 4 · x + 7 − ⬚ + · 5 · x −…" at bounding box center [538, 37] width 0 height 0
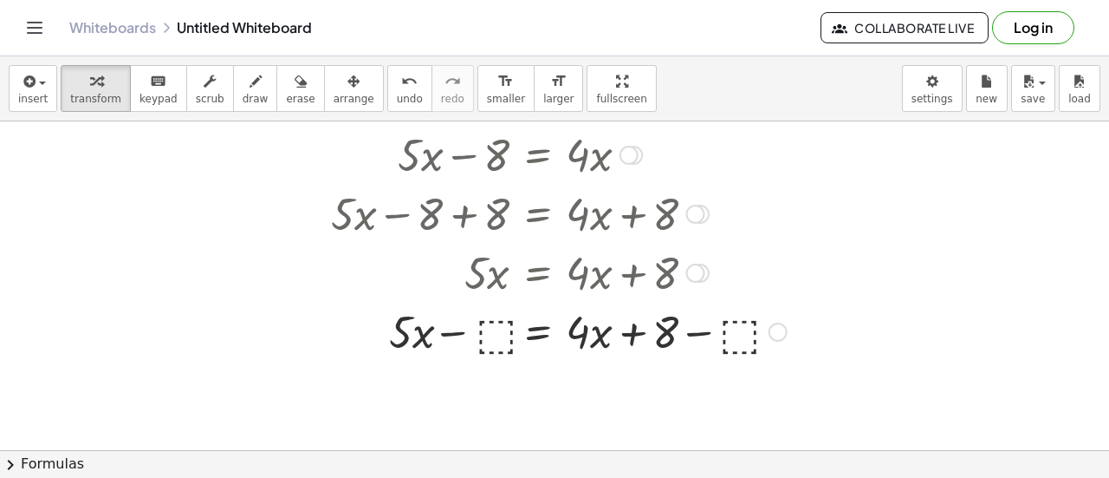
click at [491, 334] on div at bounding box center [558, 330] width 473 height 59
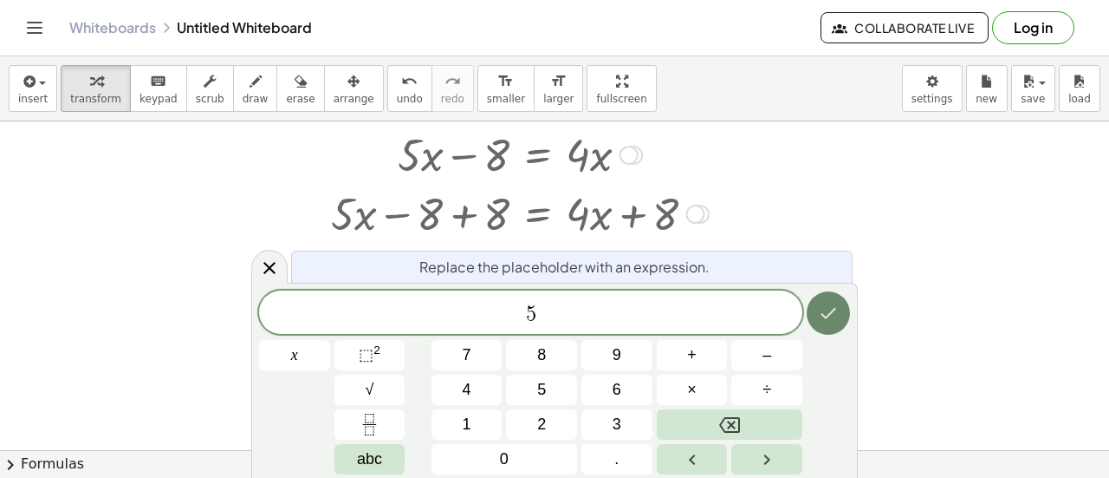
click at [843, 319] on button "Done" at bounding box center [828, 312] width 43 height 43
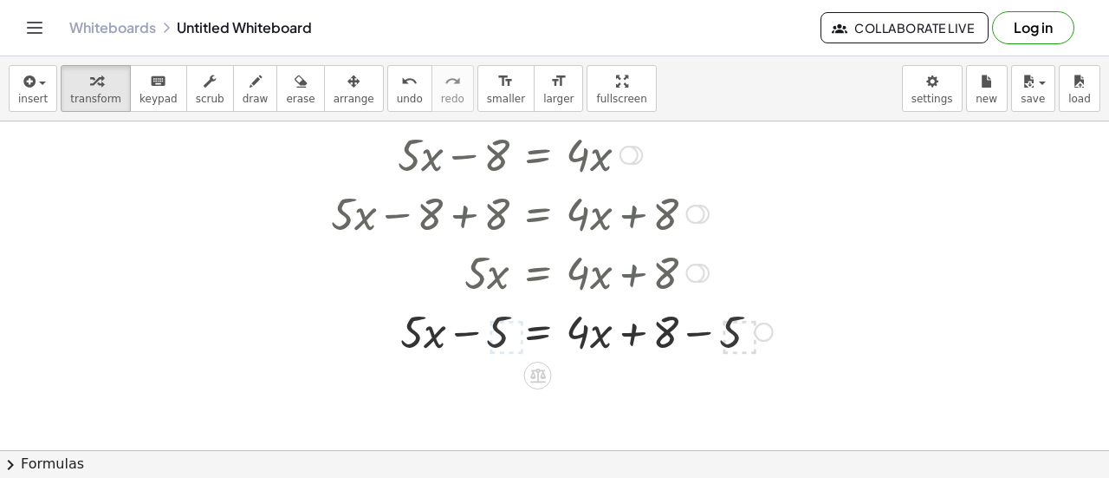
click at [464, 341] on div at bounding box center [551, 330] width 459 height 59
click at [684, 335] on div at bounding box center [551, 330] width 459 height 59
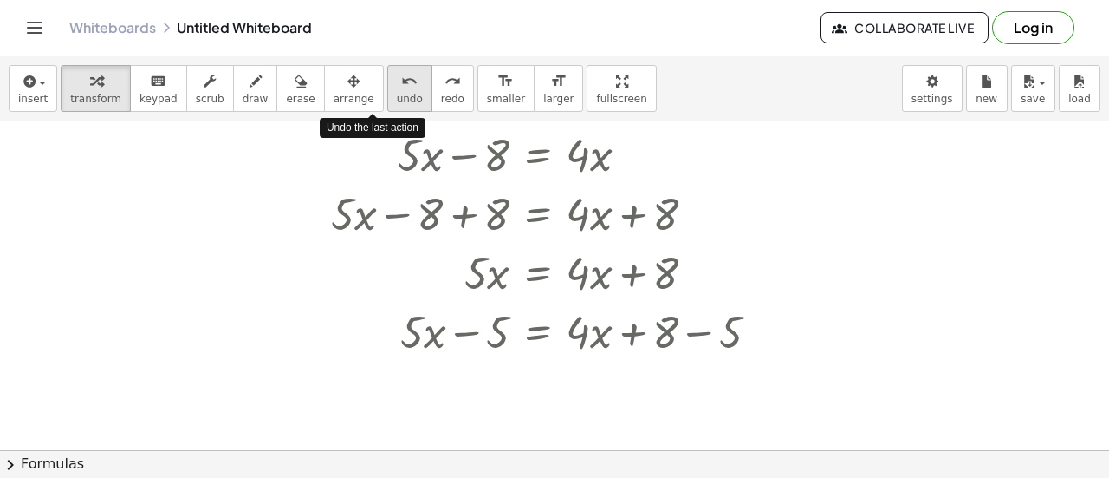
click at [401, 89] on icon "undo" at bounding box center [409, 81] width 16 height 21
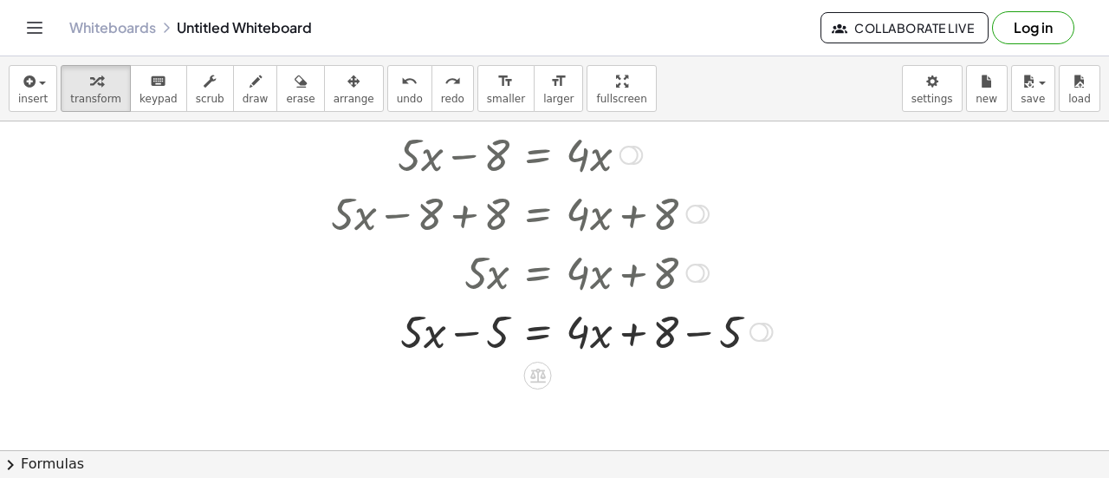
scroll to position [1707, 0]
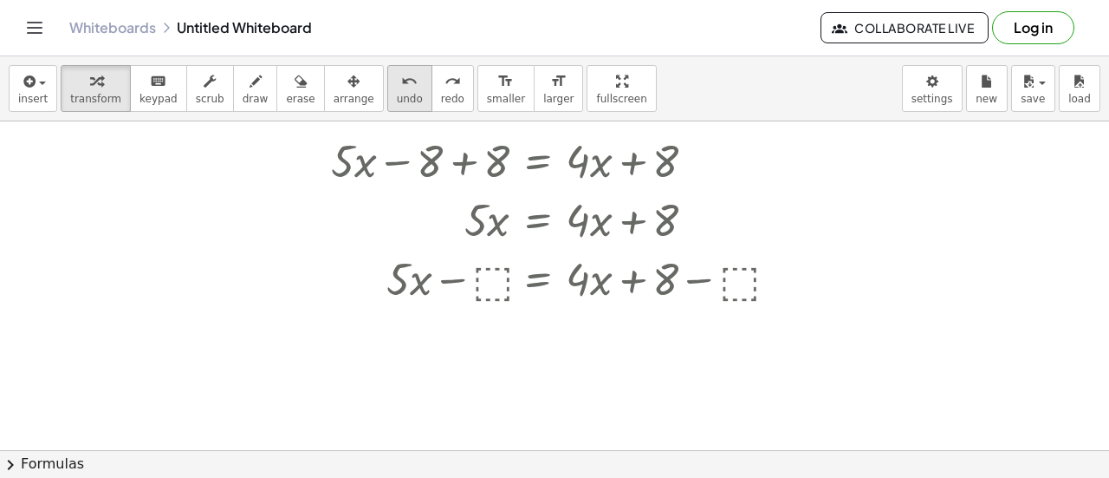
click at [397, 98] on span "undo" at bounding box center [410, 99] width 26 height 12
click at [485, 274] on div at bounding box center [558, 277] width 473 height 59
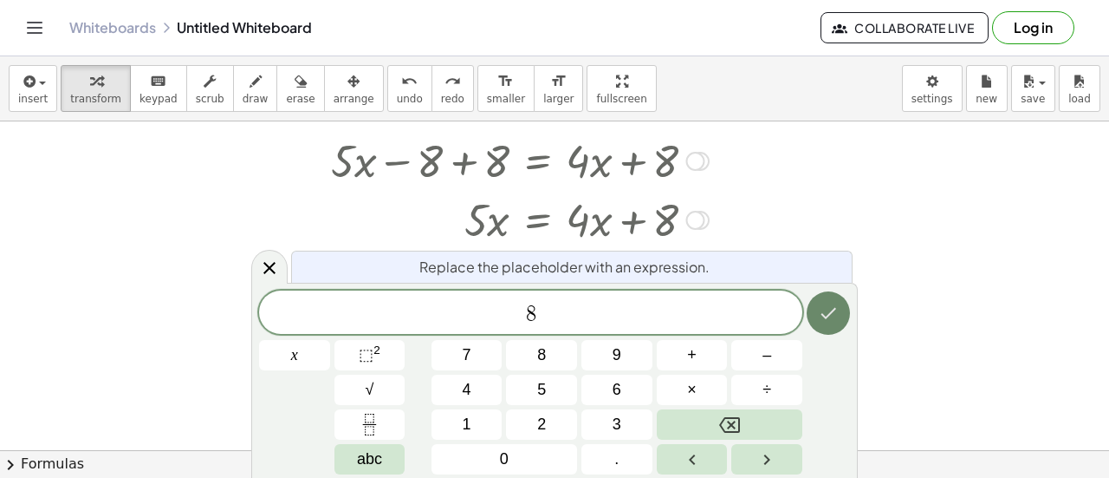
click at [826, 322] on icon "Done" at bounding box center [828, 312] width 21 height 21
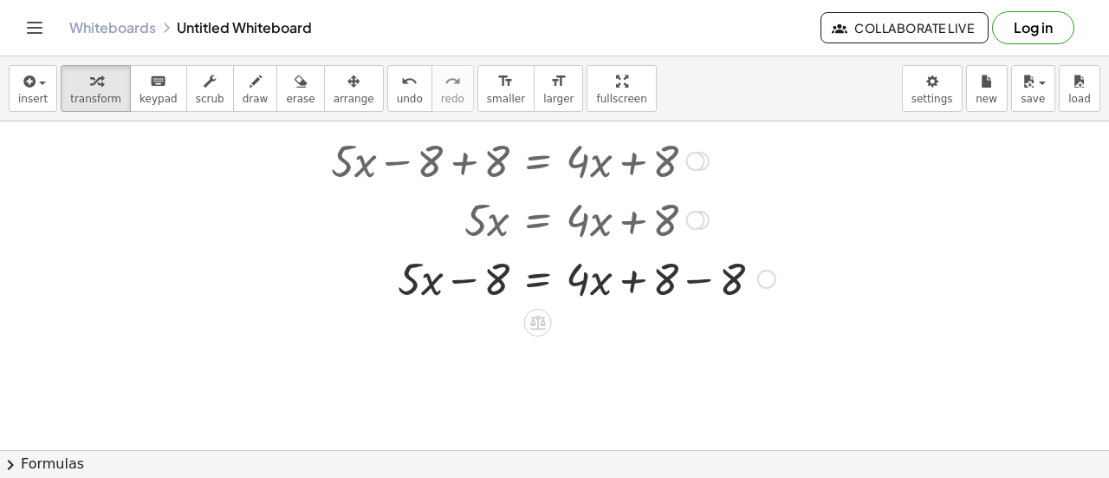
click at [504, 280] on div at bounding box center [553, 277] width 462 height 59
click at [737, 270] on div at bounding box center [553, 277] width 462 height 59
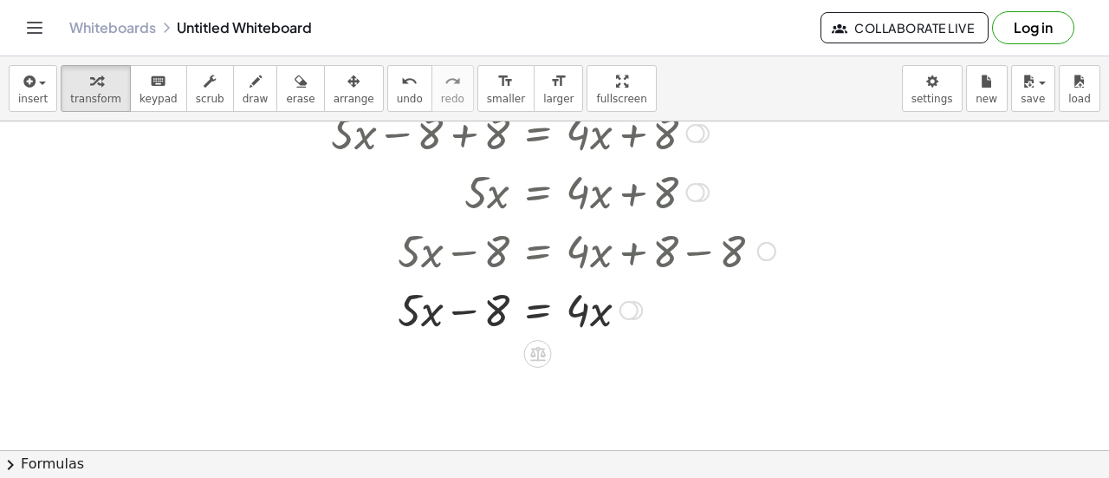
scroll to position [1740, 0]
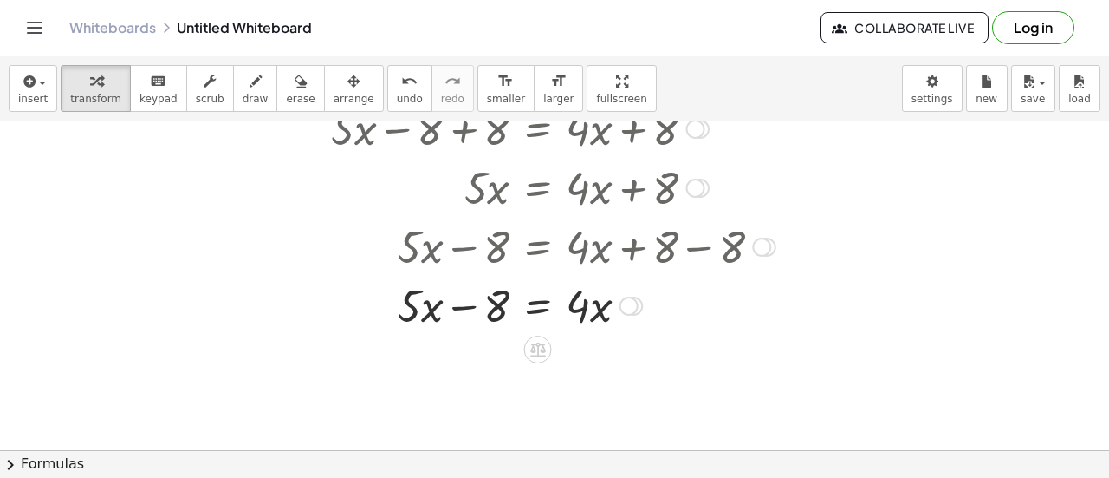
click at [414, 297] on div at bounding box center [553, 304] width 462 height 59
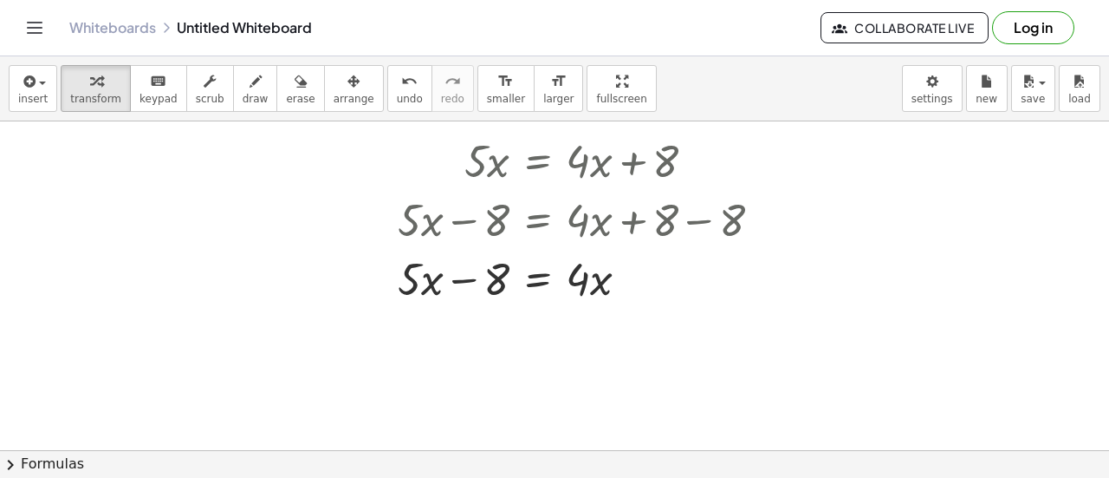
scroll to position [1778, 0]
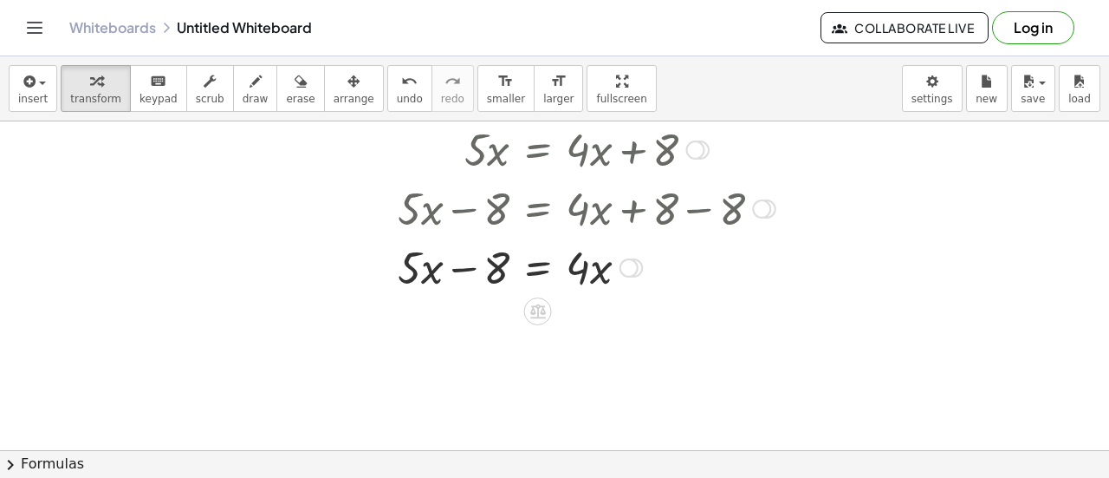
click at [562, 277] on div at bounding box center [553, 266] width 462 height 59
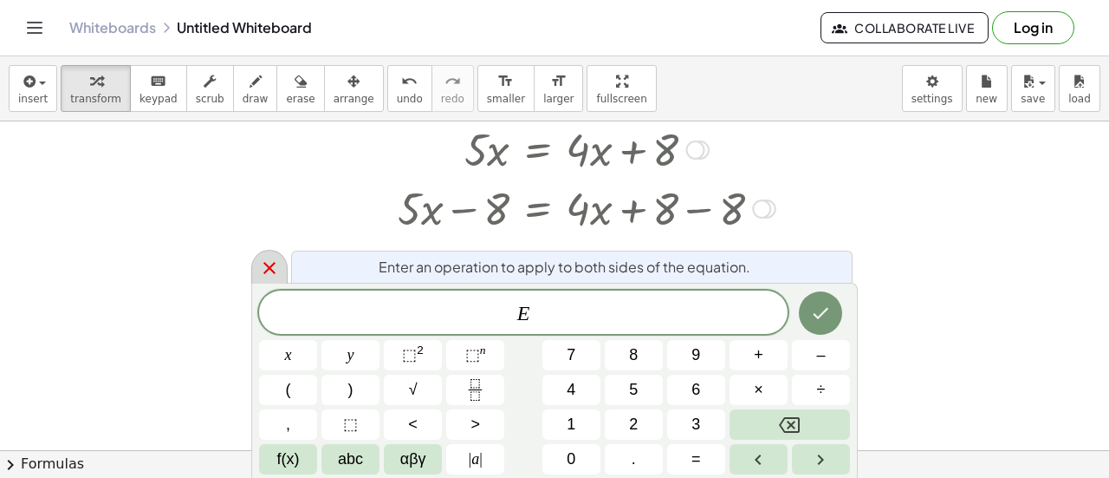
click at [278, 263] on icon at bounding box center [269, 267] width 21 height 21
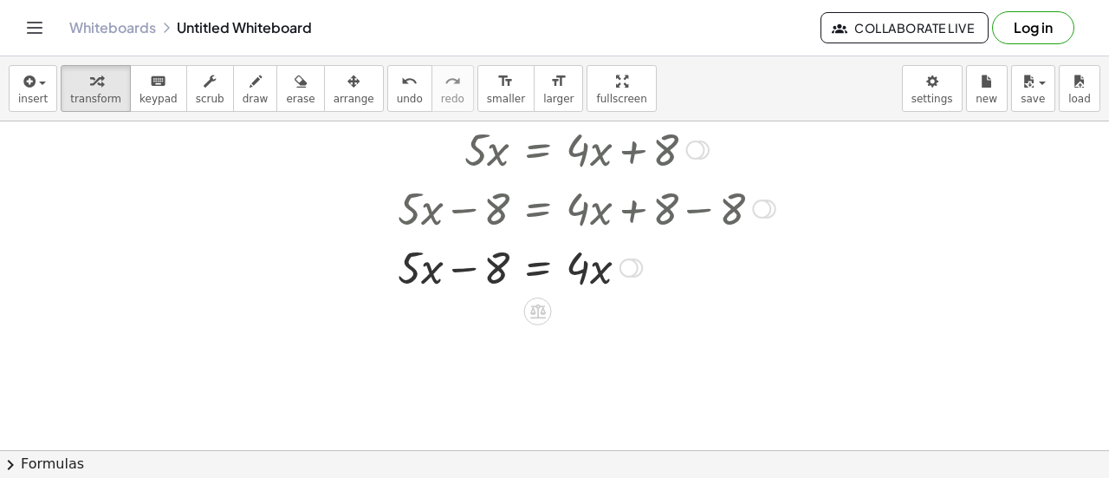
click at [446, 280] on div at bounding box center [553, 266] width 462 height 59
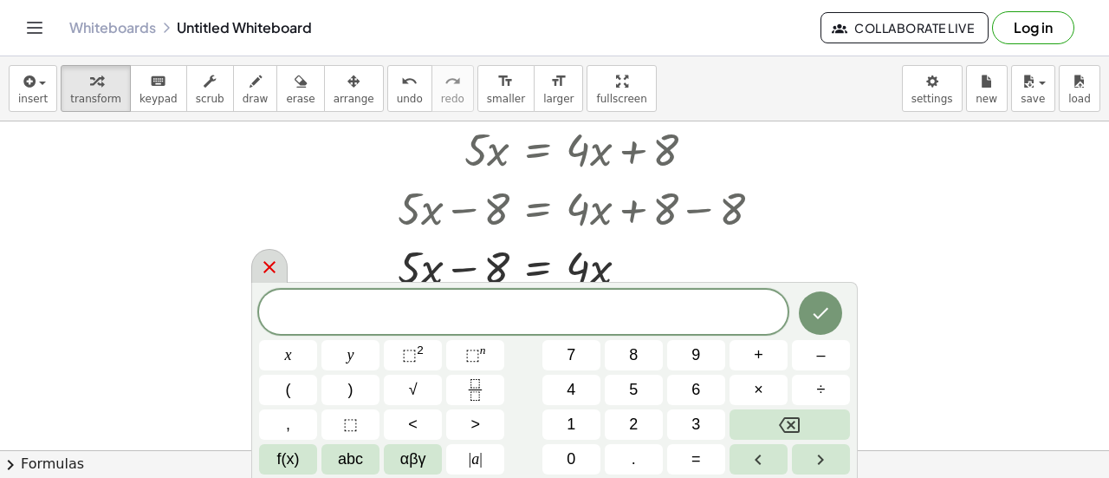
click at [276, 260] on icon at bounding box center [269, 267] width 21 height 21
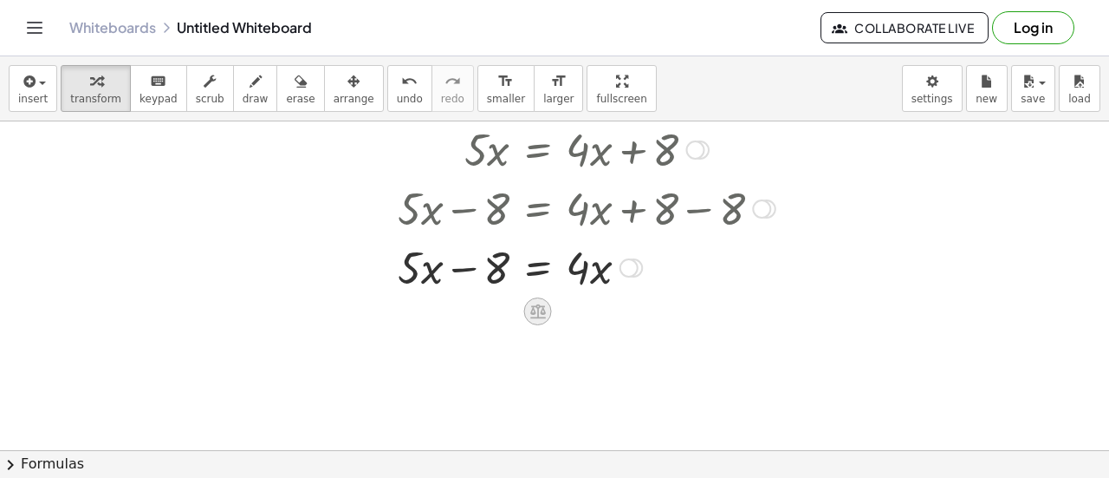
drag, startPoint x: 555, startPoint y: 325, endPoint x: 532, endPoint y: 311, distance: 26.5
click at [532, 311] on icon at bounding box center [538, 311] width 16 height 15
drag, startPoint x: 414, startPoint y: 287, endPoint x: 533, endPoint y: 287, distance: 118.7
click at [533, 287] on div at bounding box center [553, 266] width 462 height 59
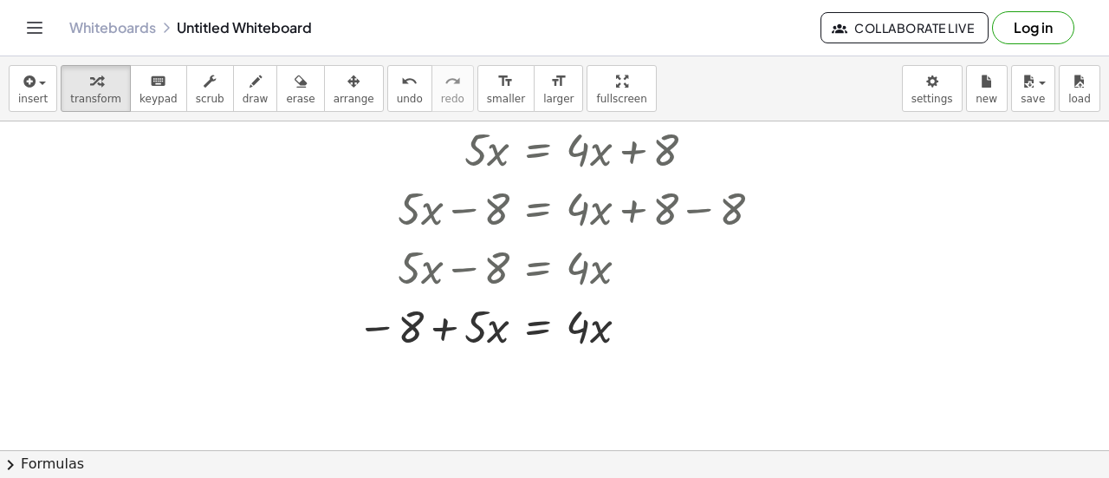
scroll to position [1844, 0]
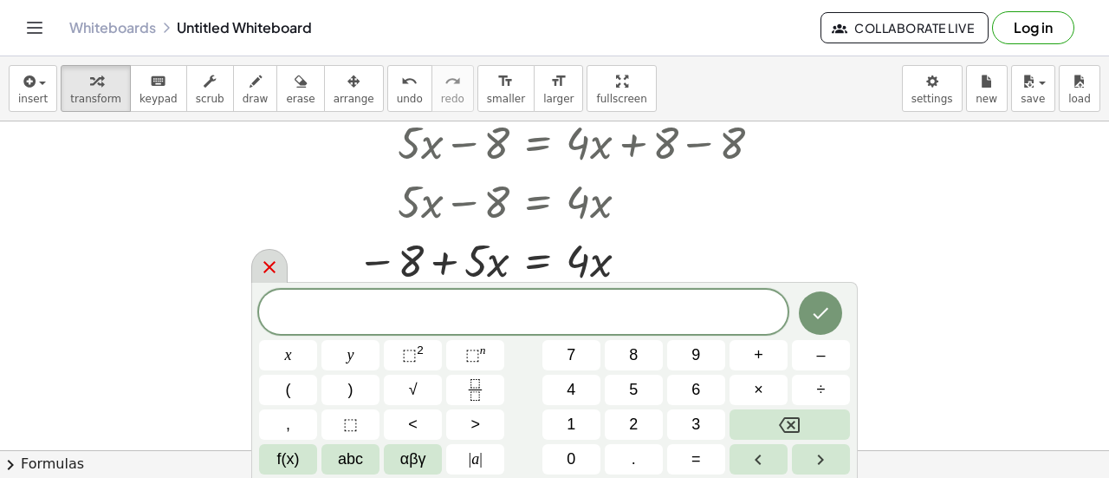
click at [259, 270] on icon at bounding box center [269, 267] width 21 height 21
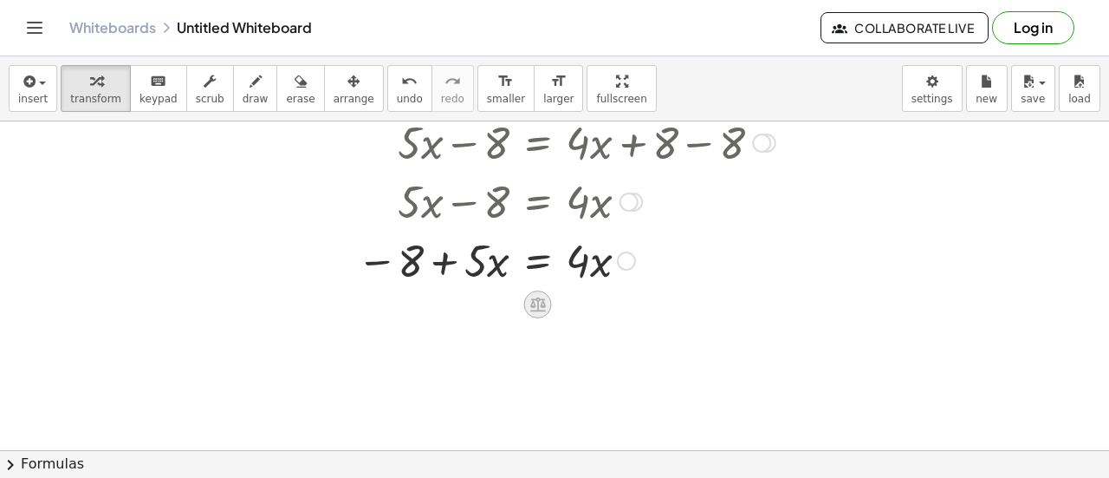
click at [541, 312] on div at bounding box center [538, 304] width 28 height 28
click at [467, 309] on span "+" at bounding box center [469, 304] width 10 height 25
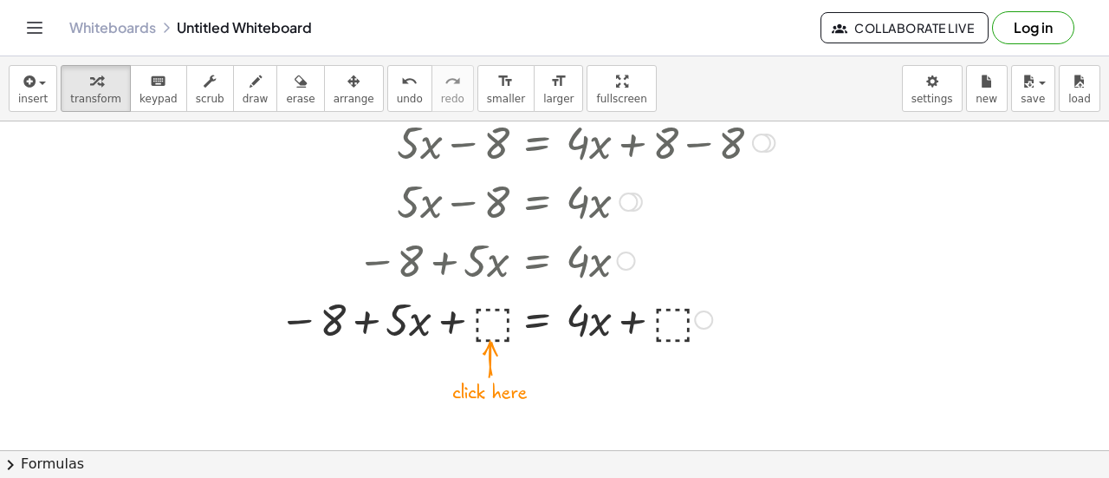
click at [498, 326] on div at bounding box center [526, 318] width 513 height 59
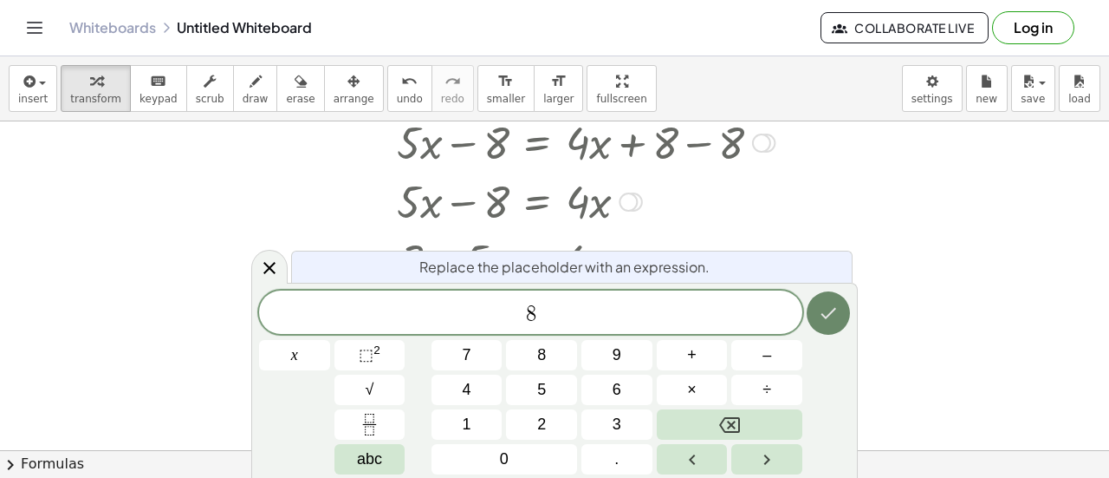
click at [821, 323] on icon "Done" at bounding box center [828, 312] width 21 height 21
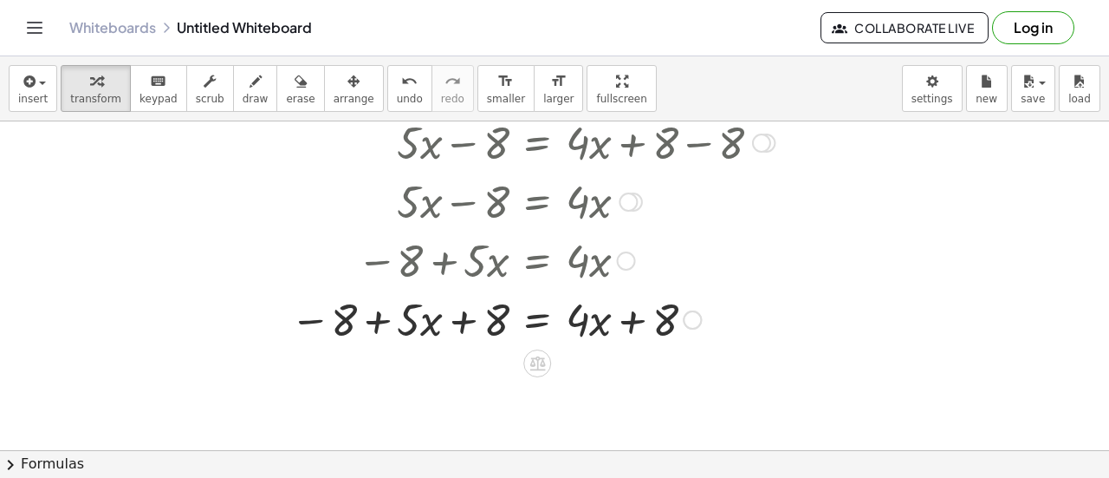
click at [510, 320] on div at bounding box center [533, 318] width 502 height 59
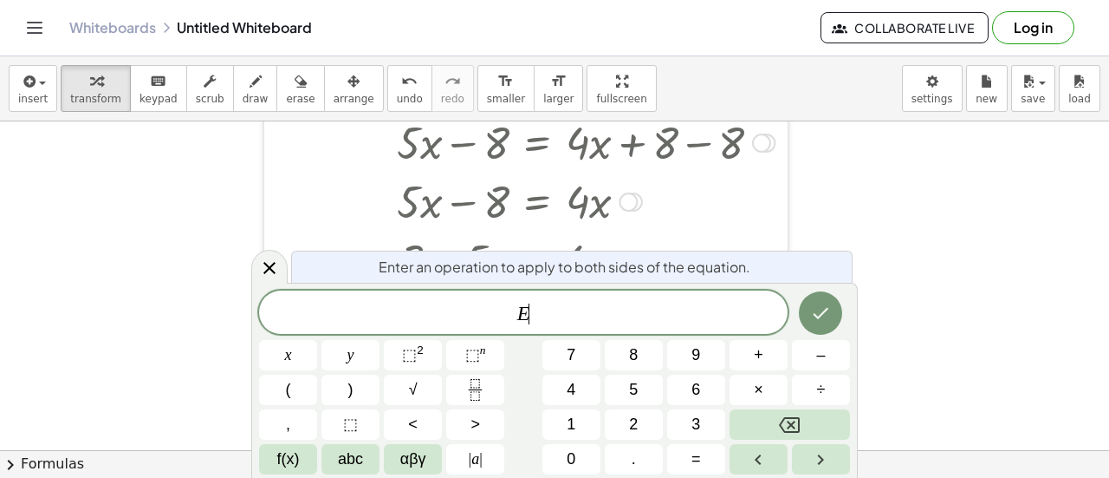
click at [286, 252] on div at bounding box center [277, 82] width 26 height 539
click at [277, 259] on icon at bounding box center [269, 267] width 21 height 21
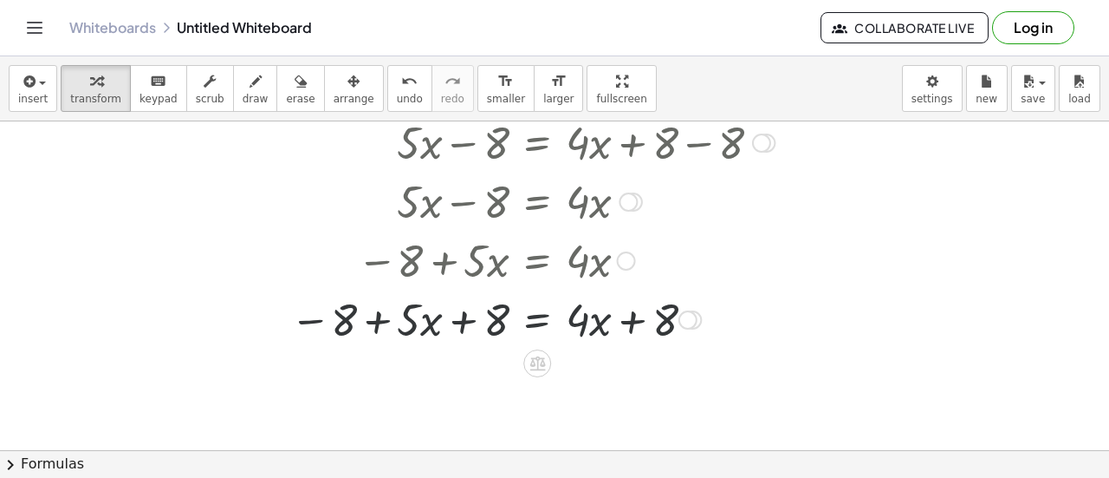
click at [634, 328] on div at bounding box center [533, 318] width 502 height 59
click at [456, 321] on div at bounding box center [533, 318] width 502 height 59
click at [356, 318] on div at bounding box center [533, 318] width 502 height 59
click at [341, 318] on div at bounding box center [533, 318] width 502 height 59
click at [361, 327] on div at bounding box center [533, 318] width 502 height 59
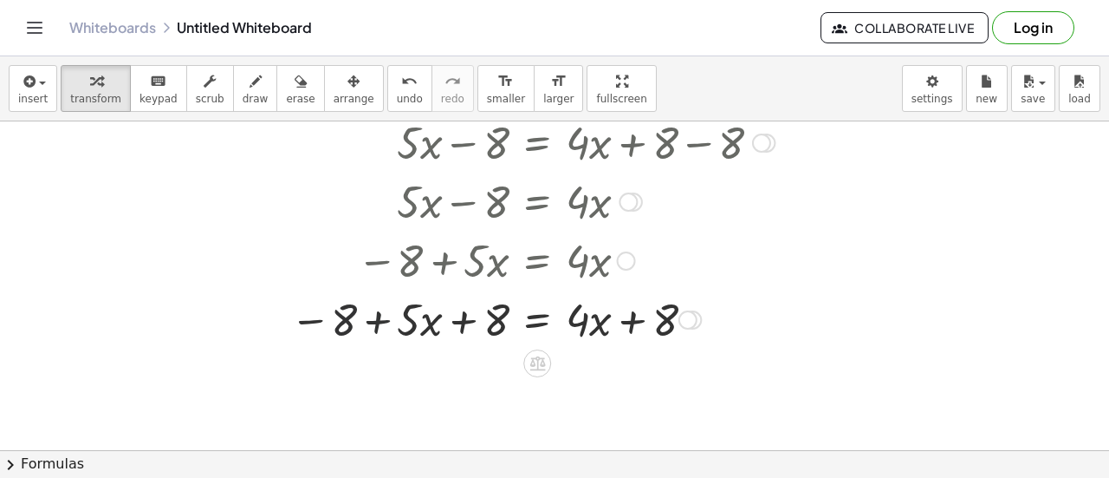
click at [374, 327] on div at bounding box center [533, 318] width 502 height 59
click at [401, 86] on icon "undo" at bounding box center [409, 81] width 16 height 21
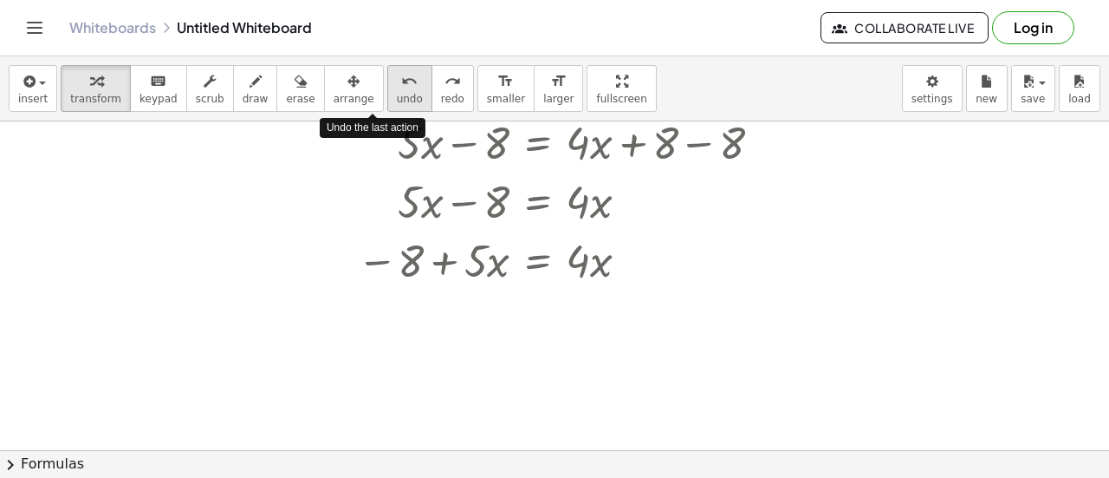
click at [401, 86] on icon "undo" at bounding box center [409, 81] width 16 height 21
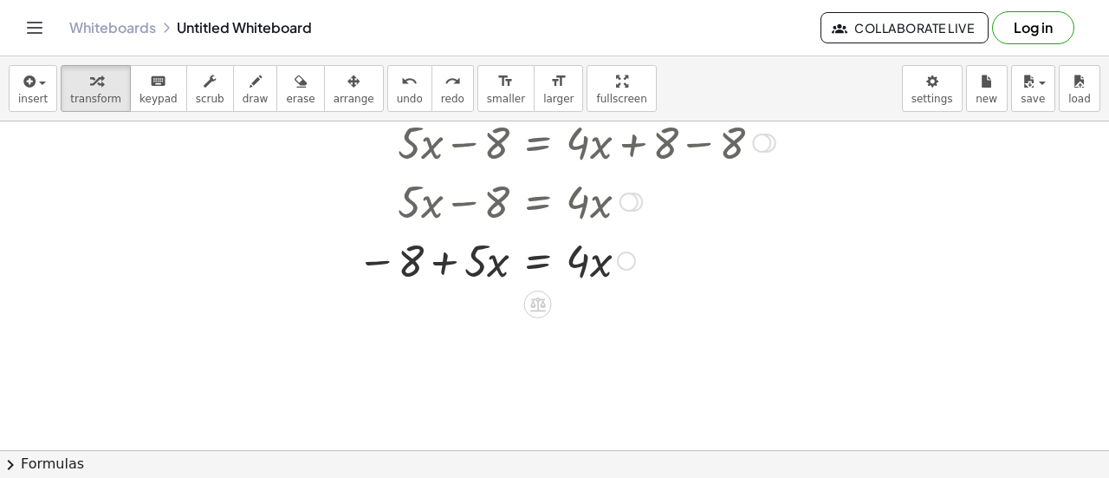
scroll to position [1817, 0]
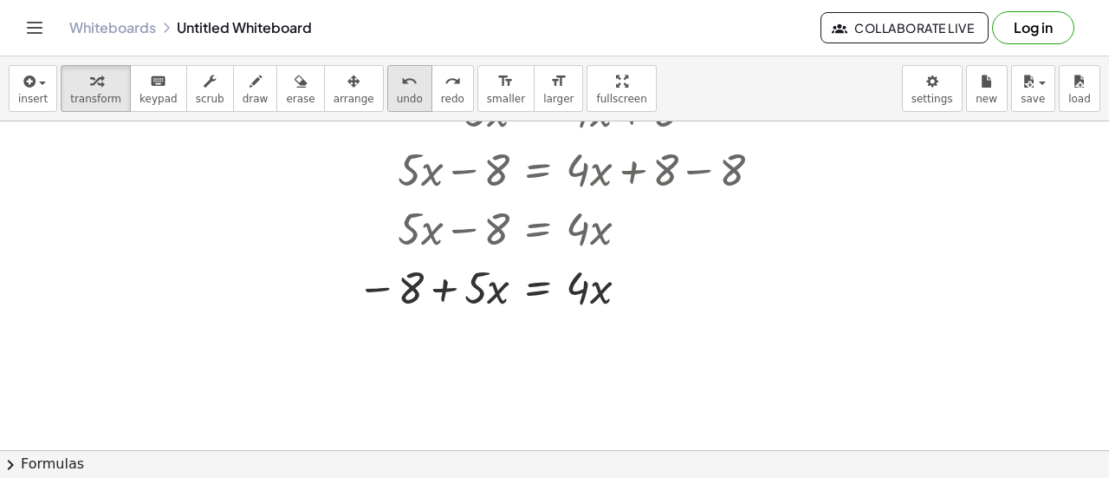
click at [387, 98] on button "undo undo" at bounding box center [409, 88] width 45 height 47
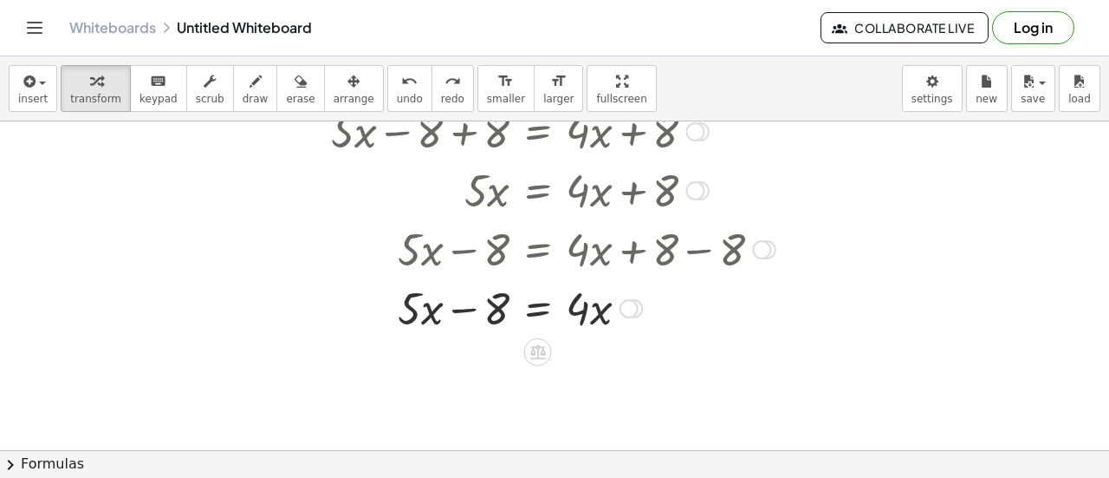
scroll to position [1736, 0]
click at [544, 351] on icon at bounding box center [538, 353] width 16 height 15
click at [473, 355] on span "+" at bounding box center [469, 353] width 10 height 25
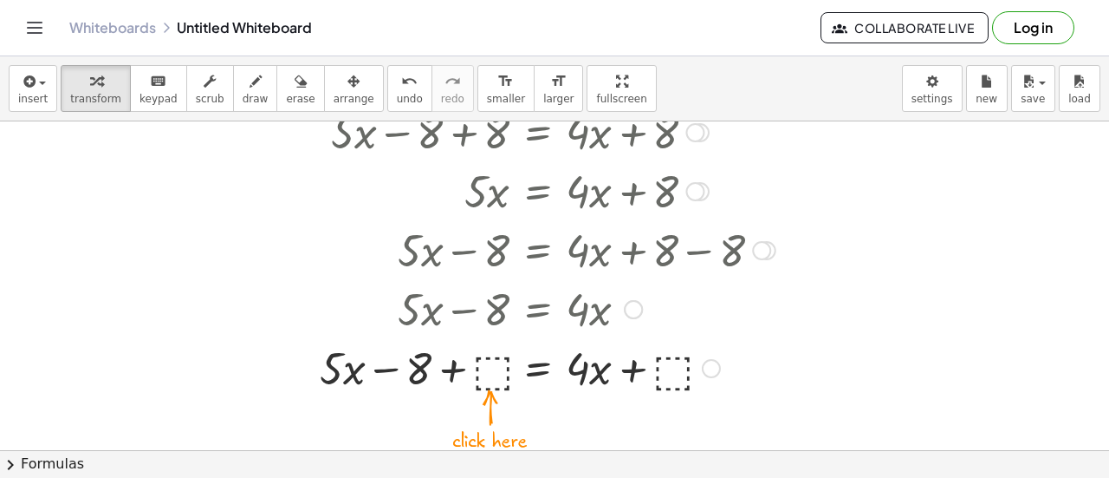
click at [498, 365] on div at bounding box center [547, 366] width 473 height 59
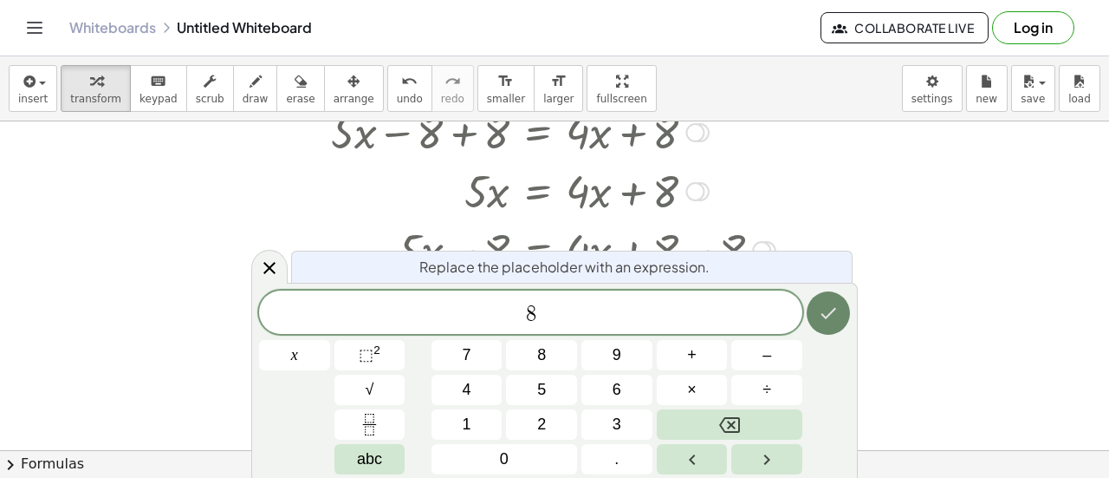
click at [829, 323] on button "Done" at bounding box center [828, 312] width 43 height 43
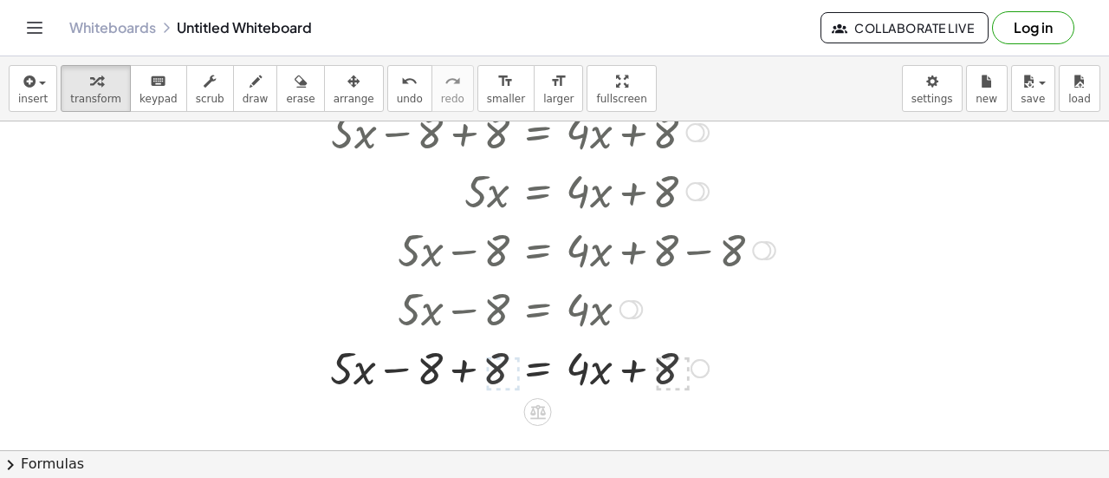
click at [478, 366] on div at bounding box center [553, 366] width 462 height 59
click at [633, 355] on div at bounding box center [553, 366] width 462 height 59
click at [631, 365] on div at bounding box center [553, 366] width 462 height 59
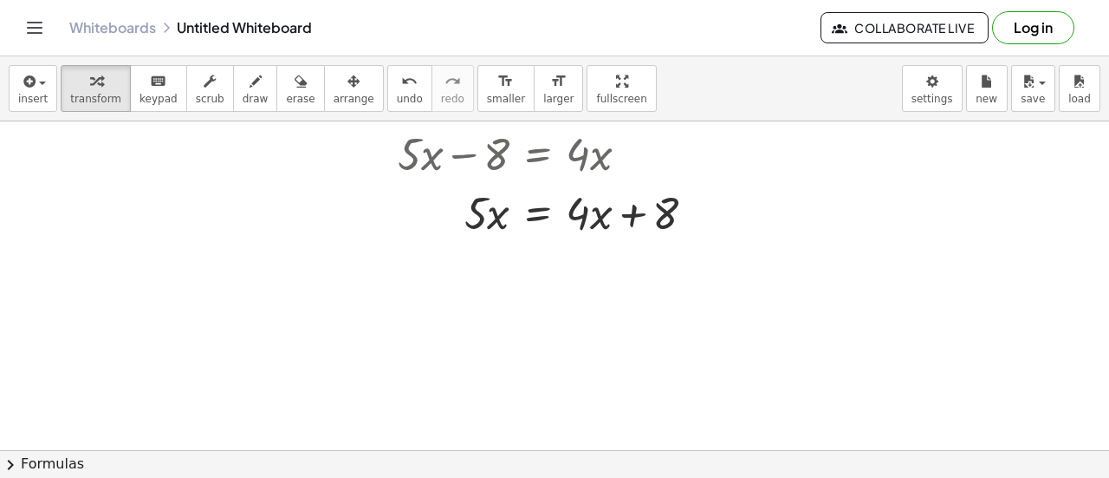
scroll to position [1892, 0]
drag, startPoint x: 650, startPoint y: 220, endPoint x: 544, endPoint y: 244, distance: 108.5
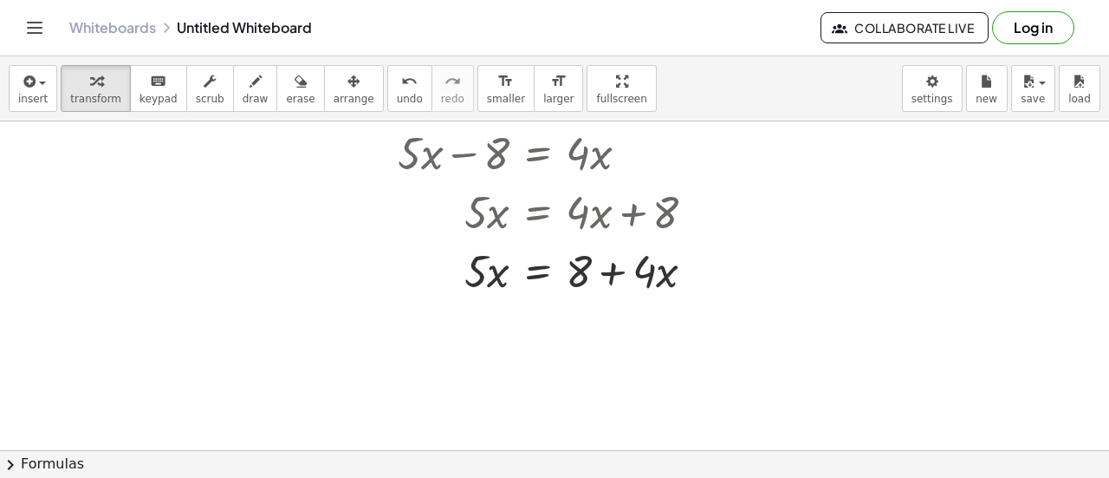
scroll to position [1917, 0]
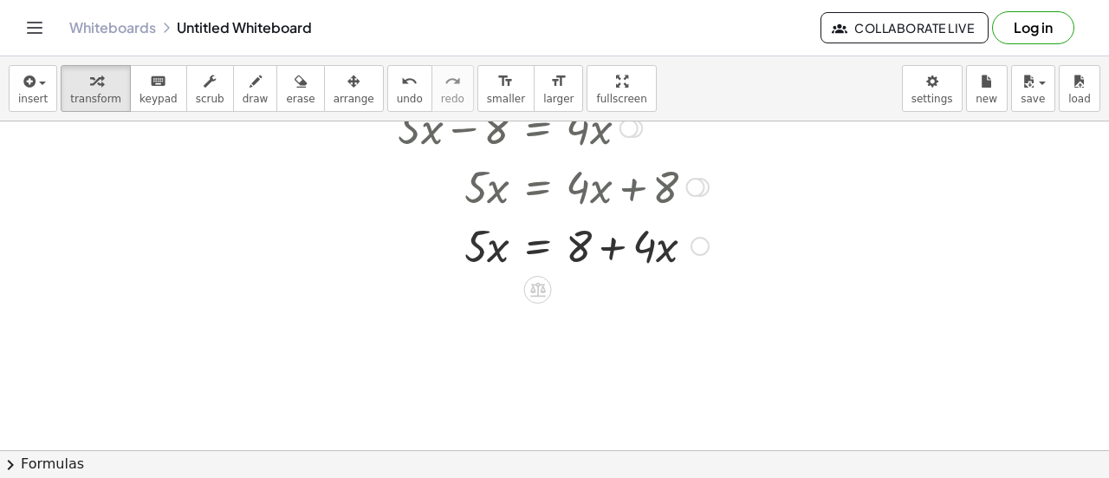
click at [622, 237] on div at bounding box center [553, 244] width 462 height 59
click at [622, 246] on div at bounding box center [553, 244] width 462 height 59
click at [504, 242] on div at bounding box center [553, 244] width 462 height 59
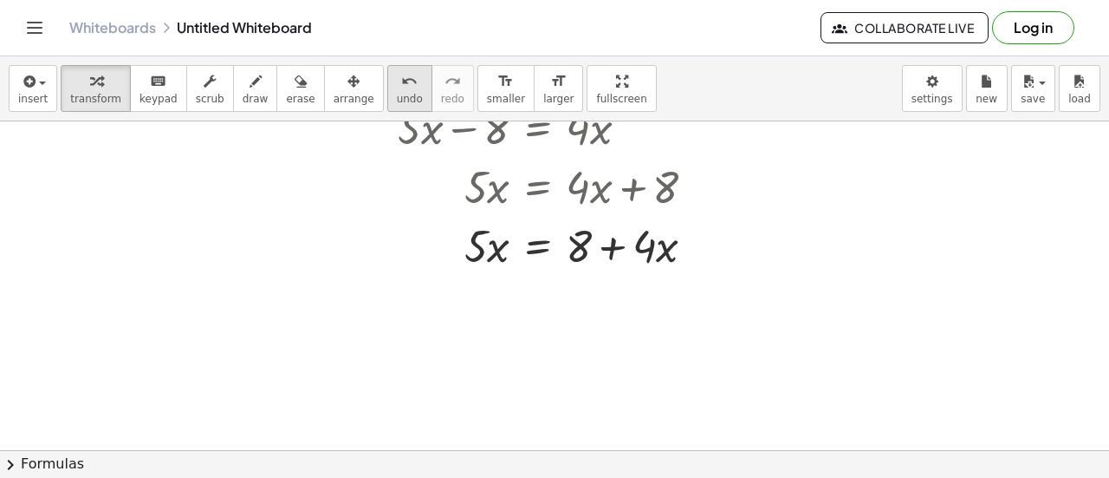
click at [397, 93] on span "undo" at bounding box center [410, 99] width 26 height 12
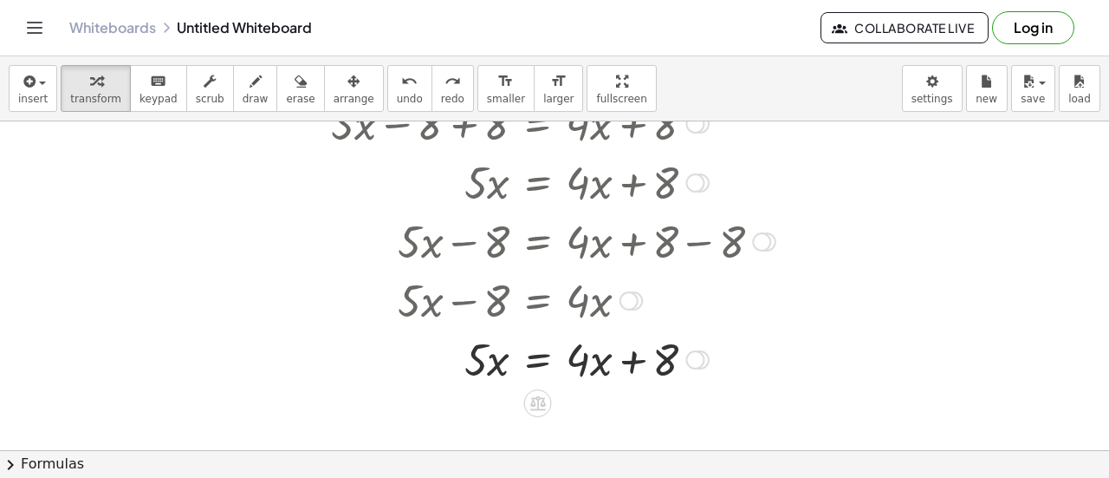
scroll to position [1744, 0]
